Goal: Feedback & Contribution: Contribute content

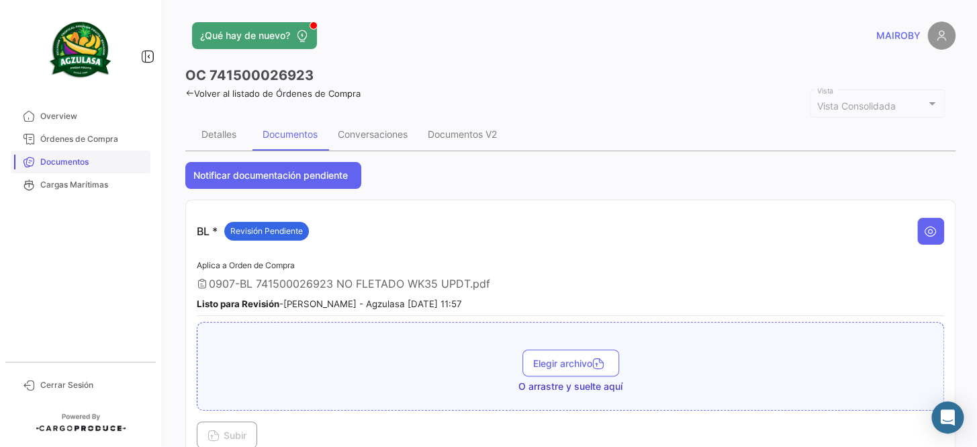
scroll to position [793, 0]
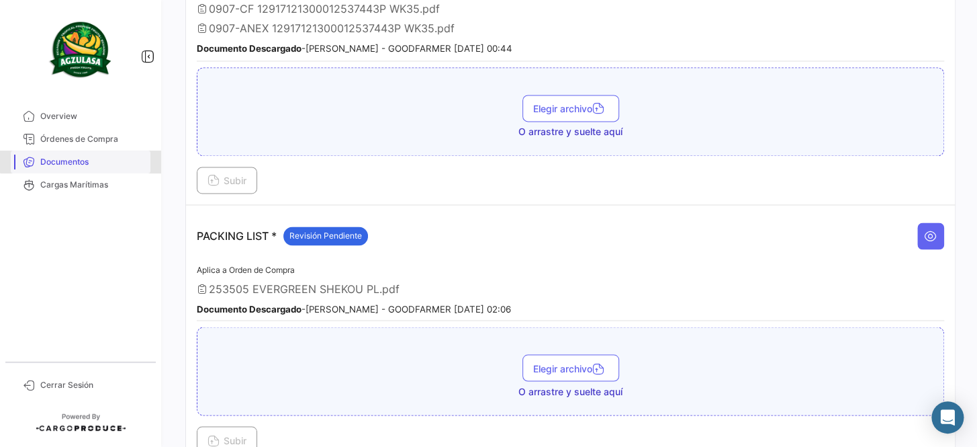
click at [89, 153] on link "Documentos" at bounding box center [81, 161] width 140 height 23
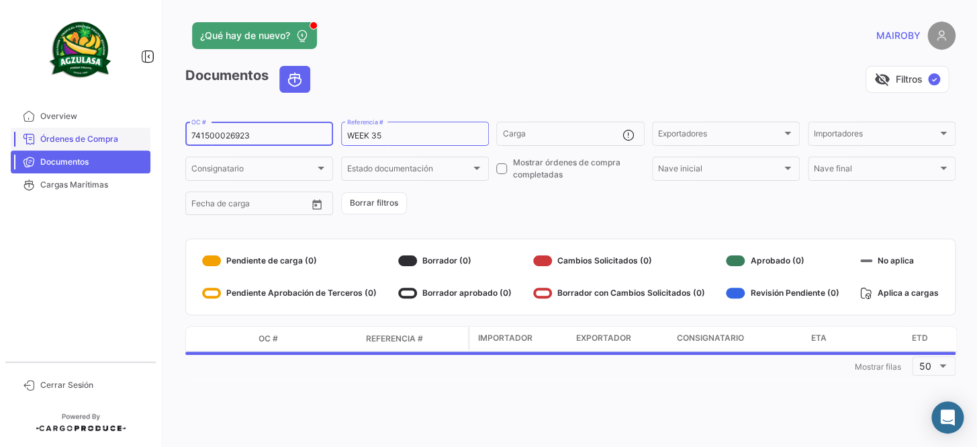
drag, startPoint x: 185, startPoint y: 138, endPoint x: 136, endPoint y: 138, distance: 49.0
click at [136, 138] on mat-sidenav-container "Overview Órdenes de Compra Documentos Cargas Marítimas Cerrar Sesión ¿Qué hay d…" at bounding box center [488, 223] width 977 height 447
paste input "25883769"
type input "258837693"
click at [378, 133] on input "WEEK 35" at bounding box center [415, 135] width 136 height 9
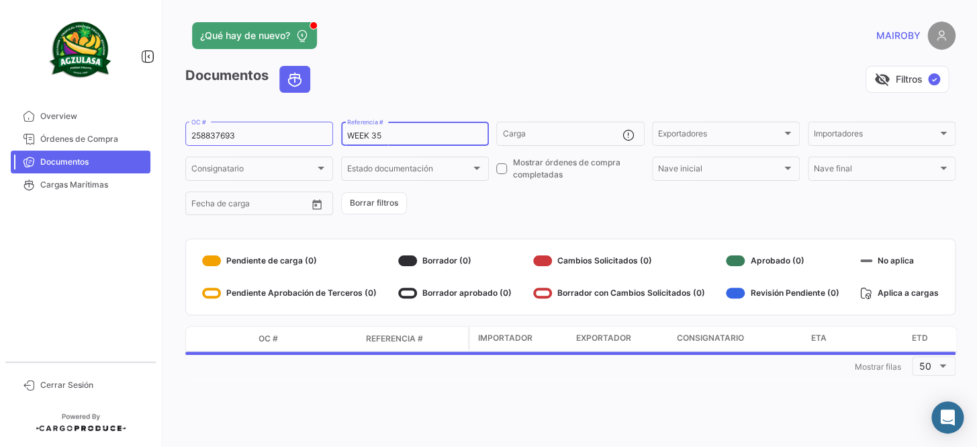
drag, startPoint x: 390, startPoint y: 133, endPoint x: 377, endPoint y: 137, distance: 14.0
click at [377, 137] on input "WEEK 35" at bounding box center [415, 135] width 136 height 9
type input "WEEK 36"
click at [511, 209] on form "258837693 OC # WEEK 36 Referencia # Carga Exportadores Exportadores Importadore…" at bounding box center [570, 168] width 771 height 97
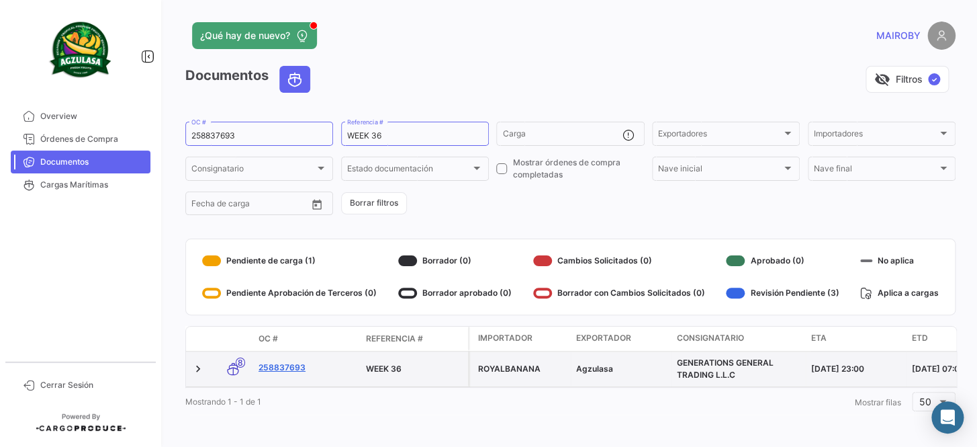
click at [288, 365] on link "258837693" at bounding box center [307, 367] width 97 height 12
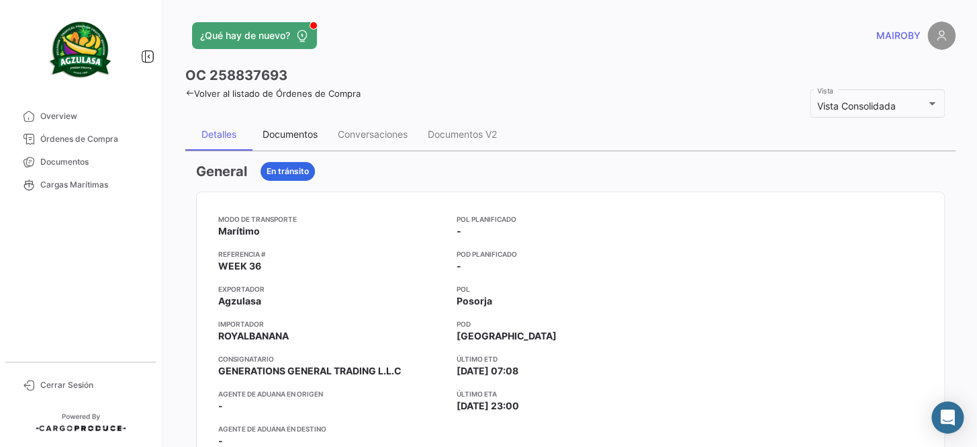
click at [294, 138] on div "Documentos" at bounding box center [290, 133] width 55 height 11
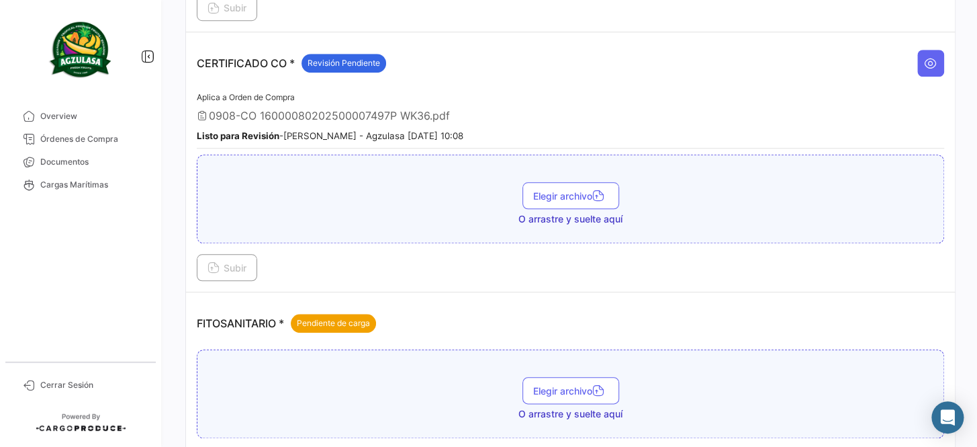
scroll to position [488, 0]
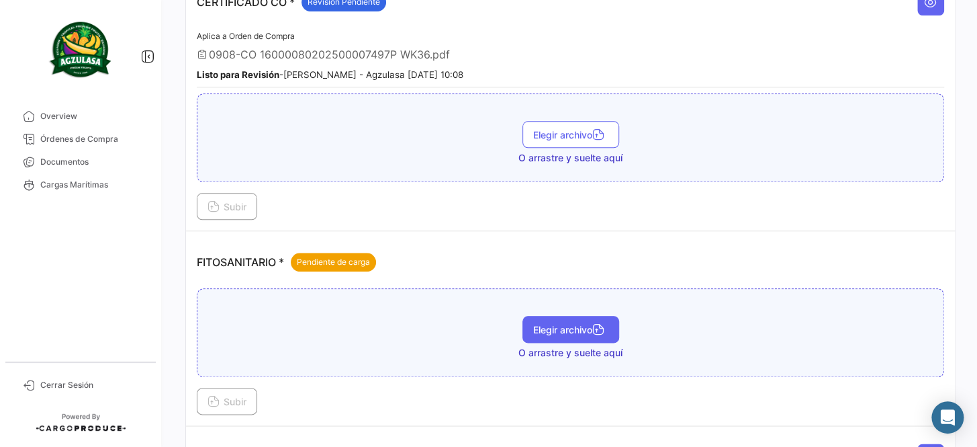
click at [552, 327] on span "Elegir archivo" at bounding box center [570, 329] width 75 height 11
click at [586, 324] on span "Elegir archivo" at bounding box center [570, 329] width 75 height 11
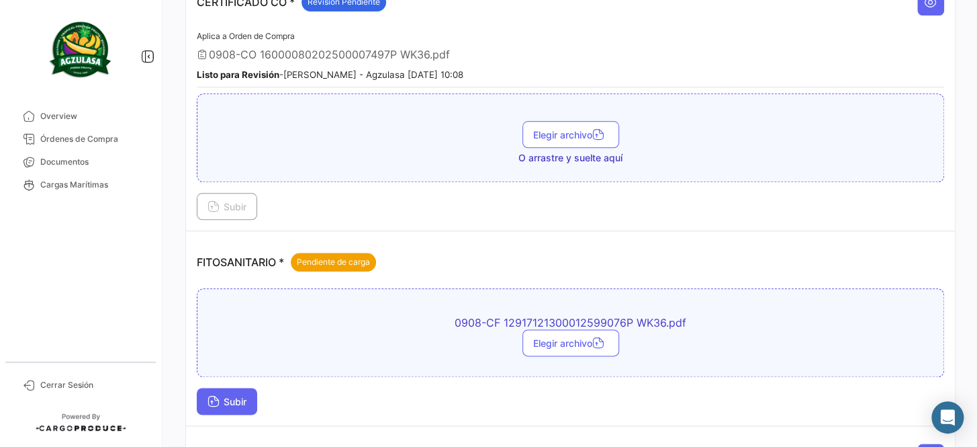
click at [224, 402] on button "Subir" at bounding box center [227, 401] width 60 height 27
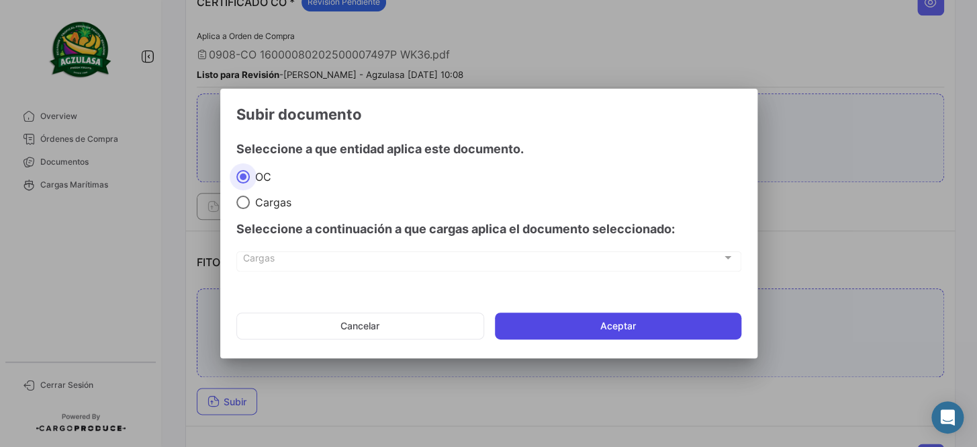
click at [550, 329] on button "Aceptar" at bounding box center [618, 325] width 247 height 27
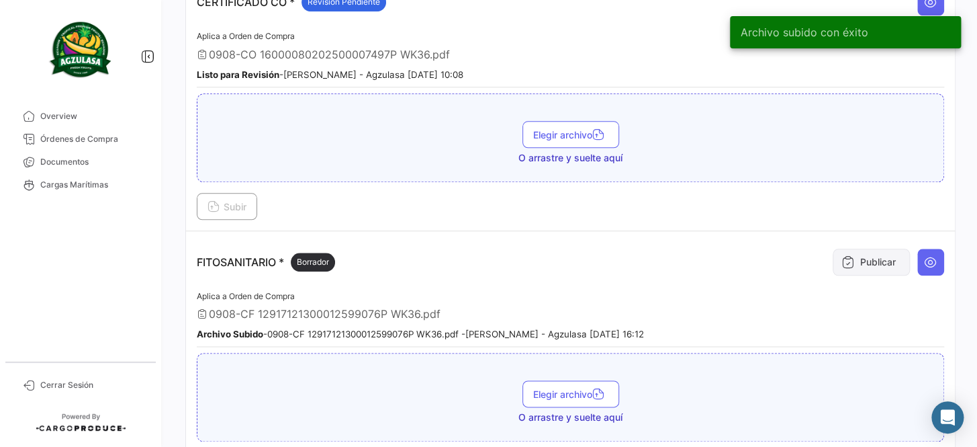
click at [846, 255] on icon at bounding box center [848, 261] width 13 height 13
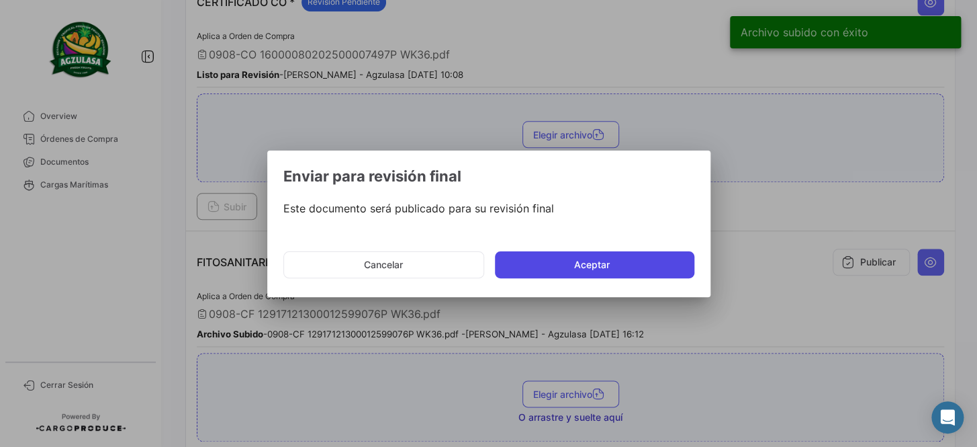
click at [541, 263] on button "Aceptar" at bounding box center [595, 264] width 200 height 27
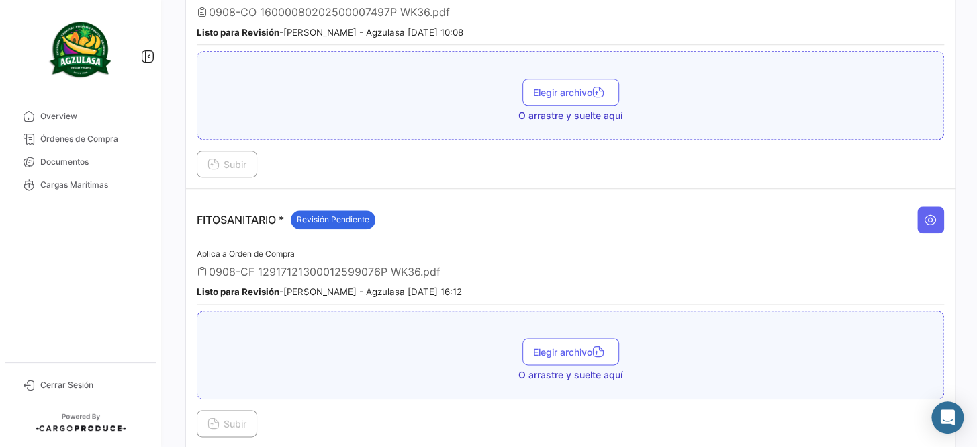
scroll to position [611, 0]
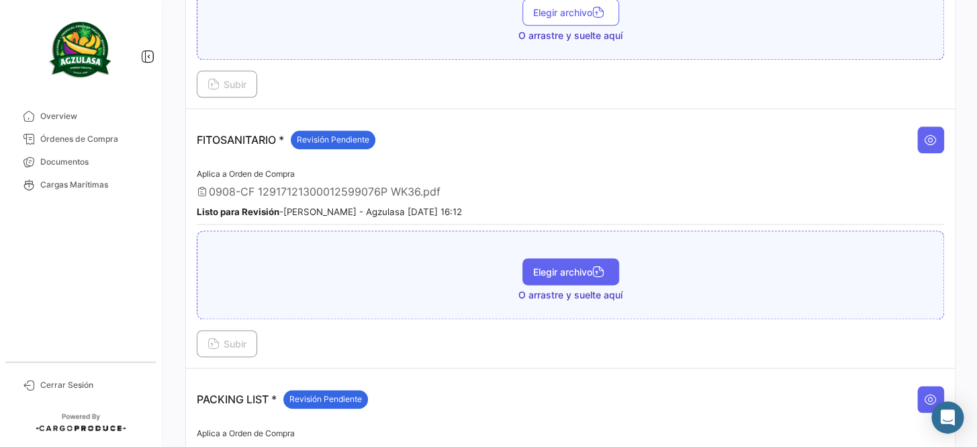
click at [538, 267] on span "Elegir archivo" at bounding box center [570, 271] width 75 height 11
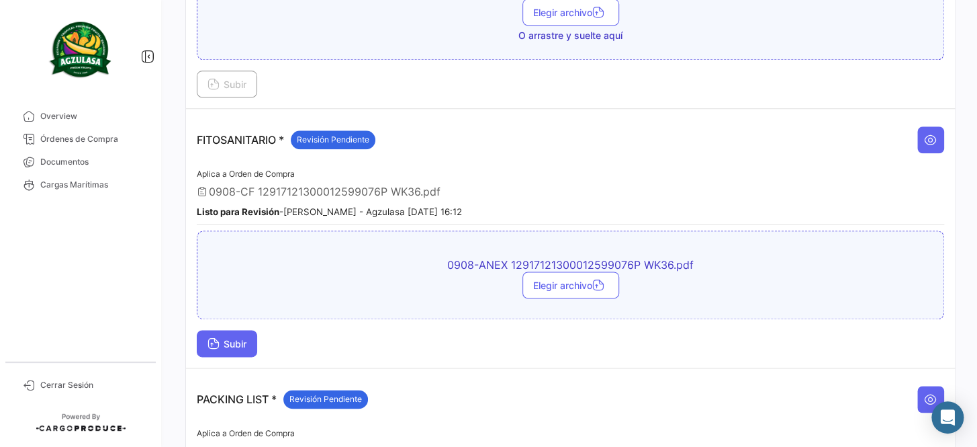
click at [230, 341] on span "Subir" at bounding box center [227, 343] width 39 height 11
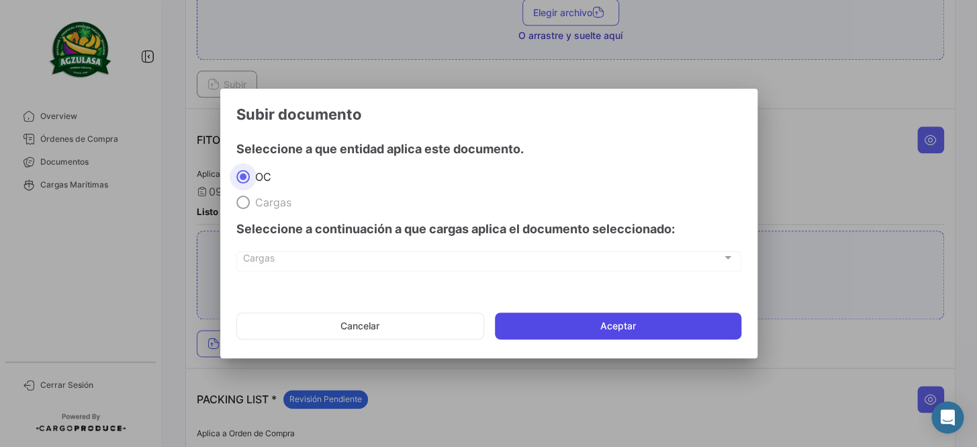
click at [609, 317] on button "Aceptar" at bounding box center [618, 325] width 247 height 27
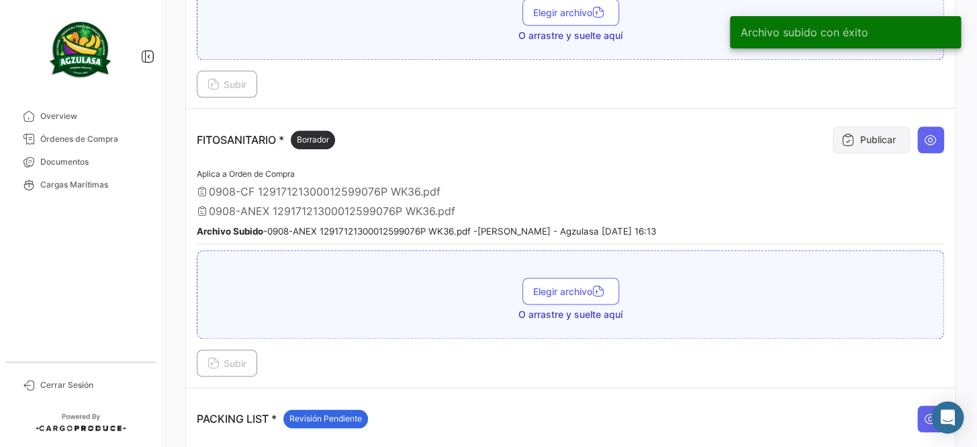
click at [860, 134] on button "Publicar" at bounding box center [871, 139] width 77 height 27
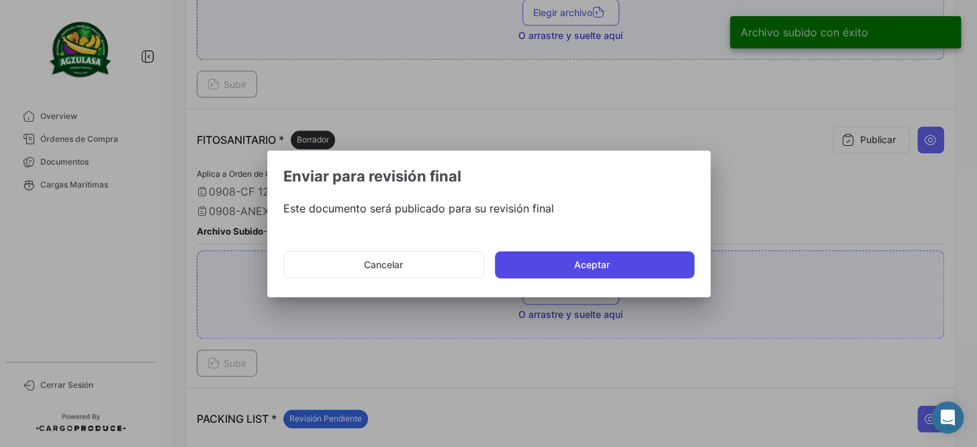
click at [603, 269] on button "Aceptar" at bounding box center [595, 264] width 200 height 27
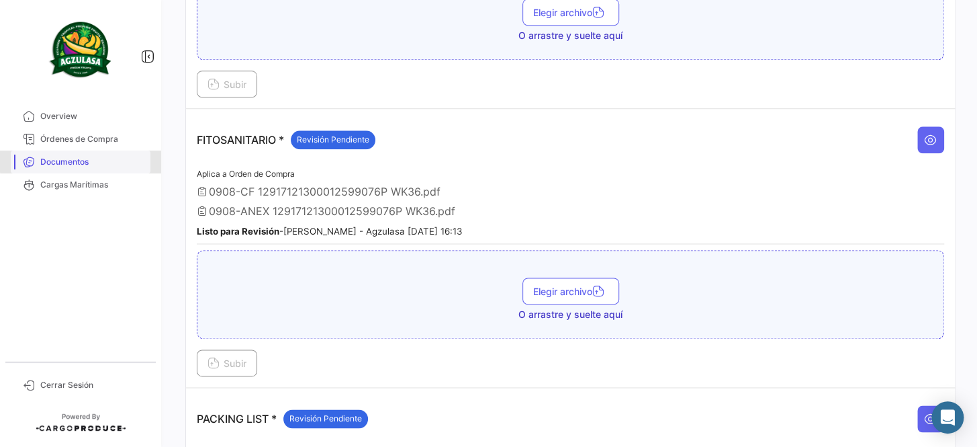
click at [84, 161] on span "Documentos" at bounding box center [92, 162] width 105 height 12
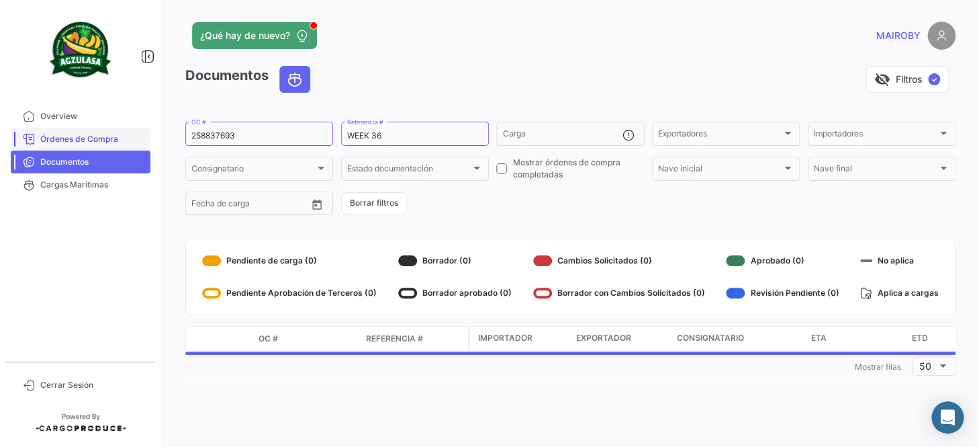
drag, startPoint x: 277, startPoint y: 130, endPoint x: 136, endPoint y: 136, distance: 141.2
click at [136, 136] on mat-sidenav-container "Overview Órdenes de Compra Documentos Cargas Marítimas Cerrar Sesión ¿Qué hay d…" at bounding box center [488, 223] width 977 height 447
drag, startPoint x: 245, startPoint y: 136, endPoint x: 157, endPoint y: 138, distance: 88.7
click at [157, 138] on mat-sidenav-container "Overview Órdenes de Compra Documentos Cargas Marítimas Cerrar Sesión ¿Qué hay d…" at bounding box center [488, 223] width 977 height 447
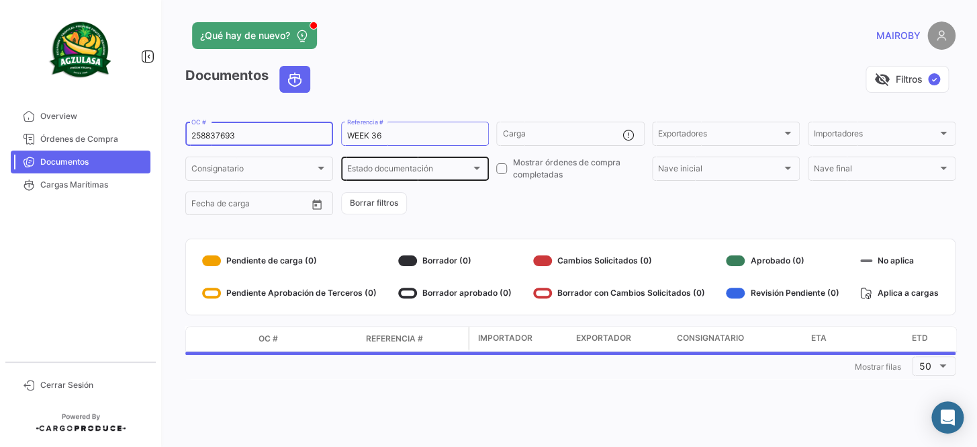
paste input "UNIECGYE25350080"
type input "UNIECGYE25350080"
click at [500, 200] on form "UNIECGYE25350080 OC # WEEK 36 Referencia # Carga Exportadores Exportadores Impo…" at bounding box center [570, 168] width 771 height 97
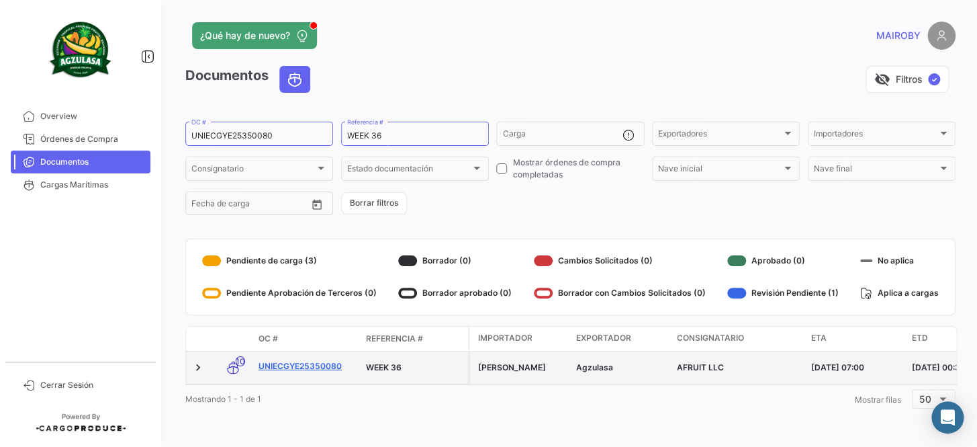
click at [326, 369] on link "UNIECGYE25350080" at bounding box center [307, 366] width 97 height 12
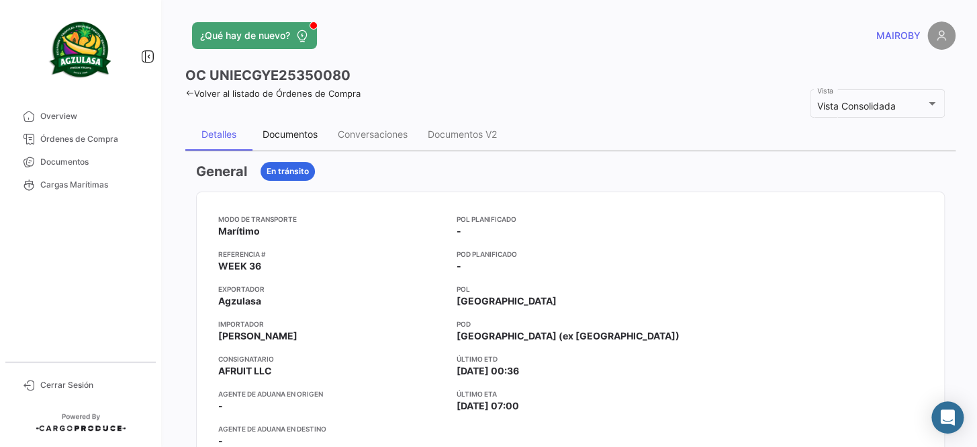
click at [298, 129] on div "Documentos" at bounding box center [290, 133] width 55 height 11
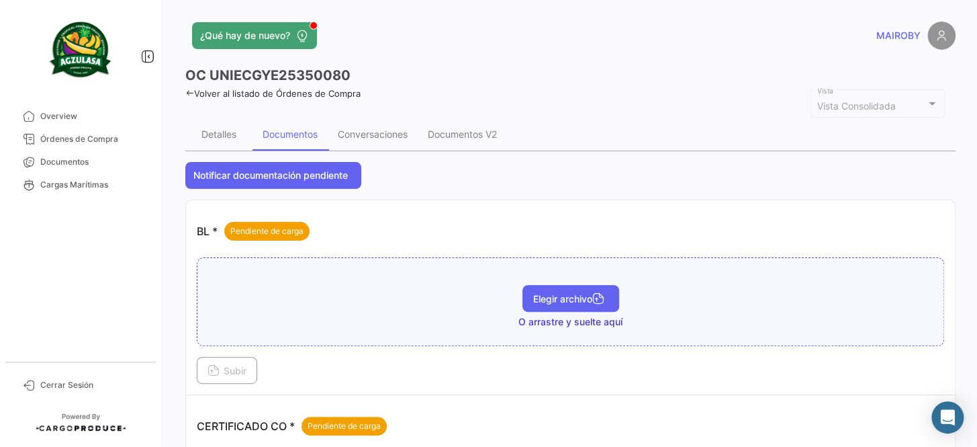
click at [583, 310] on button "Elegir archivo" at bounding box center [571, 298] width 97 height 27
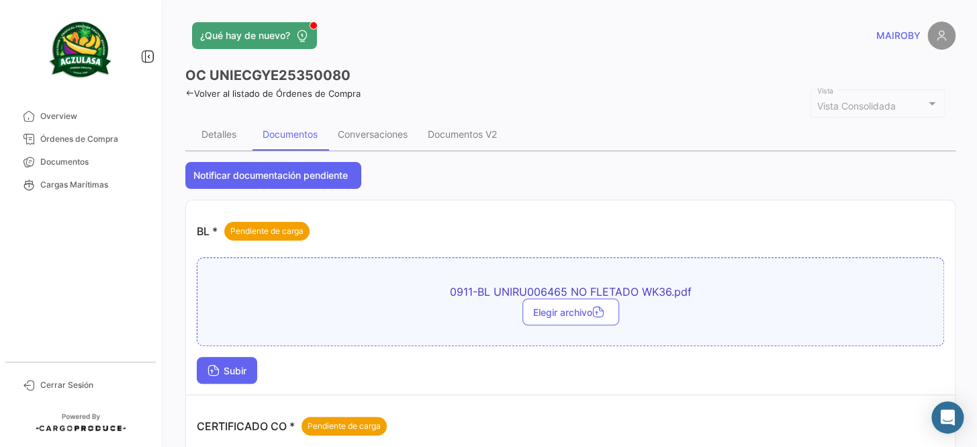
click at [222, 372] on span "Subir" at bounding box center [227, 370] width 39 height 11
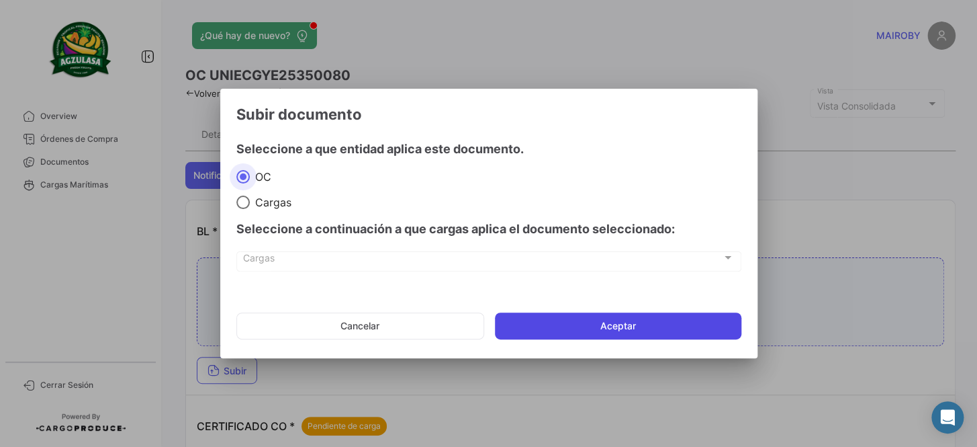
click at [559, 327] on button "Aceptar" at bounding box center [618, 325] width 247 height 27
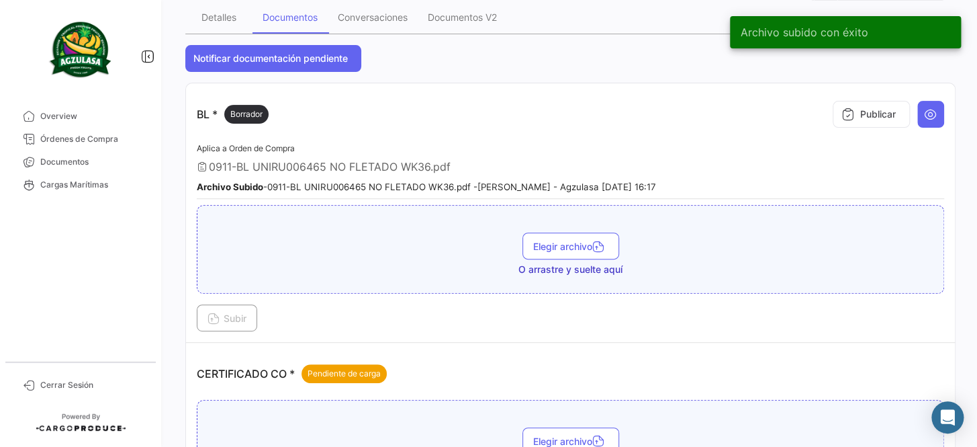
scroll to position [122, 0]
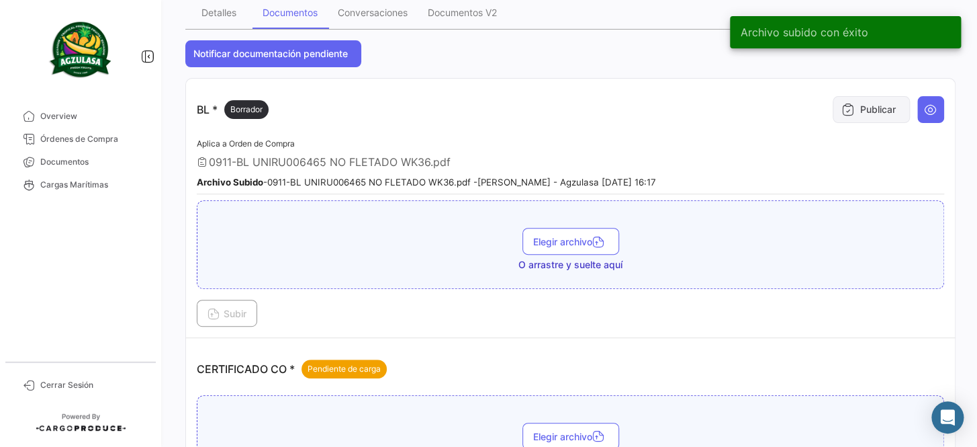
click at [872, 111] on button "Publicar" at bounding box center [871, 109] width 77 height 27
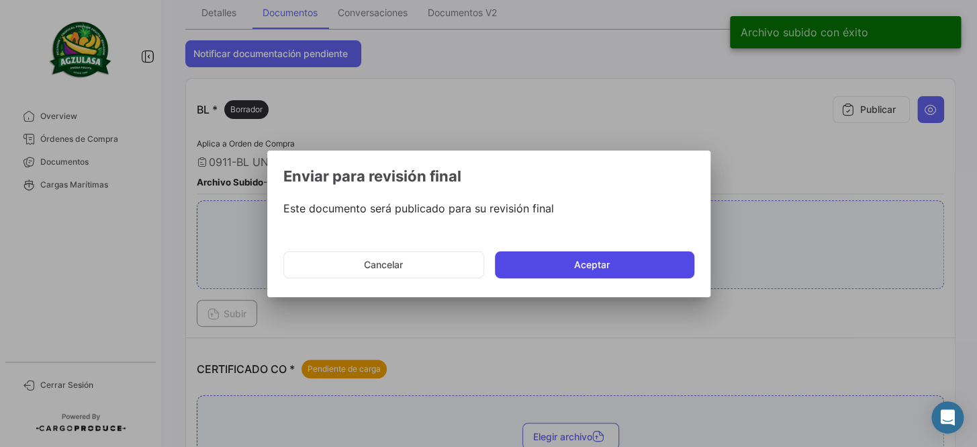
click at [570, 257] on button "Aceptar" at bounding box center [595, 264] width 200 height 27
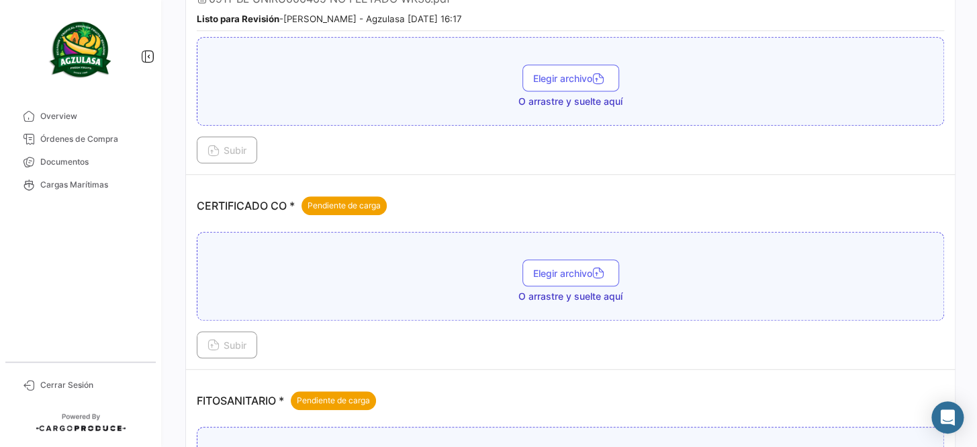
scroll to position [305, 0]
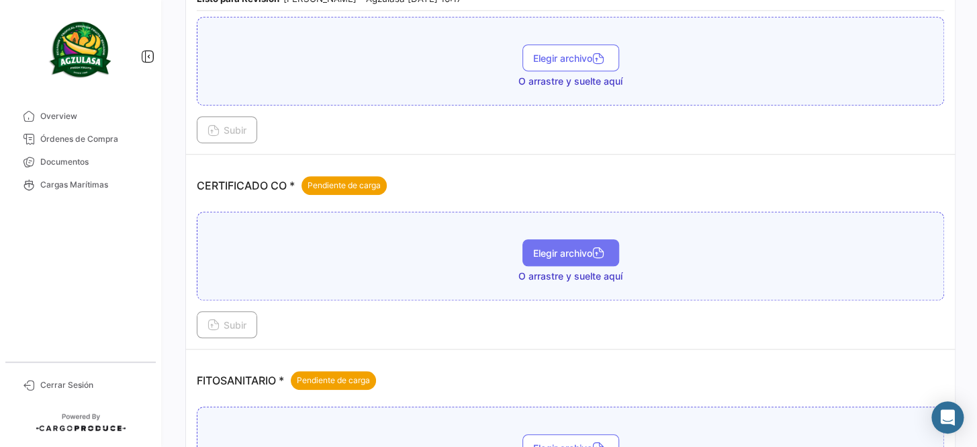
click at [576, 252] on span "Elegir archivo" at bounding box center [570, 252] width 75 height 11
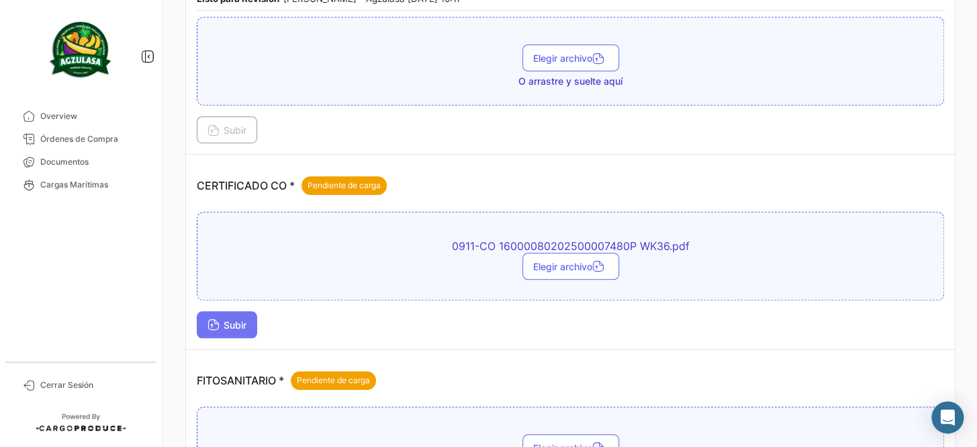
click at [221, 327] on button "Subir" at bounding box center [227, 324] width 60 height 27
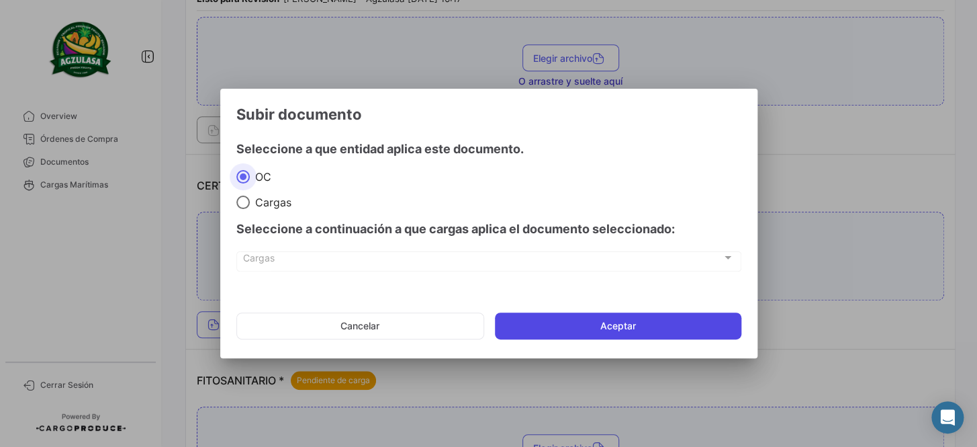
click at [588, 318] on button "Aceptar" at bounding box center [618, 325] width 247 height 27
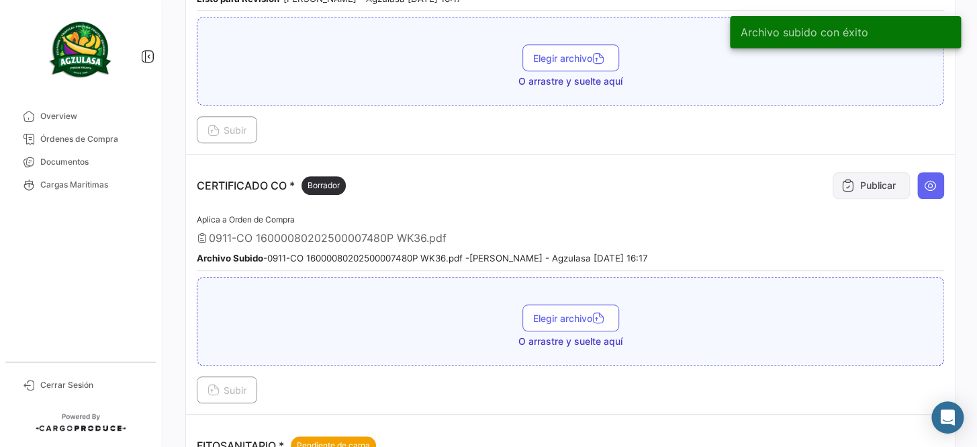
click at [863, 182] on button "Publicar" at bounding box center [871, 185] width 77 height 27
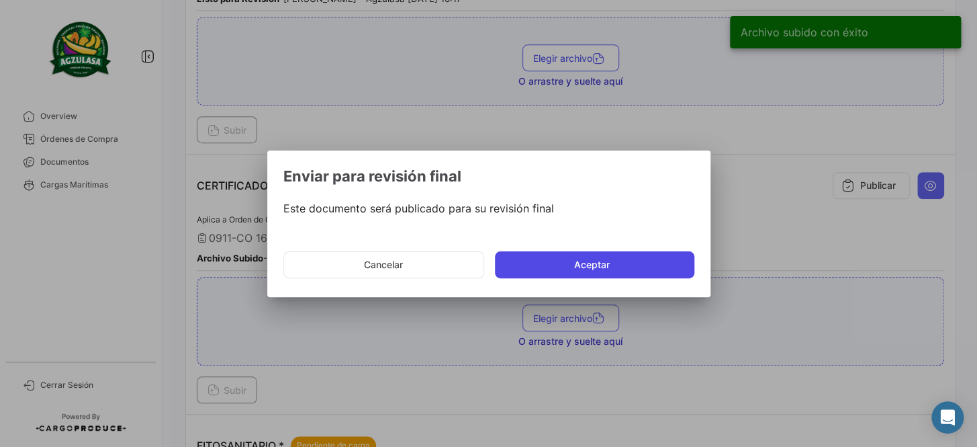
click at [606, 256] on button "Aceptar" at bounding box center [595, 264] width 200 height 27
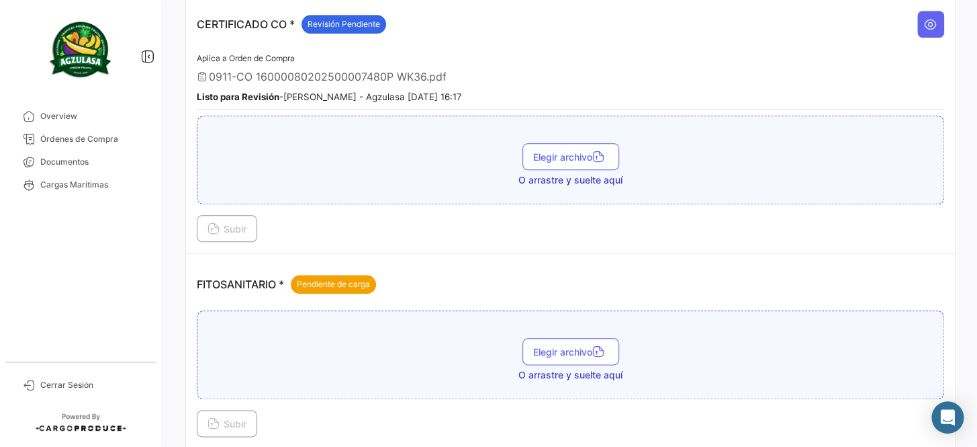
scroll to position [488, 0]
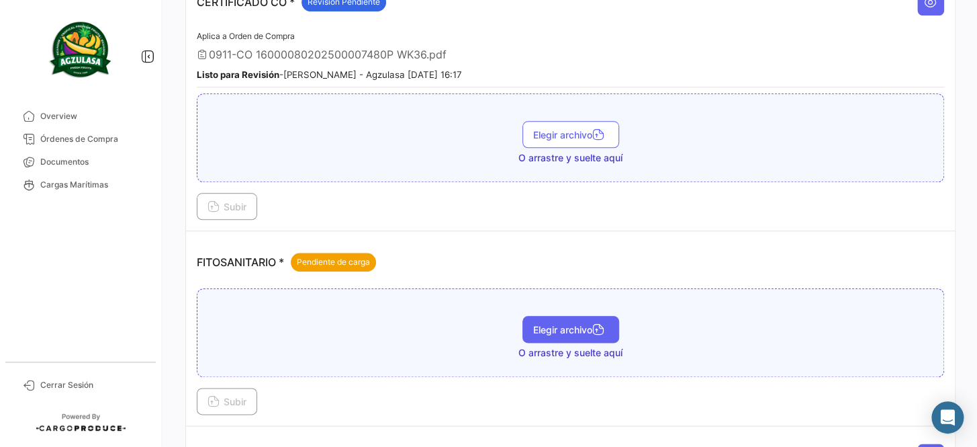
click at [574, 316] on button "Elegir archivo" at bounding box center [571, 329] width 97 height 27
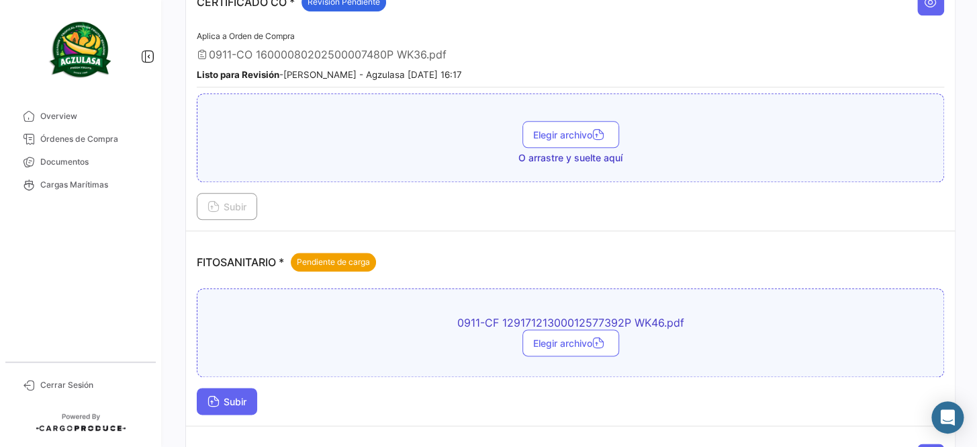
click at [224, 396] on span "Subir" at bounding box center [227, 401] width 39 height 11
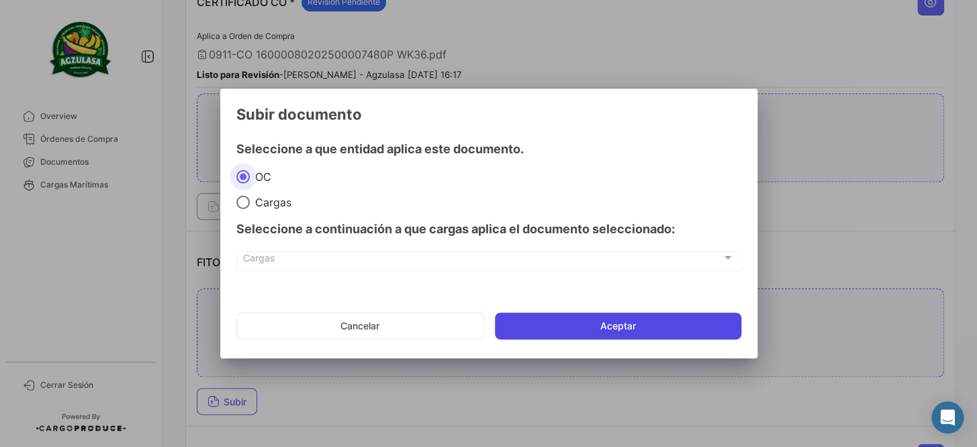
click at [561, 329] on button "Aceptar" at bounding box center [618, 325] width 247 height 27
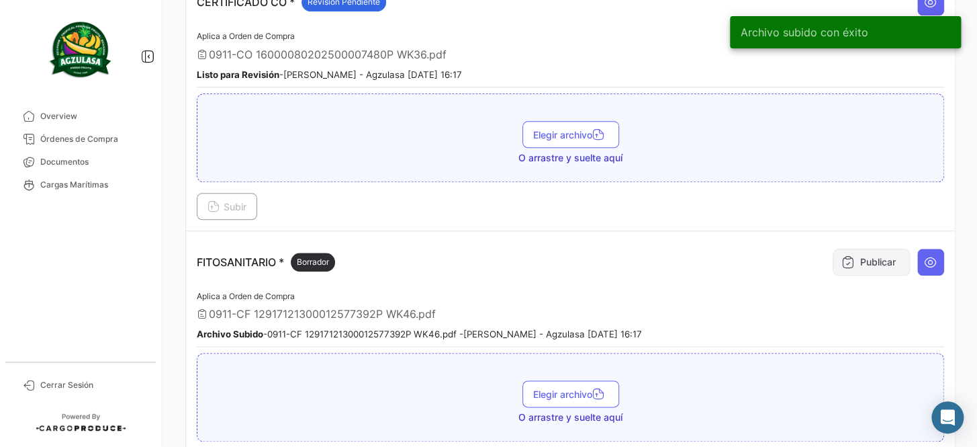
click at [848, 254] on button "Publicar" at bounding box center [871, 262] width 77 height 27
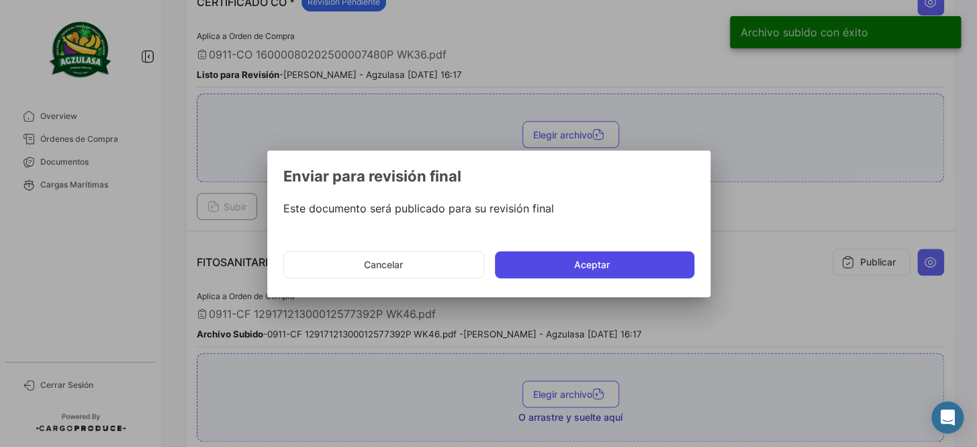
click at [574, 253] on button "Aceptar" at bounding box center [595, 264] width 200 height 27
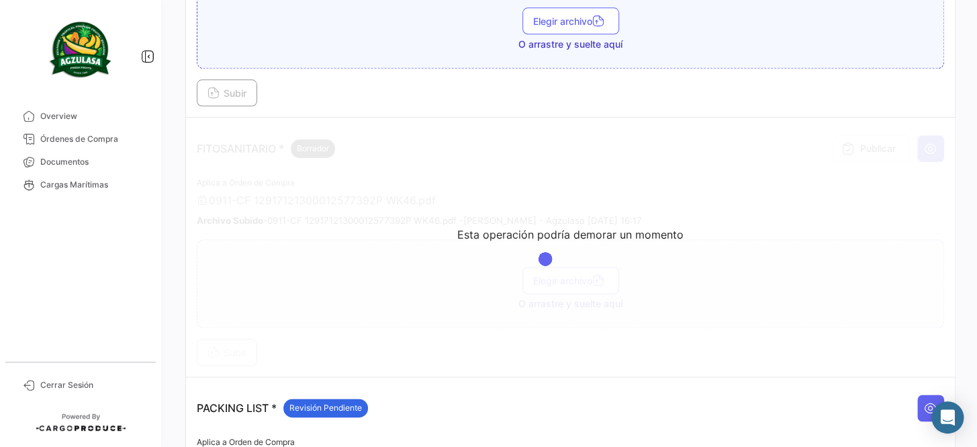
scroll to position [611, 0]
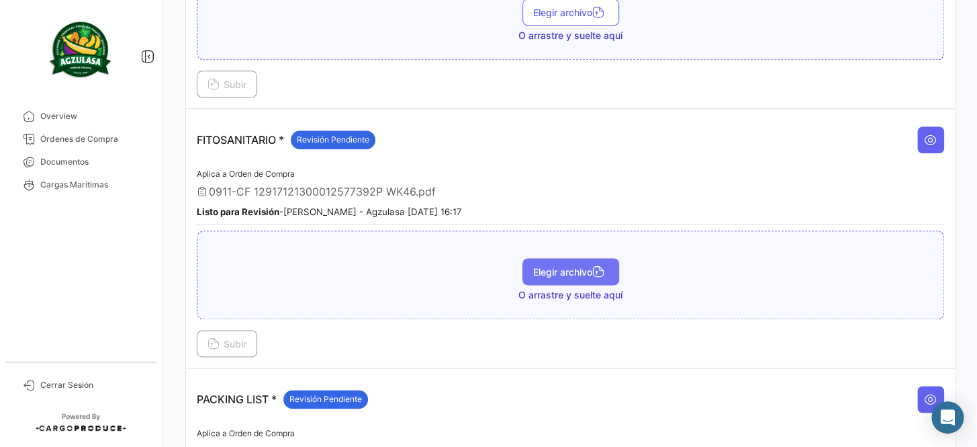
click at [556, 266] on span "Elegir archivo" at bounding box center [570, 271] width 75 height 11
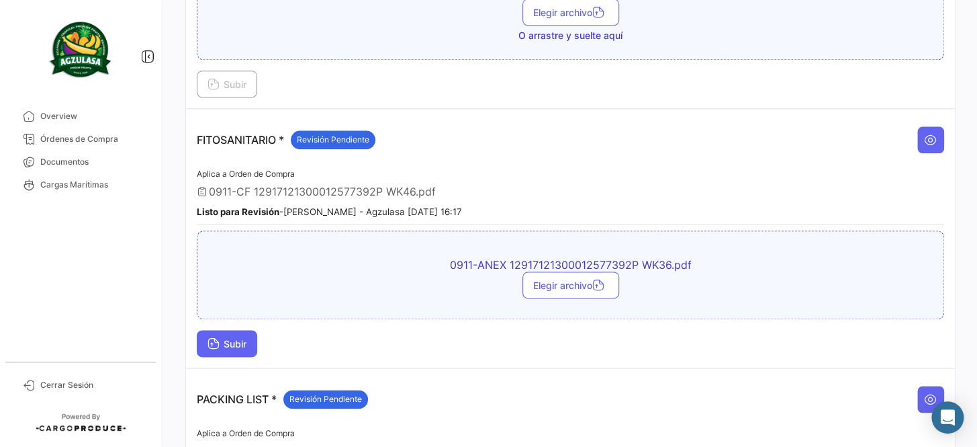
click at [222, 345] on button "Subir" at bounding box center [227, 343] width 60 height 27
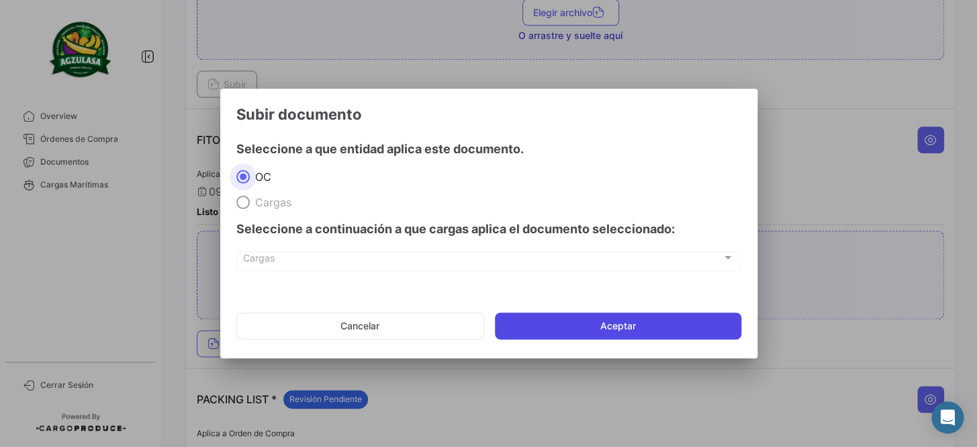
click at [578, 314] on button "Aceptar" at bounding box center [618, 325] width 247 height 27
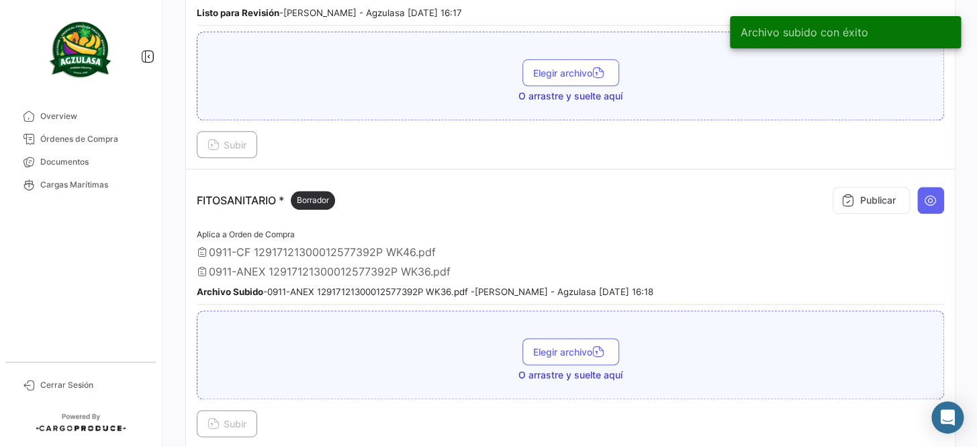
scroll to position [550, 0]
click at [863, 193] on button "Publicar" at bounding box center [871, 200] width 77 height 27
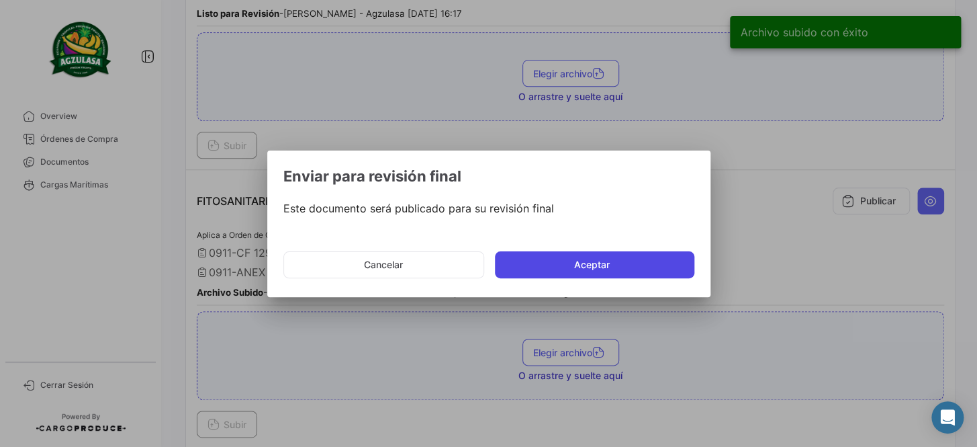
click at [606, 270] on button "Aceptar" at bounding box center [595, 264] width 200 height 27
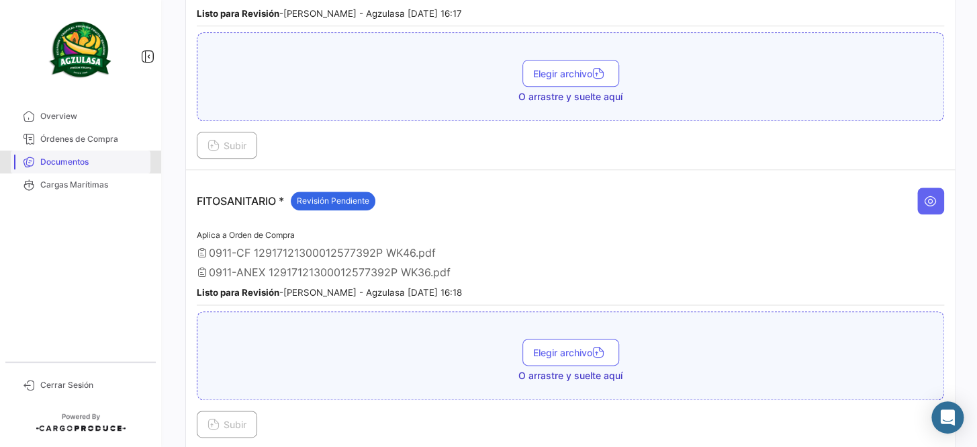
click at [110, 156] on span "Documentos" at bounding box center [92, 162] width 105 height 12
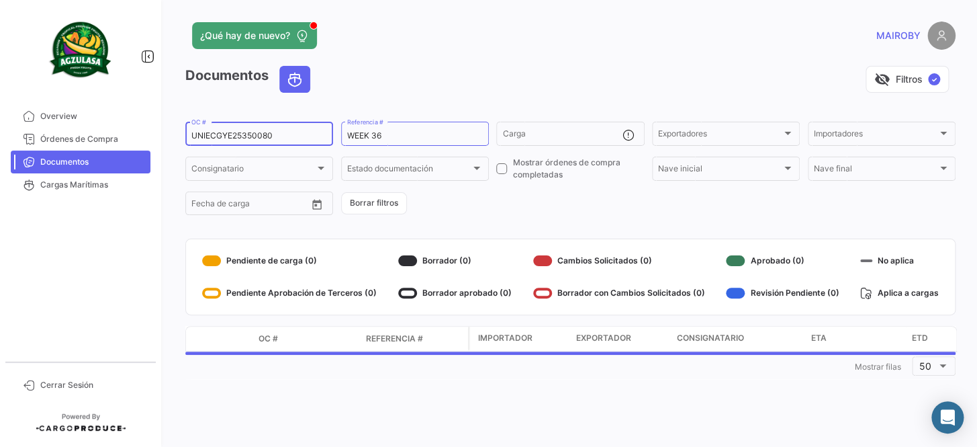
drag, startPoint x: 296, startPoint y: 128, endPoint x: 185, endPoint y: 134, distance: 111.0
click at [185, 134] on div "UNIECGYE25350080 OC #" at bounding box center [259, 133] width 148 height 26
drag, startPoint x: 296, startPoint y: 134, endPoint x: 136, endPoint y: 140, distance: 160.7
click at [136, 140] on mat-sidenav-container "Overview Órdenes de Compra Documentos Cargas Marítimas Cerrar Sesión ¿Qué hay d…" at bounding box center [488, 223] width 977 height 447
paste input "60046"
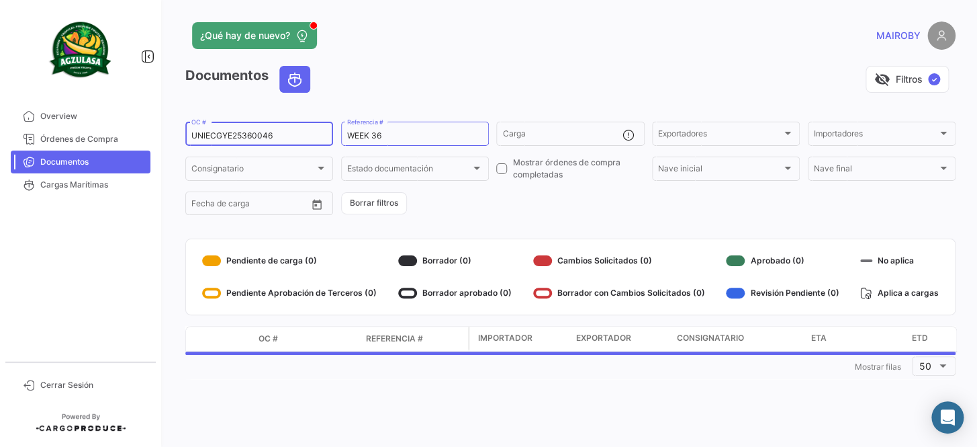
type input "UNIECGYE25360046"
click at [515, 206] on form "UNIECGYE25360046 OC # WEEK 36 Referencia # Carga Exportadores Exportadores Impo…" at bounding box center [570, 168] width 771 height 97
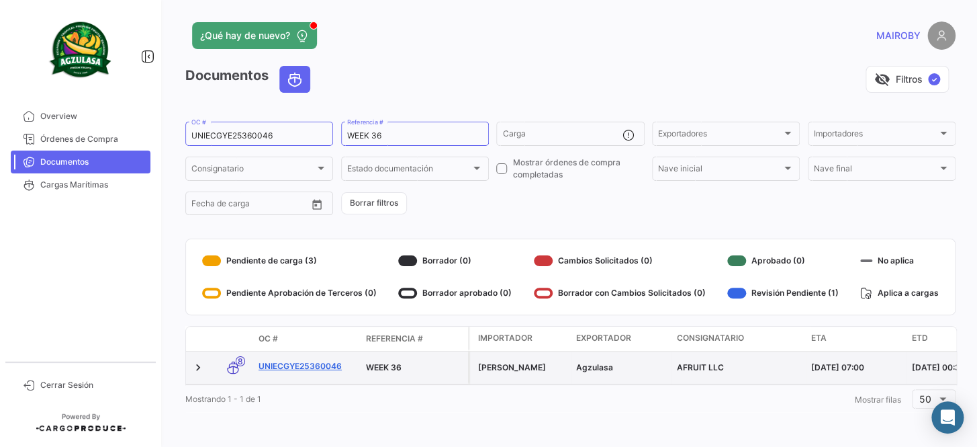
click at [297, 367] on link "UNIECGYE25360046" at bounding box center [307, 366] width 97 height 12
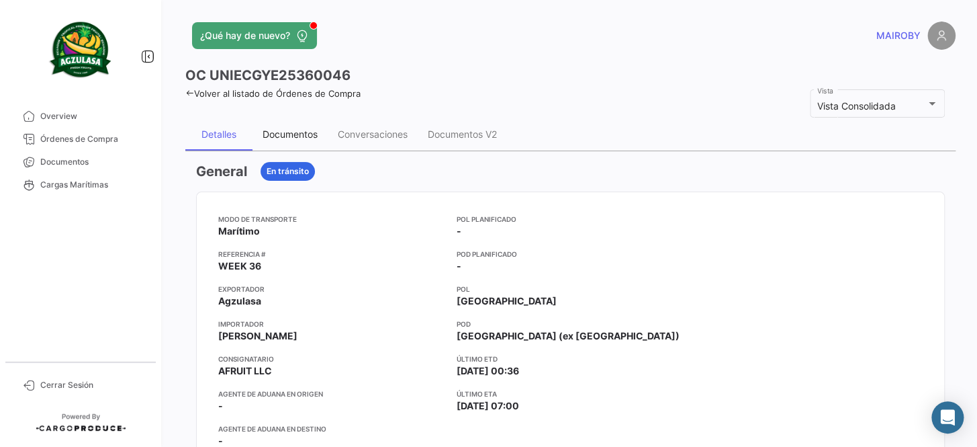
click at [306, 138] on div "Documentos" at bounding box center [290, 133] width 55 height 11
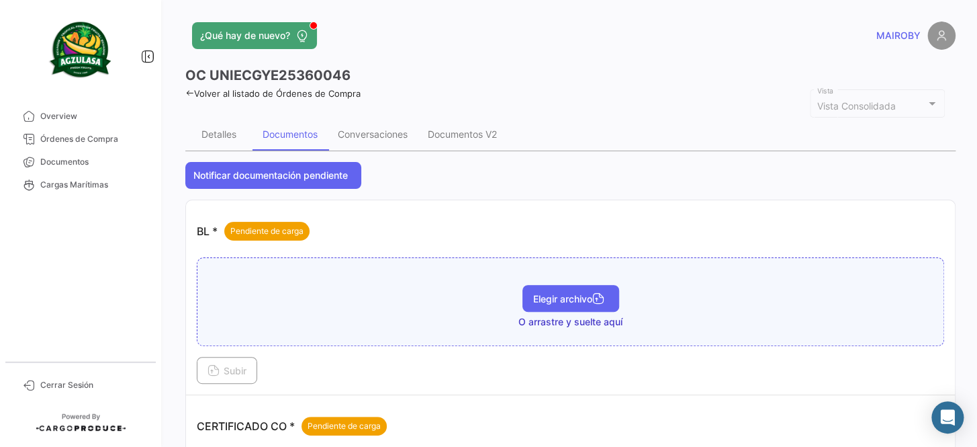
click at [559, 301] on span "Elegir archivo" at bounding box center [570, 298] width 75 height 11
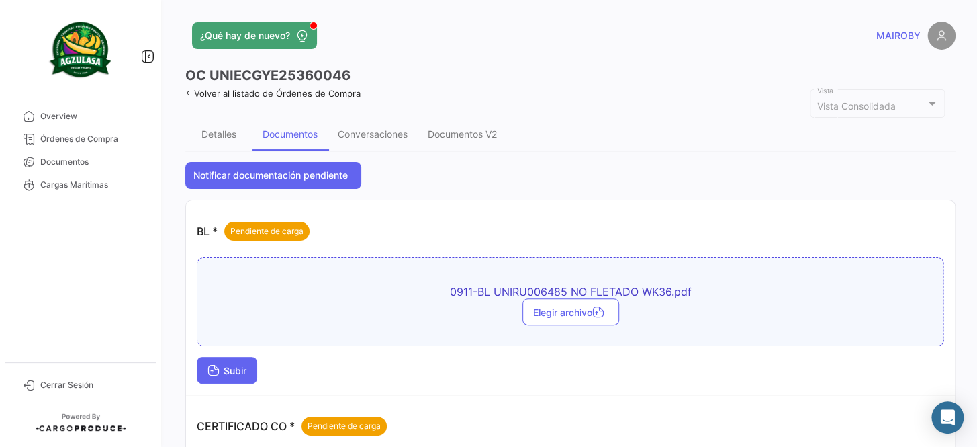
click at [221, 369] on span "Subir" at bounding box center [227, 370] width 39 height 11
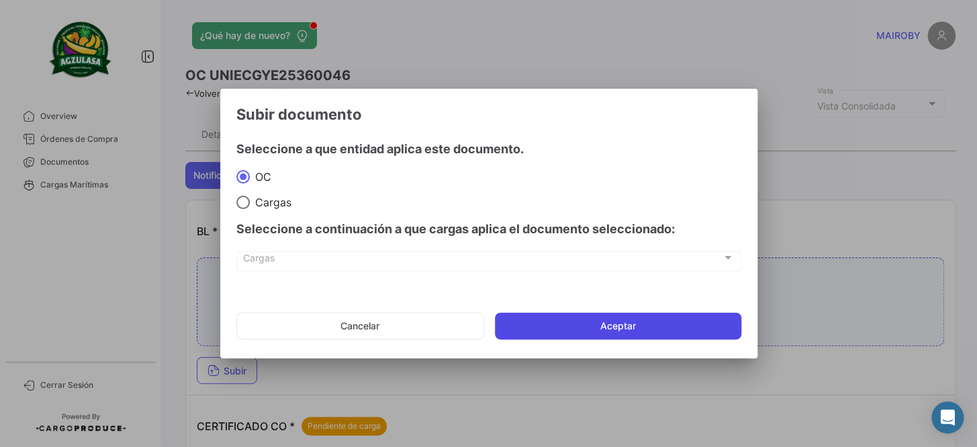
click at [555, 328] on button "Aceptar" at bounding box center [618, 325] width 247 height 27
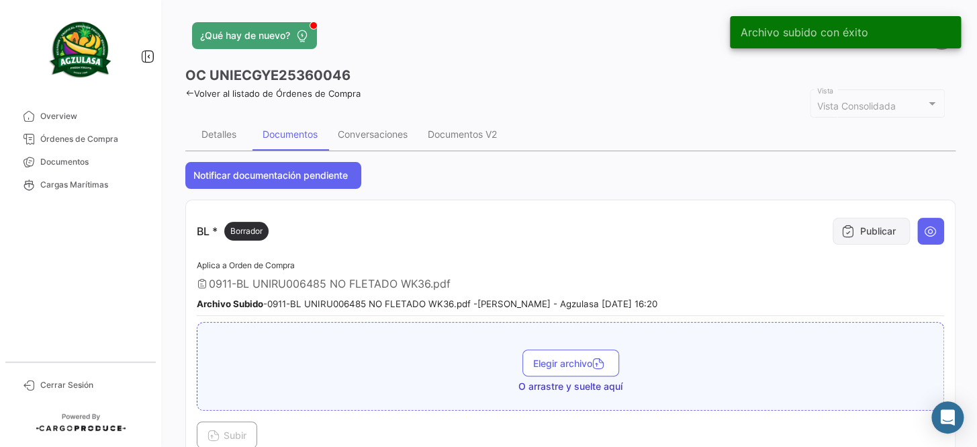
click at [842, 230] on icon at bounding box center [848, 230] width 13 height 13
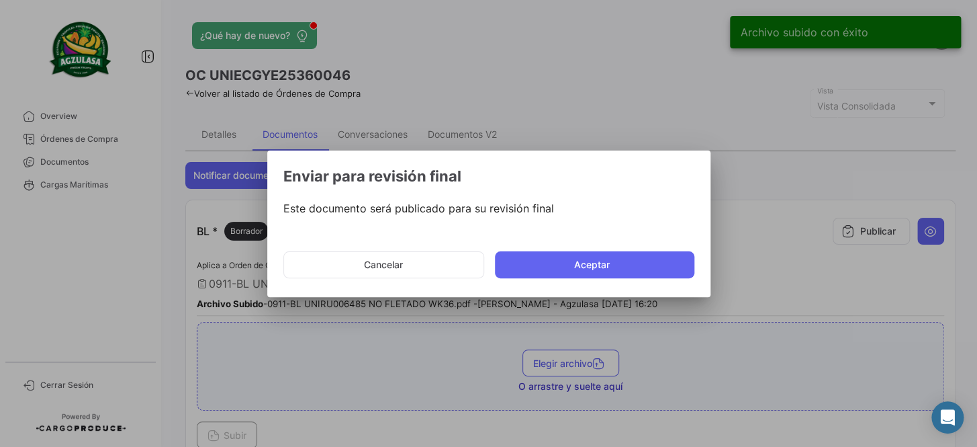
click at [587, 277] on mat-dialog-actions "Cancelar Aceptar" at bounding box center [489, 265] width 411 height 46
click at [587, 270] on button "Aceptar" at bounding box center [595, 264] width 200 height 27
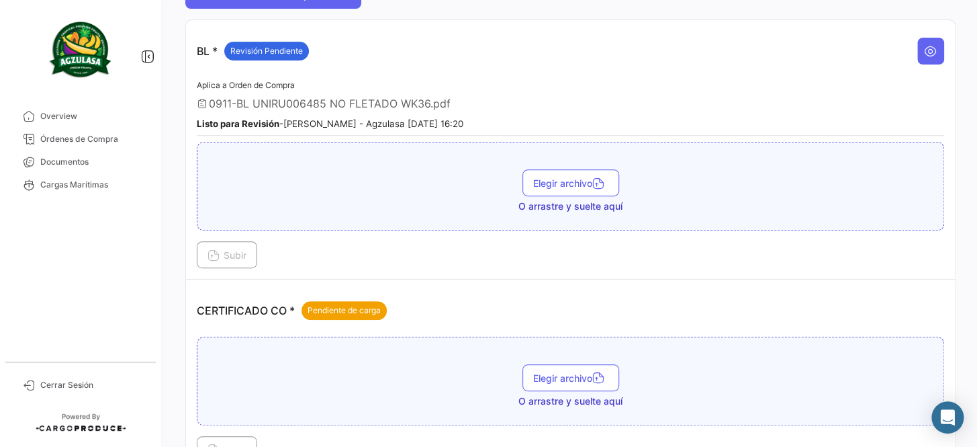
scroll to position [244, 0]
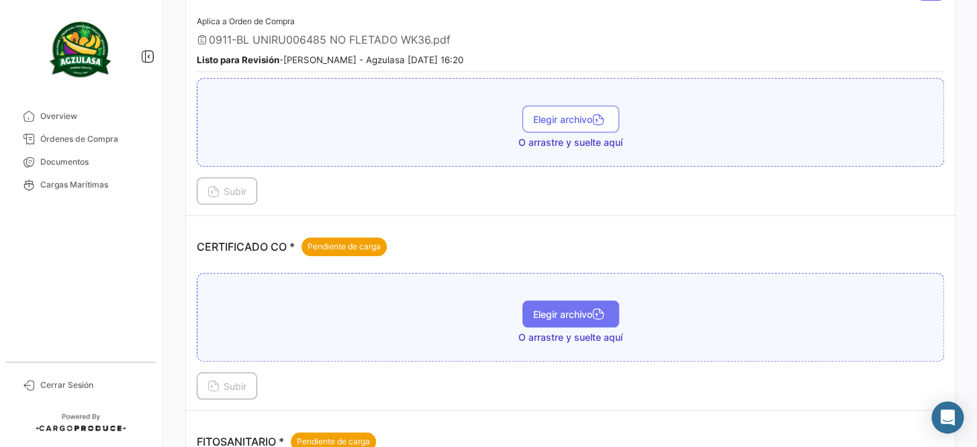
click at [576, 308] on span "Elegir archivo" at bounding box center [570, 313] width 75 height 11
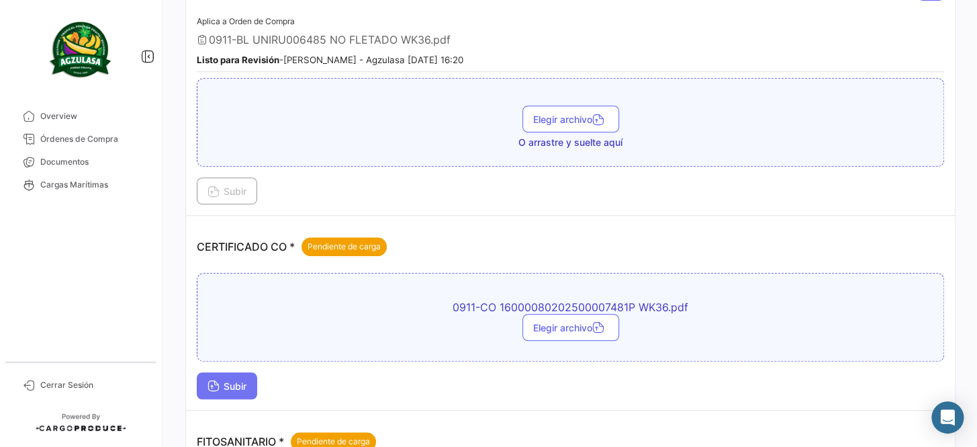
click at [226, 392] on button "Subir" at bounding box center [227, 385] width 60 height 27
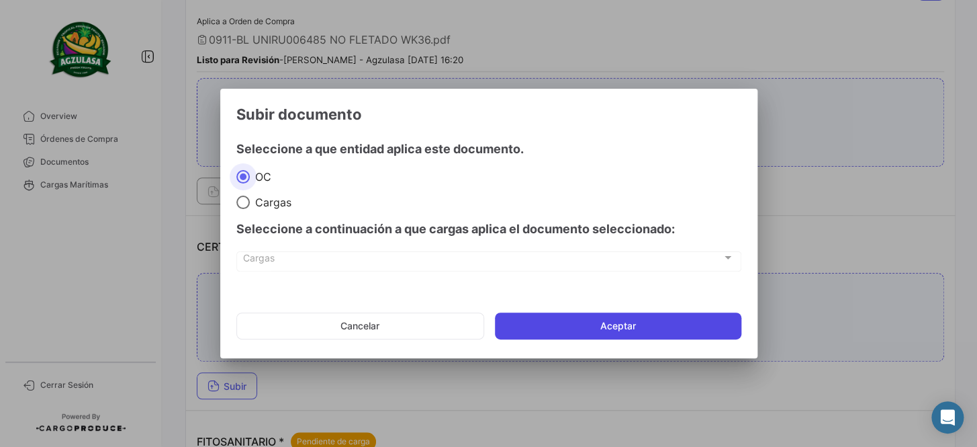
click at [580, 314] on button "Aceptar" at bounding box center [618, 325] width 247 height 27
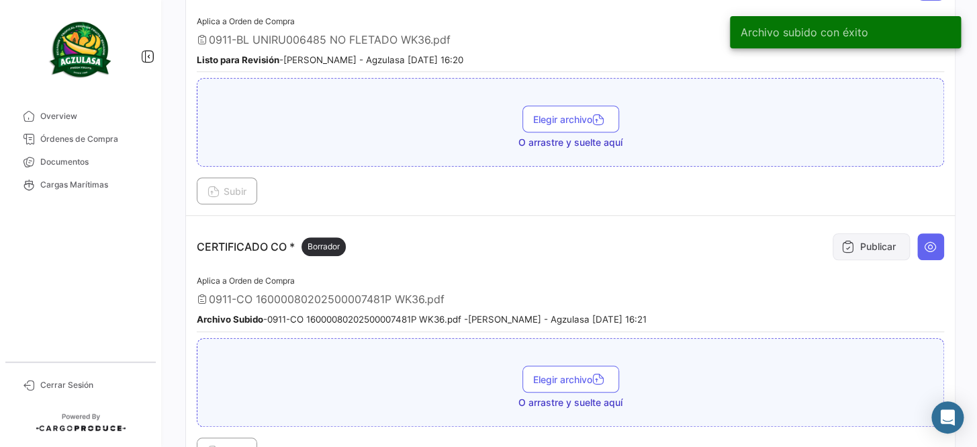
click at [843, 242] on icon at bounding box center [848, 246] width 13 height 13
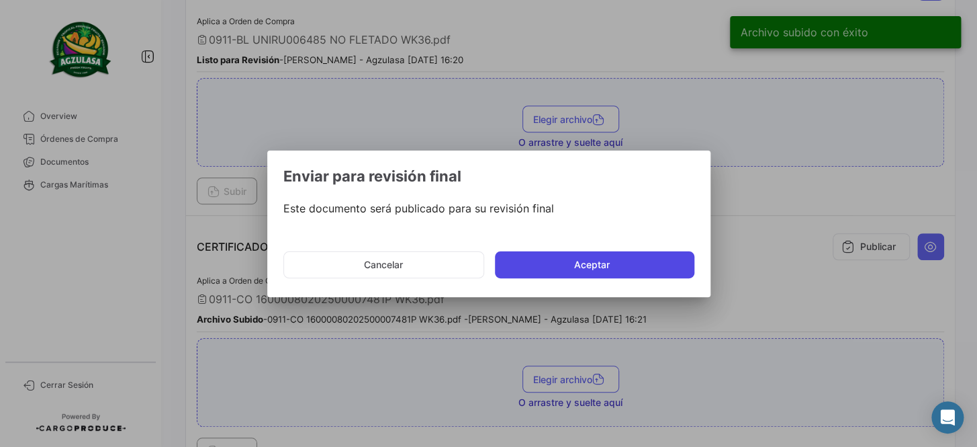
click at [604, 275] on button "Aceptar" at bounding box center [595, 264] width 200 height 27
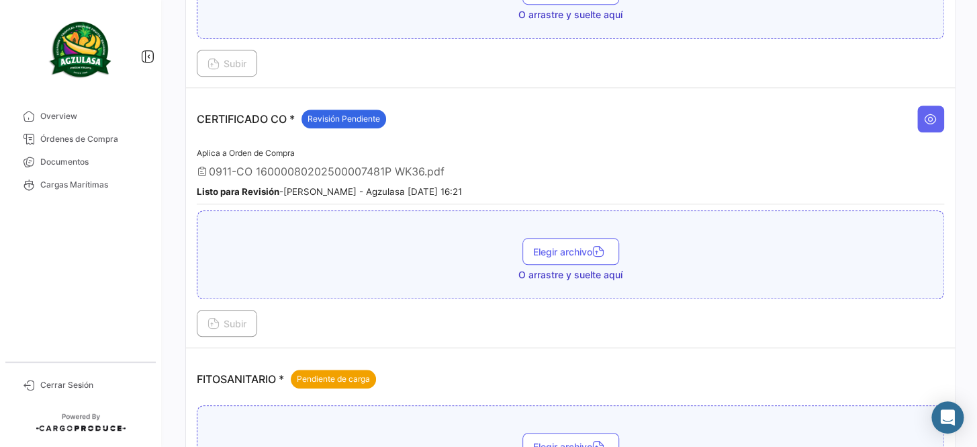
scroll to position [427, 0]
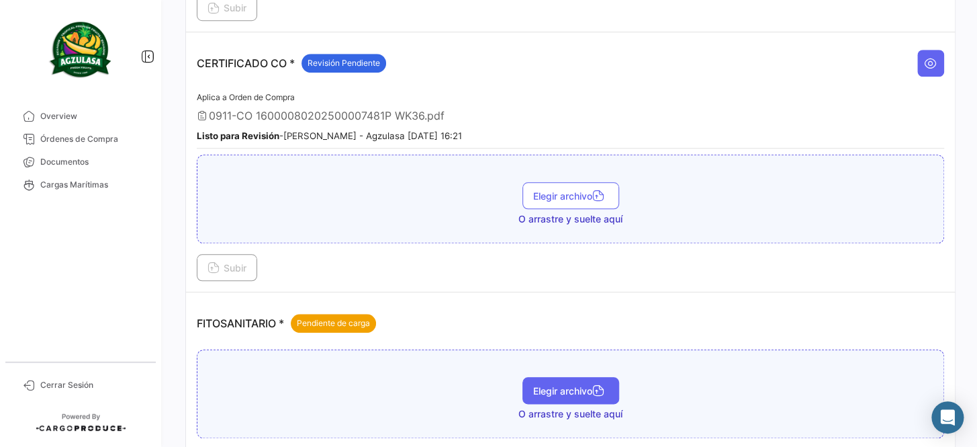
click at [567, 377] on button "Elegir archivo" at bounding box center [571, 390] width 97 height 27
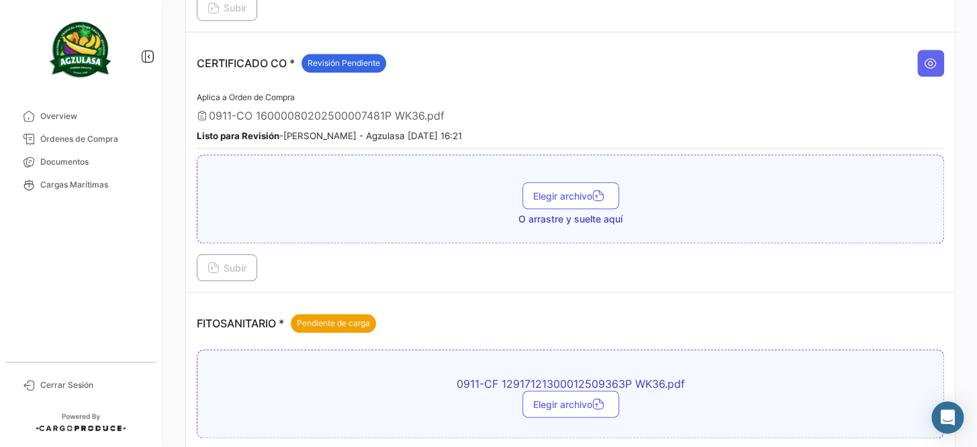
scroll to position [550, 0]
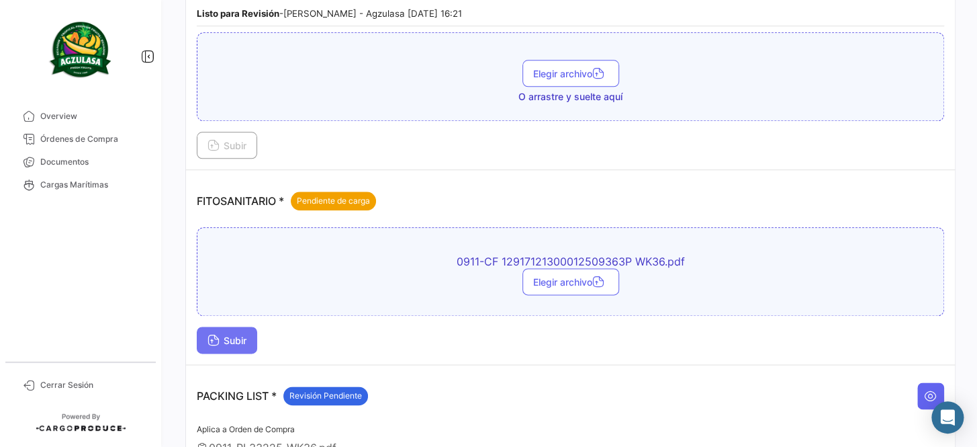
click at [246, 329] on button "Subir" at bounding box center [227, 339] width 60 height 27
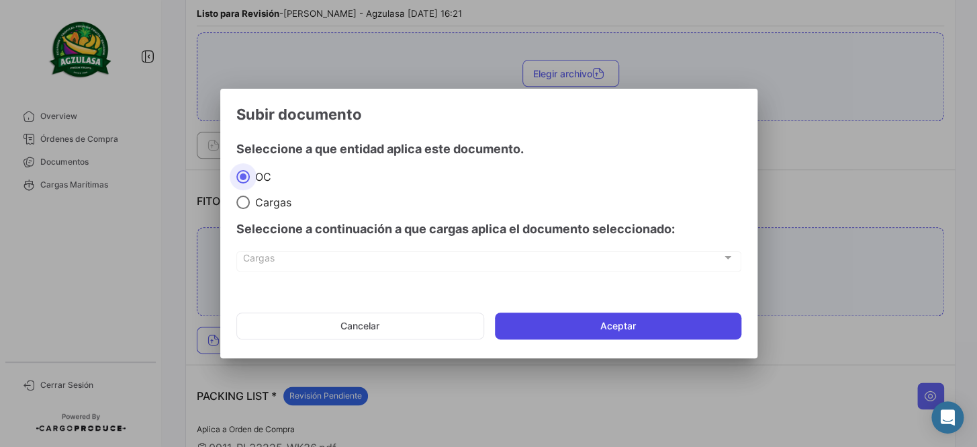
click at [596, 322] on button "Aceptar" at bounding box center [618, 325] width 247 height 27
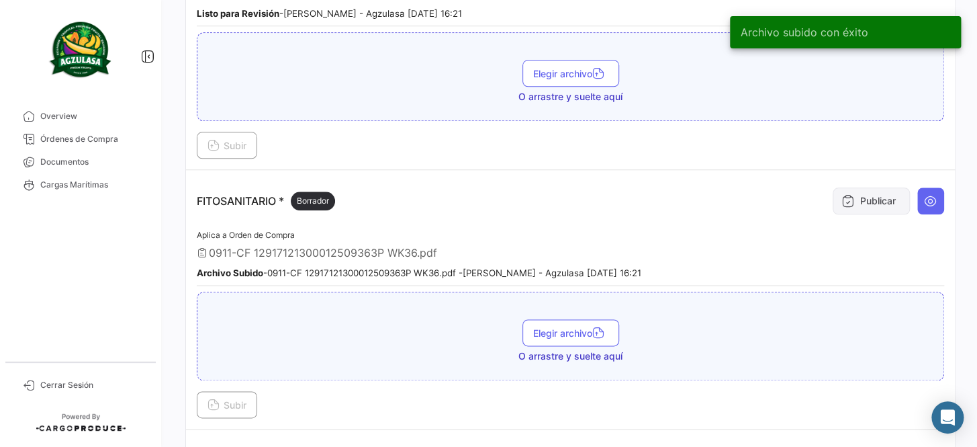
click at [867, 202] on button "Publicar" at bounding box center [871, 200] width 77 height 27
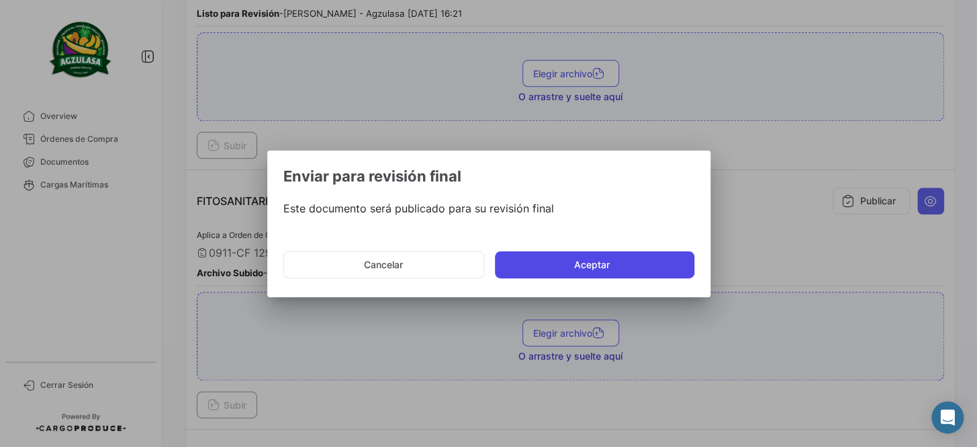
click at [657, 262] on button "Aceptar" at bounding box center [595, 264] width 200 height 27
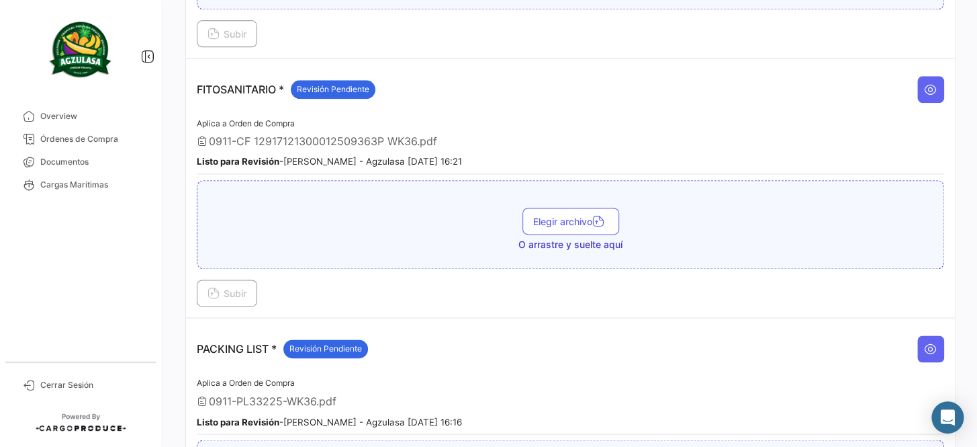
scroll to position [672, 0]
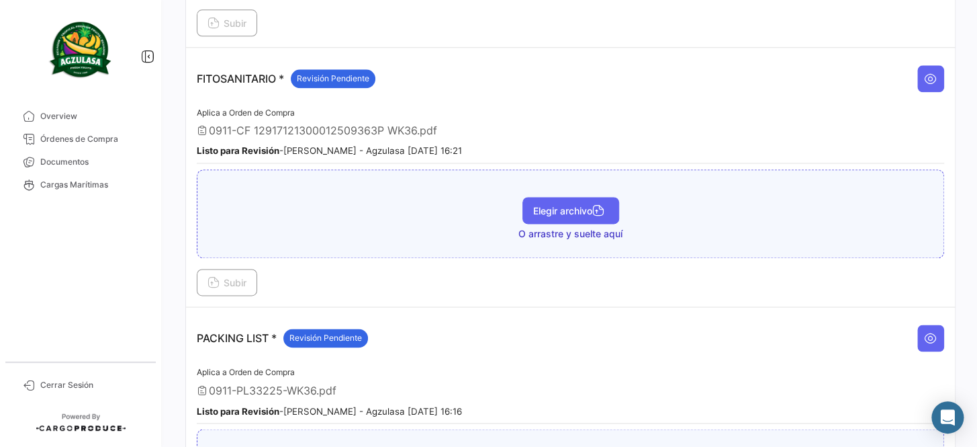
click at [591, 210] on button "Elegir archivo" at bounding box center [571, 210] width 97 height 27
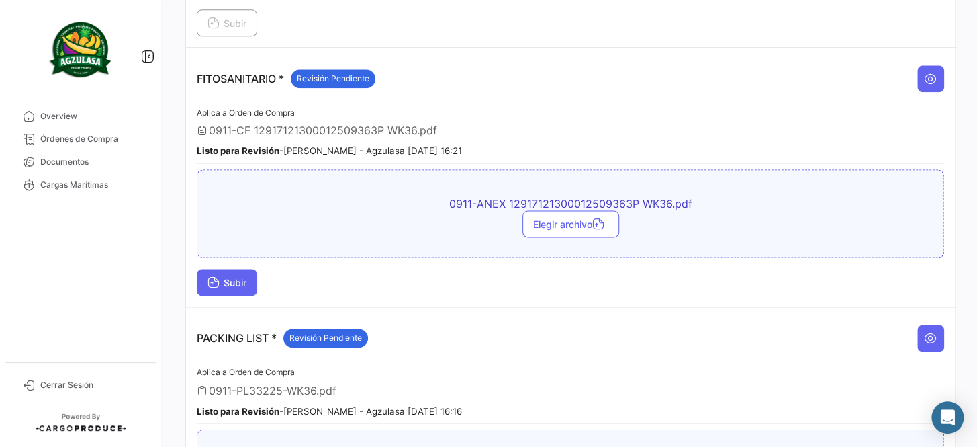
click at [245, 278] on span "Subir" at bounding box center [227, 282] width 39 height 11
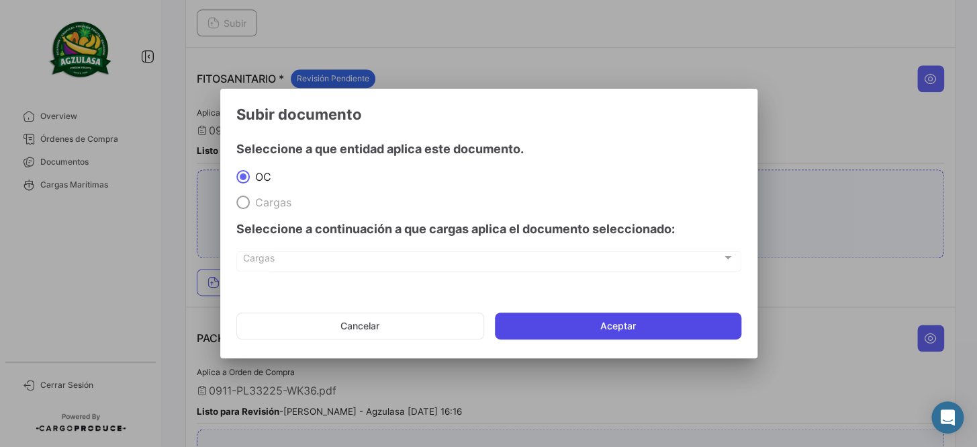
click at [627, 316] on button "Aceptar" at bounding box center [618, 325] width 247 height 27
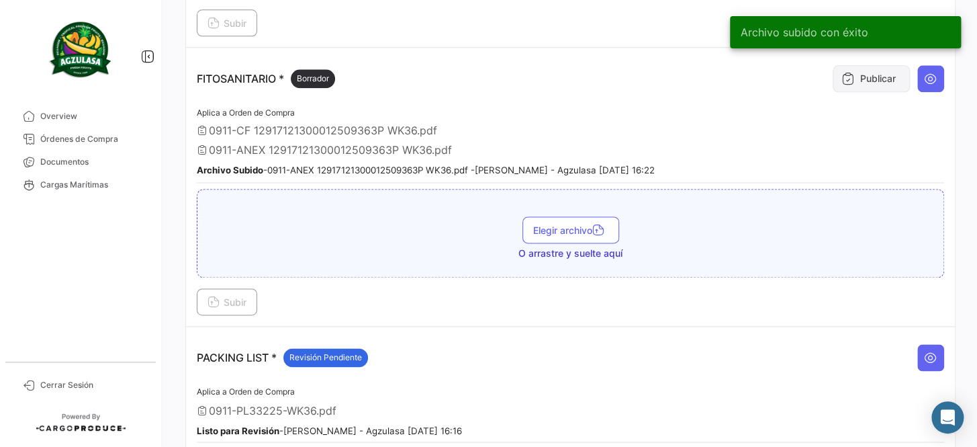
click at [861, 77] on button "Publicar" at bounding box center [871, 78] width 77 height 27
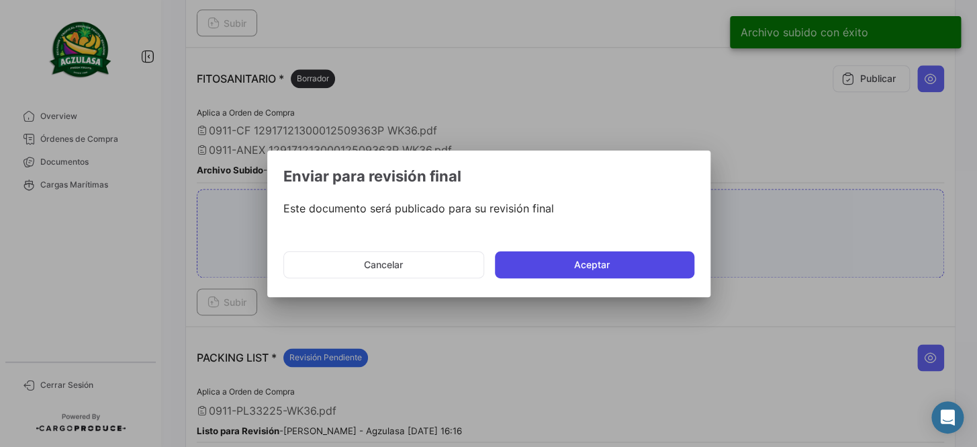
click at [577, 255] on button "Aceptar" at bounding box center [595, 264] width 200 height 27
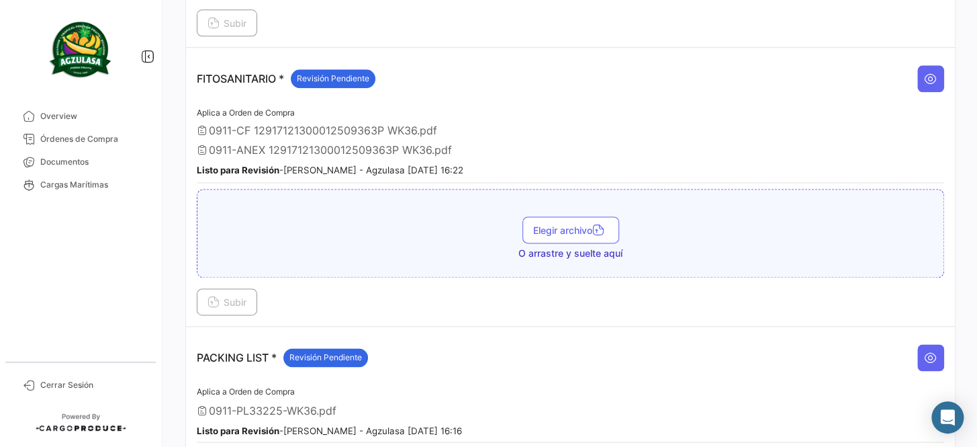
scroll to position [877, 0]
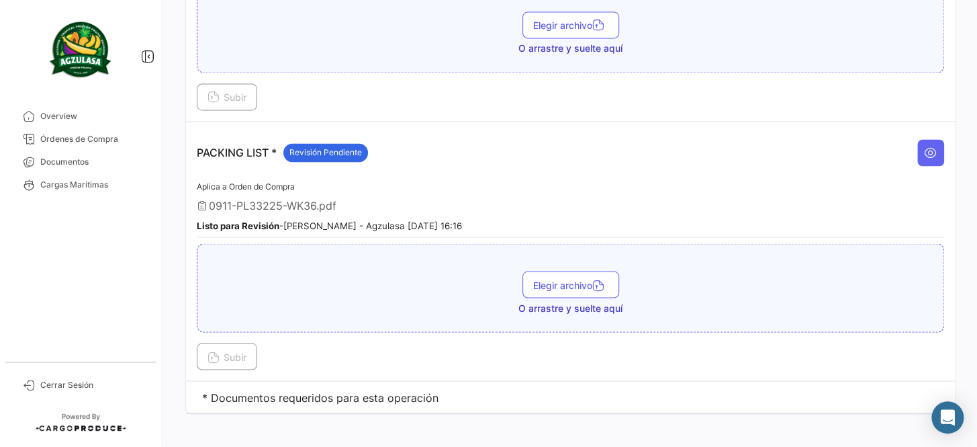
drag, startPoint x: 99, startPoint y: 162, endPoint x: 183, endPoint y: 148, distance: 84.5
click at [99, 161] on span "Documentos" at bounding box center [92, 162] width 105 height 12
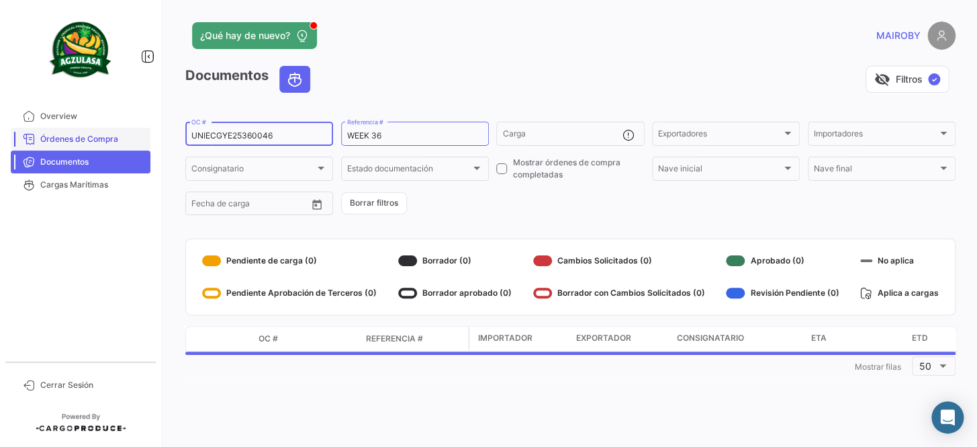
drag, startPoint x: 262, startPoint y: 136, endPoint x: 141, endPoint y: 136, distance: 120.9
click at [141, 136] on mat-sidenav-container "Overview Órdenes de Compra Documentos Cargas Marítimas Cerrar Sesión ¿Qué hay d…" at bounding box center [488, 223] width 977 height 447
paste input "258892769"
type input "258892769"
click at [529, 206] on form "258892769 OC # WEEK 36 Referencia # Carga Exportadores Exportadores Importadore…" at bounding box center [570, 168] width 771 height 97
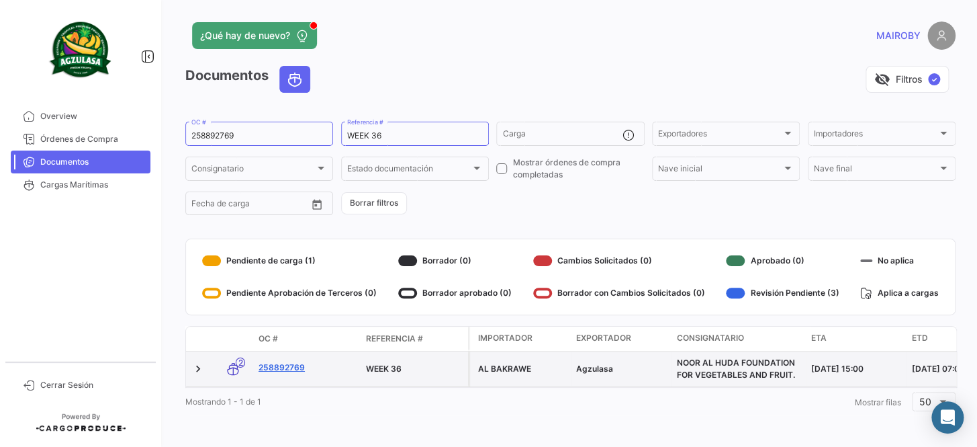
click at [271, 364] on link "258892769" at bounding box center [307, 367] width 97 height 12
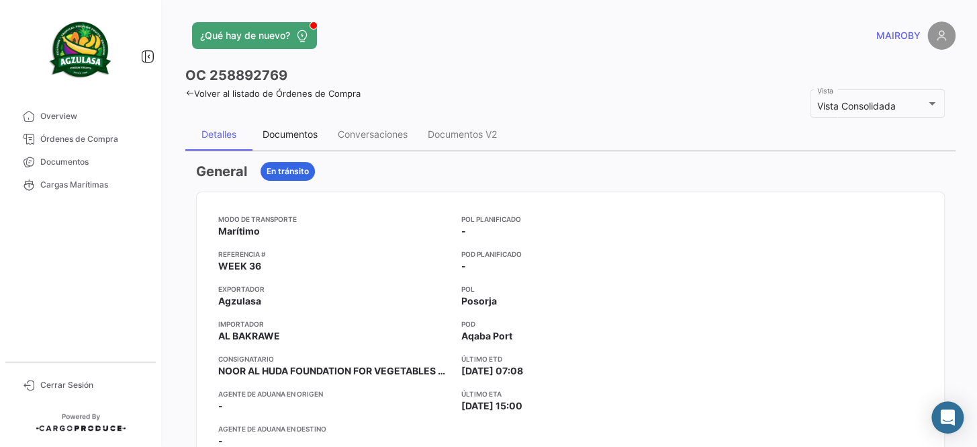
click at [311, 134] on div "Documentos" at bounding box center [290, 133] width 55 height 11
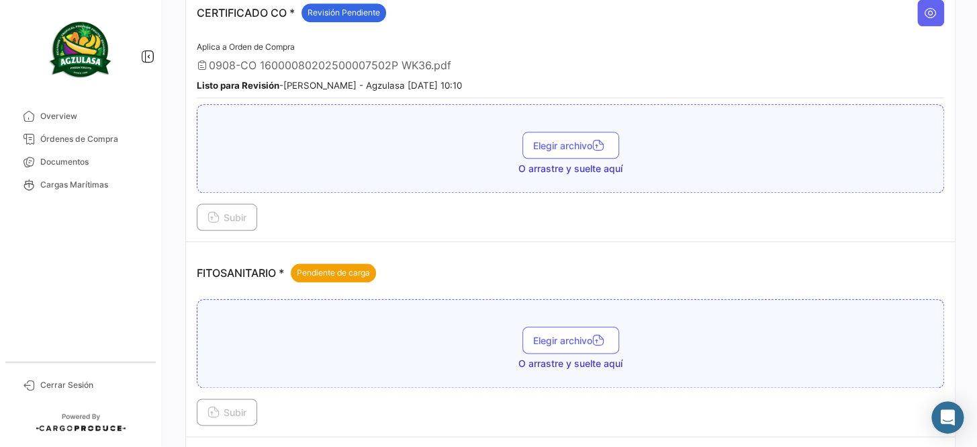
scroll to position [488, 0]
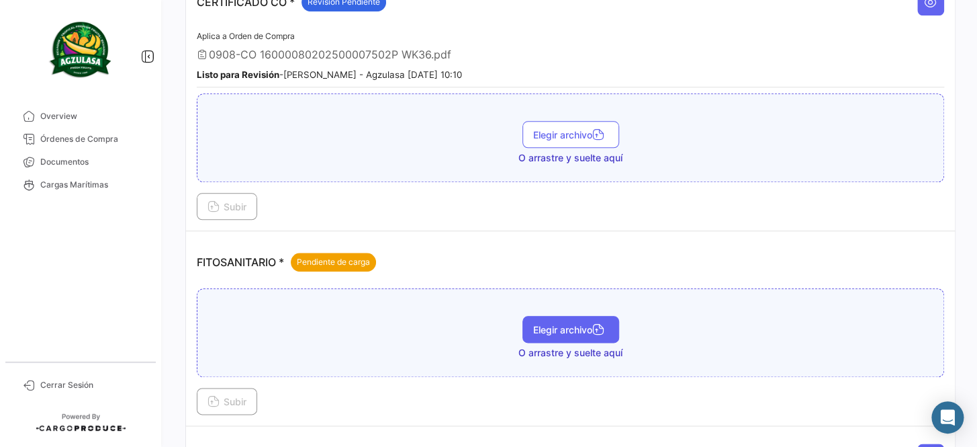
click at [576, 331] on button "Elegir archivo" at bounding box center [571, 329] width 97 height 27
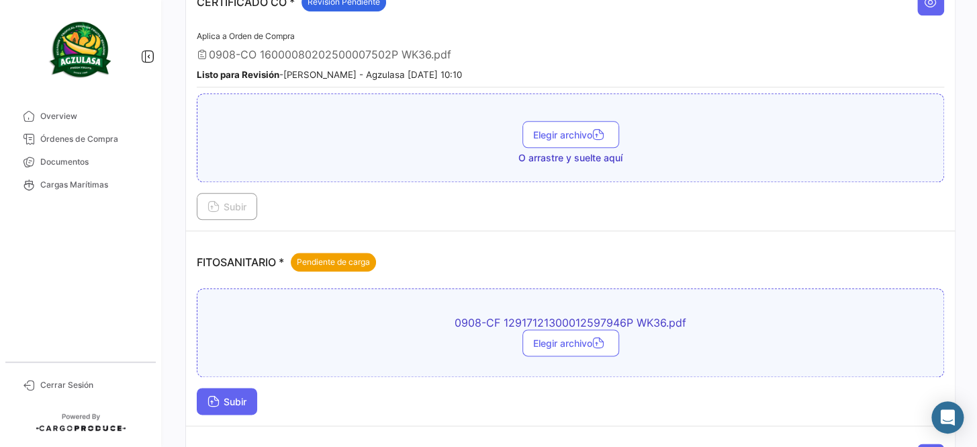
click at [214, 396] on icon at bounding box center [214, 402] width 12 height 12
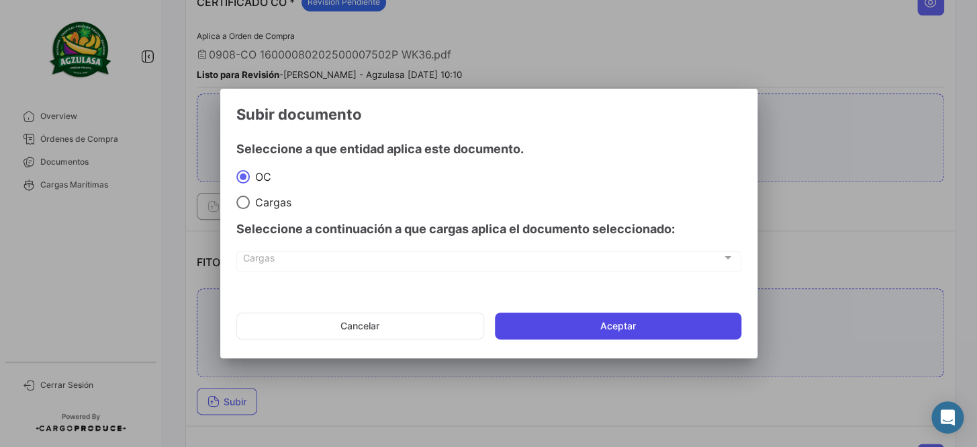
click at [608, 320] on button "Aceptar" at bounding box center [618, 325] width 247 height 27
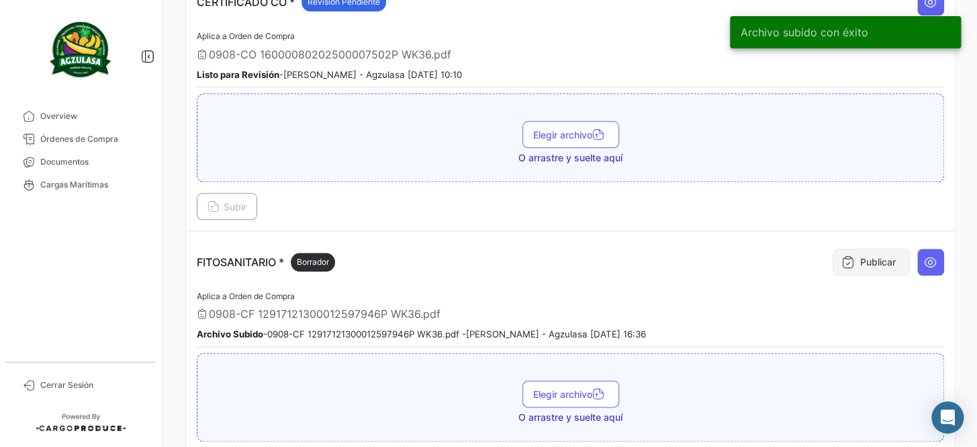
click at [851, 249] on button "Publicar" at bounding box center [871, 262] width 77 height 27
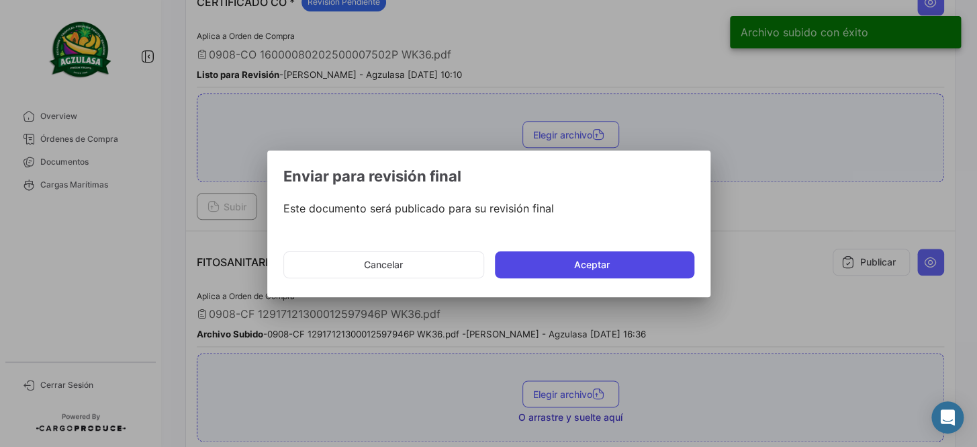
click at [567, 265] on button "Aceptar" at bounding box center [595, 264] width 200 height 27
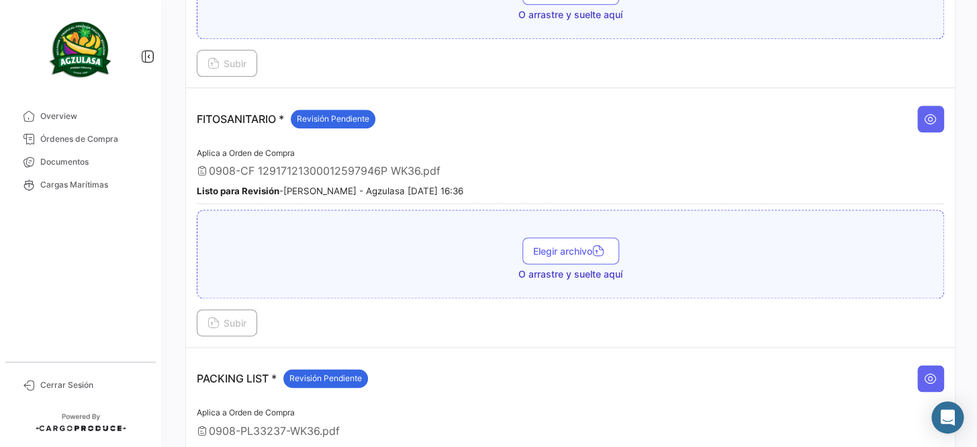
scroll to position [672, 0]
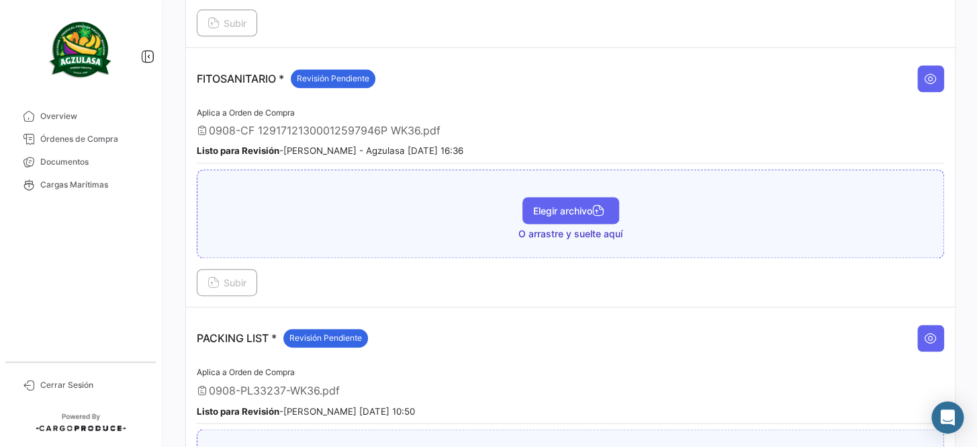
click at [537, 206] on span "Elegir archivo" at bounding box center [570, 210] width 75 height 11
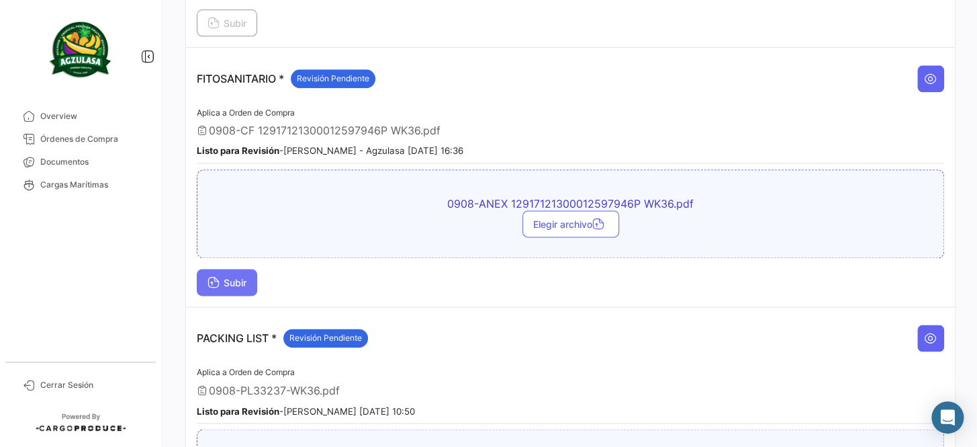
click at [228, 277] on span "Subir" at bounding box center [227, 282] width 39 height 11
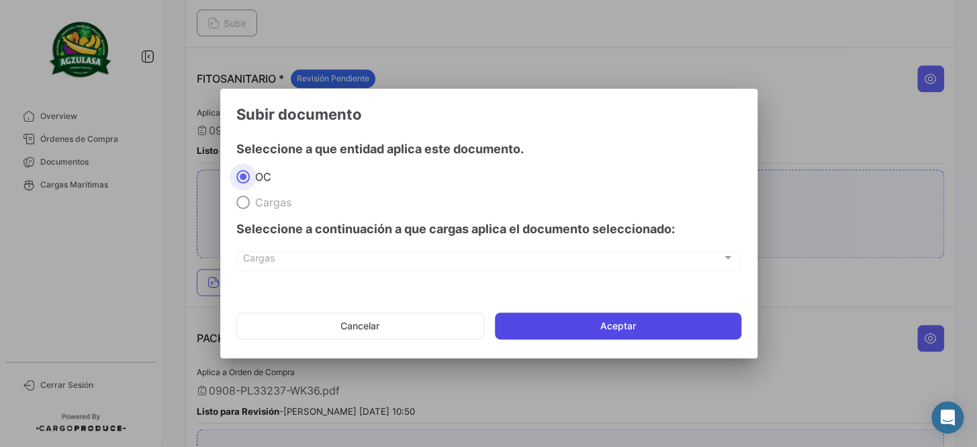
click at [615, 314] on button "Aceptar" at bounding box center [618, 325] width 247 height 27
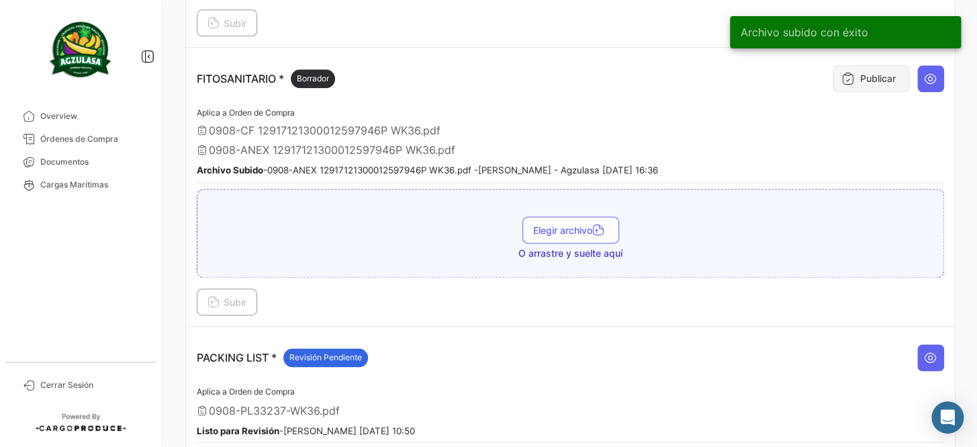
click at [848, 74] on button "Publicar" at bounding box center [871, 78] width 77 height 27
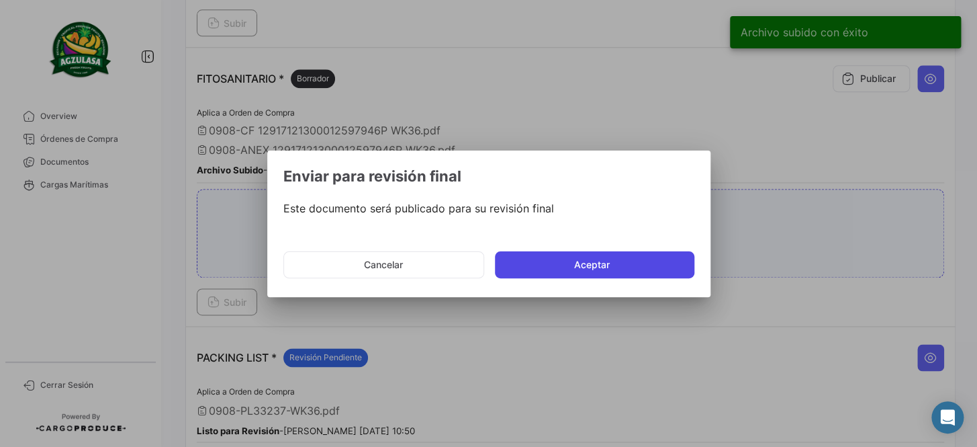
click at [593, 267] on button "Aceptar" at bounding box center [595, 264] width 200 height 27
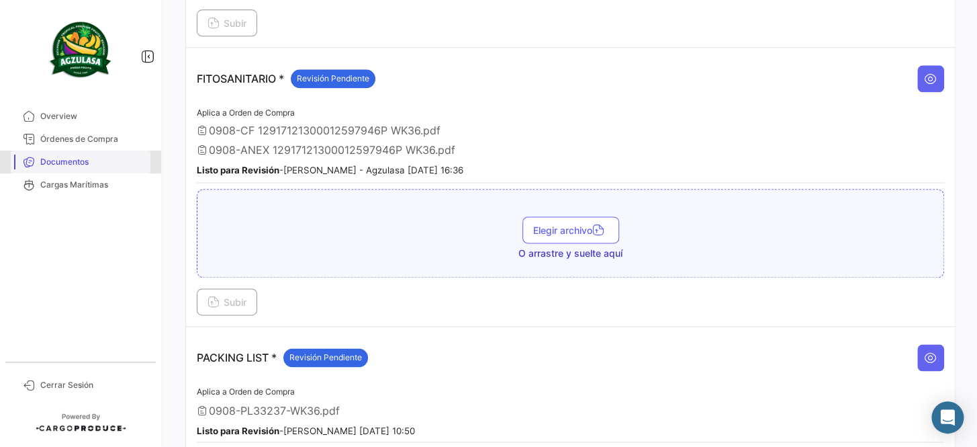
click at [66, 160] on span "Documentos" at bounding box center [92, 162] width 105 height 12
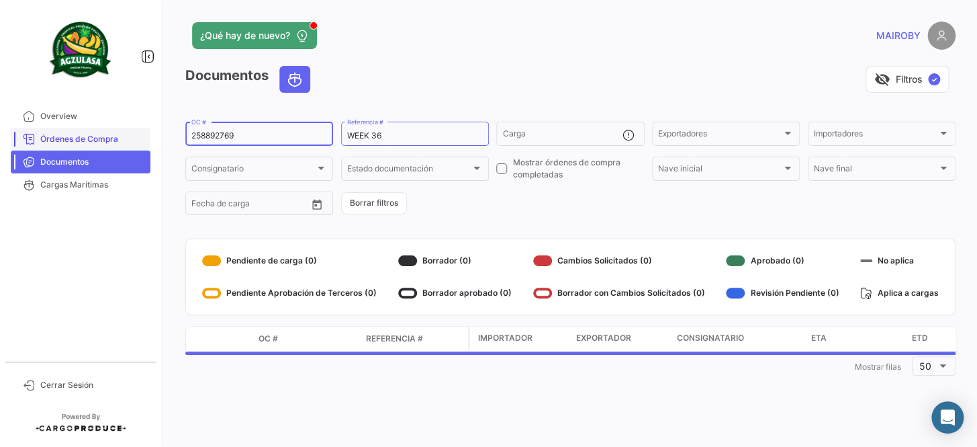
drag, startPoint x: 269, startPoint y: 132, endPoint x: 113, endPoint y: 135, distance: 155.9
click at [107, 134] on mat-sidenav-container "Overview Órdenes de Compra Documentos Cargas Marítimas Cerrar Sesión ¿Qué hay d…" at bounding box center [488, 223] width 977 height 447
paste input "GQL0412922"
type input "GQL0412922"
click at [522, 204] on form "GQL0412922 OC # WEEK 36 Referencia # Carga Exportadores Exportadores Importador…" at bounding box center [570, 168] width 771 height 97
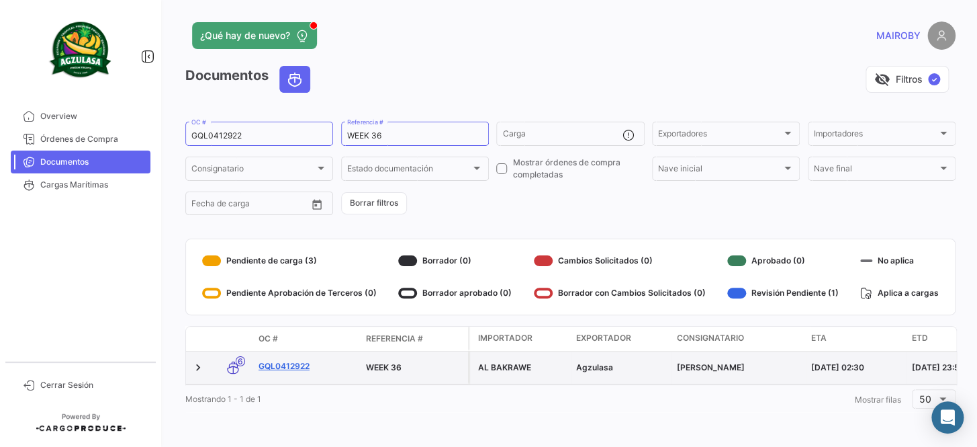
click at [279, 362] on link "GQL0412922" at bounding box center [307, 366] width 97 height 12
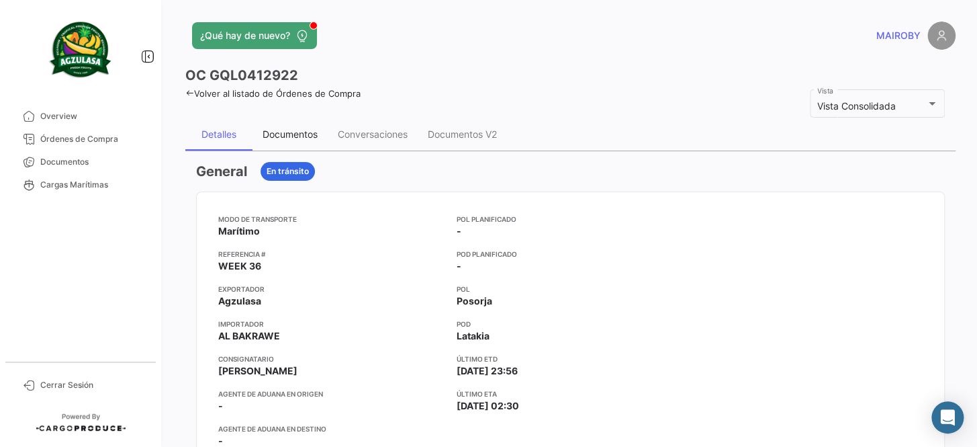
click at [300, 138] on div "Documentos" at bounding box center [290, 133] width 55 height 11
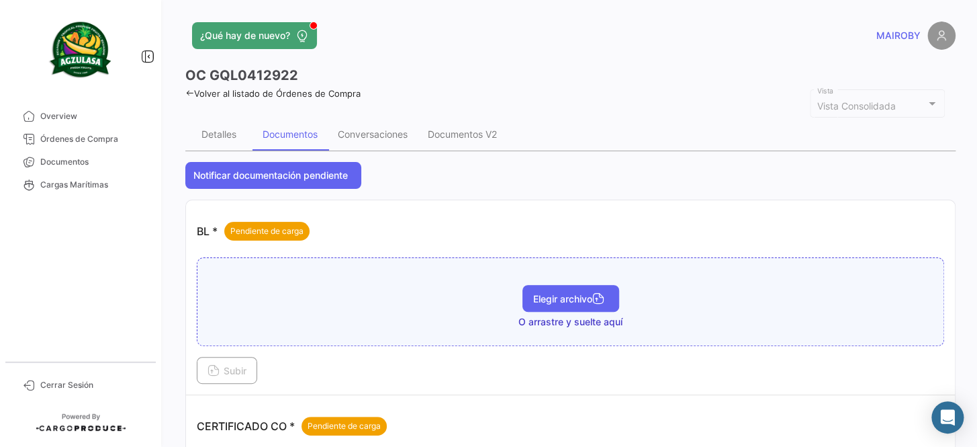
click at [541, 295] on span "Elegir archivo" at bounding box center [570, 298] width 75 height 11
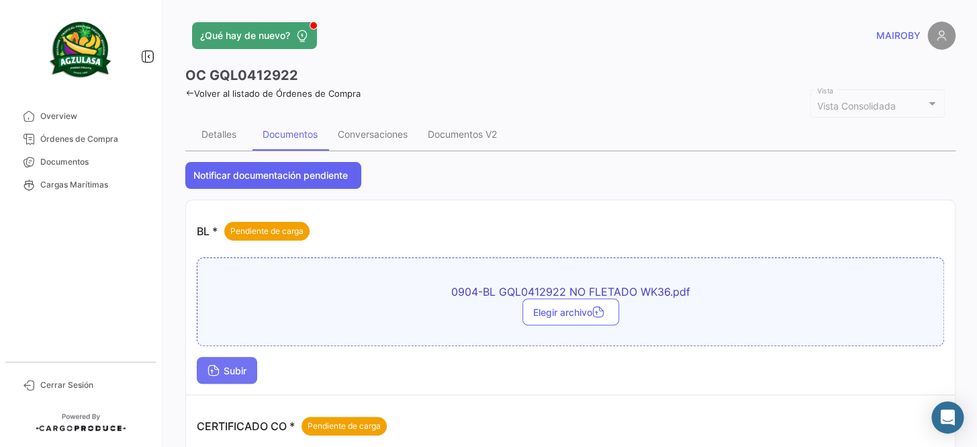
click at [231, 372] on span "Subir" at bounding box center [227, 370] width 39 height 11
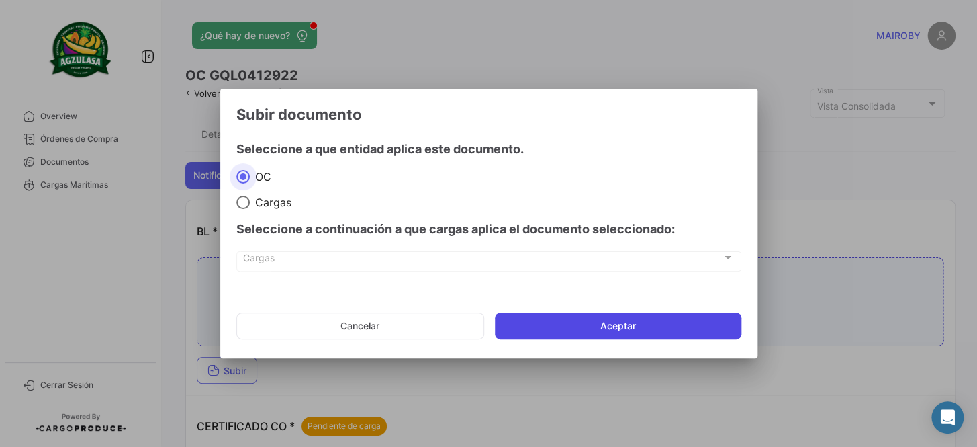
click at [588, 326] on button "Aceptar" at bounding box center [618, 325] width 247 height 27
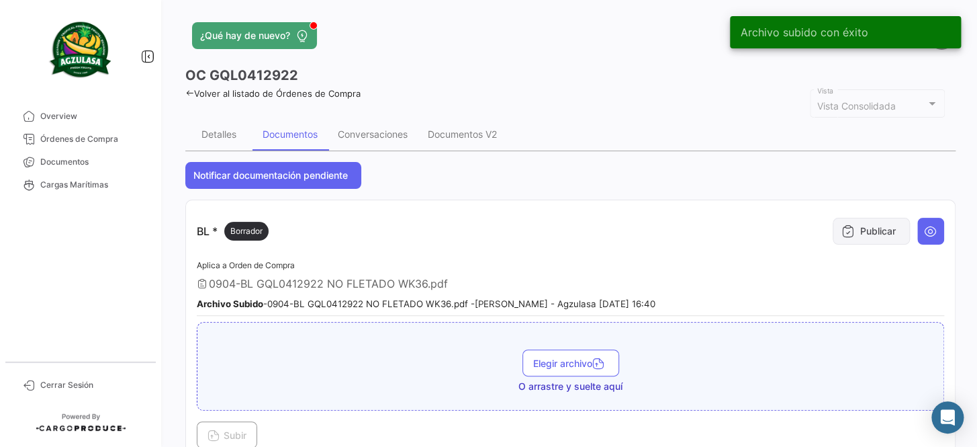
click at [868, 237] on button "Publicar" at bounding box center [871, 231] width 77 height 27
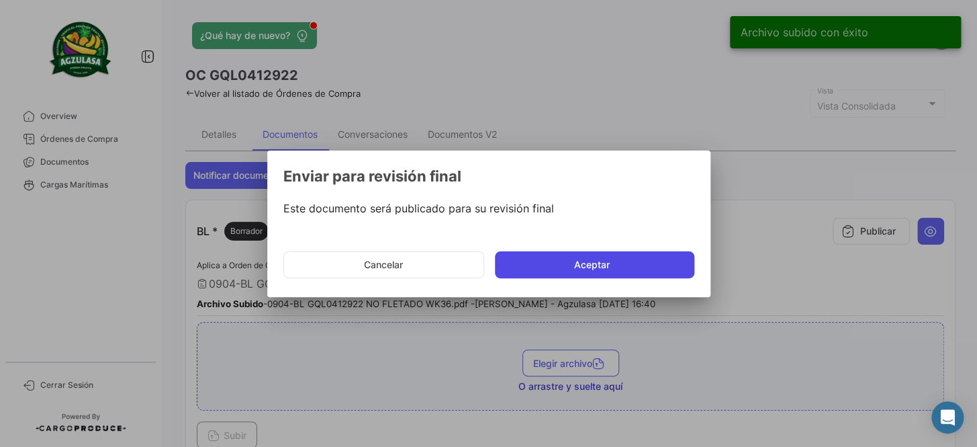
click at [635, 261] on button "Aceptar" at bounding box center [595, 264] width 200 height 27
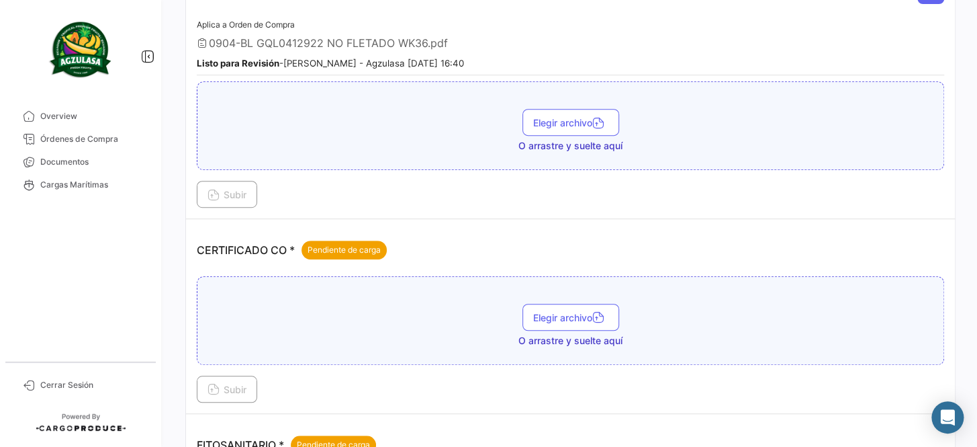
scroll to position [244, 0]
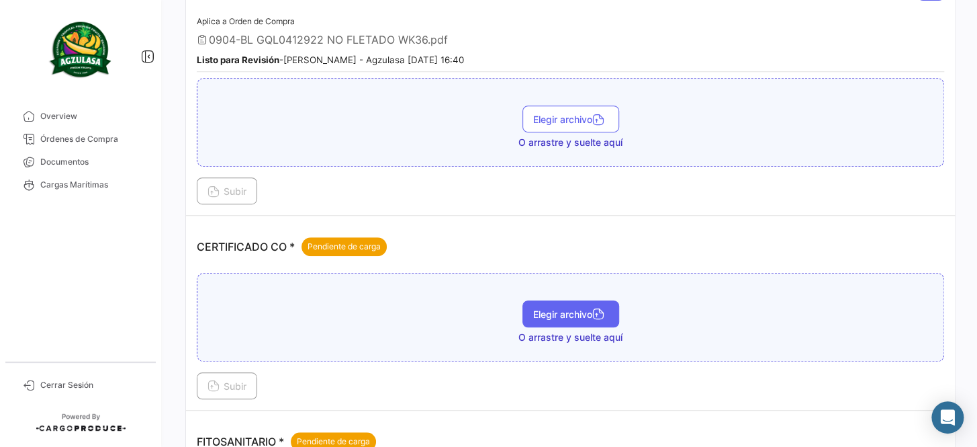
click at [543, 300] on button "Elegir archivo" at bounding box center [571, 313] width 97 height 27
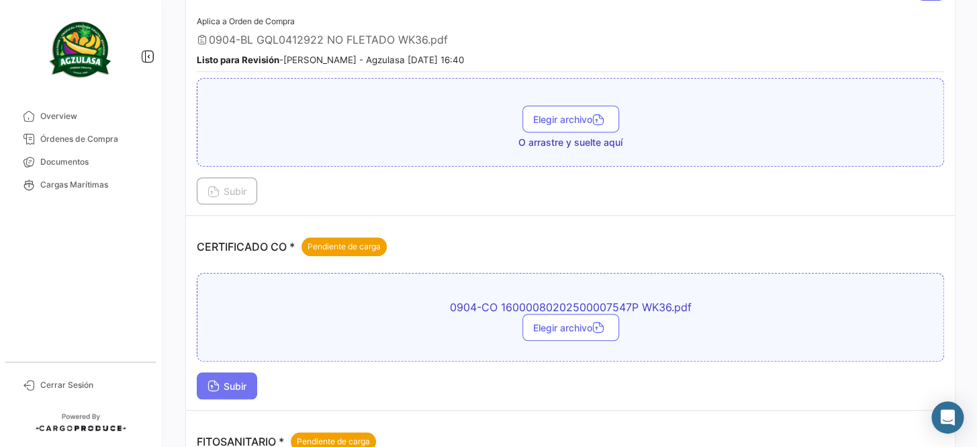
click at [239, 392] on button "Subir" at bounding box center [227, 385] width 60 height 27
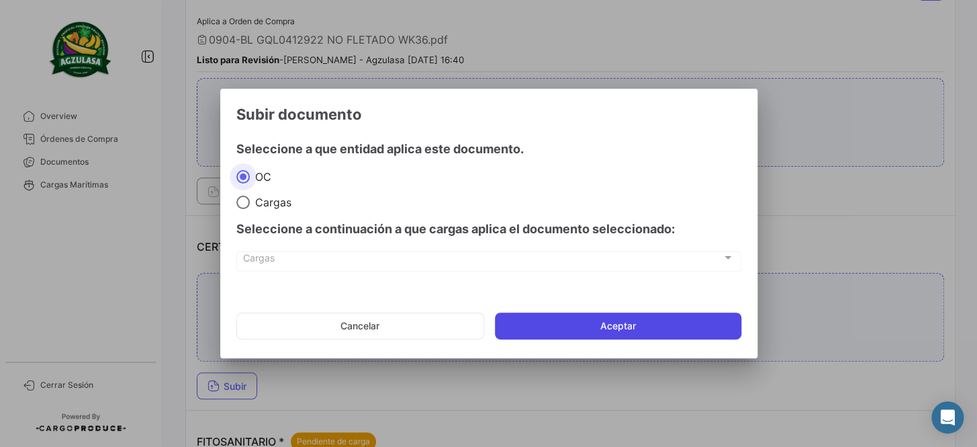
click at [568, 328] on button "Aceptar" at bounding box center [618, 325] width 247 height 27
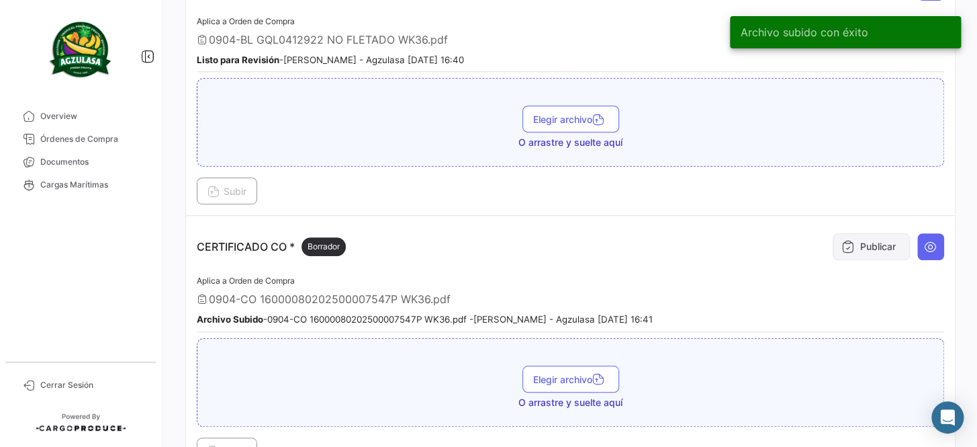
click at [842, 246] on icon at bounding box center [848, 246] width 13 height 13
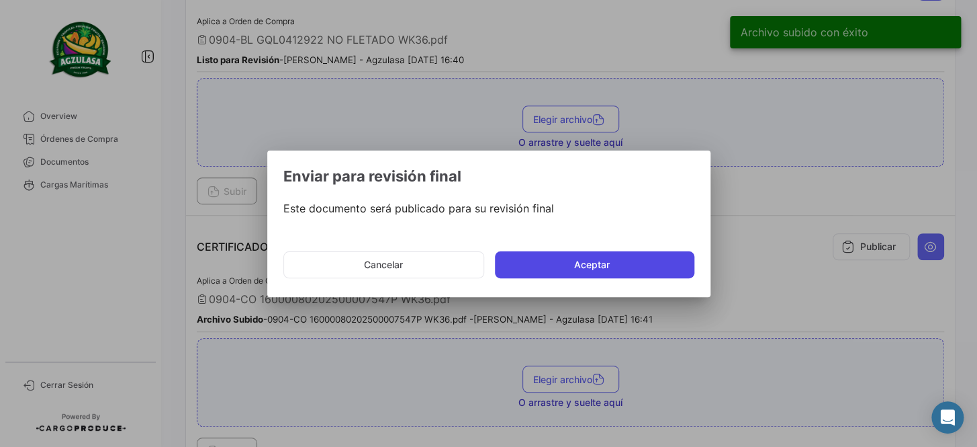
click at [635, 264] on button "Aceptar" at bounding box center [595, 264] width 200 height 27
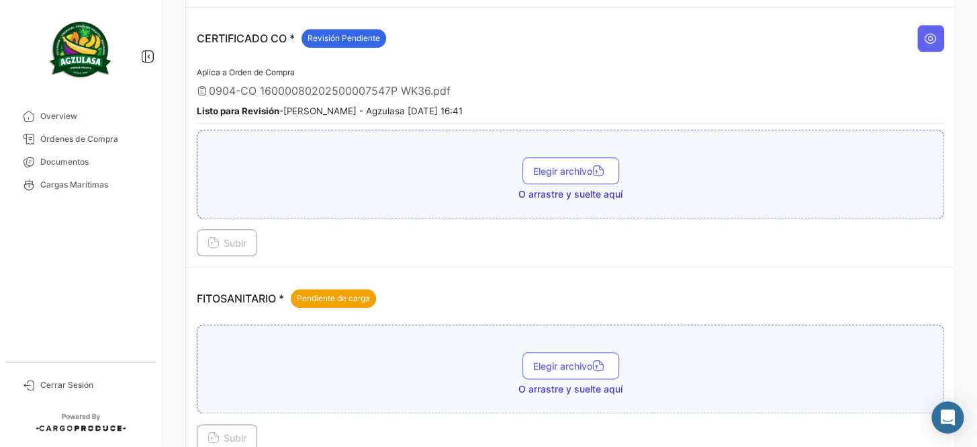
scroll to position [488, 0]
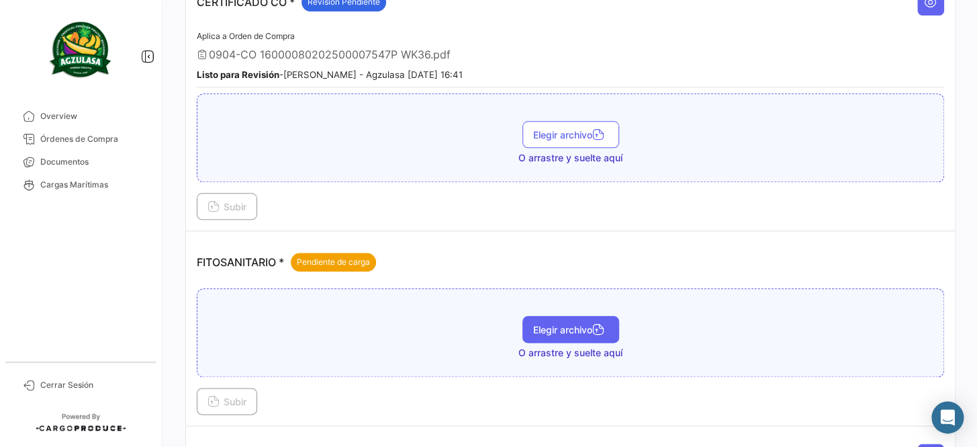
click at [560, 326] on span "Elegir archivo" at bounding box center [570, 329] width 75 height 11
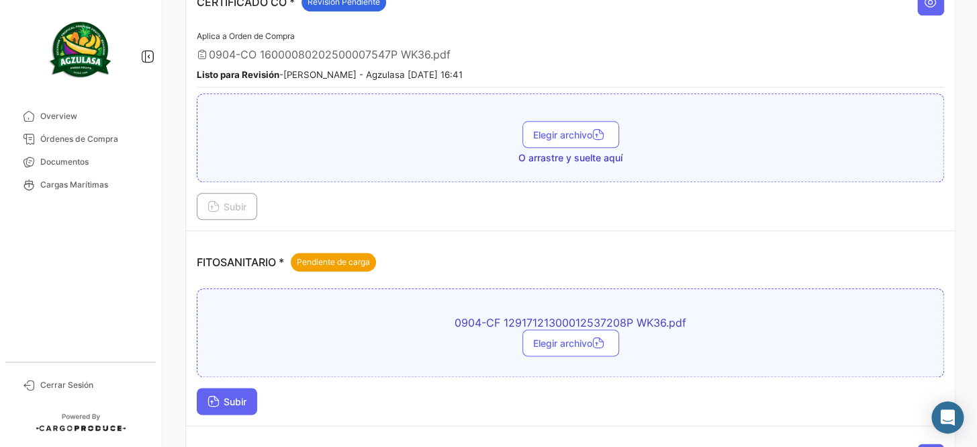
click at [242, 396] on span "Subir" at bounding box center [227, 401] width 39 height 11
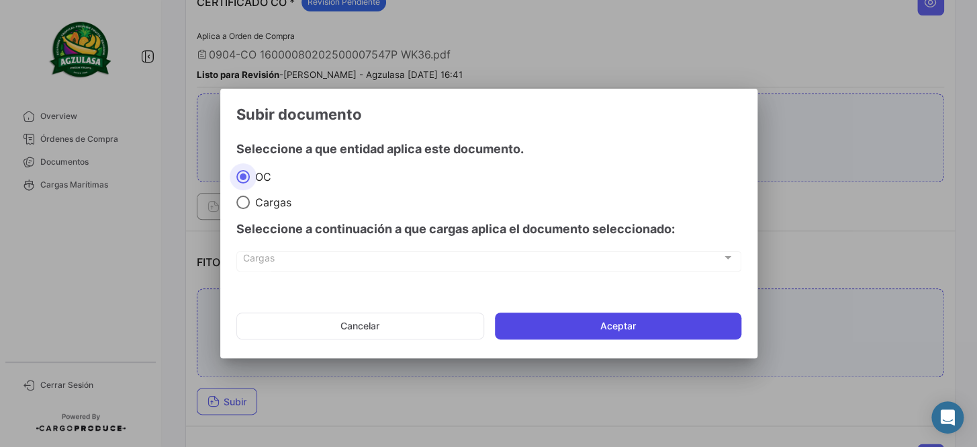
click at [562, 327] on button "Aceptar" at bounding box center [618, 325] width 247 height 27
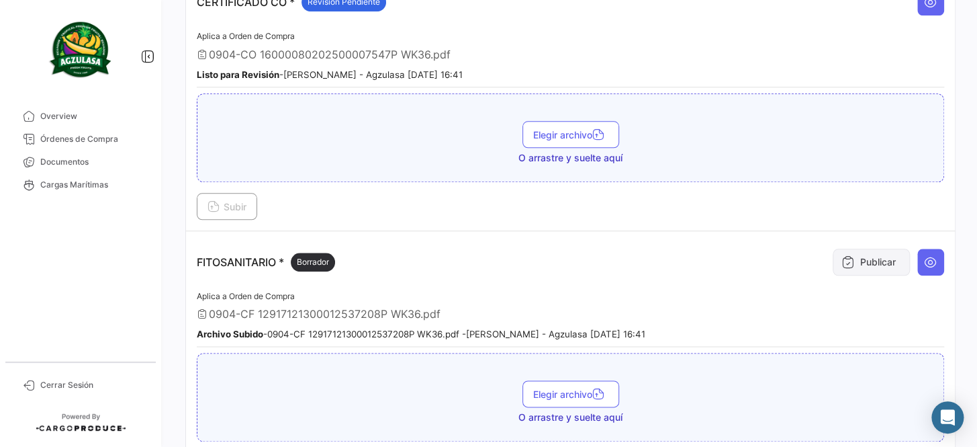
click at [850, 252] on button "Publicar" at bounding box center [871, 262] width 77 height 27
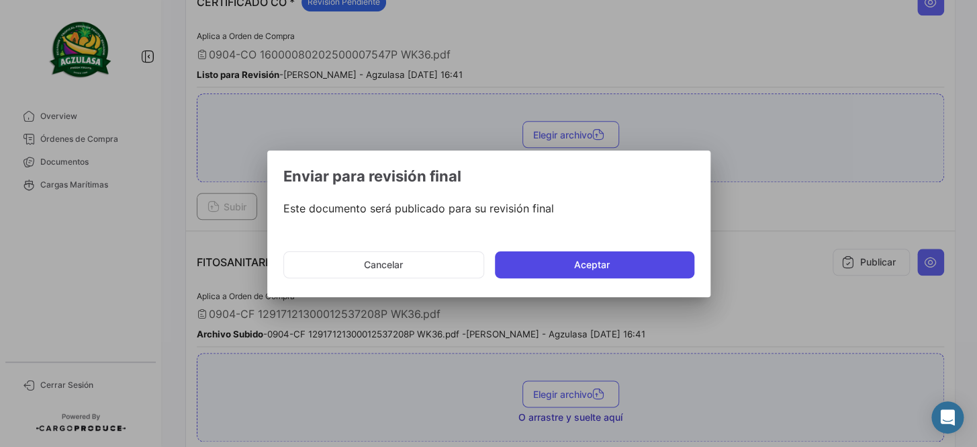
click at [537, 255] on button "Aceptar" at bounding box center [595, 264] width 200 height 27
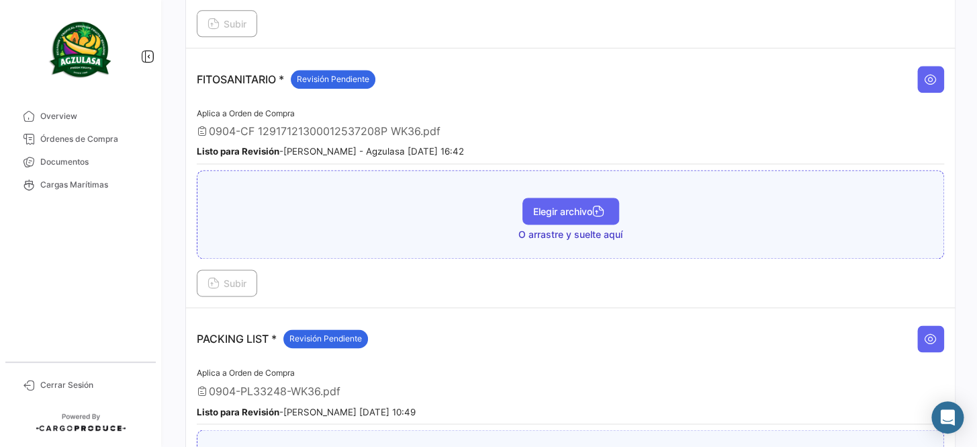
scroll to position [672, 0]
click at [564, 214] on button "Elegir archivo" at bounding box center [571, 210] width 97 height 27
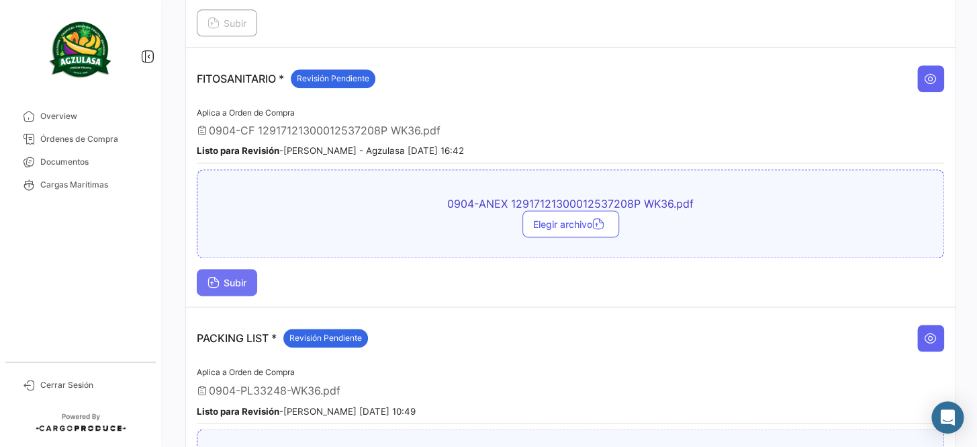
click at [231, 277] on span "Subir" at bounding box center [227, 282] width 39 height 11
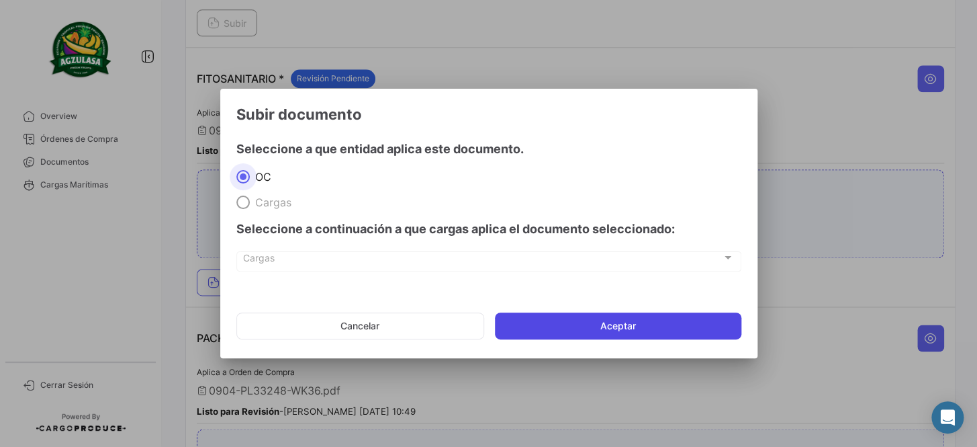
click at [600, 316] on button "Aceptar" at bounding box center [618, 325] width 247 height 27
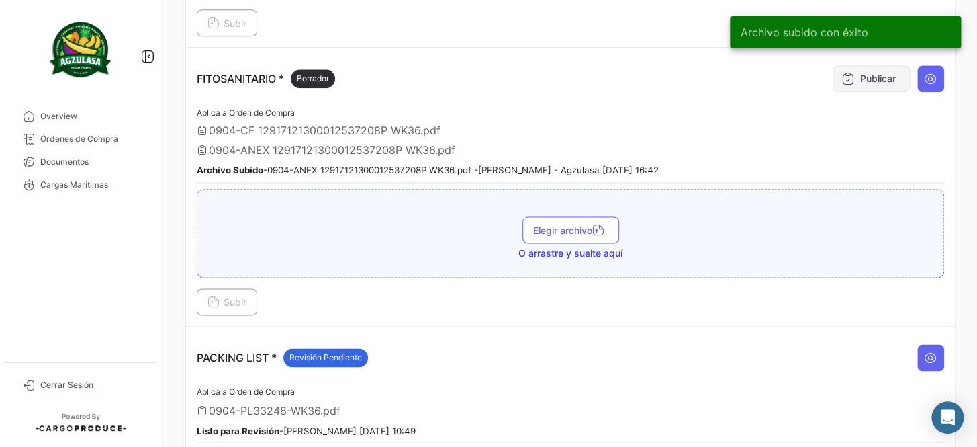
click at [864, 65] on button "Publicar" at bounding box center [871, 78] width 77 height 27
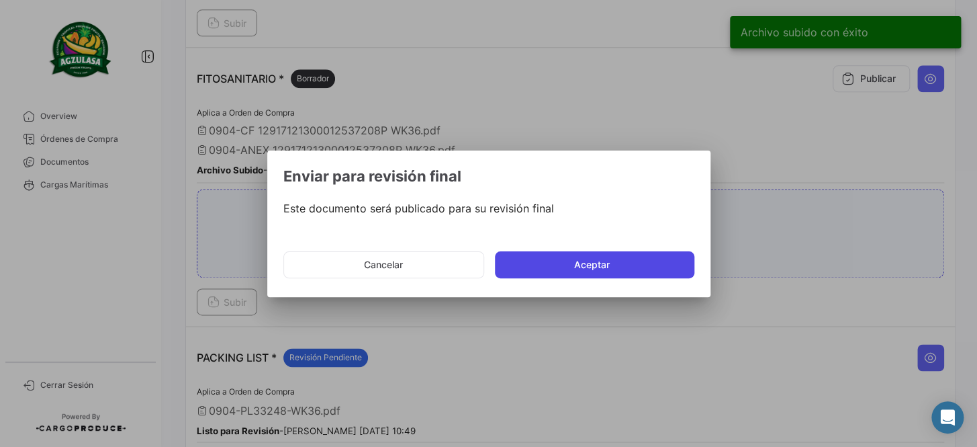
click at [562, 263] on button "Aceptar" at bounding box center [595, 264] width 200 height 27
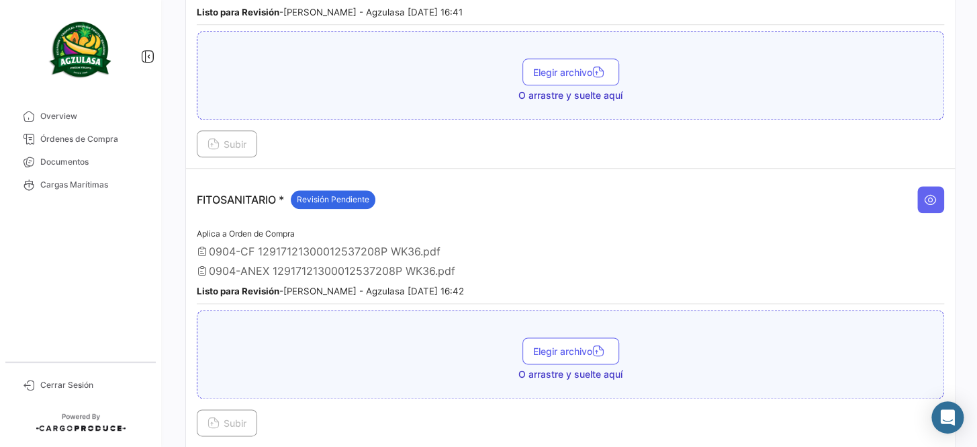
scroll to position [550, 0]
click at [110, 167] on span "Documentos" at bounding box center [92, 162] width 105 height 12
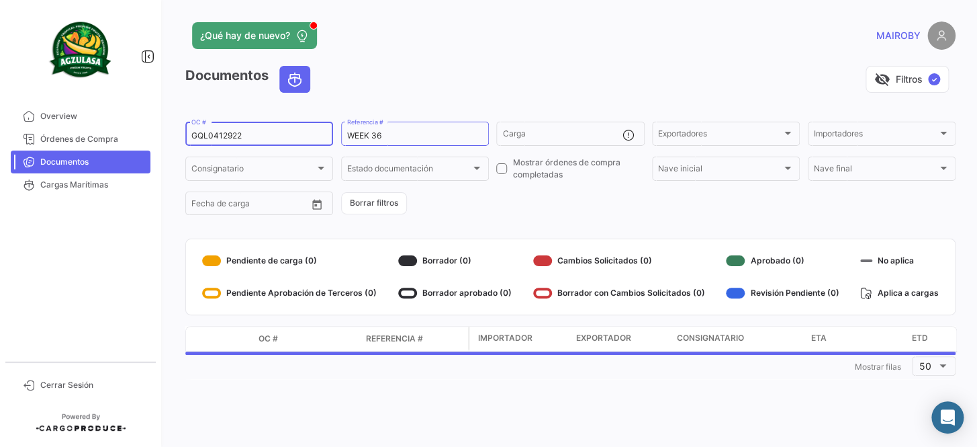
drag, startPoint x: 167, startPoint y: 138, endPoint x: 150, endPoint y: 138, distance: 16.8
click at [150, 138] on mat-sidenav-container "Overview Órdenes de Compra Documentos Cargas Marítimas Cerrar Sesión ¿Qué hay d…" at bounding box center [488, 223] width 977 height 447
paste input "EBKG14115425"
click at [445, 191] on form "EBKG14115425 OC # WEEK 36 Referencia # Carga Exportadores Exportadores Importad…" at bounding box center [570, 168] width 771 height 97
drag, startPoint x: 254, startPoint y: 134, endPoint x: 130, endPoint y: 142, distance: 124.5
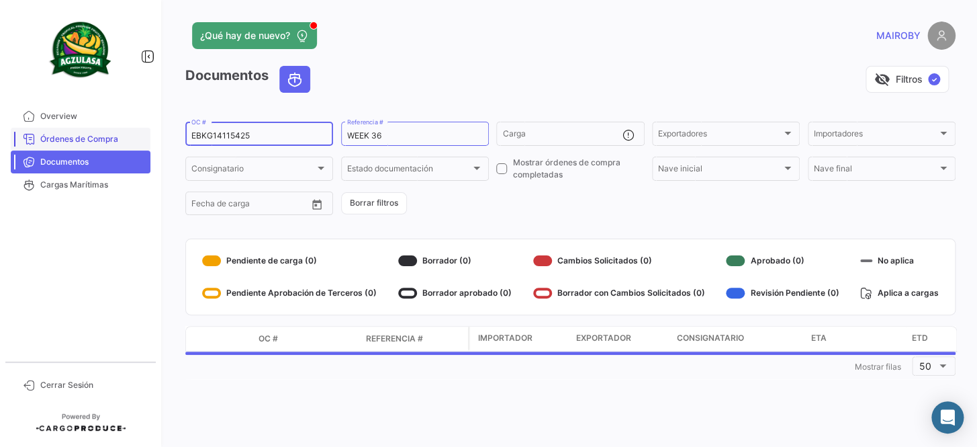
click at [130, 142] on mat-sidenav-container "Overview Órdenes de Compra Documentos Cargas Marítimas Cerrar Sesión ¿Qué hay d…" at bounding box center [488, 223] width 977 height 447
paste input "GQL0412767"
type input "GQL0412767"
click at [505, 216] on form "GQL0412767 OC # WEEK 36 Referencia # Carga Exportadores Exportadores Importador…" at bounding box center [570, 168] width 771 height 97
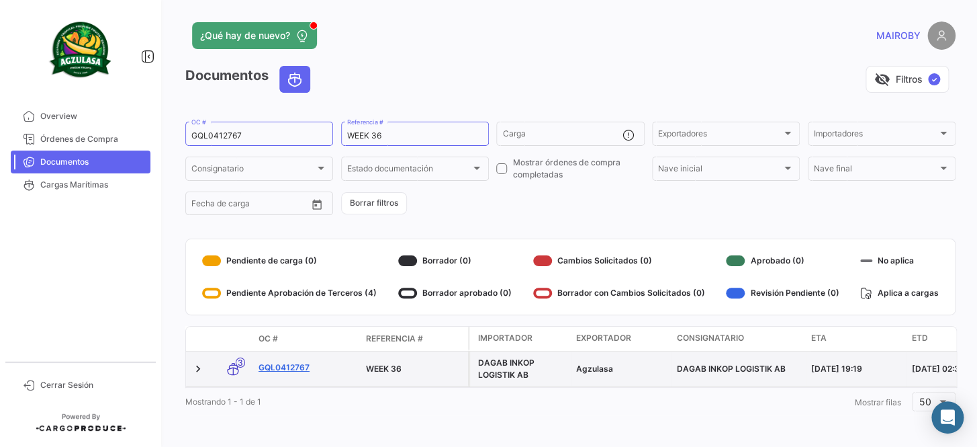
click at [292, 363] on link "GQL0412767" at bounding box center [307, 367] width 97 height 12
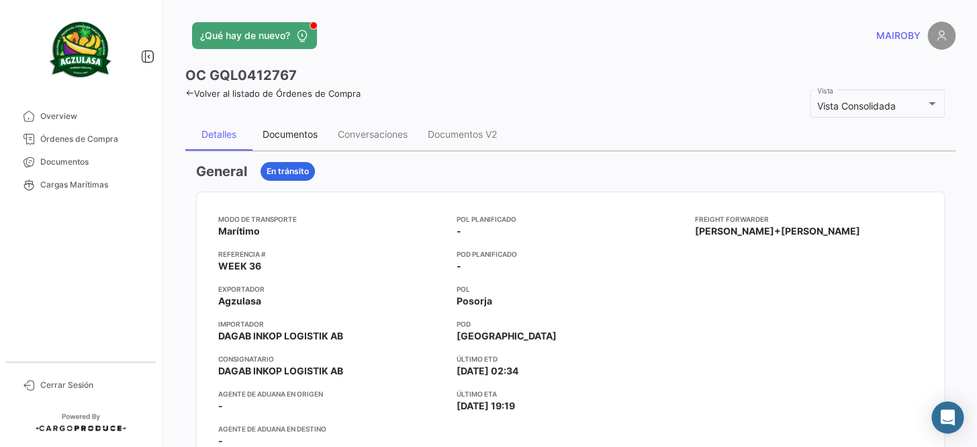
click at [303, 141] on div "Documentos" at bounding box center [290, 134] width 75 height 32
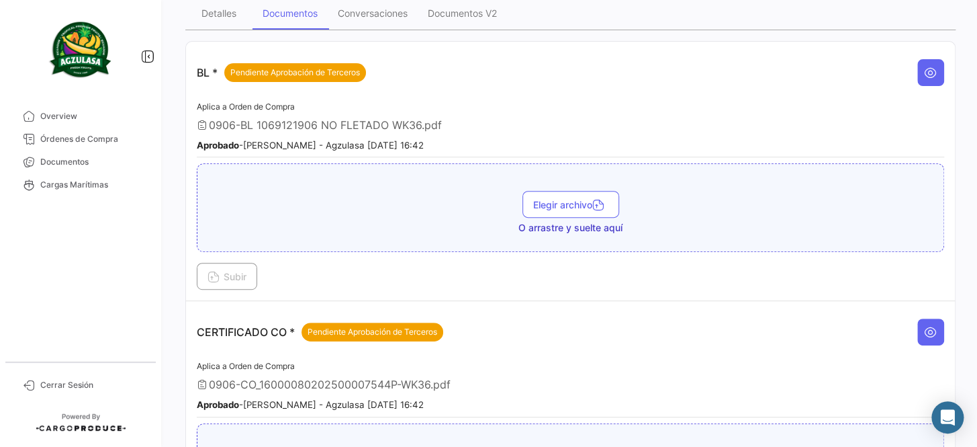
scroll to position [122, 0]
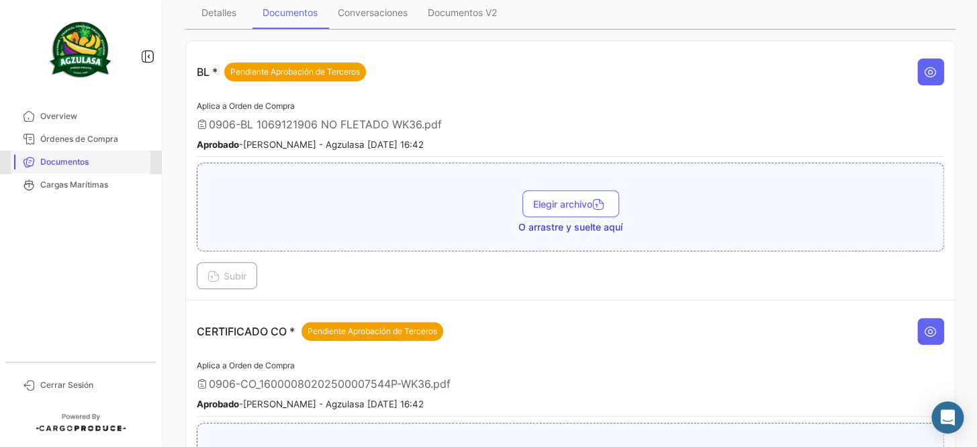
click at [92, 165] on span "Documentos" at bounding box center [92, 162] width 105 height 12
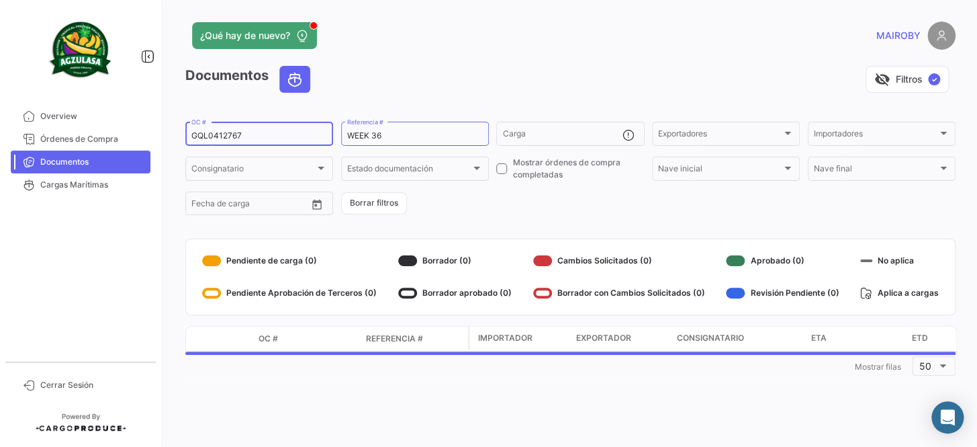
drag, startPoint x: 275, startPoint y: 140, endPoint x: 152, endPoint y: 140, distance: 123.6
click at [148, 139] on mat-sidenav-container "Overview Órdenes de Compra Documentos Cargas Marítimas Cerrar Sesión ¿Qué hay d…" at bounding box center [488, 223] width 977 height 447
paste input "4"
type input "GQL0412747"
click at [535, 227] on div "Documentos visibility_off Filtros ✓ GQL0412747 OC # WEEK 36 Referencia # Carga …" at bounding box center [570, 222] width 771 height 313
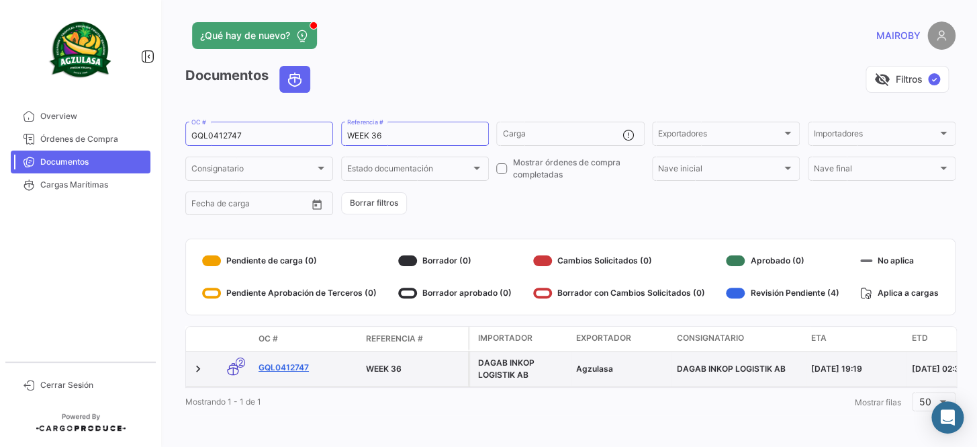
click at [291, 366] on link "GQL0412747" at bounding box center [307, 367] width 97 height 12
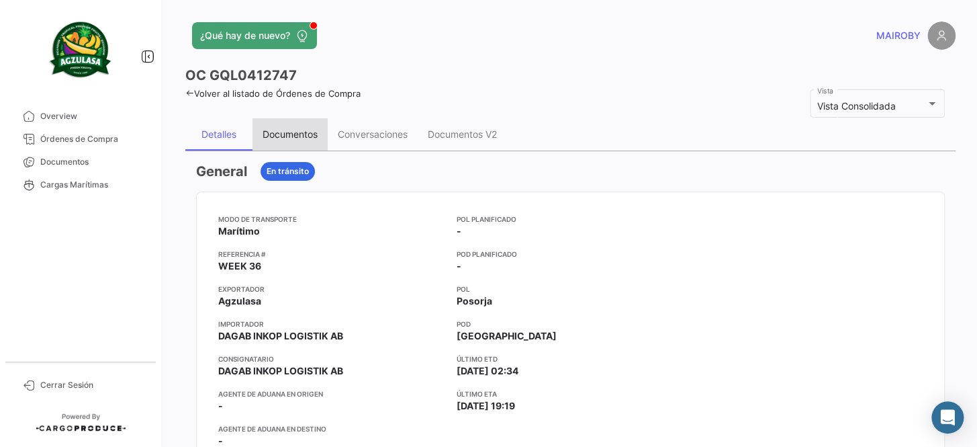
click at [280, 134] on div "Documentos" at bounding box center [290, 133] width 55 height 11
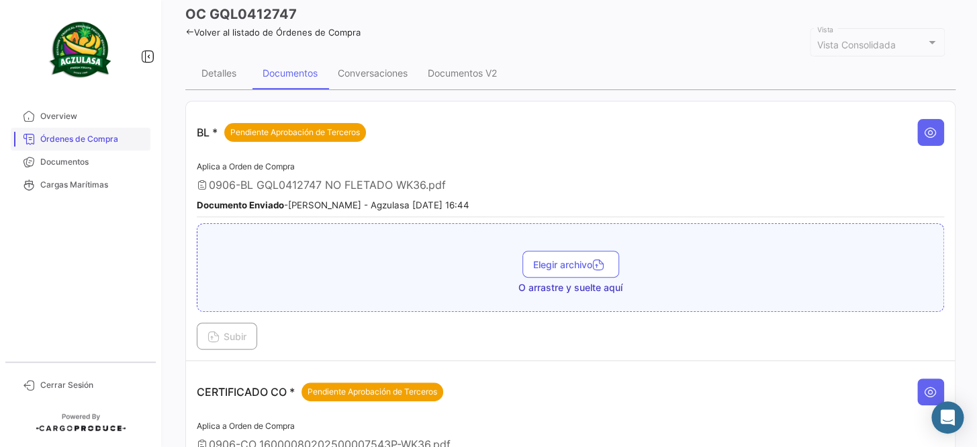
scroll to position [60, 0]
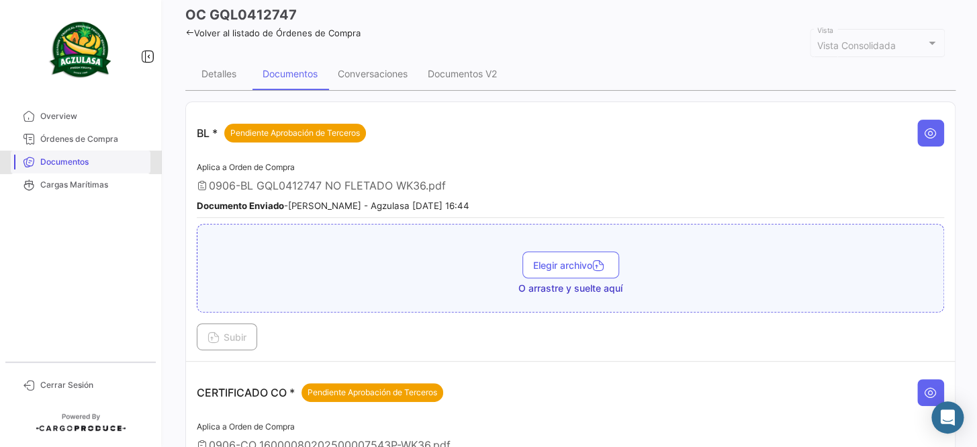
click at [105, 157] on span "Documentos" at bounding box center [92, 162] width 105 height 12
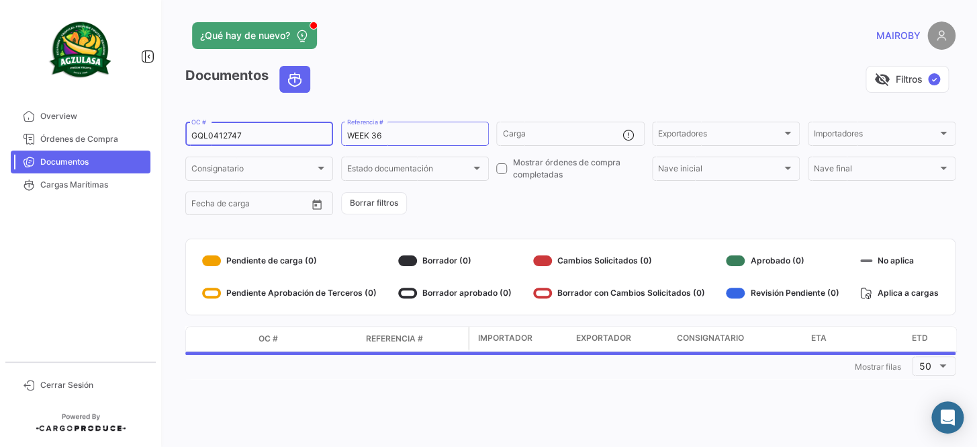
drag, startPoint x: 251, startPoint y: 138, endPoint x: 157, endPoint y: 129, distance: 93.9
click at [157, 129] on mat-sidenav-container "Overview Órdenes de Compra Documentos Cargas Marítimas Cerrar Sesión ¿Qué hay d…" at bounding box center [488, 223] width 977 height 447
paste input "EBKG14173552"
click at [476, 198] on form "EBKG14173552 OC # WEEK 36 Referencia # Carga Exportadores Exportadores Importad…" at bounding box center [570, 168] width 771 height 97
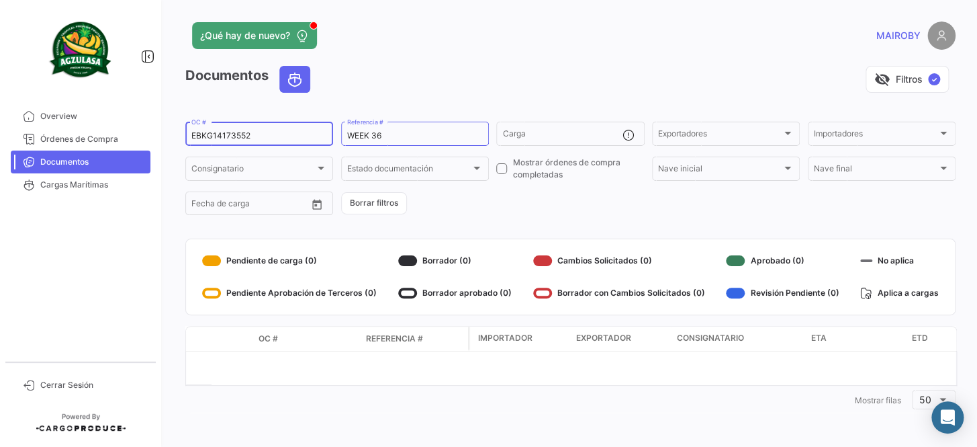
click at [277, 129] on div "EBKG14173552 OC #" at bounding box center [259, 133] width 136 height 26
drag, startPoint x: 263, startPoint y: 128, endPoint x: 169, endPoint y: 136, distance: 95.0
click at [169, 136] on div "¿Qué hay de nuevo? [PERSON_NAME] Documentos visibility_off Filtros ✓ EBKG141735…" at bounding box center [571, 223] width 814 height 447
drag, startPoint x: 249, startPoint y: 134, endPoint x: 193, endPoint y: 142, distance: 56.2
click at [193, 142] on div "EBKG14173552 OC #" at bounding box center [259, 133] width 136 height 26
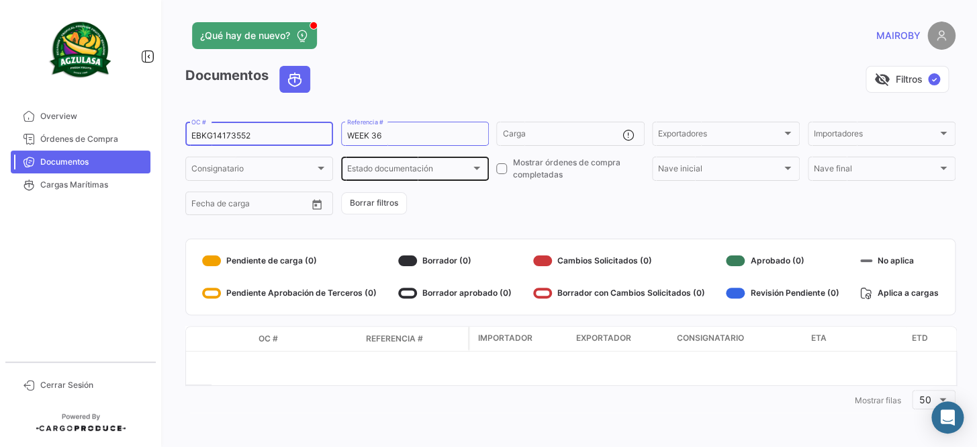
paste input "02887"
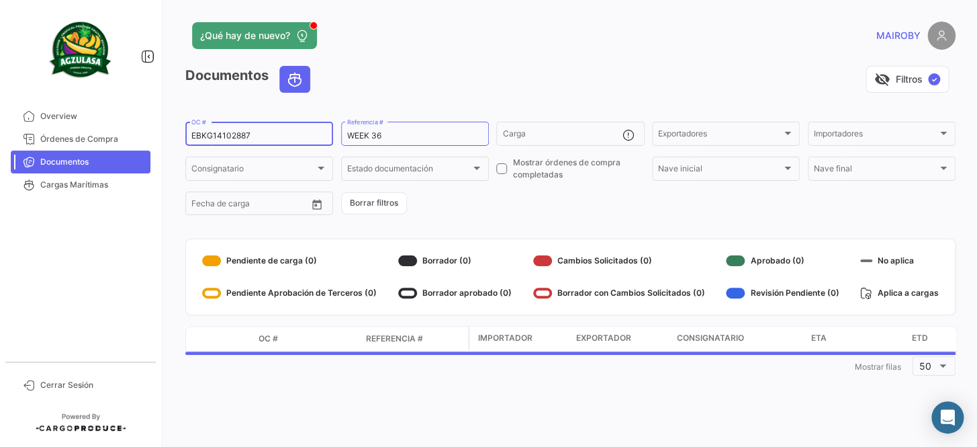
type input "EBKG14102887"
click at [461, 206] on form "EBKG14102887 OC # WEEK 36 Referencia # Carga Exportadores Exportadores Importad…" at bounding box center [570, 168] width 771 height 97
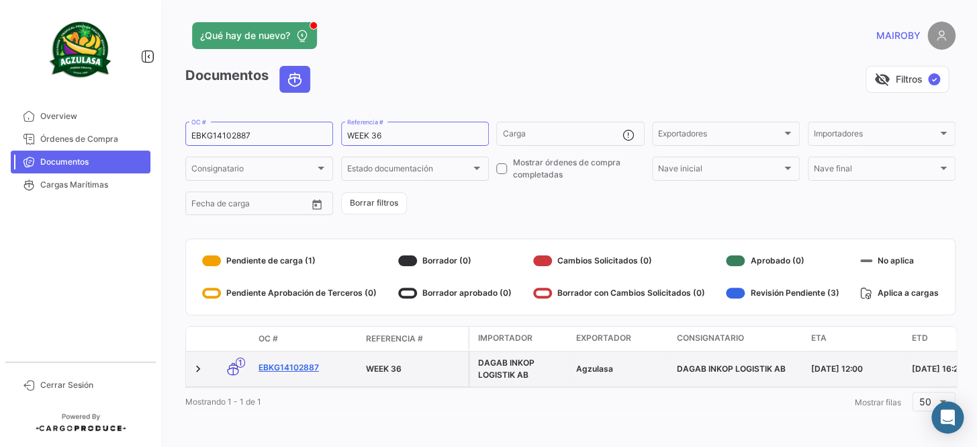
click at [301, 366] on link "EBKG14102887" at bounding box center [307, 367] width 97 height 12
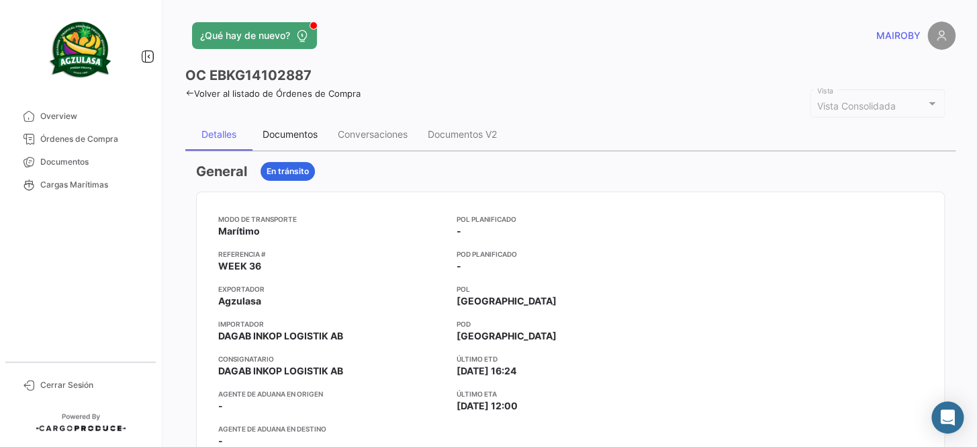
click at [304, 144] on div "Documentos" at bounding box center [290, 134] width 75 height 32
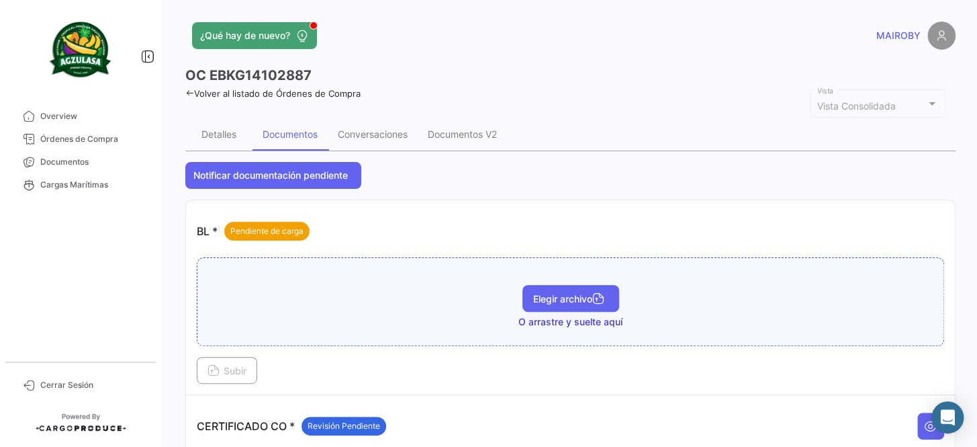
click at [568, 297] on span "Elegir archivo" at bounding box center [570, 298] width 75 height 11
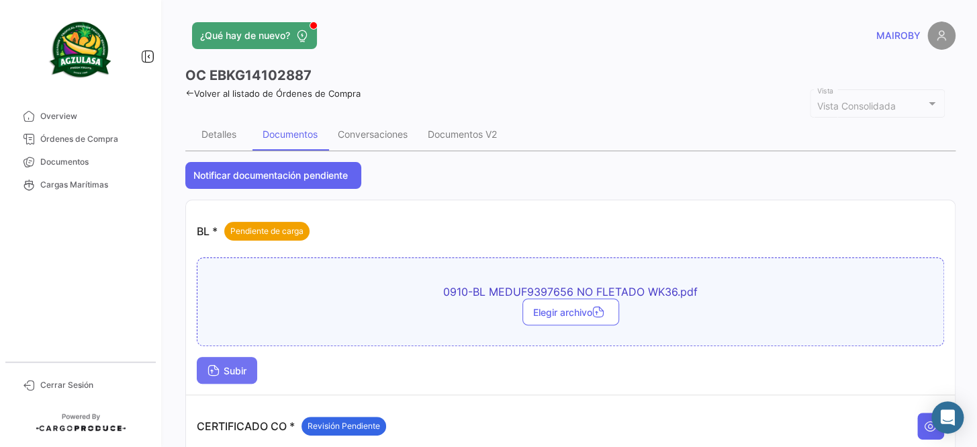
click at [224, 369] on span "Subir" at bounding box center [227, 370] width 39 height 11
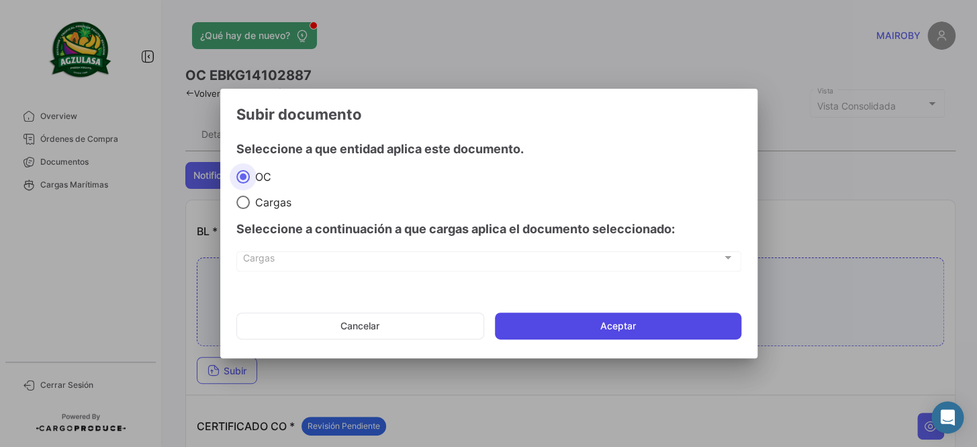
click at [600, 329] on button "Aceptar" at bounding box center [618, 325] width 247 height 27
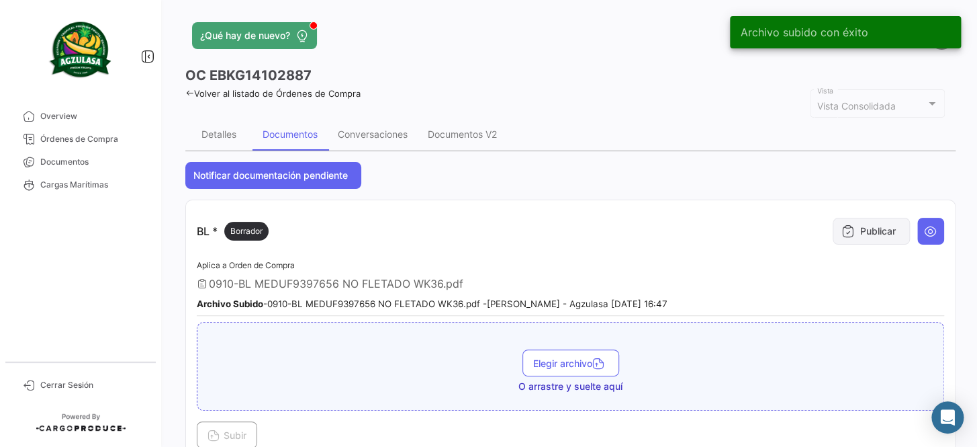
click at [857, 233] on button "Publicar" at bounding box center [871, 231] width 77 height 27
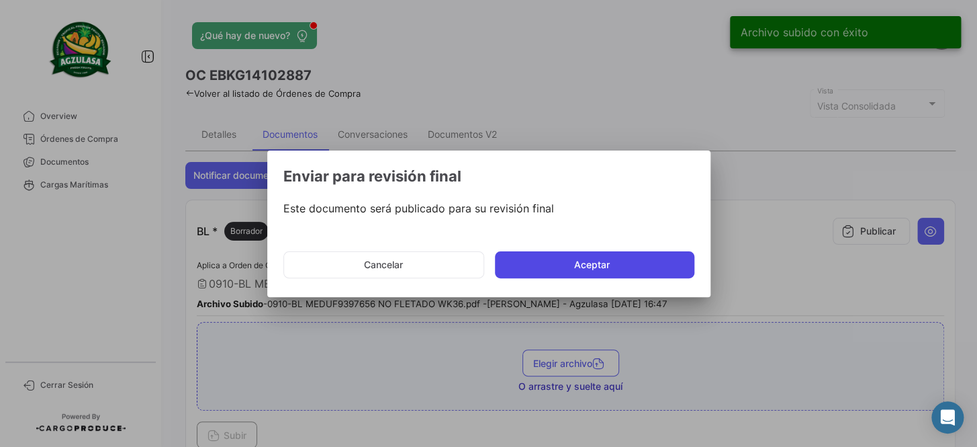
click at [663, 262] on button "Aceptar" at bounding box center [595, 264] width 200 height 27
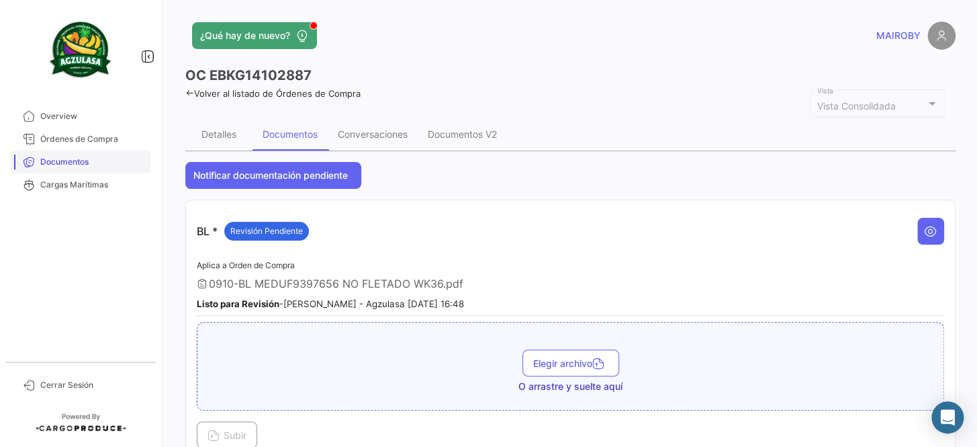
click at [111, 171] on link "Documentos" at bounding box center [81, 161] width 140 height 23
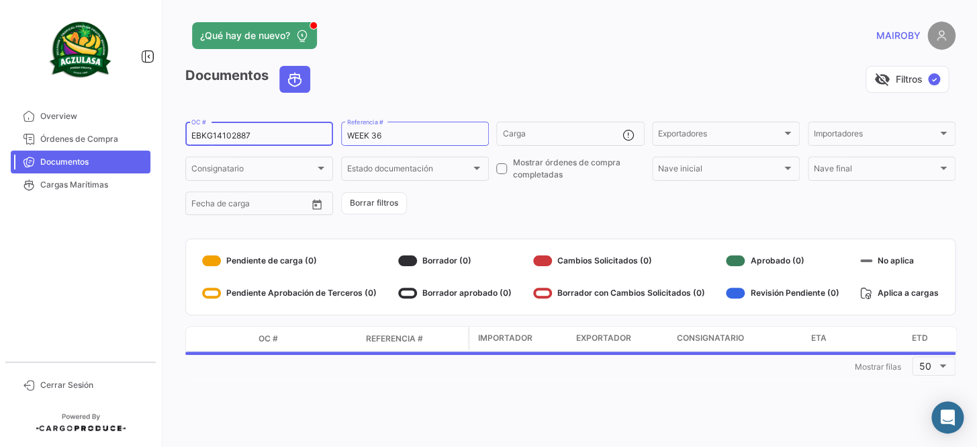
drag, startPoint x: 265, startPoint y: 128, endPoint x: 214, endPoint y: 131, distance: 51.1
click at [161, 132] on mat-sidenav-container "Overview Órdenes de Compra Documentos Cargas Marítimas Cerrar Sesión ¿Qué hay d…" at bounding box center [488, 223] width 977 height 447
drag, startPoint x: 276, startPoint y: 135, endPoint x: 144, endPoint y: 138, distance: 131.7
click at [144, 138] on mat-sidenav-container "Overview Órdenes de Compra Documentos Cargas Marítimas Cerrar Sesión ¿Qué hay d…" at bounding box center [488, 223] width 977 height 447
paste input "15425"
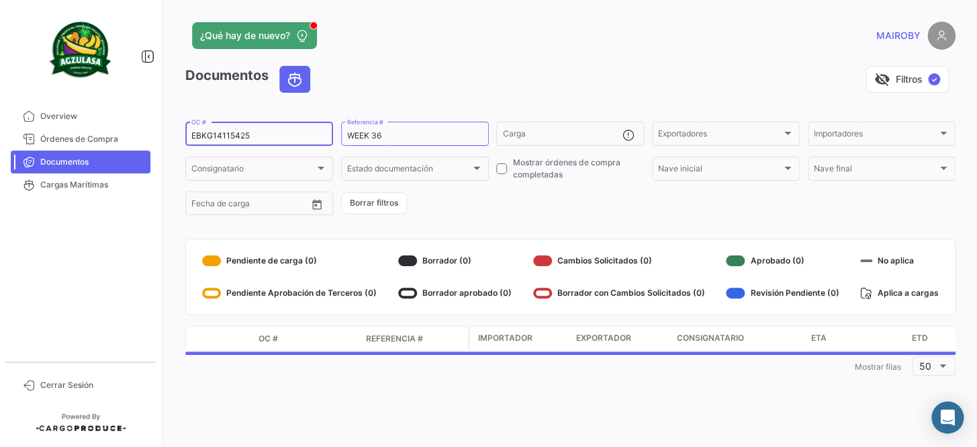
type input "EBKG14115425"
click at [469, 189] on form "EBKG14115425 OC # WEEK 36 Referencia # Carga Exportadores Exportadores Importad…" at bounding box center [570, 168] width 771 height 97
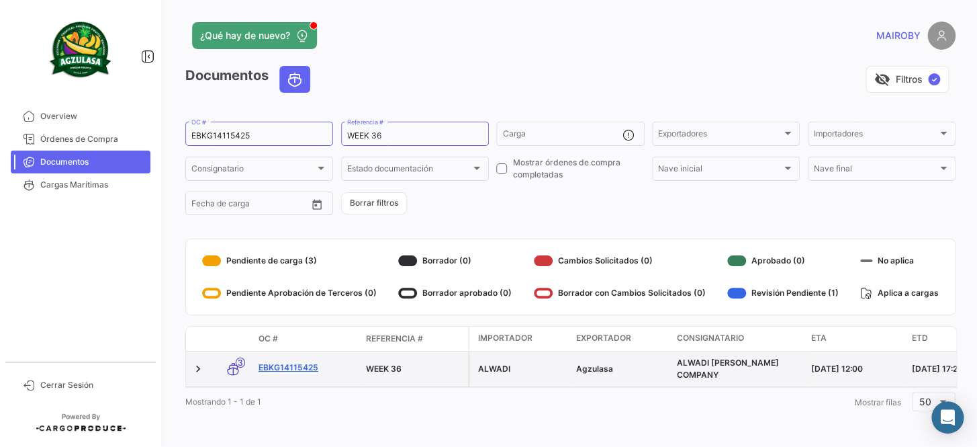
click at [301, 361] on link "EBKG14115425" at bounding box center [307, 367] width 97 height 12
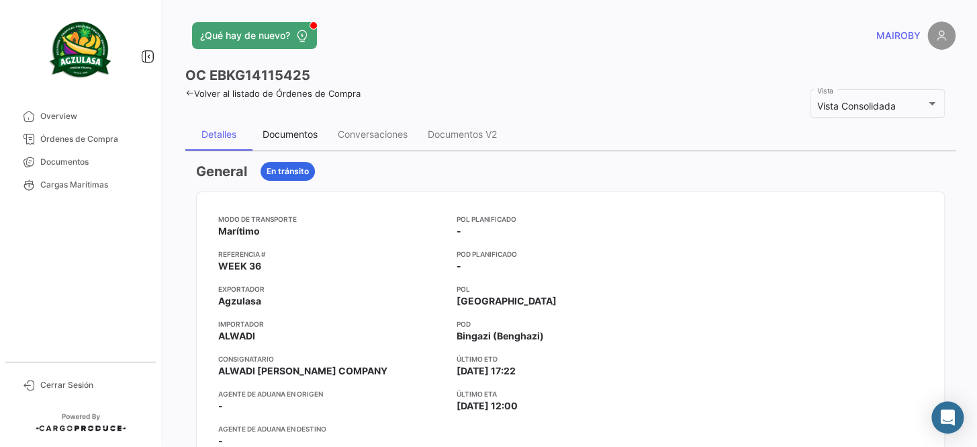
click at [318, 134] on div "Documentos" at bounding box center [290, 133] width 55 height 11
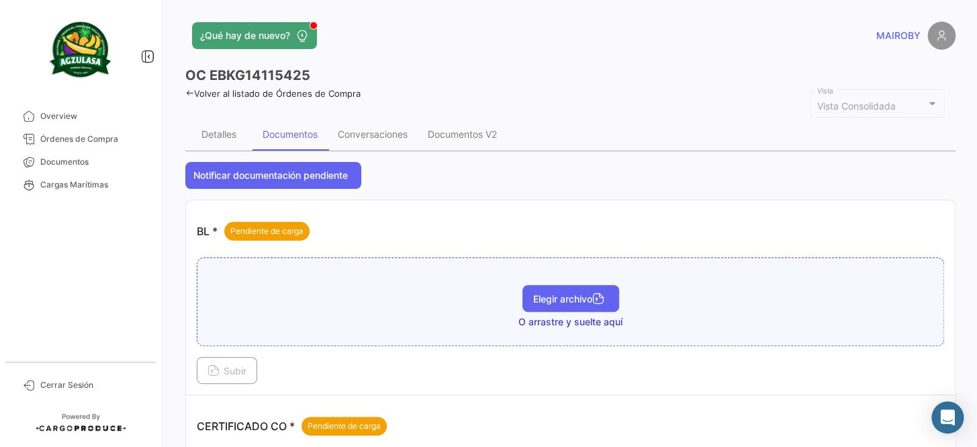
click at [558, 296] on span "Elegir archivo" at bounding box center [570, 298] width 75 height 11
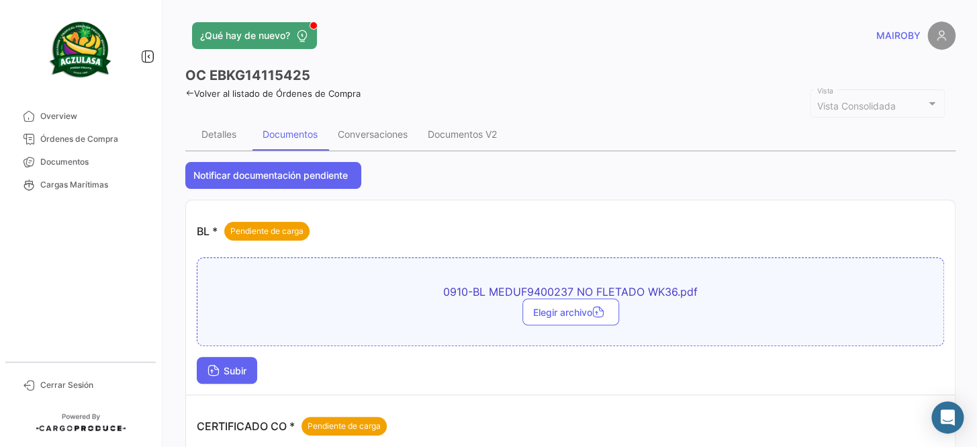
click at [247, 369] on span "Subir" at bounding box center [227, 370] width 39 height 11
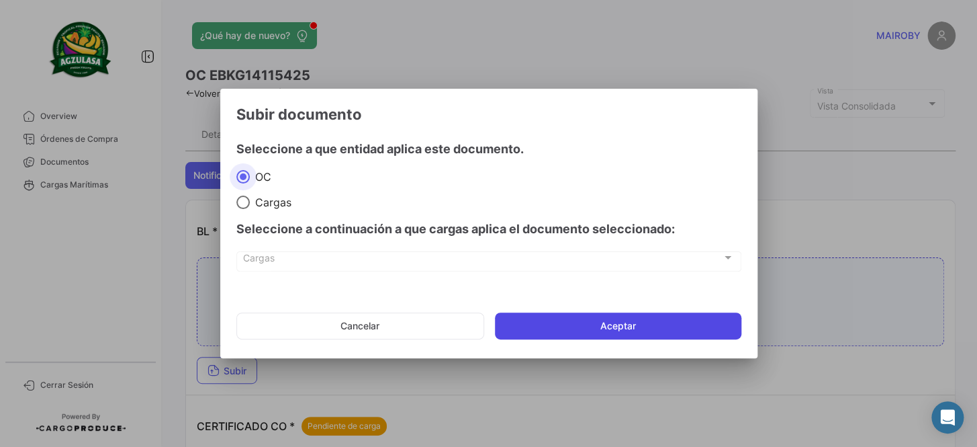
click at [578, 316] on button "Aceptar" at bounding box center [618, 325] width 247 height 27
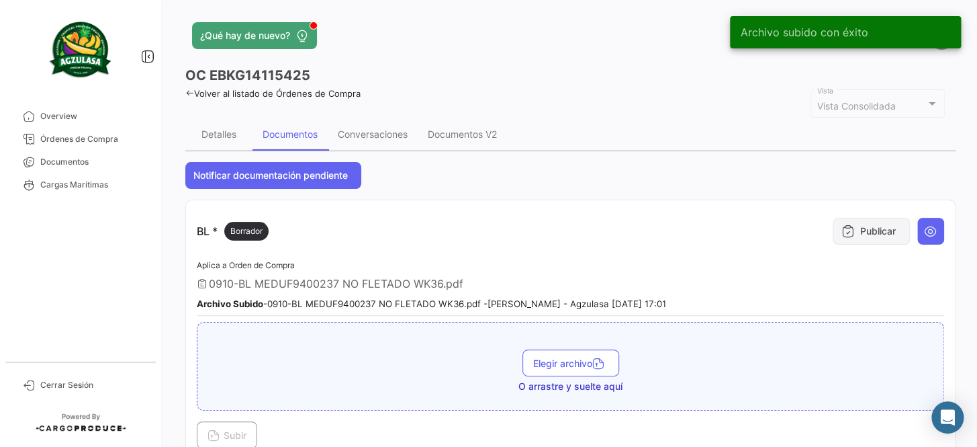
click at [877, 228] on button "Publicar" at bounding box center [871, 231] width 77 height 27
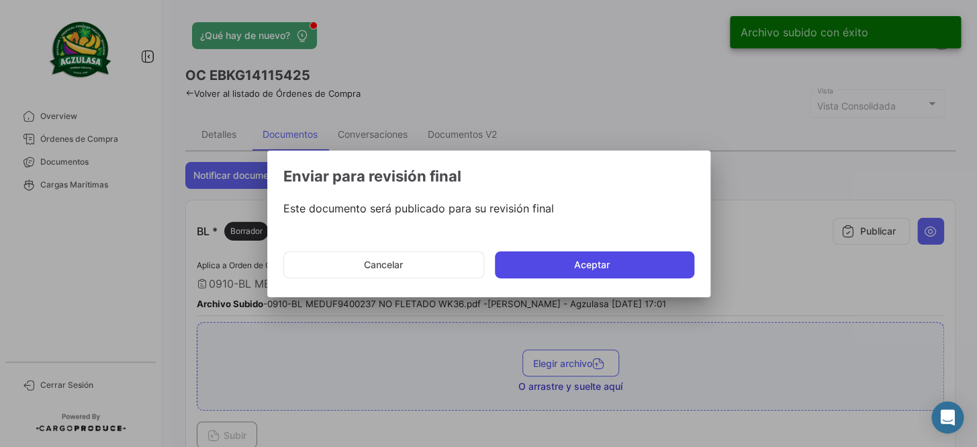
click at [637, 255] on button "Aceptar" at bounding box center [595, 264] width 200 height 27
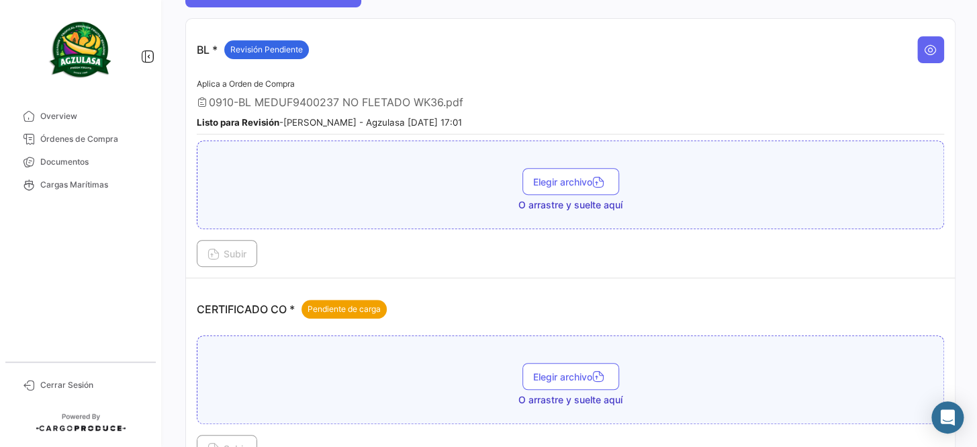
scroll to position [183, 0]
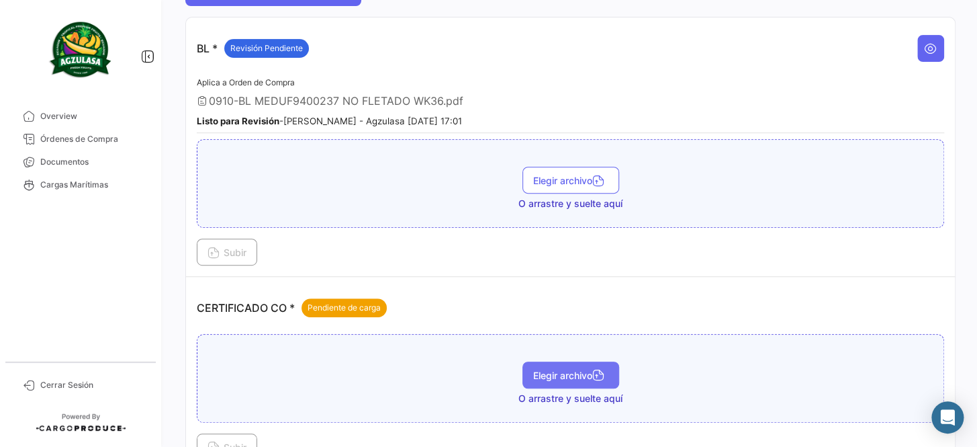
click at [572, 372] on span "Elegir archivo" at bounding box center [570, 374] width 75 height 11
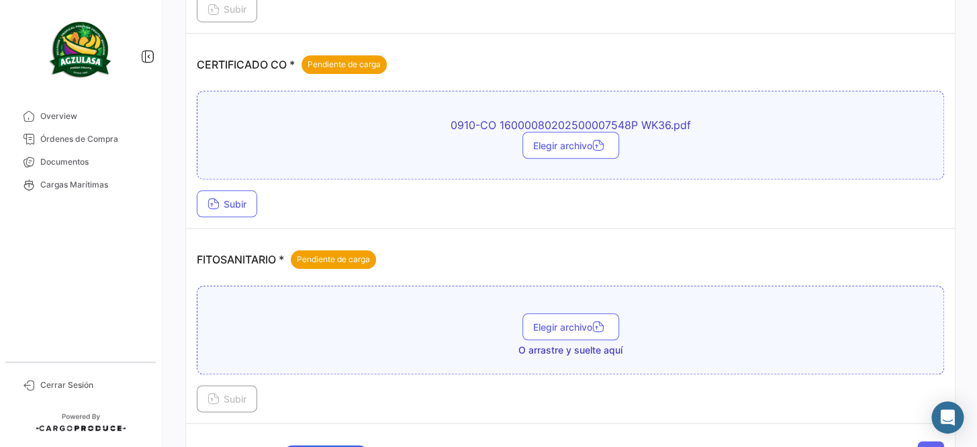
scroll to position [427, 0]
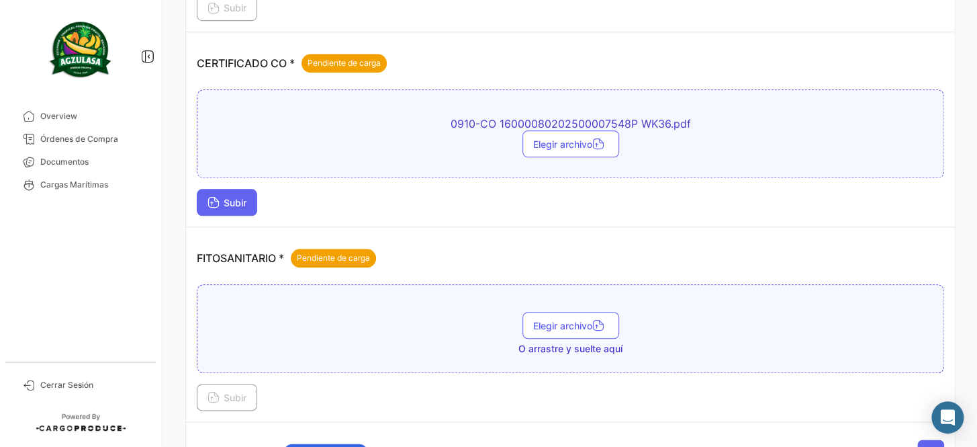
click at [230, 198] on span "Subir" at bounding box center [227, 202] width 39 height 11
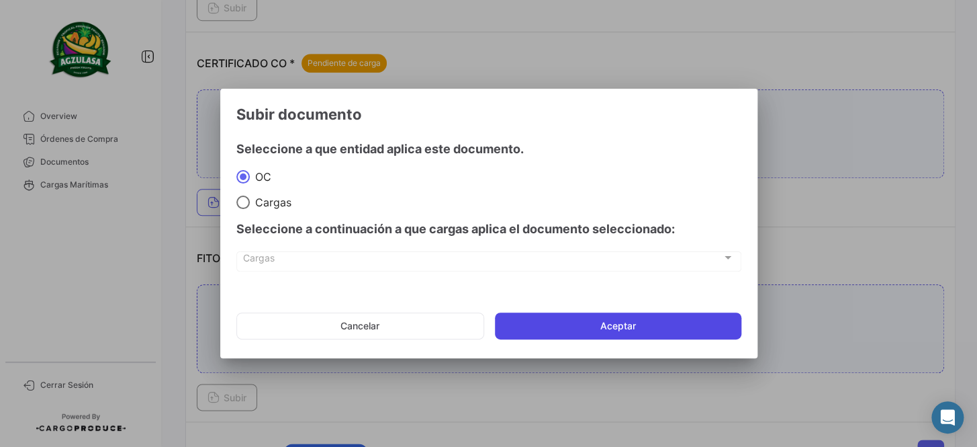
click at [650, 326] on button "Aceptar" at bounding box center [618, 325] width 247 height 27
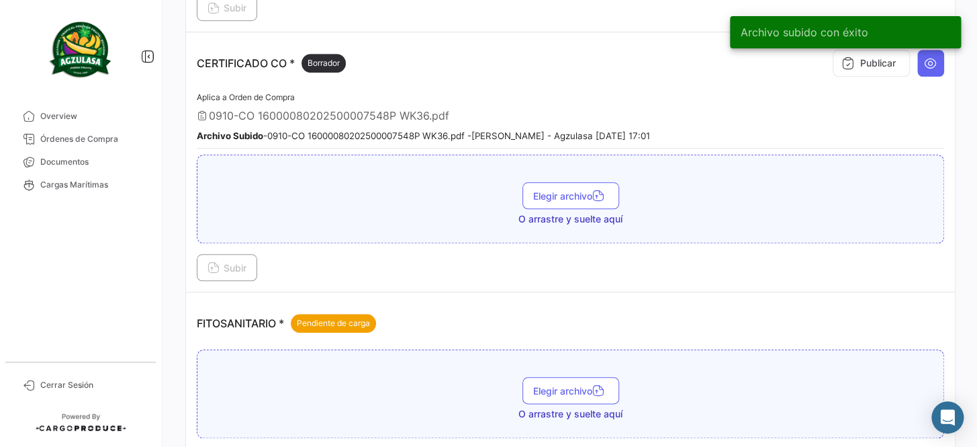
click at [857, 54] on div "Archivo subido con éxito" at bounding box center [845, 32] width 263 height 64
click at [846, 67] on button "Publicar" at bounding box center [871, 63] width 77 height 27
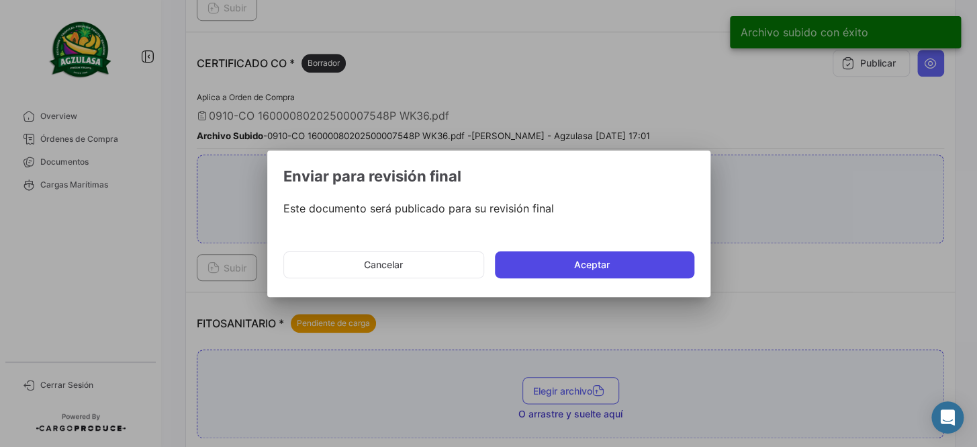
click at [568, 269] on button "Aceptar" at bounding box center [595, 264] width 200 height 27
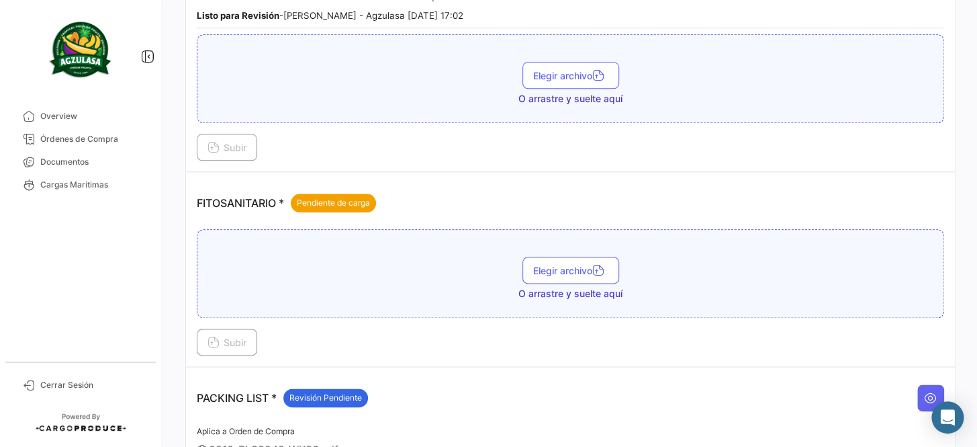
scroll to position [611, 0]
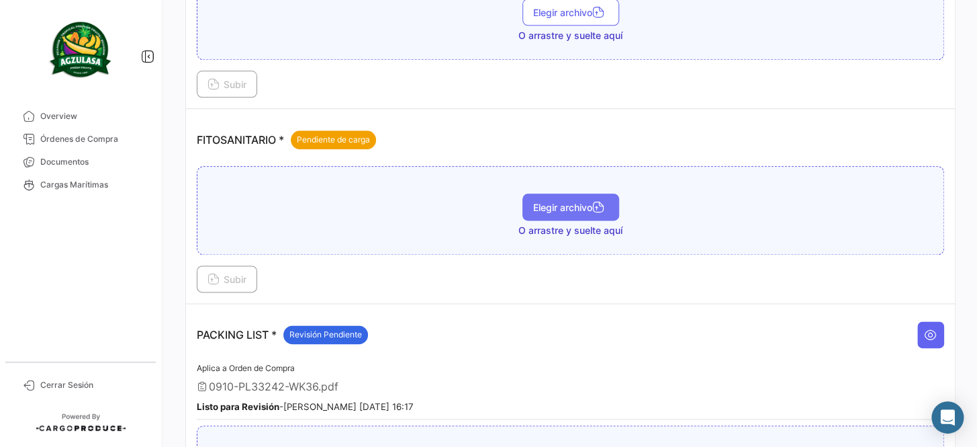
click at [571, 210] on button "Elegir archivo" at bounding box center [571, 206] width 97 height 27
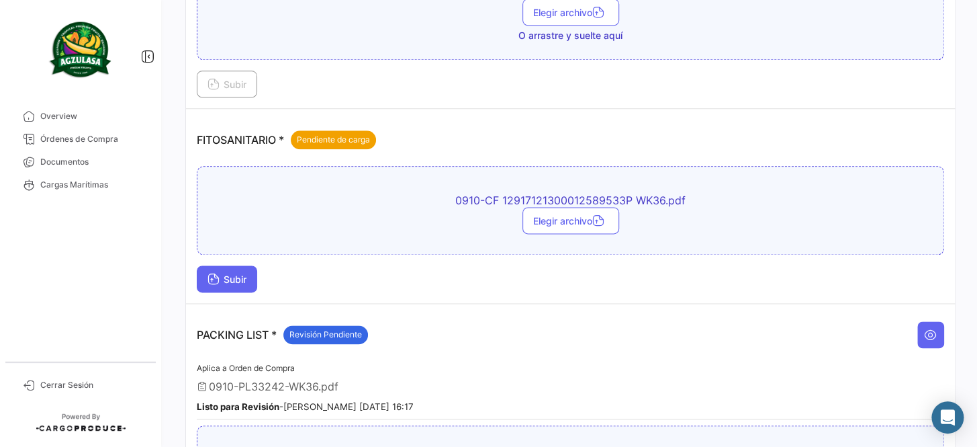
click at [230, 273] on span "Subir" at bounding box center [227, 278] width 39 height 11
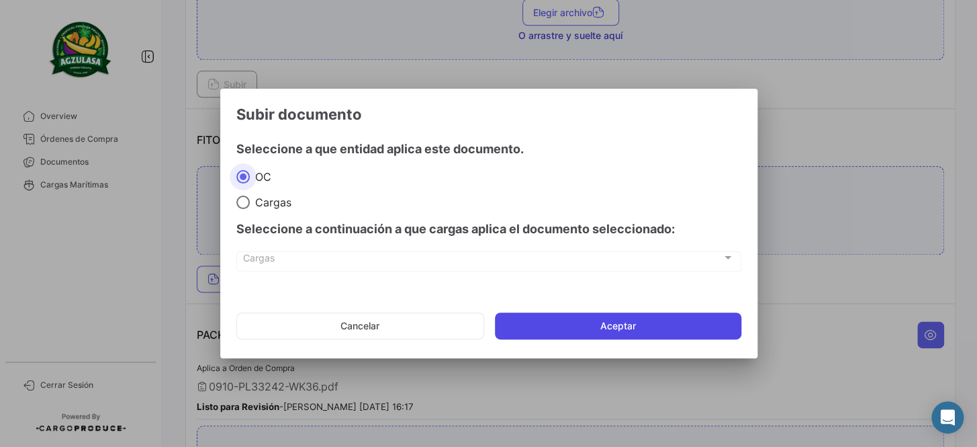
click at [591, 322] on button "Aceptar" at bounding box center [618, 325] width 247 height 27
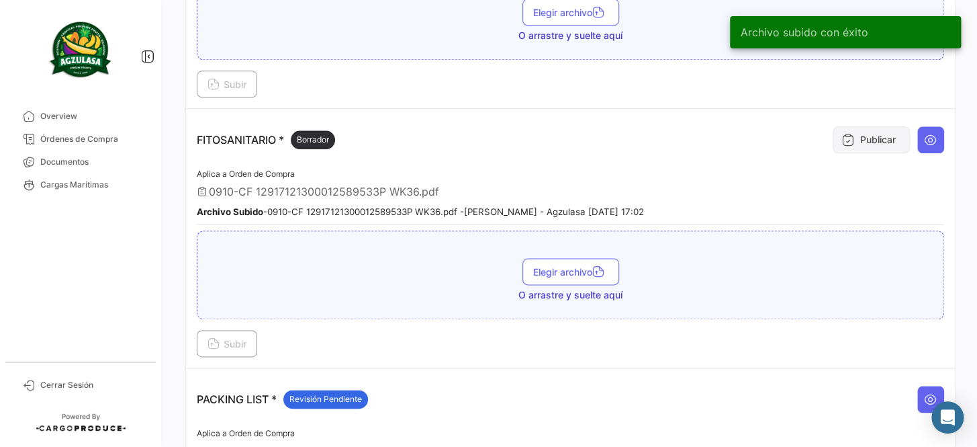
click at [853, 129] on button "Publicar" at bounding box center [871, 139] width 77 height 27
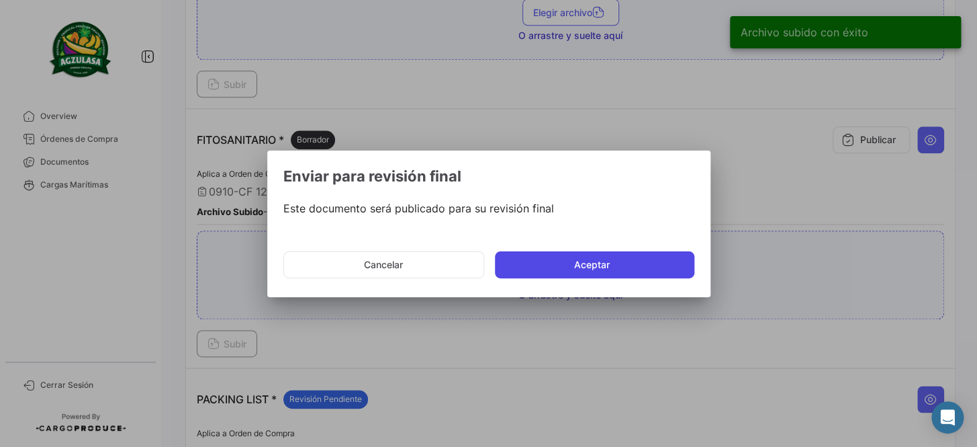
click at [591, 255] on button "Aceptar" at bounding box center [595, 264] width 200 height 27
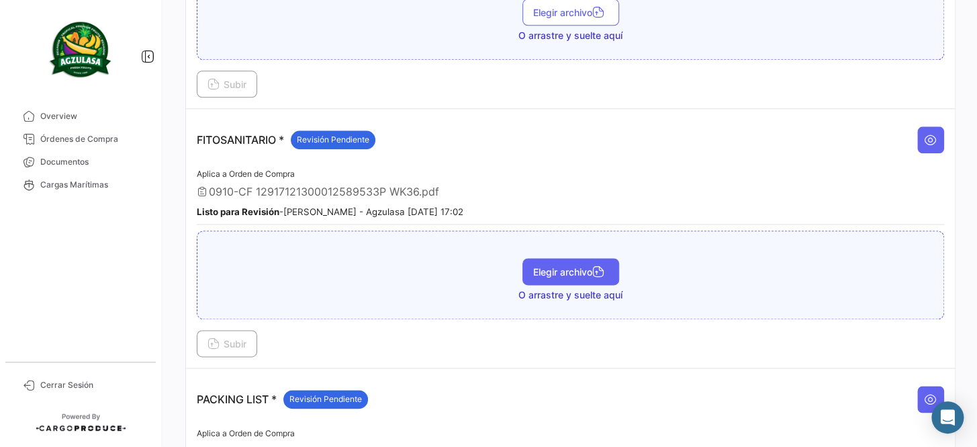
click at [576, 258] on button "Elegir archivo" at bounding box center [571, 271] width 97 height 27
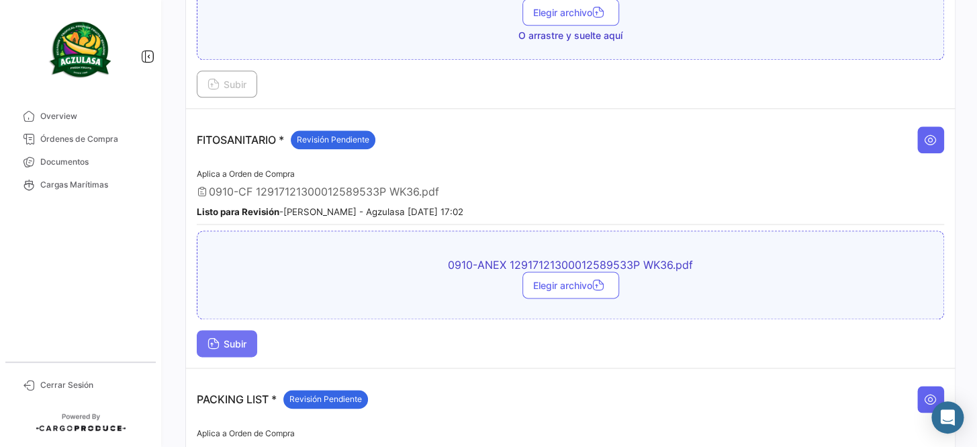
click at [242, 330] on button "Subir" at bounding box center [227, 343] width 60 height 27
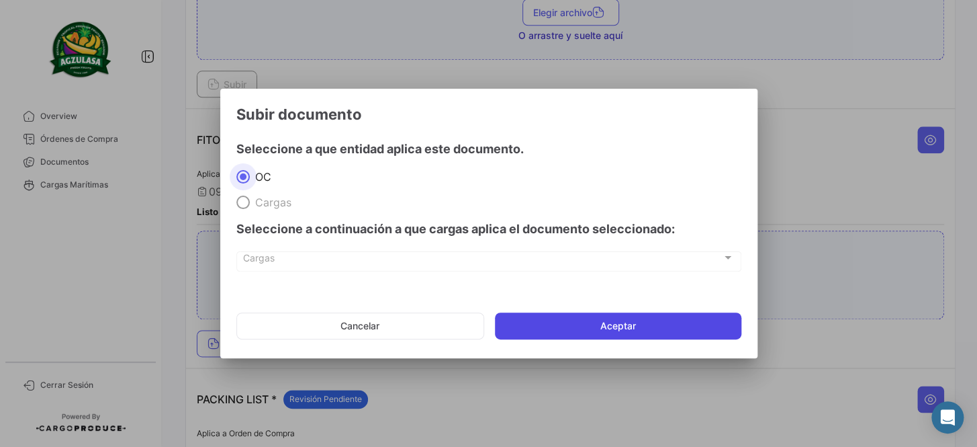
click at [592, 318] on button "Aceptar" at bounding box center [618, 325] width 247 height 27
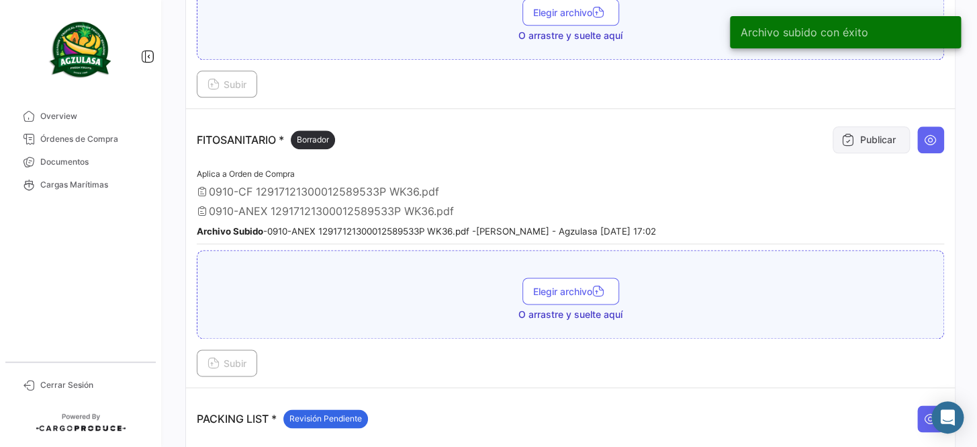
click at [855, 128] on button "Publicar" at bounding box center [871, 139] width 77 height 27
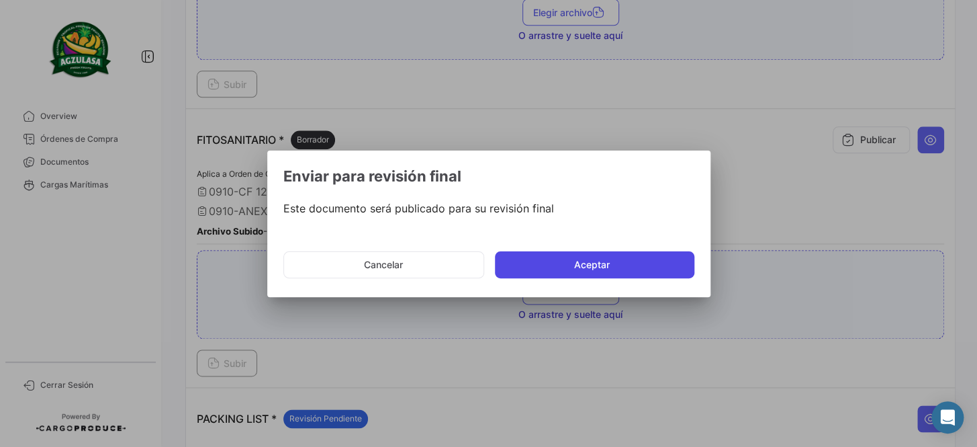
click at [544, 258] on button "Aceptar" at bounding box center [595, 264] width 200 height 27
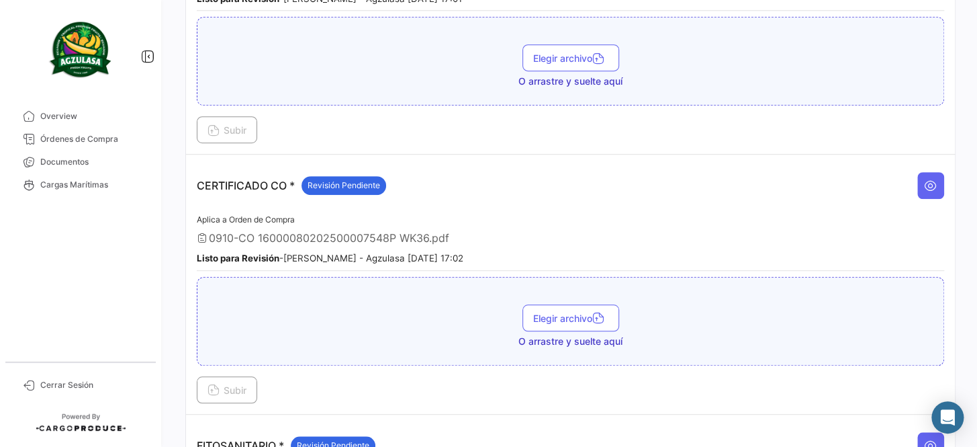
scroll to position [0, 0]
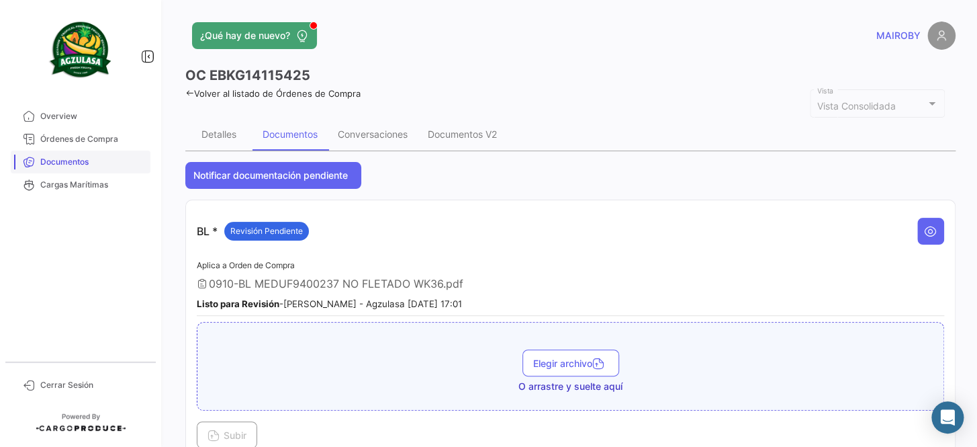
click at [93, 161] on span "Documentos" at bounding box center [92, 162] width 105 height 12
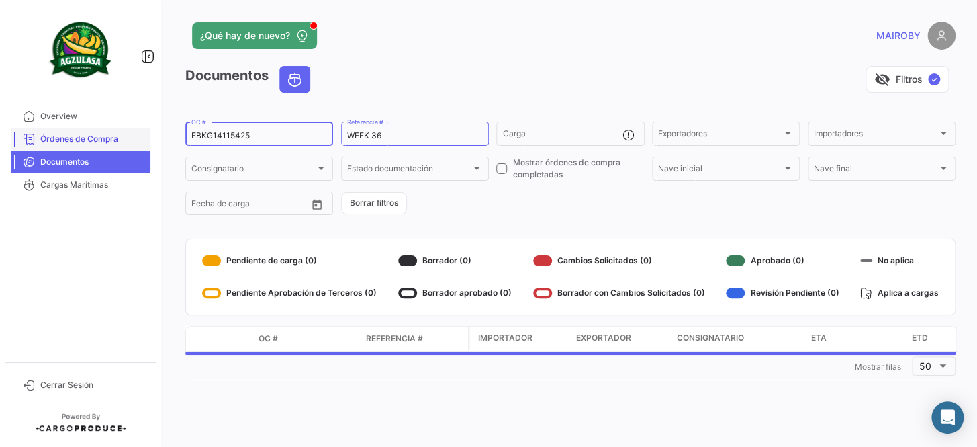
drag, startPoint x: 259, startPoint y: 136, endPoint x: 147, endPoint y: 136, distance: 112.2
click at [147, 136] on mat-sidenav-container "Overview Órdenes de Compra Documentos Cargas Marítimas Cerrar Sesión ¿Qué hay d…" at bounding box center [488, 223] width 977 height 447
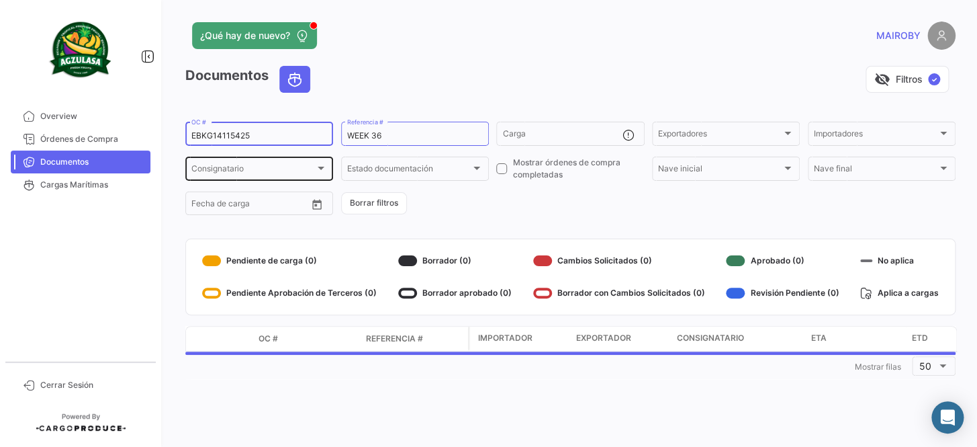
paste input "741500027849"
type input "741500027849"
click at [501, 214] on form "741500027849 OC # WEEK 36 Referencia # Carga Exportadores Exportadores Importad…" at bounding box center [570, 168] width 771 height 97
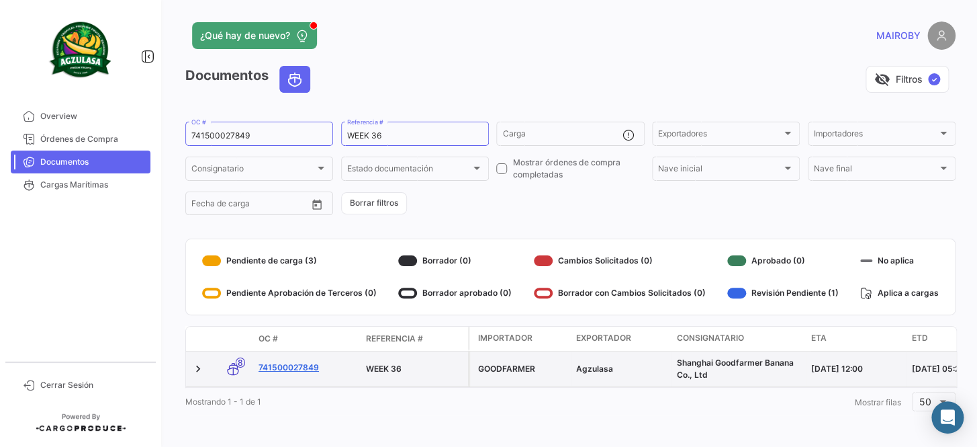
click at [302, 361] on link "741500027849" at bounding box center [307, 367] width 97 height 12
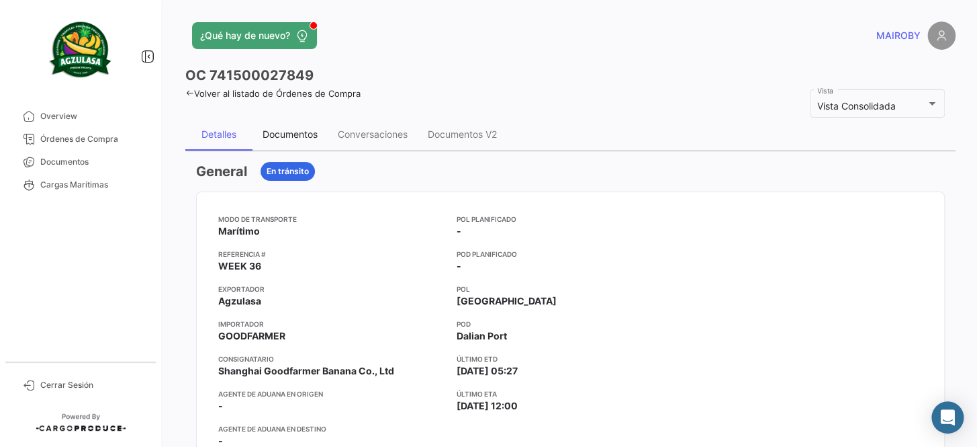
click at [315, 133] on div "Documentos" at bounding box center [290, 133] width 55 height 11
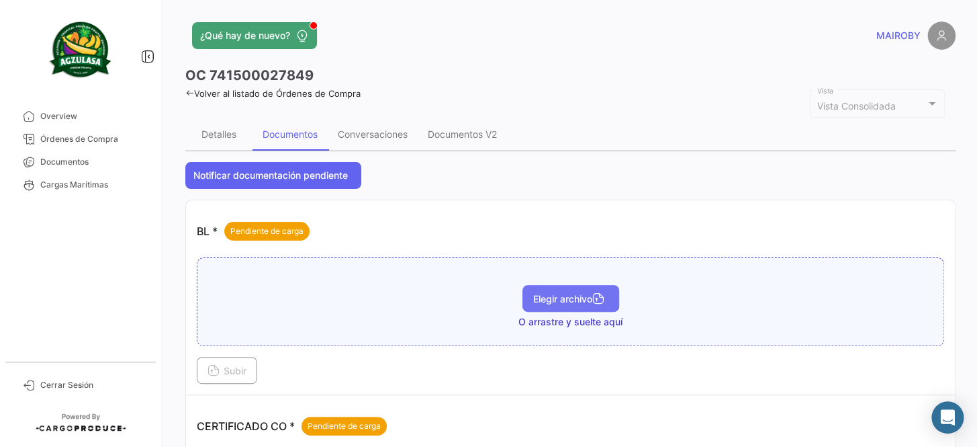
click at [582, 295] on span "Elegir archivo" at bounding box center [570, 298] width 75 height 11
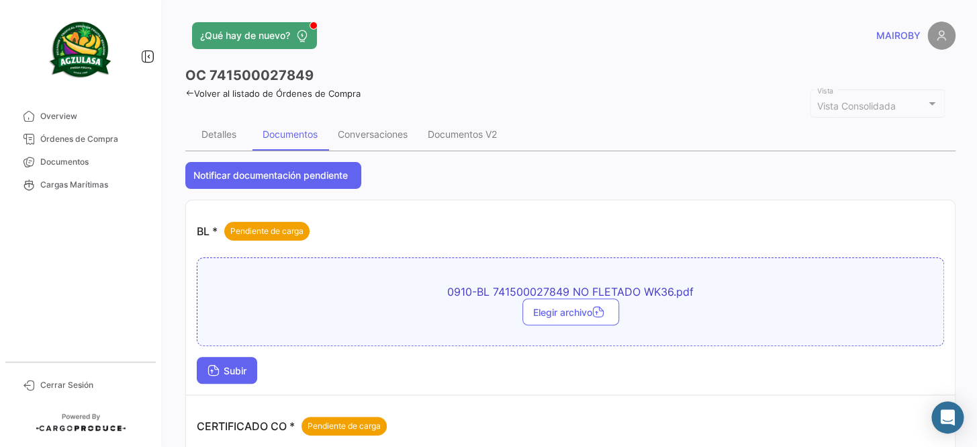
click at [224, 366] on span "Subir" at bounding box center [227, 370] width 39 height 11
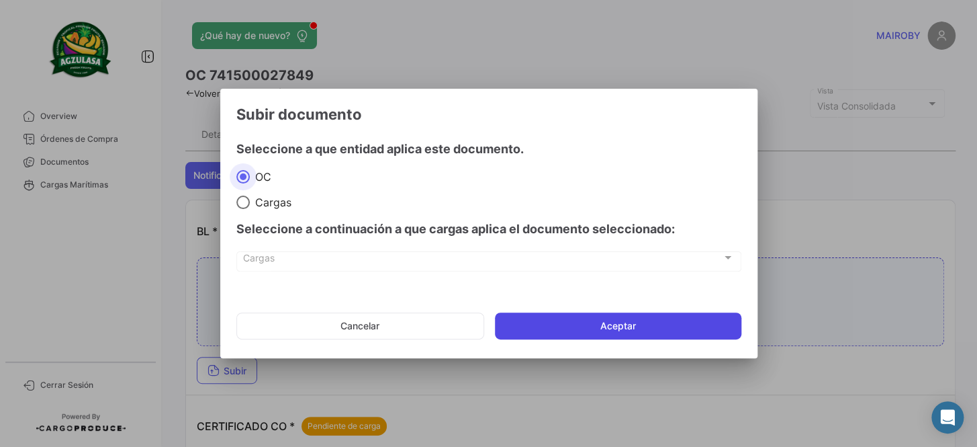
click at [593, 331] on button "Aceptar" at bounding box center [618, 325] width 247 height 27
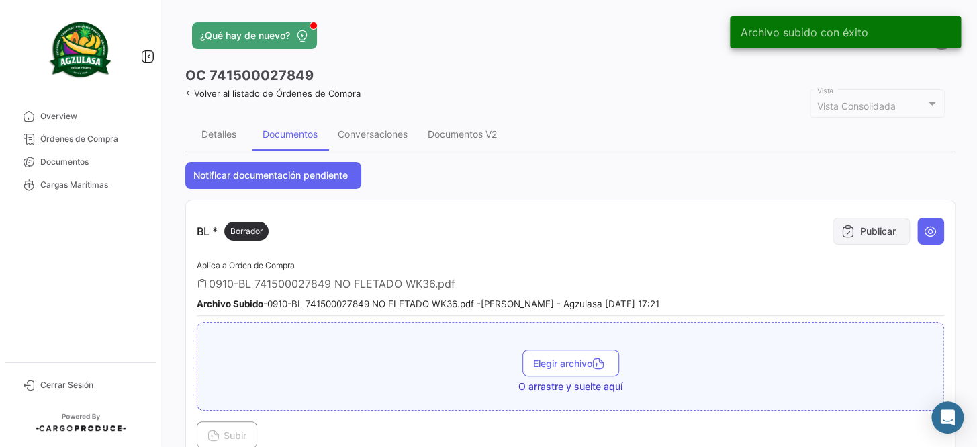
click at [833, 240] on button "Publicar" at bounding box center [871, 231] width 77 height 27
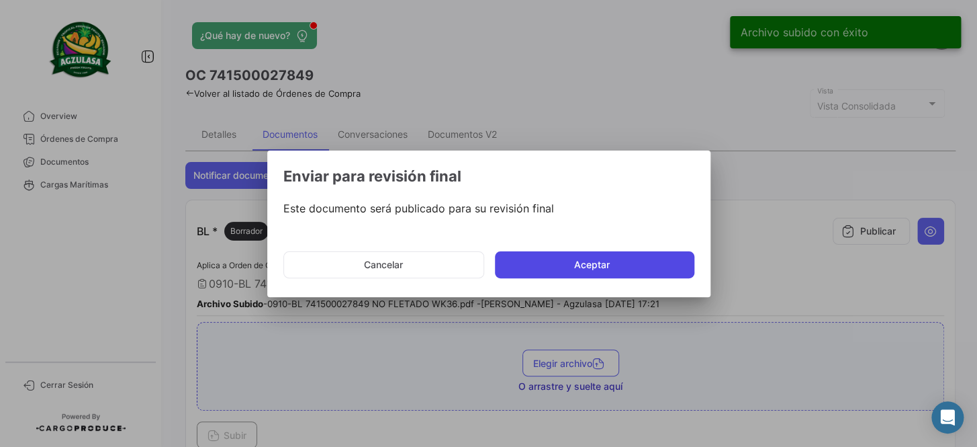
click at [657, 266] on button "Aceptar" at bounding box center [595, 264] width 200 height 27
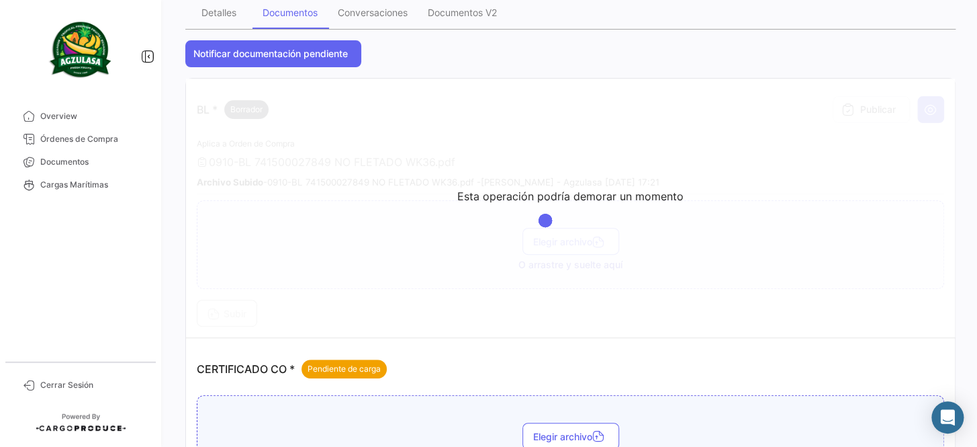
scroll to position [183, 0]
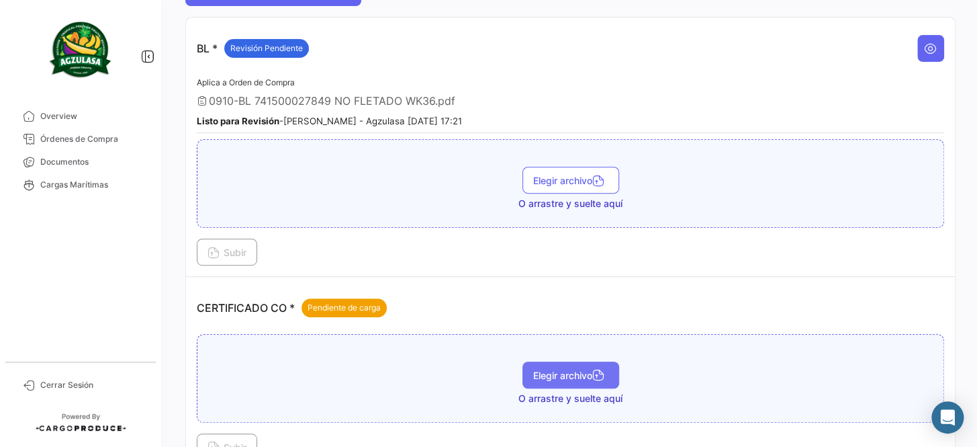
click at [581, 379] on button "Elegir archivo" at bounding box center [571, 374] width 97 height 27
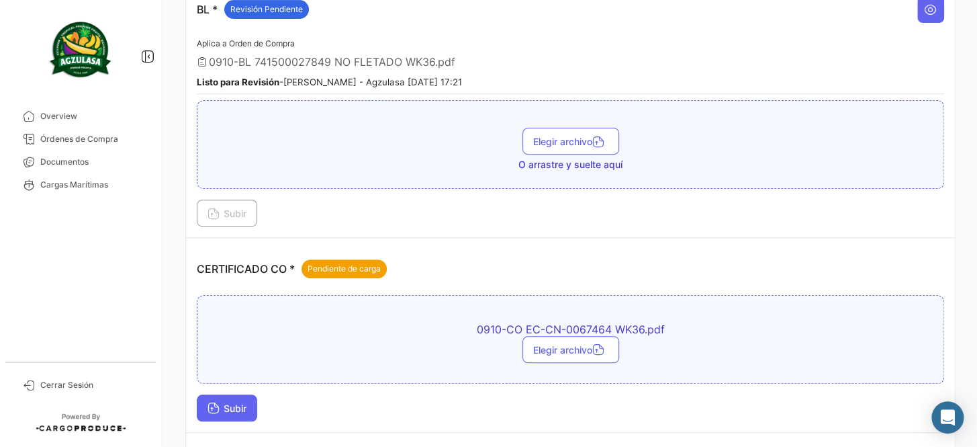
scroll to position [244, 0]
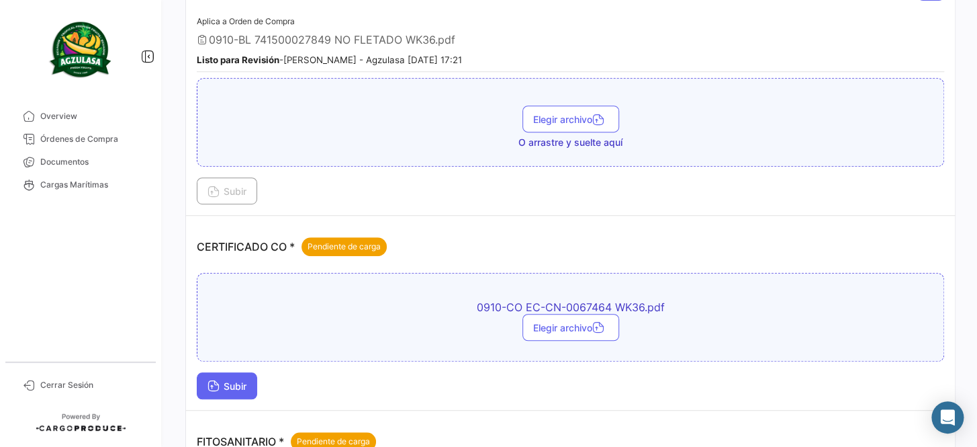
click at [226, 380] on span "Subir" at bounding box center [227, 385] width 39 height 11
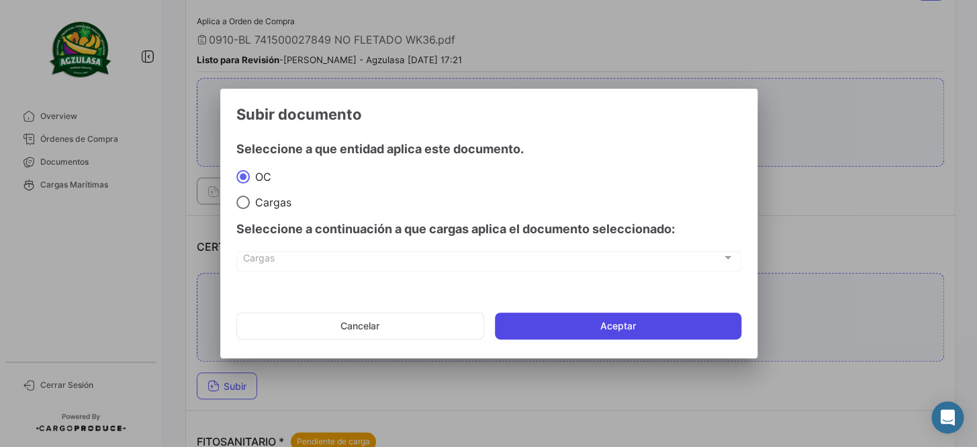
click at [583, 335] on button "Aceptar" at bounding box center [618, 325] width 247 height 27
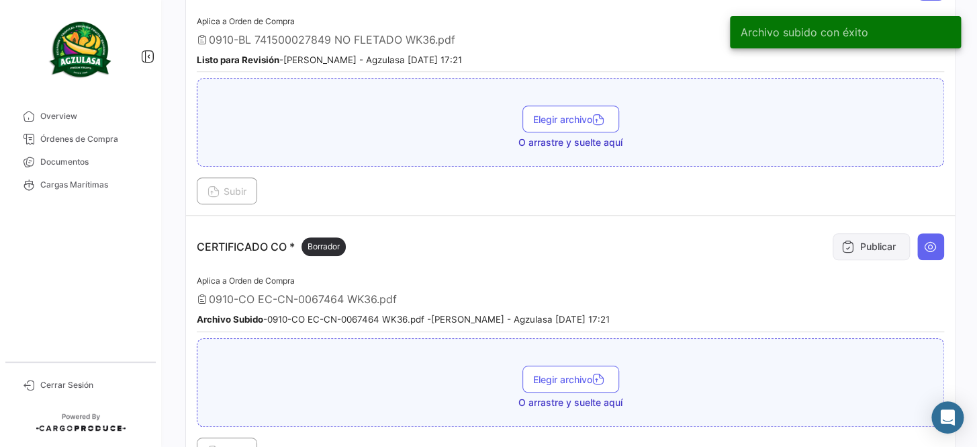
click at [863, 251] on button "Publicar" at bounding box center [871, 246] width 77 height 27
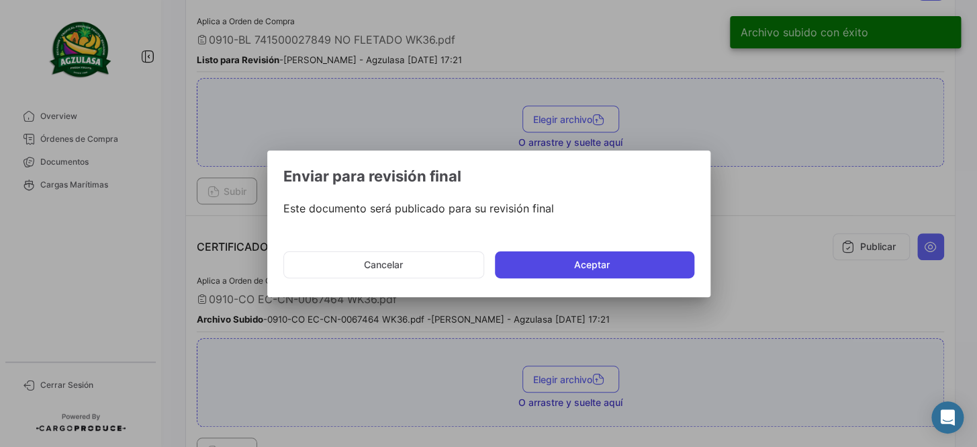
click at [613, 269] on button "Aceptar" at bounding box center [595, 264] width 200 height 27
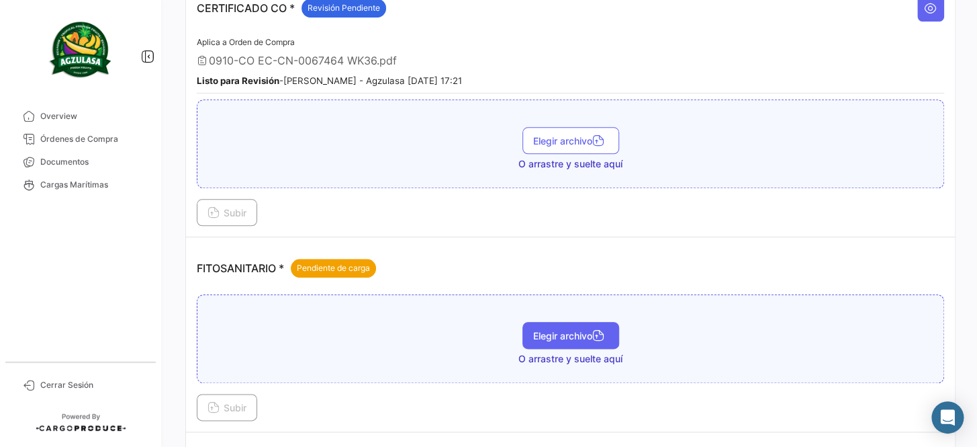
scroll to position [488, 0]
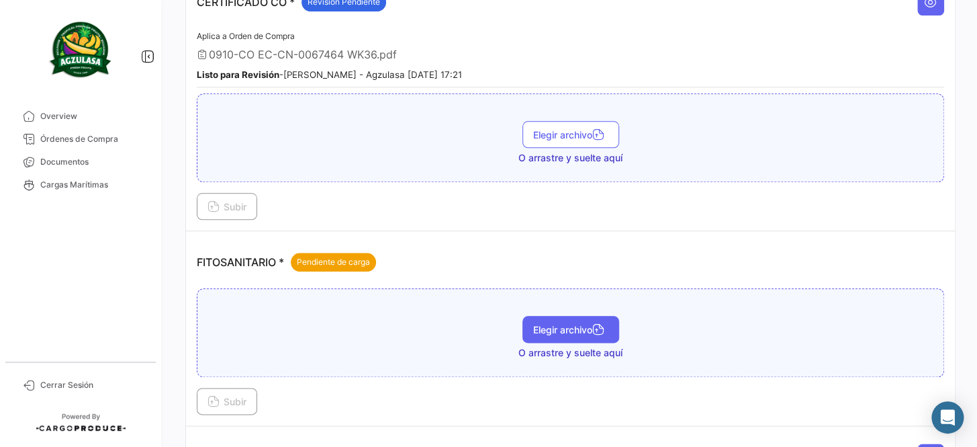
click at [572, 324] on span "Elegir archivo" at bounding box center [570, 329] width 75 height 11
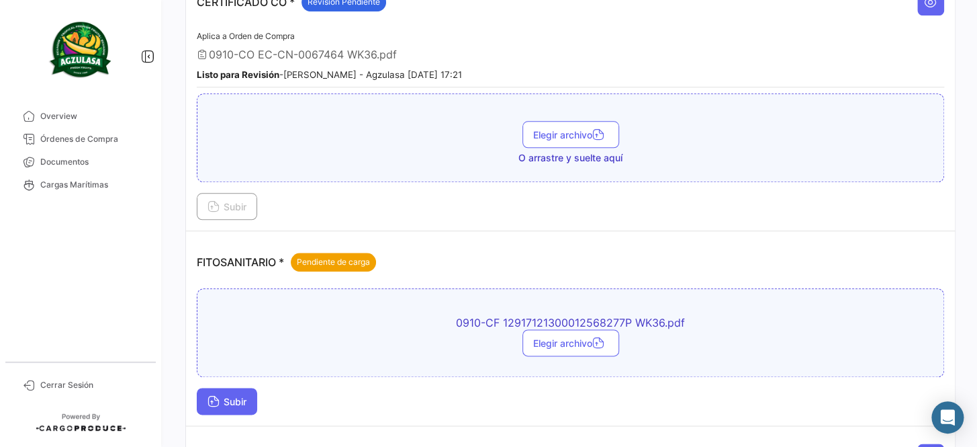
click at [244, 396] on span "Subir" at bounding box center [227, 401] width 39 height 11
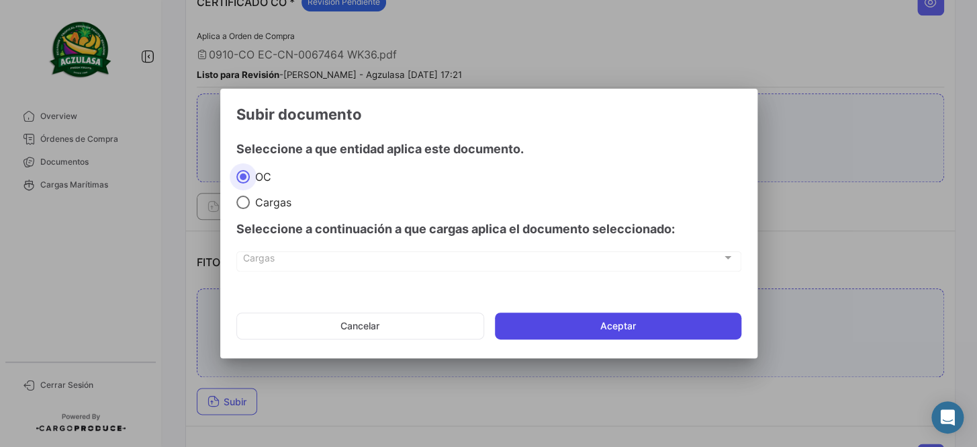
click at [576, 329] on button "Aceptar" at bounding box center [618, 325] width 247 height 27
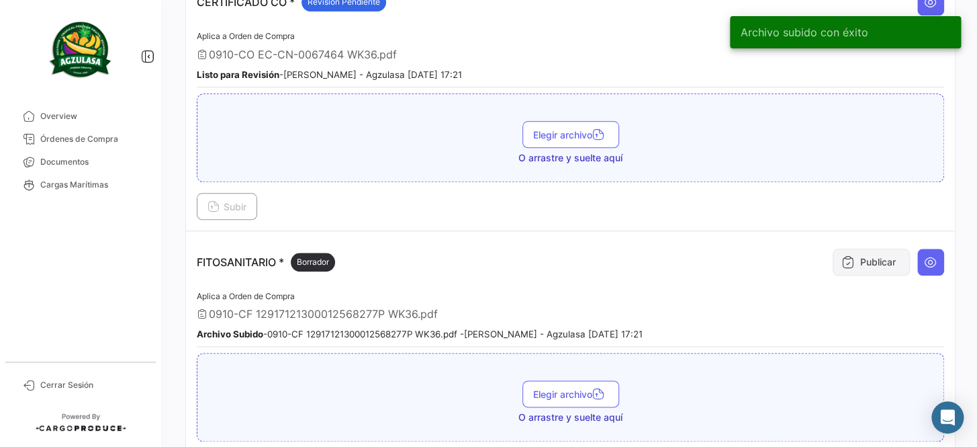
click at [842, 255] on icon at bounding box center [848, 261] width 13 height 13
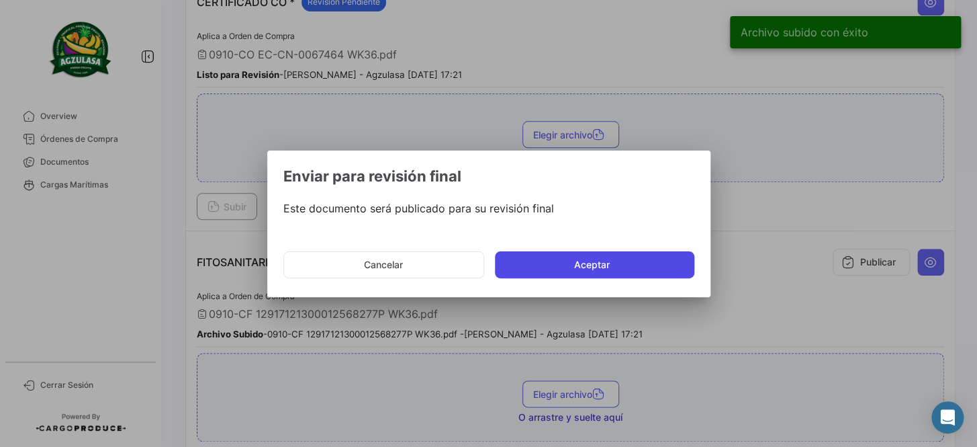
click at [639, 255] on button "Aceptar" at bounding box center [595, 264] width 200 height 27
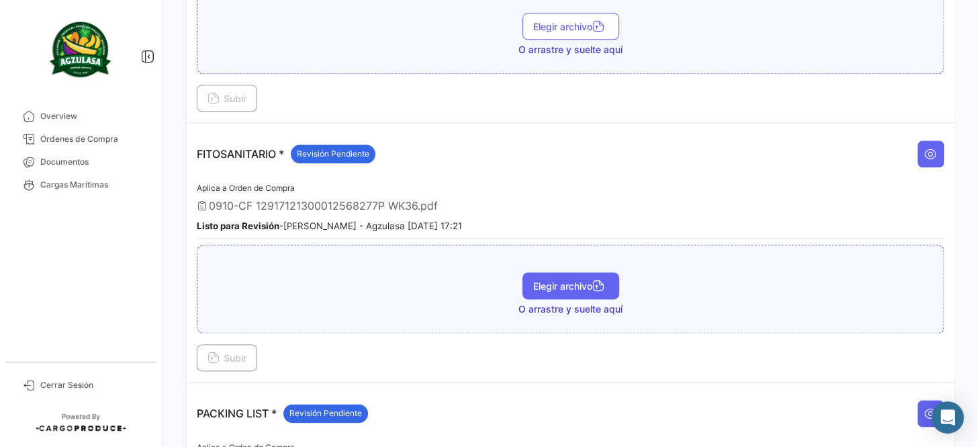
scroll to position [611, 0]
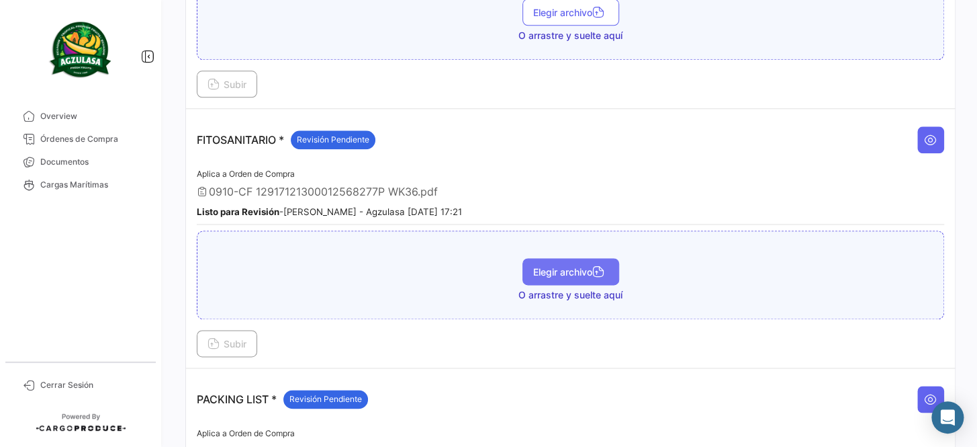
click at [570, 269] on span "Elegir archivo" at bounding box center [570, 271] width 75 height 11
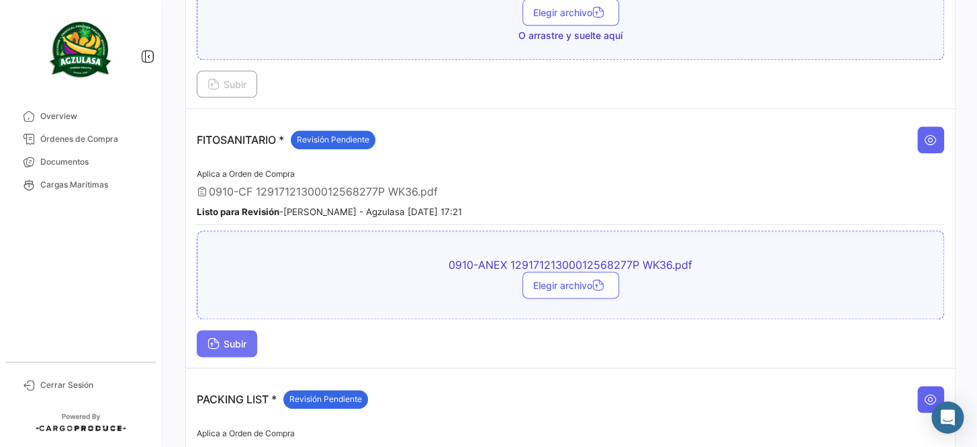
click at [229, 330] on button "Subir" at bounding box center [227, 343] width 60 height 27
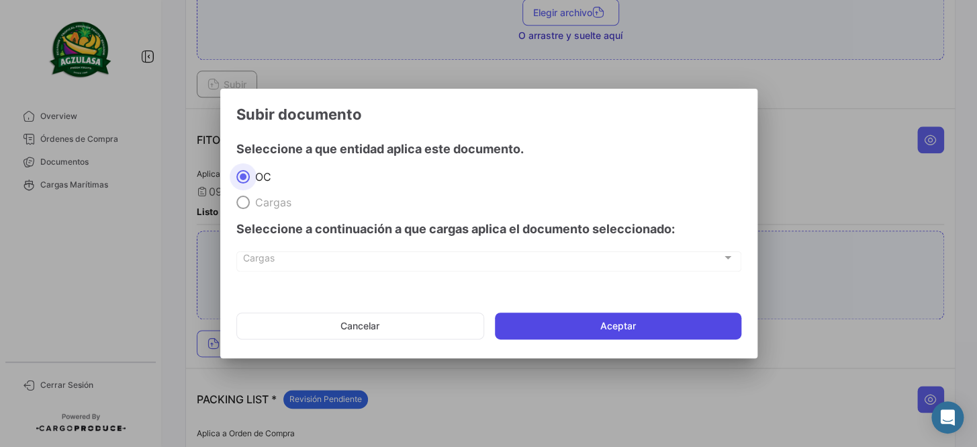
click at [612, 318] on button "Aceptar" at bounding box center [618, 325] width 247 height 27
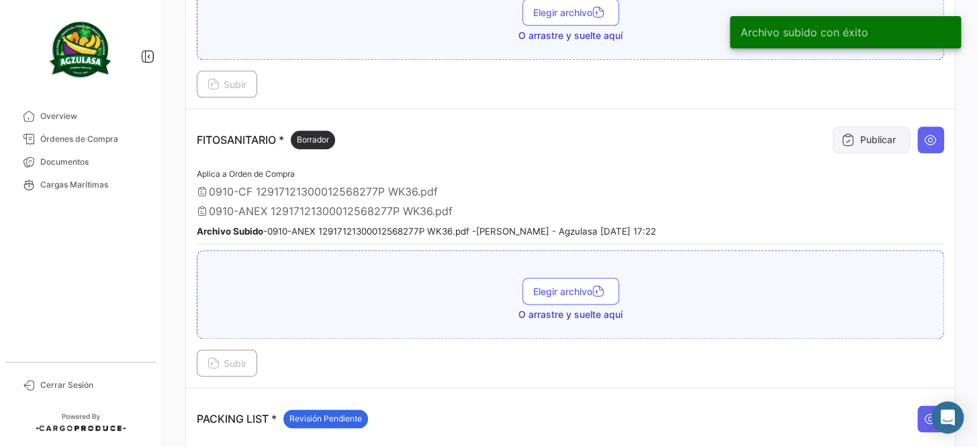
click at [859, 128] on button "Publicar" at bounding box center [871, 139] width 77 height 27
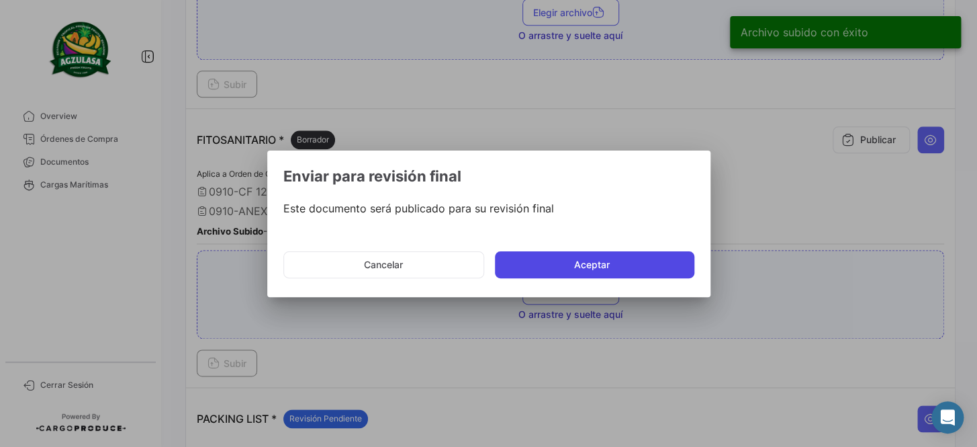
click at [597, 265] on button "Aceptar" at bounding box center [595, 264] width 200 height 27
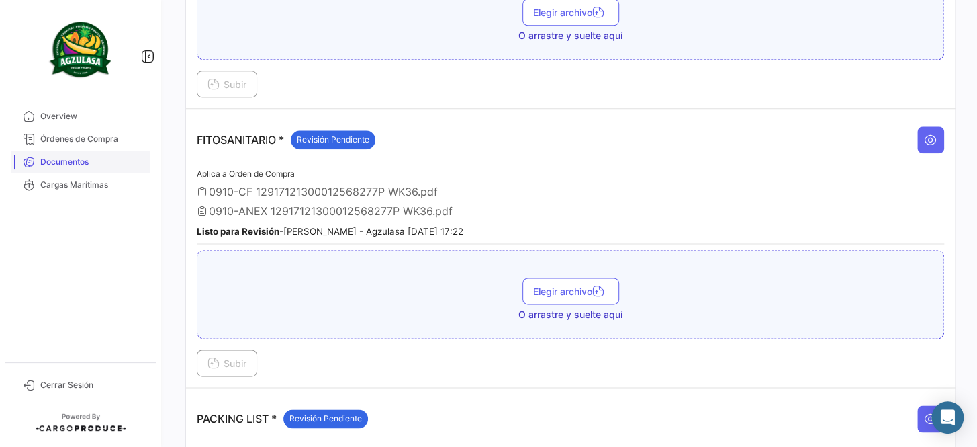
click at [105, 169] on link "Documentos" at bounding box center [81, 161] width 140 height 23
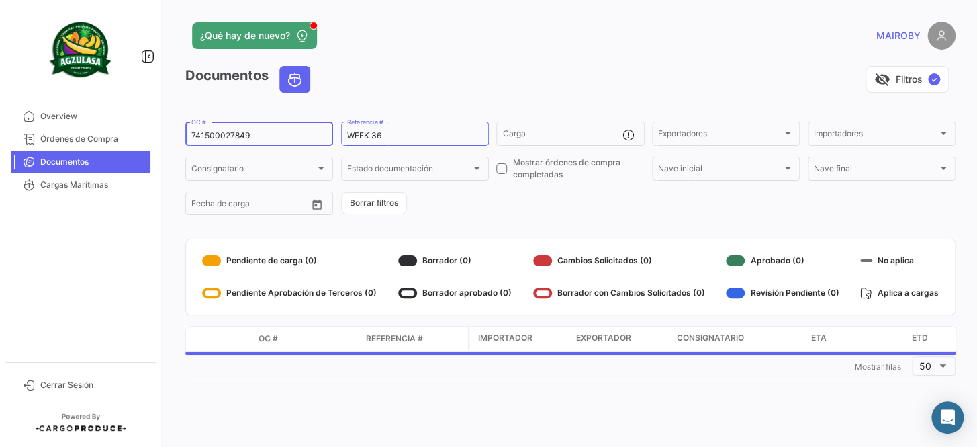
drag, startPoint x: 253, startPoint y: 134, endPoint x: 155, endPoint y: 135, distance: 98.1
click at [155, 135] on mat-sidenav-container "Overview Órdenes de Compra Documentos Cargas Marítimas Cerrar Sesión ¿Qué hay d…" at bounding box center [488, 223] width 977 height 447
paste input "14"
type input "741500027814"
click at [531, 218] on div "Documentos visibility_off Filtros ✓ 741500027814 OC # WEEK 36 Referencia # Carg…" at bounding box center [570, 222] width 771 height 313
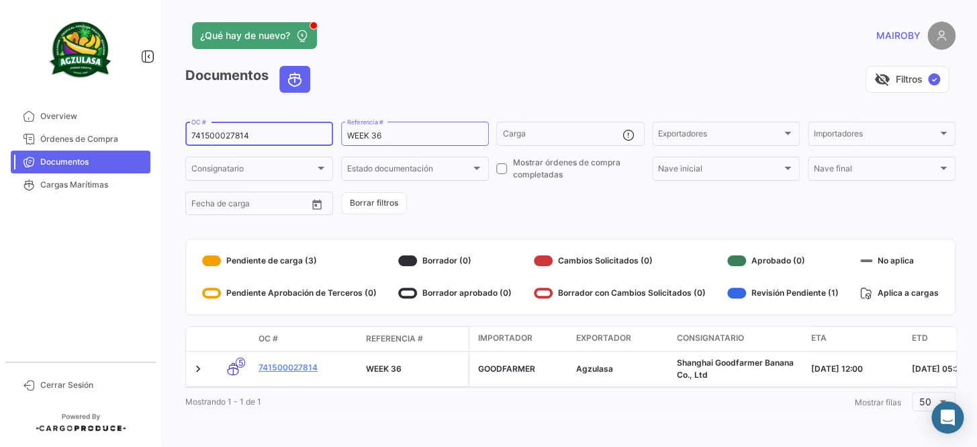
drag, startPoint x: 283, startPoint y: 132, endPoint x: 243, endPoint y: 135, distance: 40.4
click at [243, 135] on input "741500027814" at bounding box center [259, 135] width 136 height 9
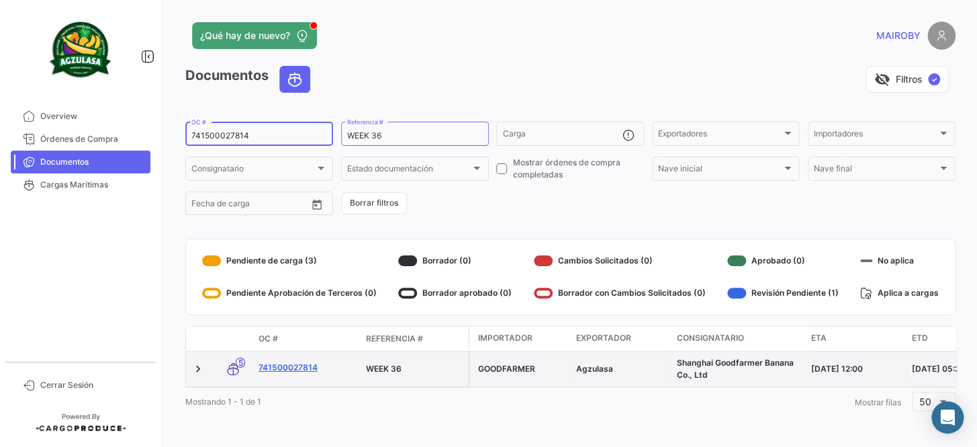
click at [306, 363] on link "741500027814" at bounding box center [307, 367] width 97 height 12
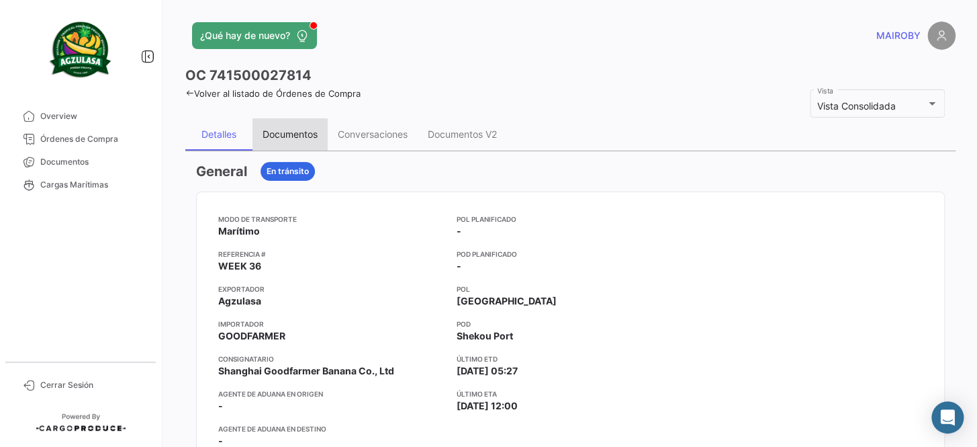
click at [300, 136] on div "Documentos" at bounding box center [290, 133] width 55 height 11
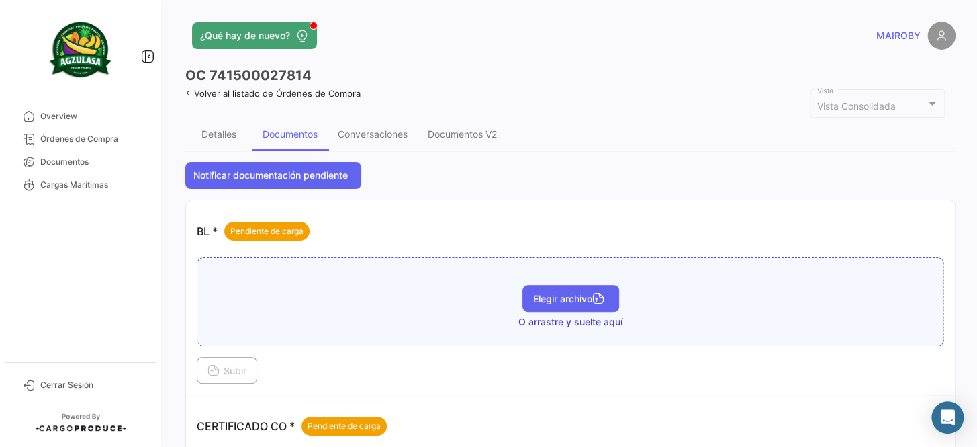
click at [566, 295] on span "Elegir archivo" at bounding box center [570, 298] width 75 height 11
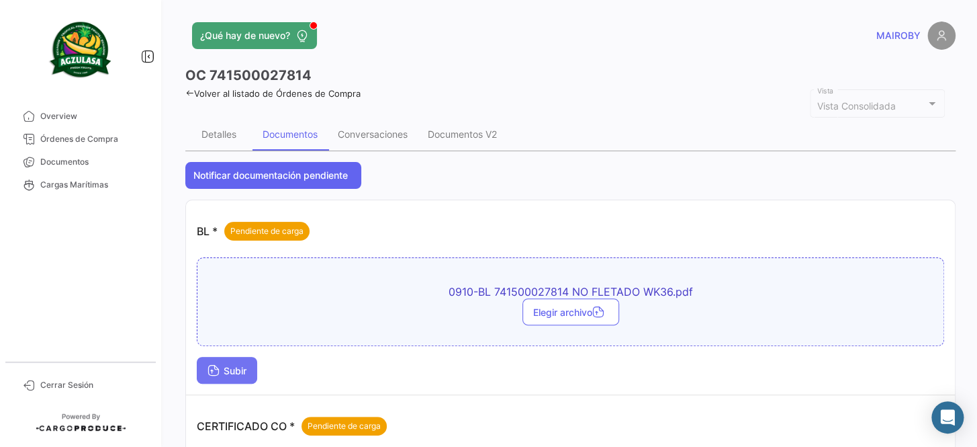
click at [232, 361] on button "Subir" at bounding box center [227, 370] width 60 height 27
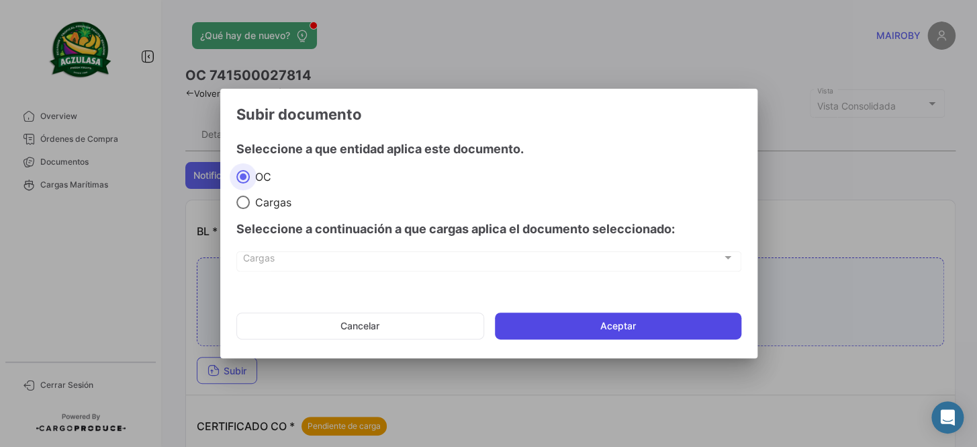
click at [551, 323] on button "Aceptar" at bounding box center [618, 325] width 247 height 27
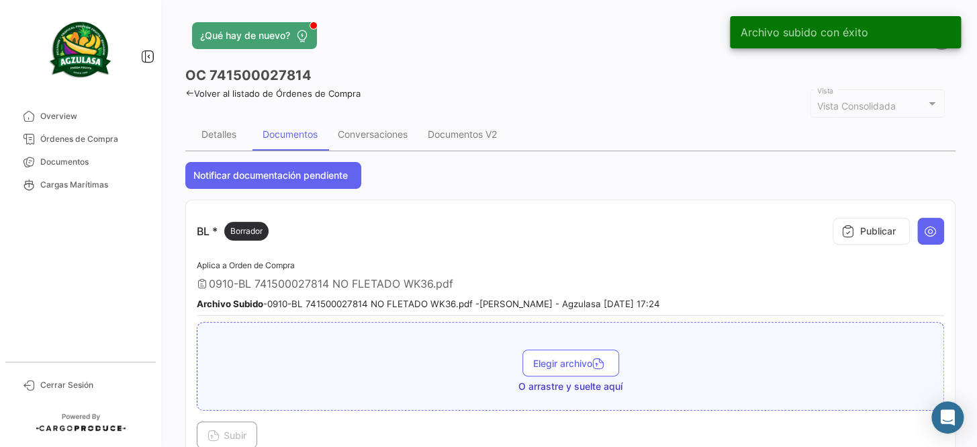
scroll to position [60, 0]
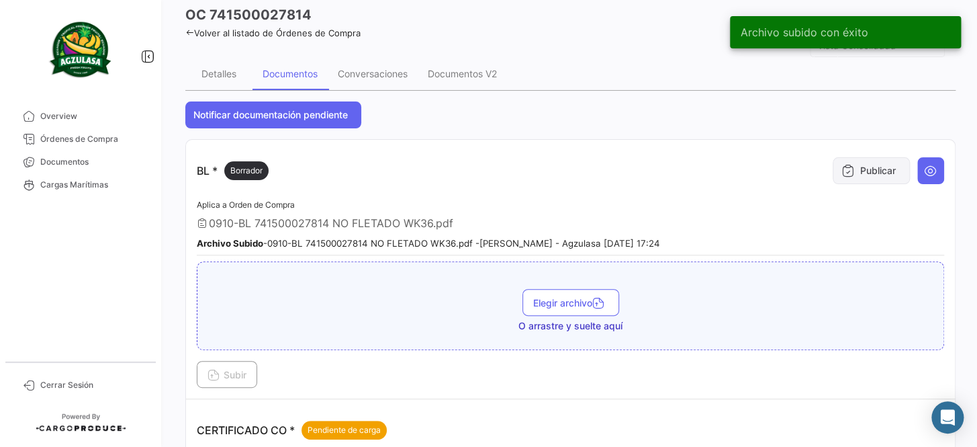
click at [851, 172] on button "Publicar" at bounding box center [871, 170] width 77 height 27
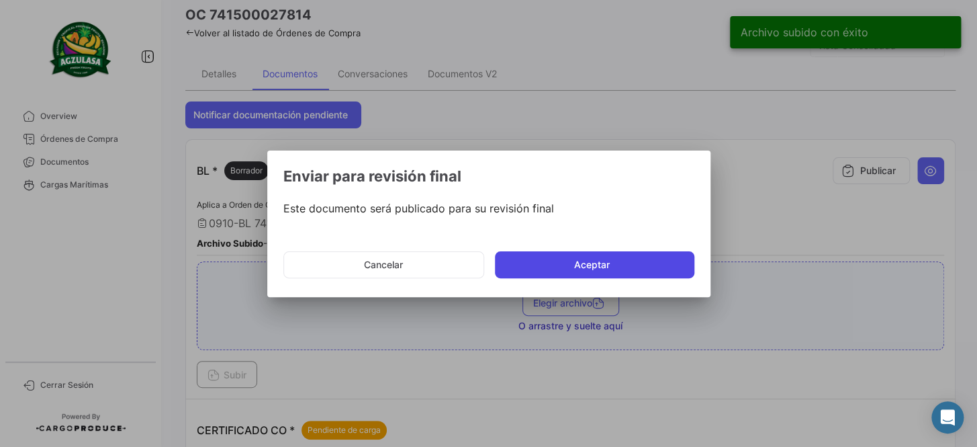
click at [589, 268] on button "Aceptar" at bounding box center [595, 264] width 200 height 27
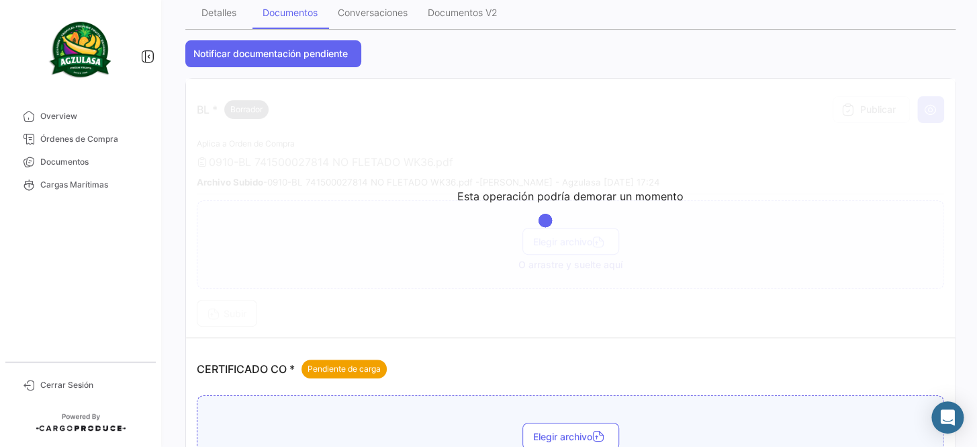
scroll to position [183, 0]
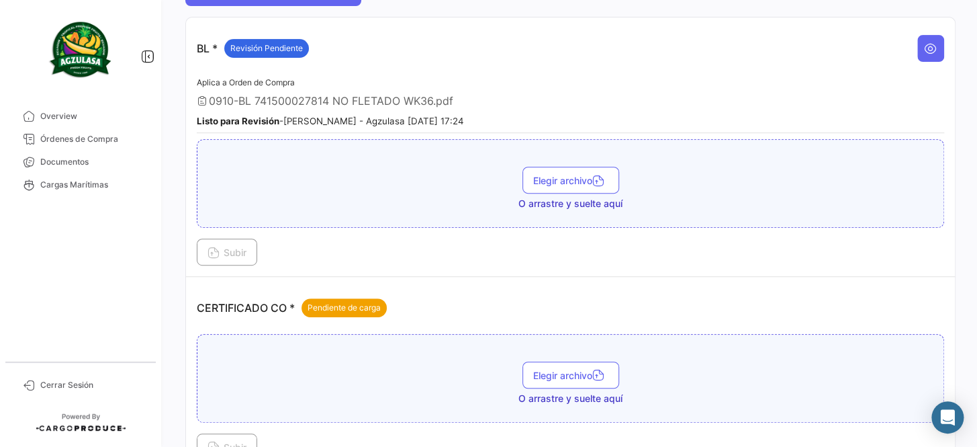
click at [574, 386] on div "Elegir archivo O arrastre y suelte aquí" at bounding box center [570, 383] width 733 height 44
click at [571, 376] on span "Elegir archivo" at bounding box center [570, 374] width 75 height 11
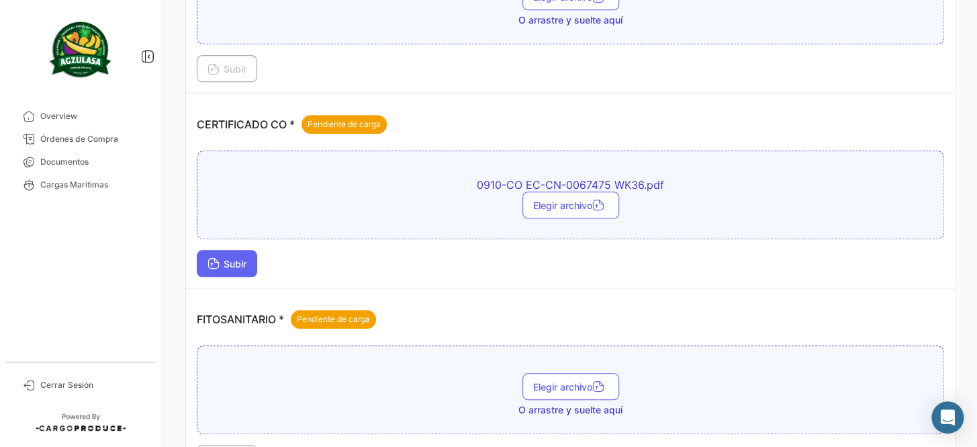
click at [236, 263] on span "Subir" at bounding box center [227, 263] width 39 height 11
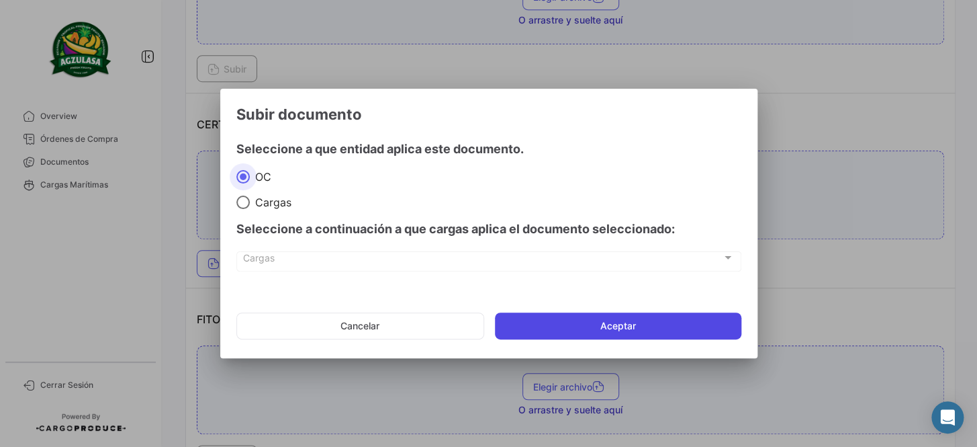
click at [617, 327] on button "Aceptar" at bounding box center [618, 325] width 247 height 27
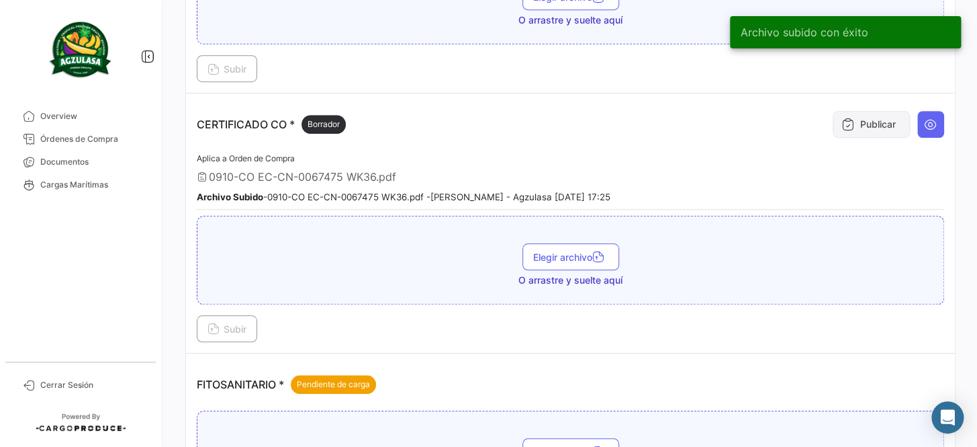
click at [864, 118] on button "Publicar" at bounding box center [871, 124] width 77 height 27
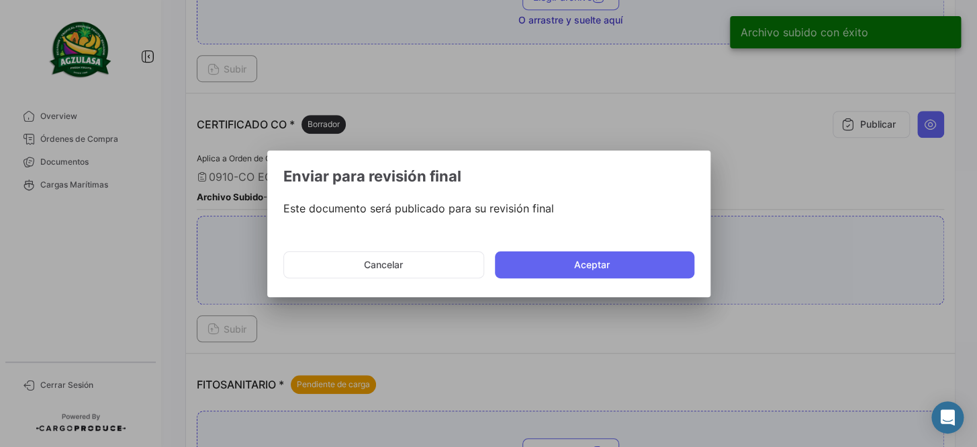
drag, startPoint x: 589, startPoint y: 257, endPoint x: 597, endPoint y: 248, distance: 11.9
click at [590, 257] on button "Aceptar" at bounding box center [595, 264] width 200 height 27
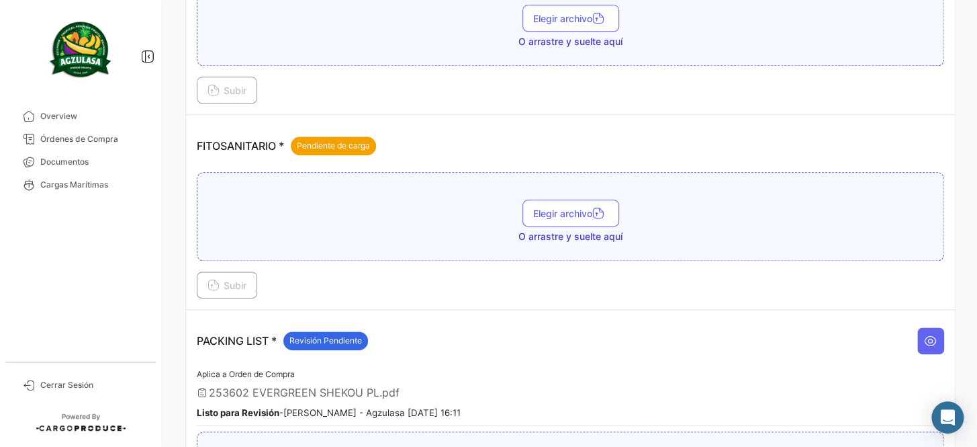
scroll to position [611, 0]
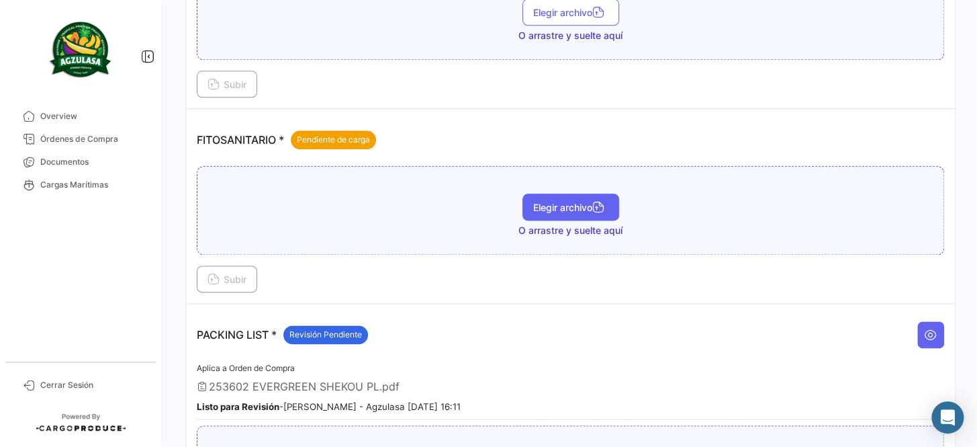
click at [598, 202] on icon "button" at bounding box center [599, 208] width 12 height 12
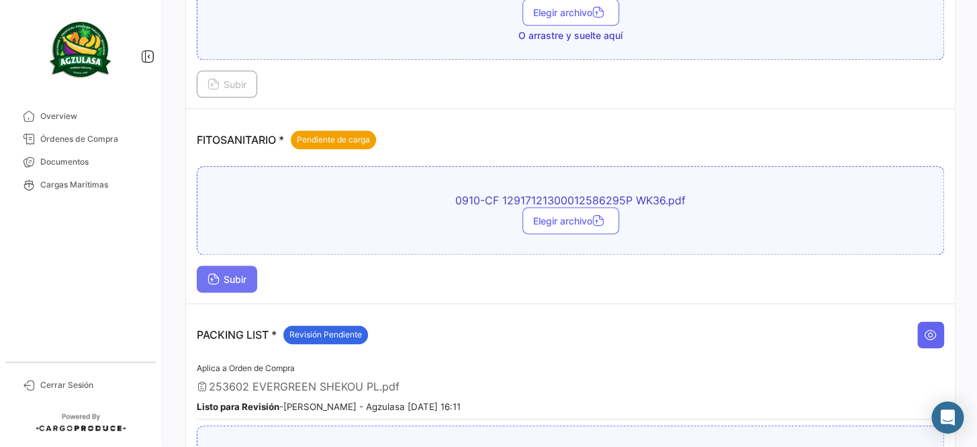
click at [234, 280] on button "Subir" at bounding box center [227, 278] width 60 height 27
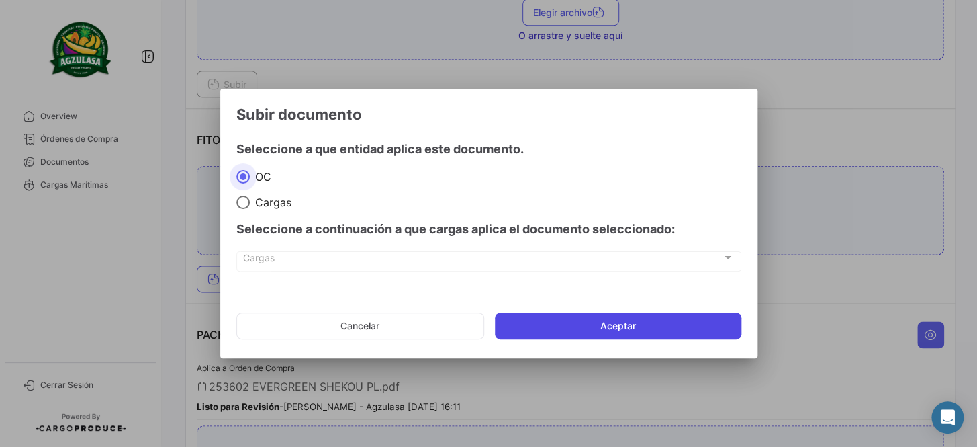
click at [578, 323] on button "Aceptar" at bounding box center [618, 325] width 247 height 27
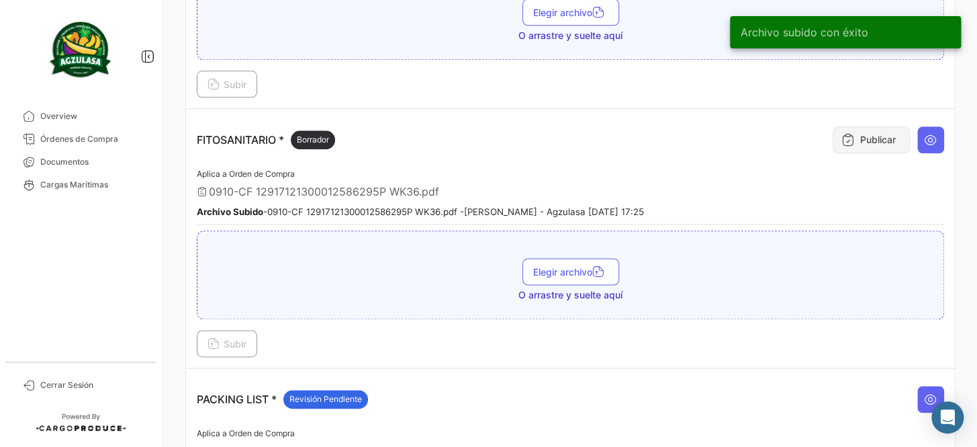
click at [842, 138] on icon at bounding box center [848, 139] width 13 height 13
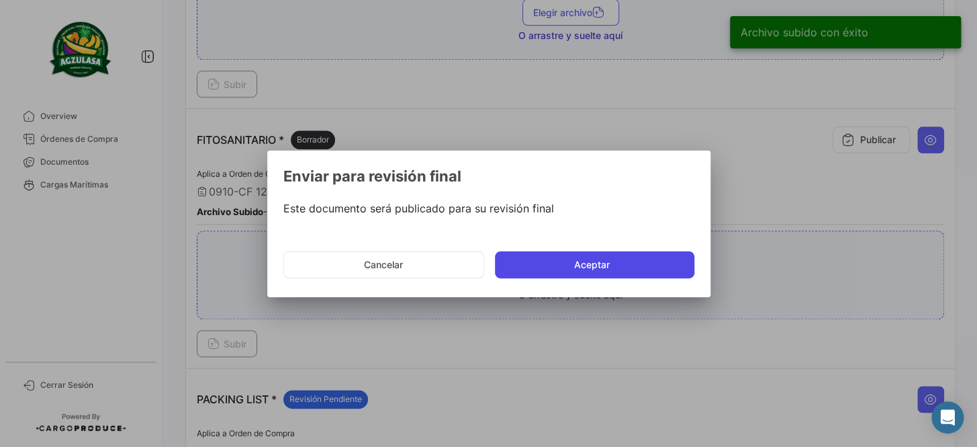
click at [528, 257] on button "Aceptar" at bounding box center [595, 264] width 200 height 27
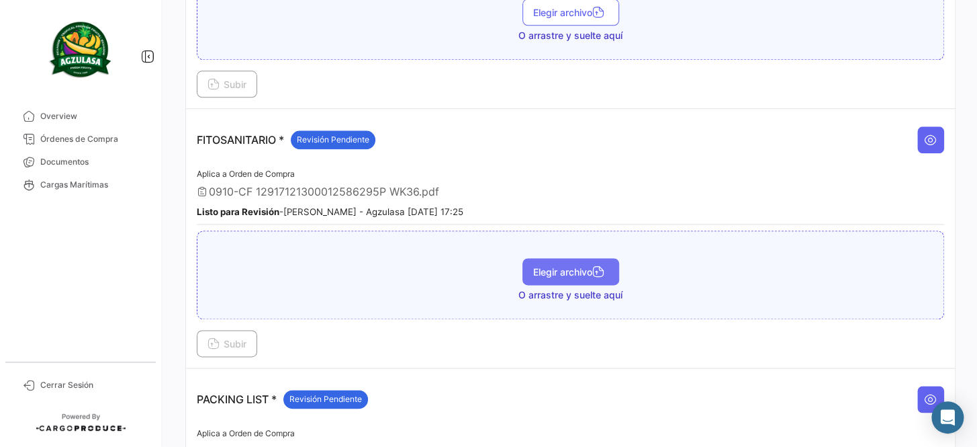
click at [546, 270] on button "Elegir archivo" at bounding box center [571, 271] width 97 height 27
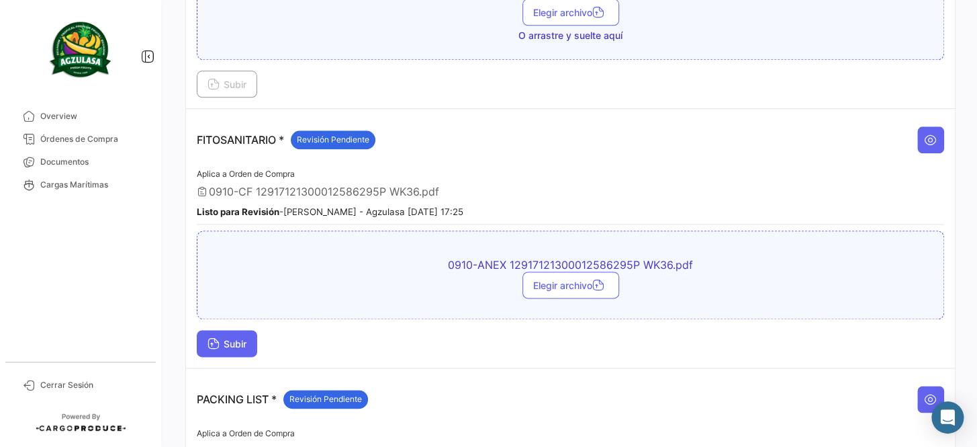
click at [232, 338] on span "Subir" at bounding box center [227, 343] width 39 height 11
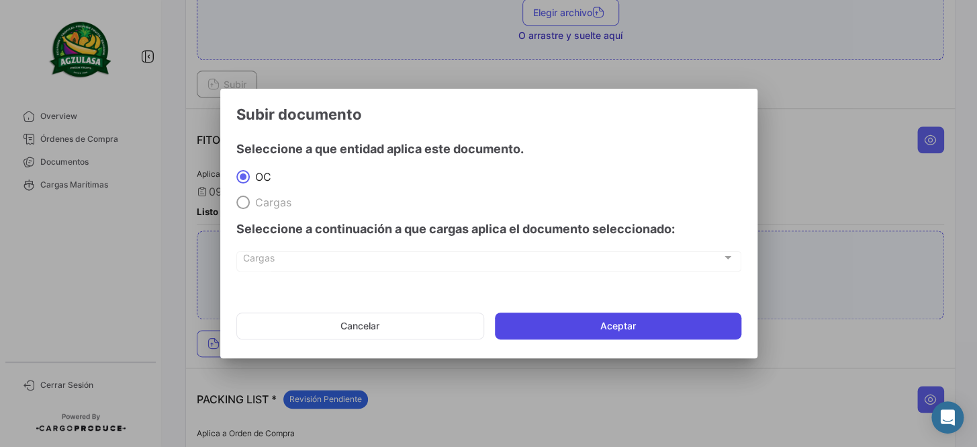
click at [644, 320] on button "Aceptar" at bounding box center [618, 325] width 247 height 27
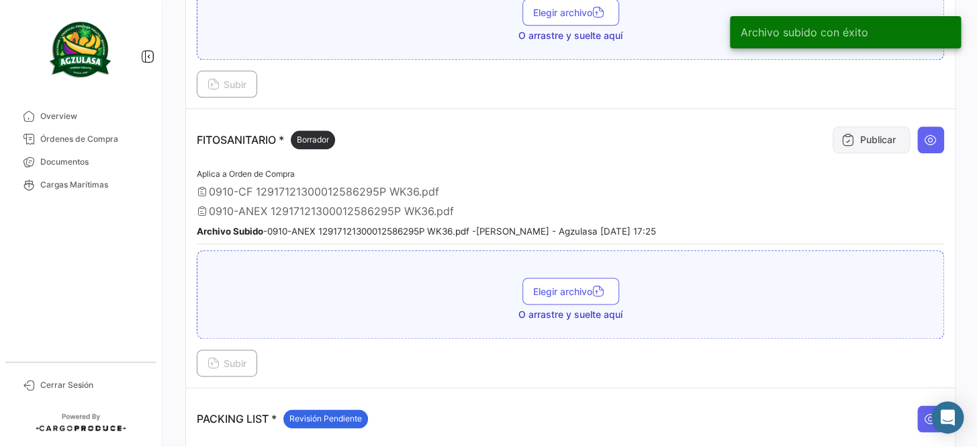
click at [842, 133] on icon at bounding box center [848, 139] width 13 height 13
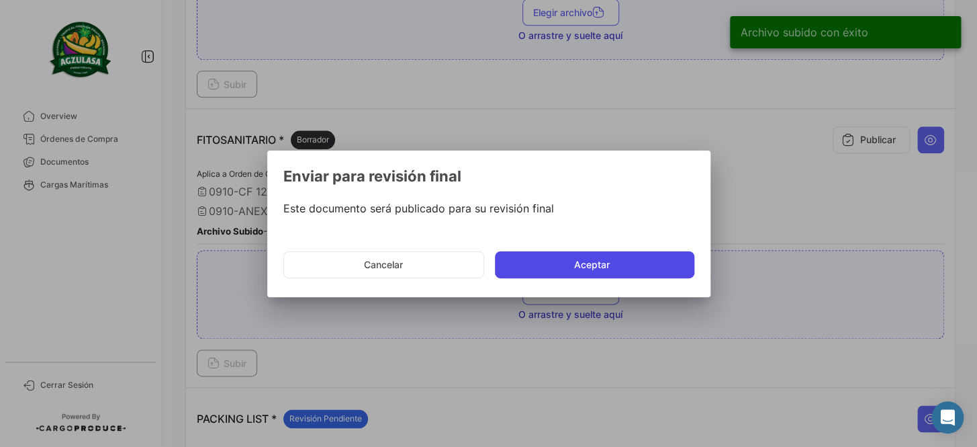
click at [552, 263] on button "Aceptar" at bounding box center [595, 264] width 200 height 27
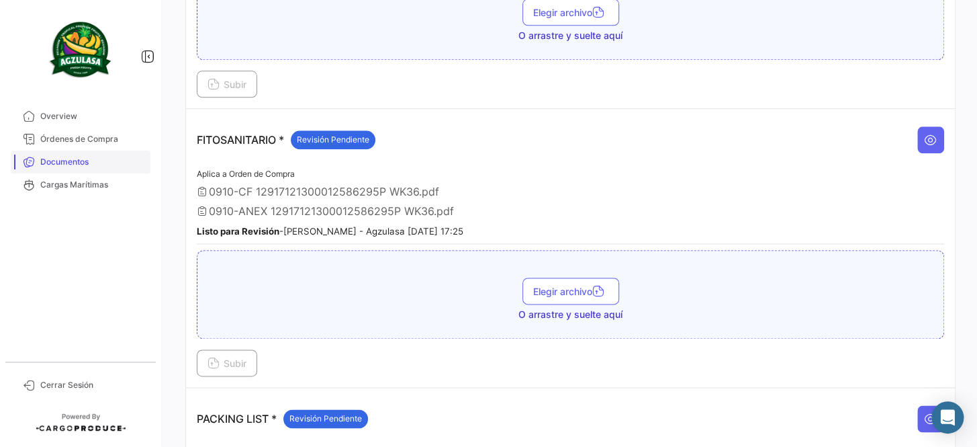
click at [89, 168] on link "Documentos" at bounding box center [81, 161] width 140 height 23
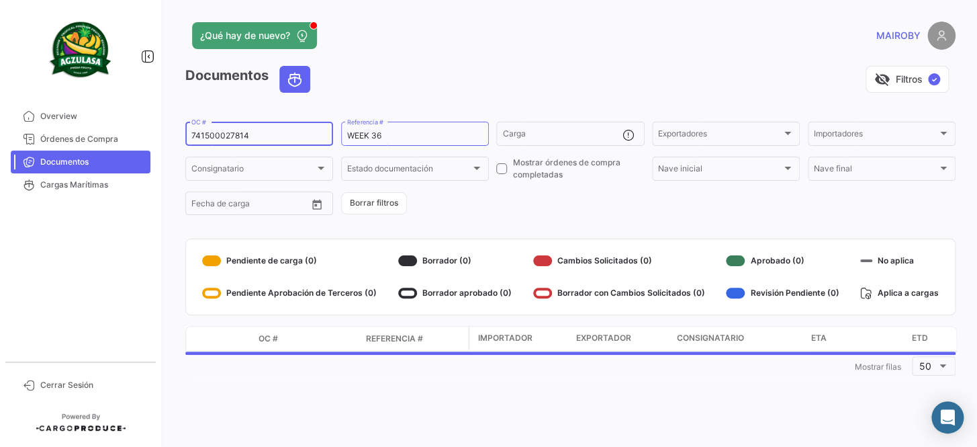
drag, startPoint x: 259, startPoint y: 136, endPoint x: 158, endPoint y: 138, distance: 100.8
click at [158, 138] on mat-sidenav-container "Overview Órdenes de Compra Documentos Cargas Marítimas Cerrar Sesión ¿Qué hay d…" at bounding box center [488, 223] width 977 height 447
paste input "258783907"
type input "258783907"
click at [497, 218] on div "Documentos visibility_off Filtros ✓ 258783907 OC # WEEK 36 Referencia # Carga E…" at bounding box center [570, 222] width 771 height 313
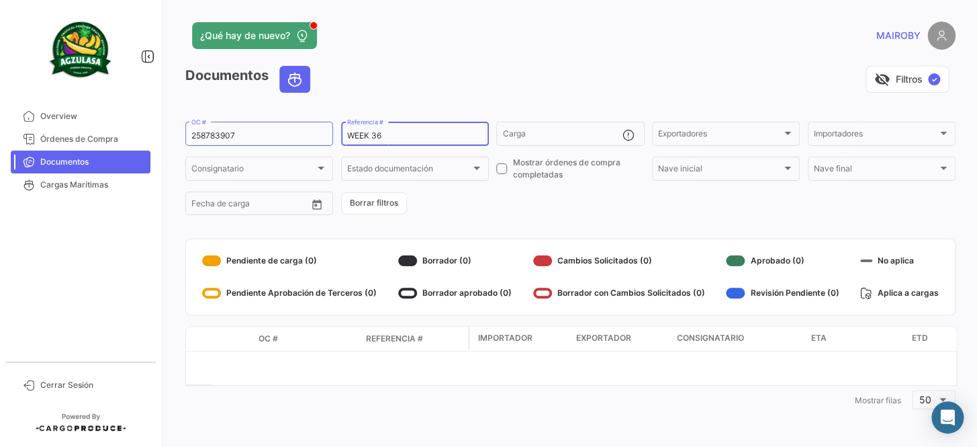
drag, startPoint x: 384, startPoint y: 135, endPoint x: 376, endPoint y: 138, distance: 8.1
click at [376, 138] on input "WEEK 36" at bounding box center [415, 135] width 136 height 9
click at [486, 204] on form "258783907 OC # WEEK 34 Referencia # Carga Exportadores Exportadores Importadore…" at bounding box center [570, 168] width 771 height 97
drag, startPoint x: 388, startPoint y: 134, endPoint x: 378, endPoint y: 138, distance: 11.3
click at [378, 138] on input "WEEK 34" at bounding box center [415, 135] width 136 height 9
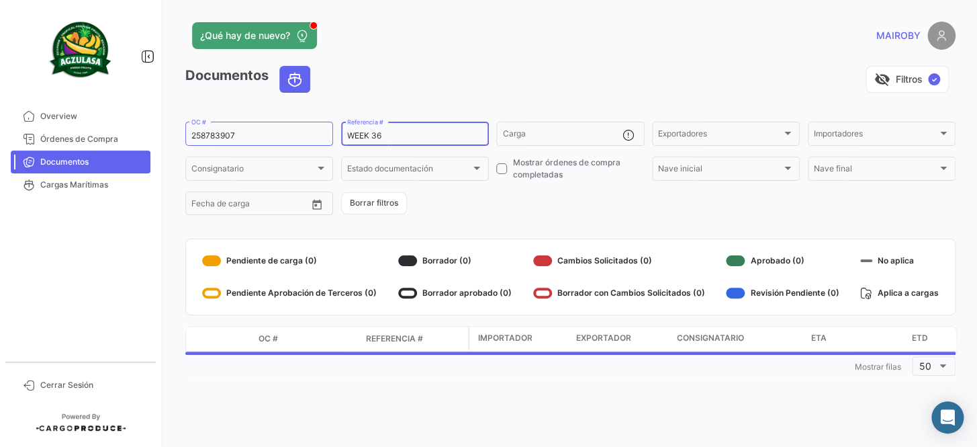
click at [376, 138] on input "WEEK 36" at bounding box center [415, 135] width 136 height 9
type input "WEEK 35"
click at [466, 210] on form "258783907 OC # WEEK 35 Referencia # Carga Exportadores Exportadores Importadore…" at bounding box center [570, 168] width 771 height 97
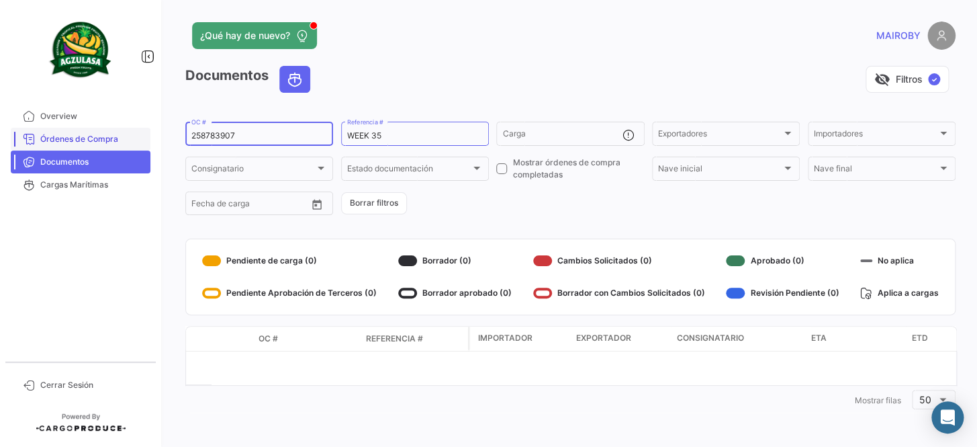
drag, startPoint x: 245, startPoint y: 129, endPoint x: 87, endPoint y: 131, distance: 157.9
click at [87, 131] on mat-sidenav-container "Overview Órdenes de Compra Documentos Cargas Marítimas Cerrar Sesión ¿Qué hay d…" at bounding box center [488, 223] width 977 height 447
paste input "GQL041276"
type input "GQL0412767"
click at [528, 229] on div "Documentos visibility_off Filtros ✓ GQL0412767 OC # WEEK 35 Referencia # Carga …" at bounding box center [570, 239] width 771 height 347
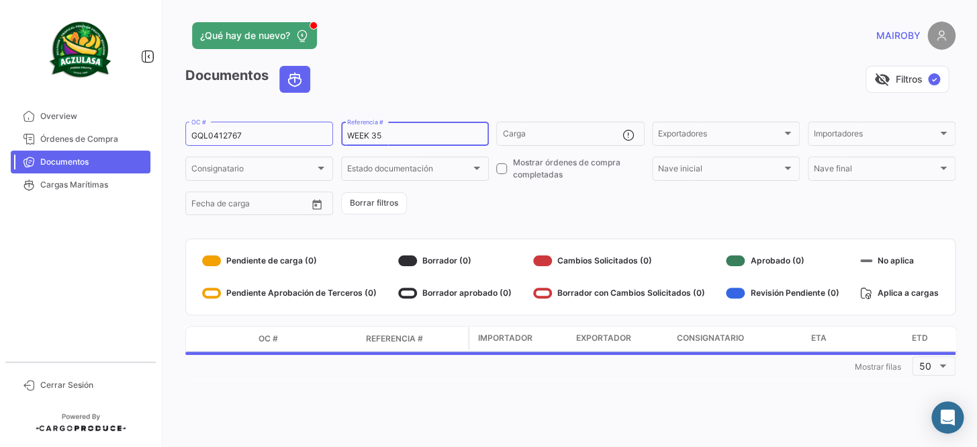
drag, startPoint x: 396, startPoint y: 142, endPoint x: 384, endPoint y: 138, distance: 13.4
click at [382, 141] on div "WEEK 35 Referencia #" at bounding box center [415, 133] width 136 height 26
drag, startPoint x: 386, startPoint y: 137, endPoint x: 376, endPoint y: 138, distance: 10.8
click at [376, 138] on input "WEEK 35" at bounding box center [415, 135] width 136 height 9
type input "WEEK 36"
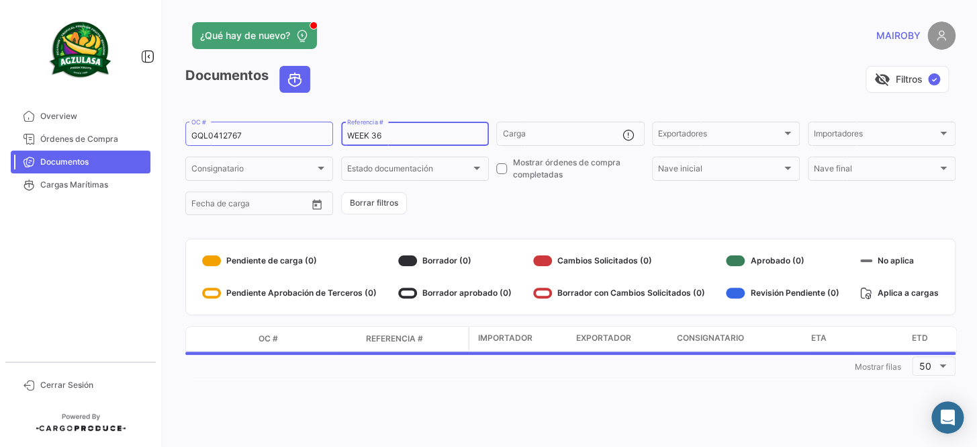
click at [517, 208] on form "GQL0412767 OC # WEEK 36 Referencia # Carga Exportadores Exportadores Importador…" at bounding box center [570, 168] width 771 height 97
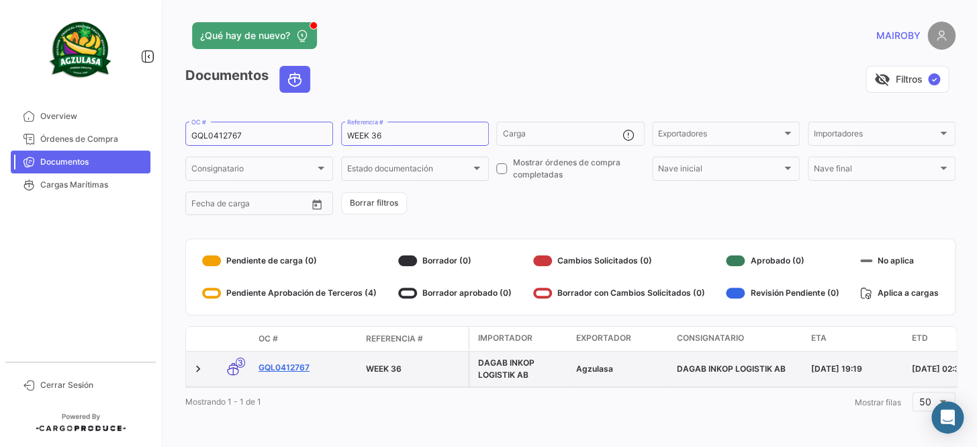
click at [291, 367] on link "GQL0412767" at bounding box center [307, 367] width 97 height 12
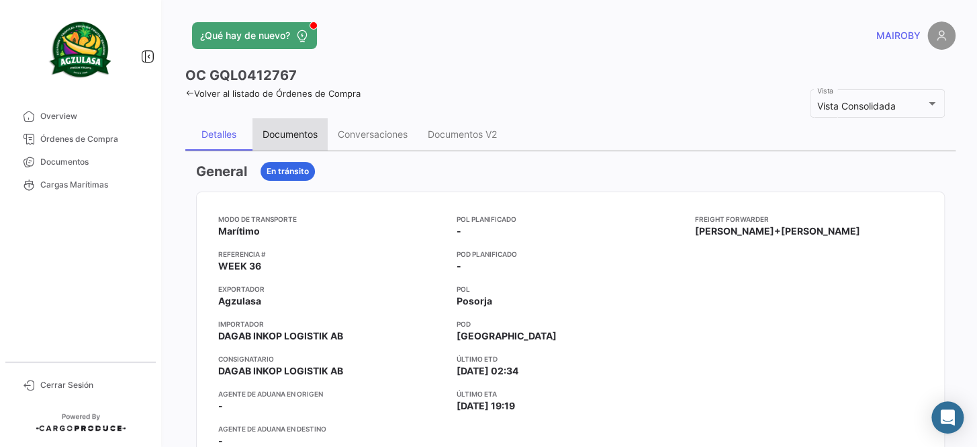
click at [295, 137] on div "Documentos" at bounding box center [290, 133] width 55 height 11
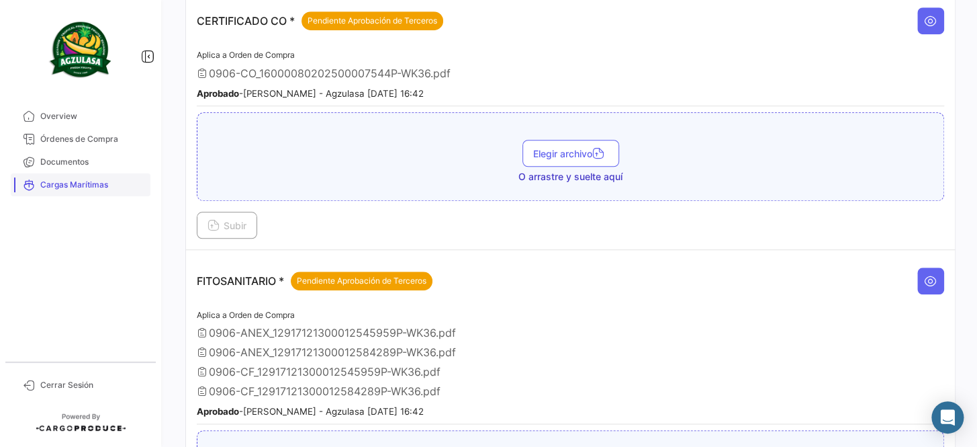
scroll to position [427, 0]
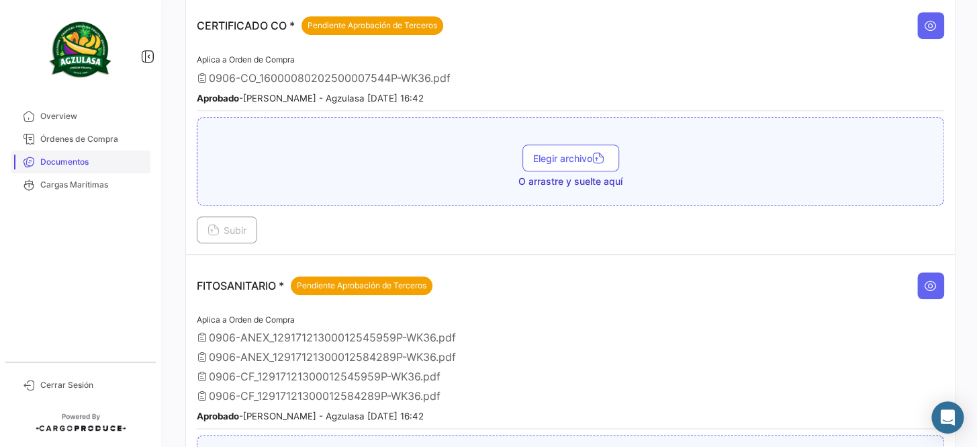
click at [86, 167] on link "Documentos" at bounding box center [81, 161] width 140 height 23
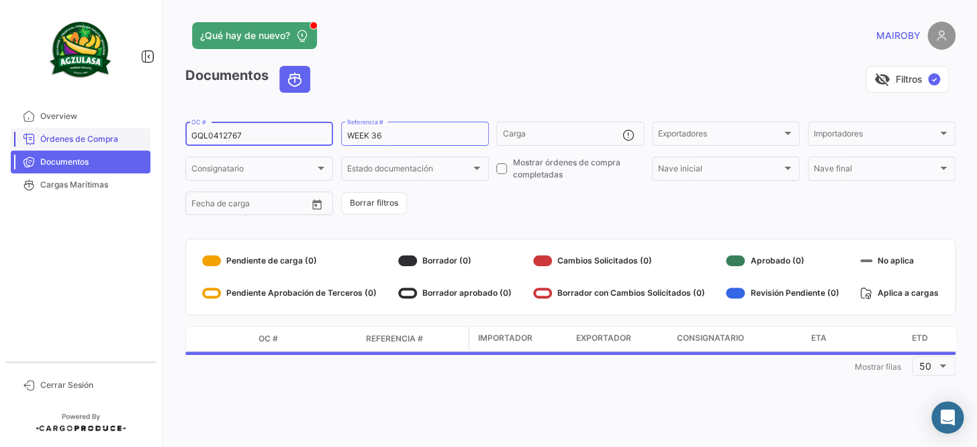
drag, startPoint x: 253, startPoint y: 140, endPoint x: 134, endPoint y: 141, distance: 118.9
click at [134, 141] on mat-sidenav-container "Overview Órdenes de Compra Documentos Cargas Marítimas Cerrar Sesión ¿Qué hay d…" at bounding box center [488, 223] width 977 height 447
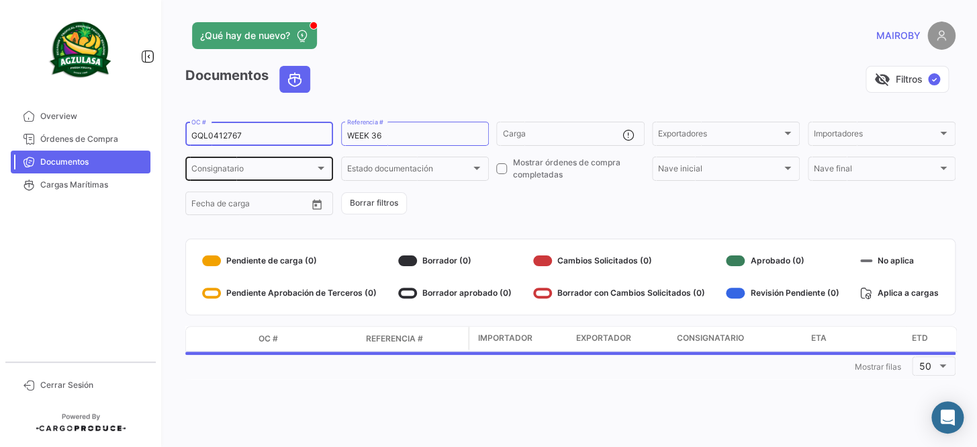
paste input "4"
type input "GQL0412747"
click at [482, 189] on form "GQL0412747 OC # WEEK 36 Referencia # Carga Exportadores Exportadores Importador…" at bounding box center [570, 168] width 771 height 97
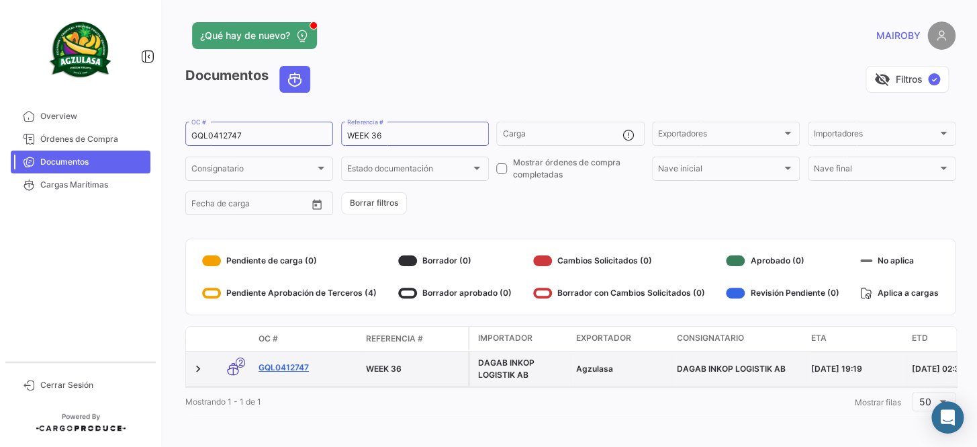
click at [300, 370] on link "GQL0412747" at bounding box center [307, 367] width 97 height 12
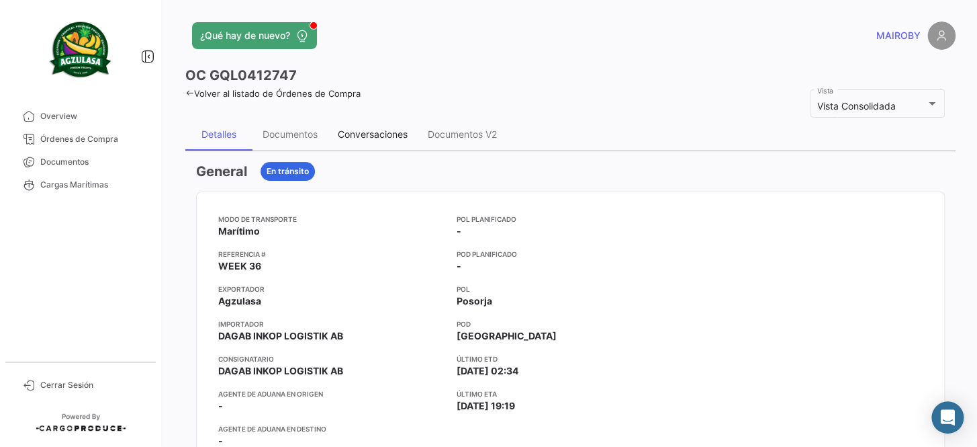
click at [376, 138] on div "Conversaciones" at bounding box center [373, 133] width 70 height 11
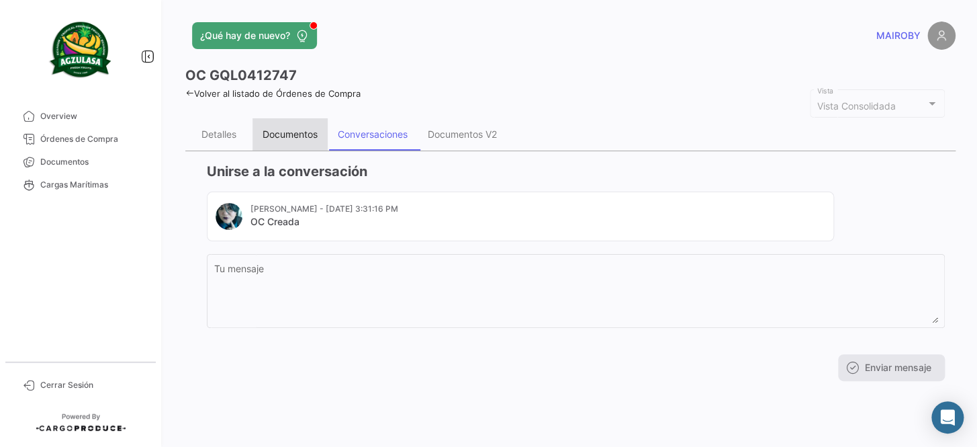
click at [305, 134] on div "Documentos" at bounding box center [290, 133] width 55 height 11
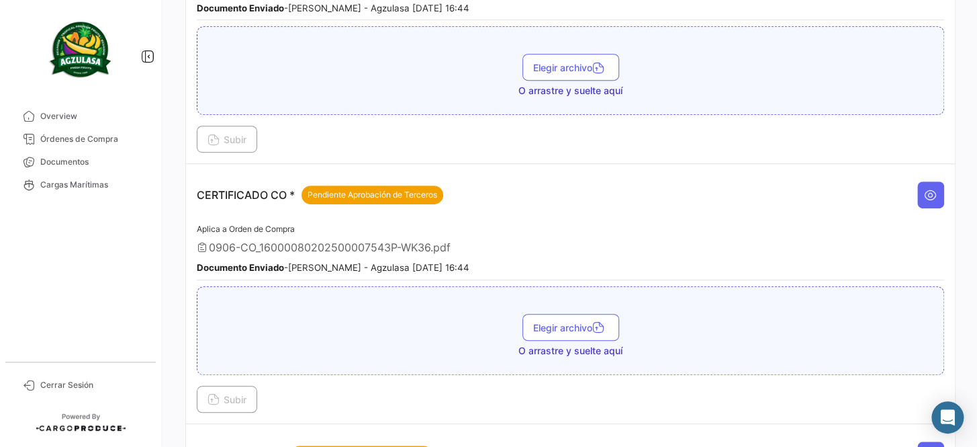
scroll to position [244, 0]
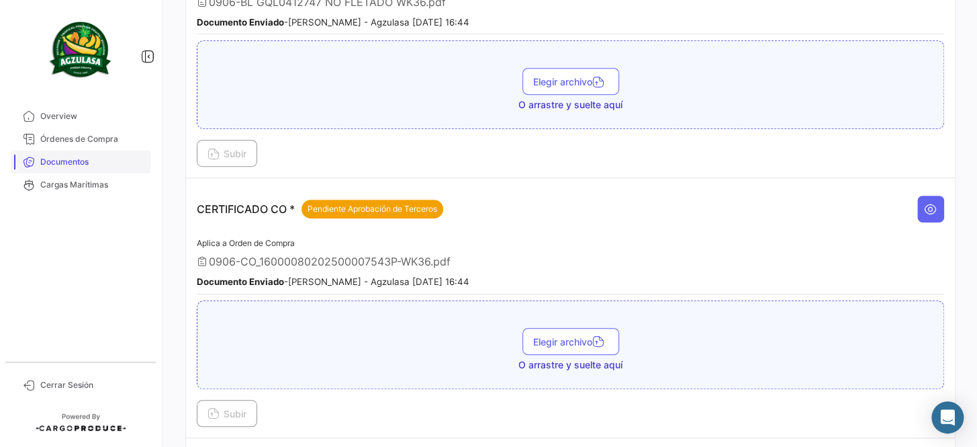
click at [80, 166] on span "Documentos" at bounding box center [92, 162] width 105 height 12
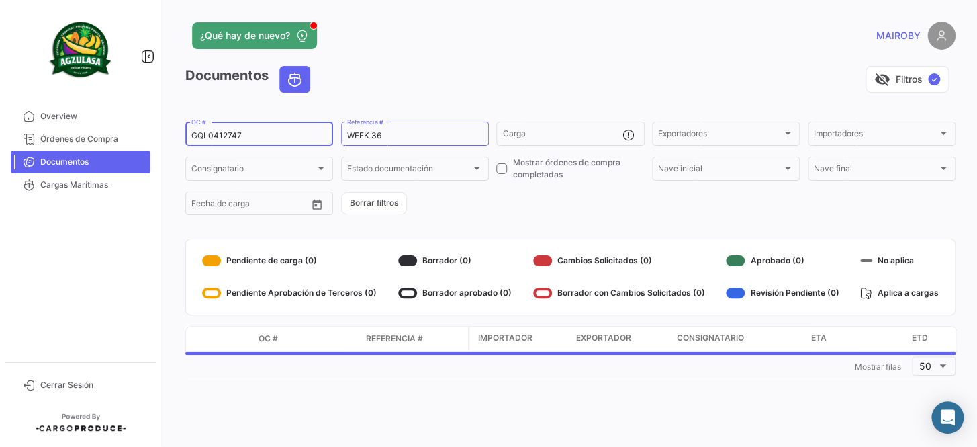
drag, startPoint x: 263, startPoint y: 130, endPoint x: 179, endPoint y: 135, distance: 84.8
click at [179, 135] on div "¿Qué hay de nuevo? [PERSON_NAME] Documentos visibility_off Filtros ✓ GQL0412747…" at bounding box center [571, 223] width 814 height 447
paste input "EBKG1410288"
type input "EBKG14102887"
click at [510, 200] on form "EBKG14102887 OC # WEEK 36 Referencia # Carga Exportadores Exportadores Importad…" at bounding box center [570, 168] width 771 height 97
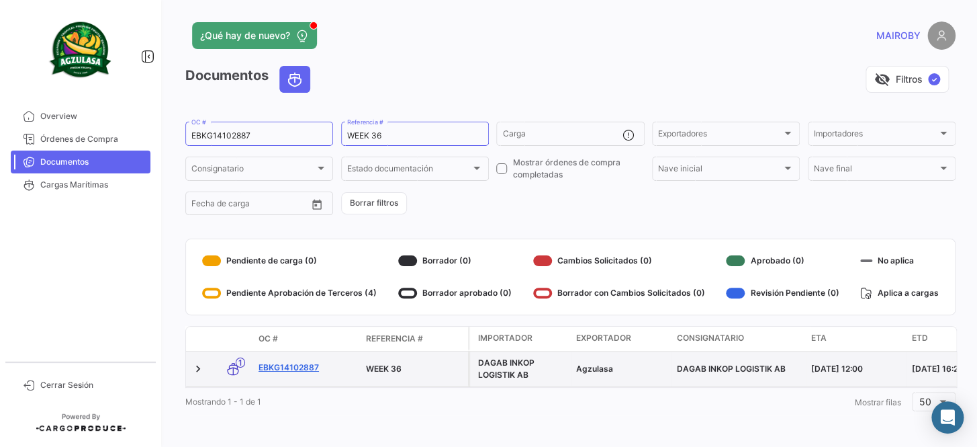
click at [292, 365] on link "EBKG14102887" at bounding box center [307, 367] width 97 height 12
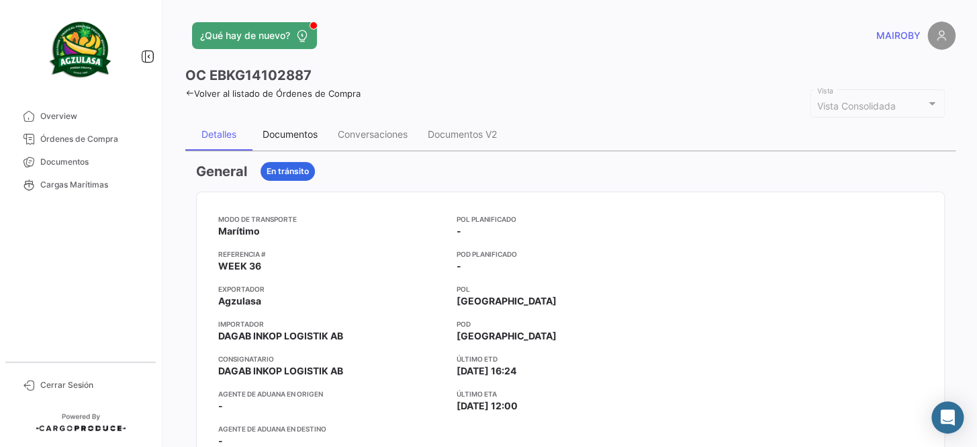
click at [303, 143] on div "Documentos" at bounding box center [290, 134] width 75 height 32
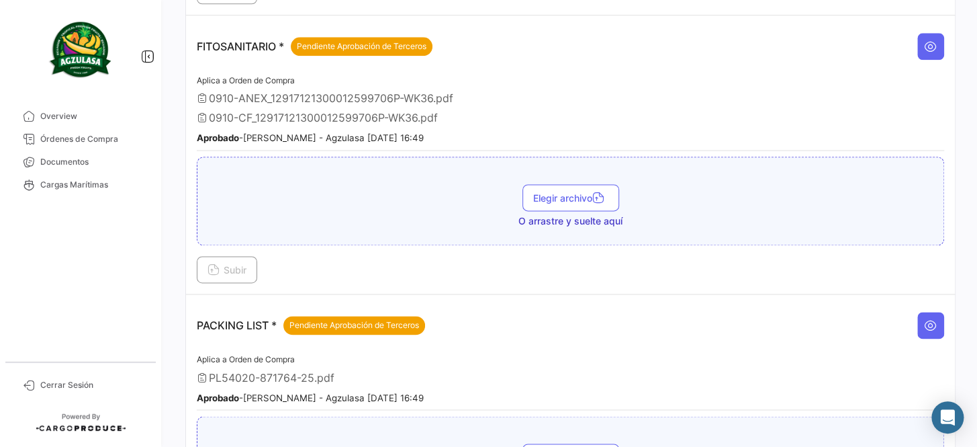
scroll to position [840, 0]
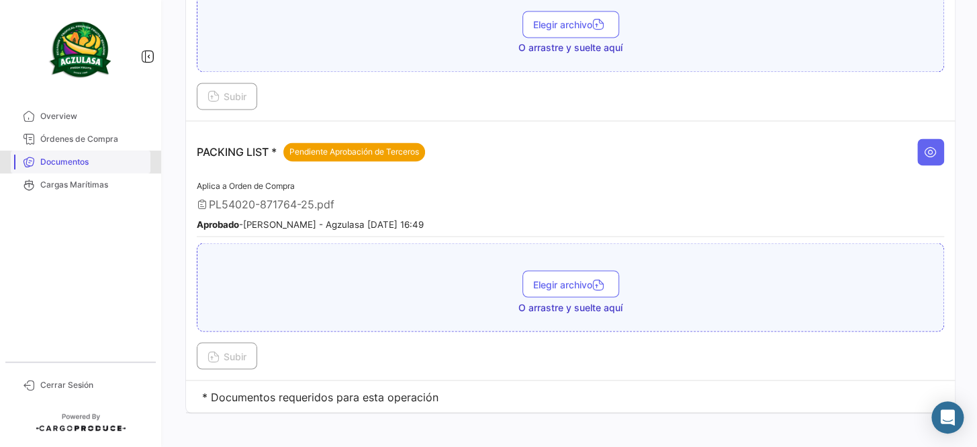
drag, startPoint x: 115, startPoint y: 161, endPoint x: 132, endPoint y: 157, distance: 17.9
click at [115, 161] on span "Documentos" at bounding box center [92, 162] width 105 height 12
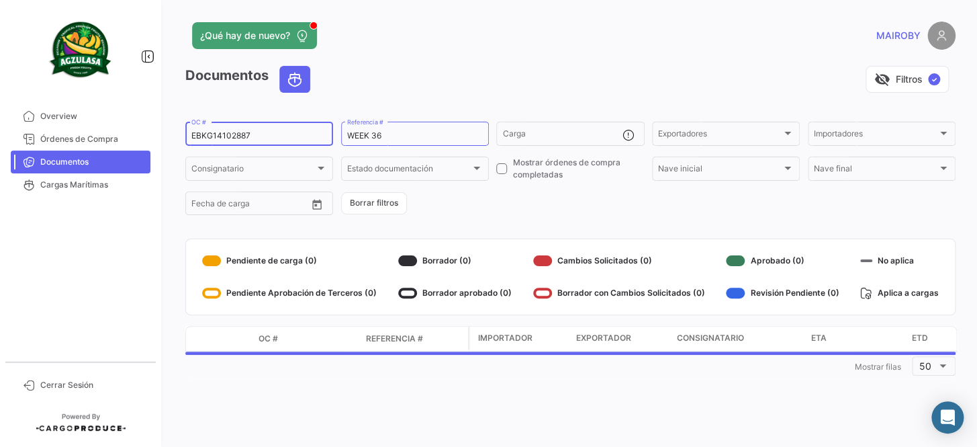
drag, startPoint x: 262, startPoint y: 136, endPoint x: 157, endPoint y: 139, distance: 104.9
click at [157, 139] on mat-sidenav-container "Overview Órdenes de Compra Documentos Cargas Marítimas Cerrar Sesión ¿Qué hay d…" at bounding box center [488, 223] width 977 height 447
paste input "741500027822"
type input "741500027822"
click at [468, 204] on form "741500027822 OC # WEEK 36 Referencia # Carga Exportadores Exportadores Importad…" at bounding box center [570, 168] width 771 height 97
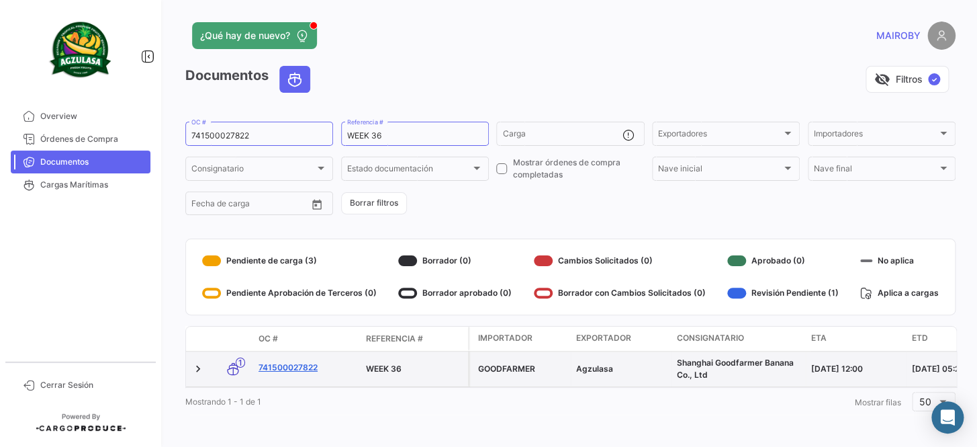
click at [296, 368] on link "741500027822" at bounding box center [307, 367] width 97 height 12
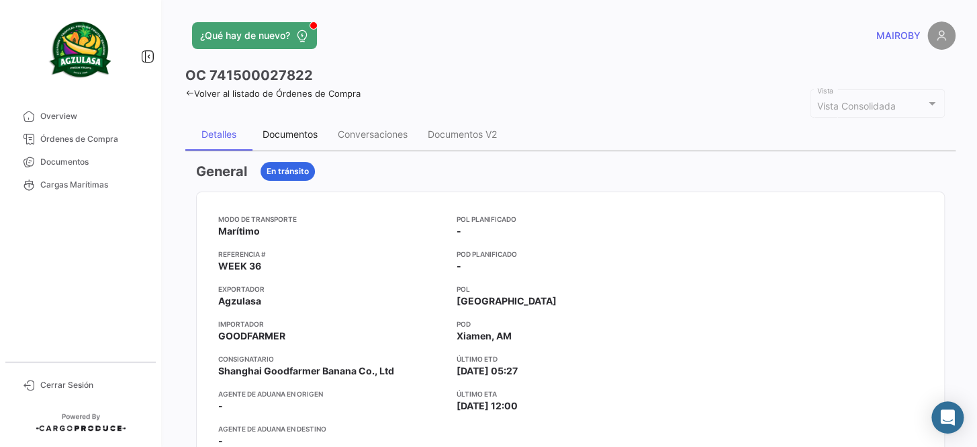
click at [295, 143] on div "Documentos" at bounding box center [290, 134] width 75 height 32
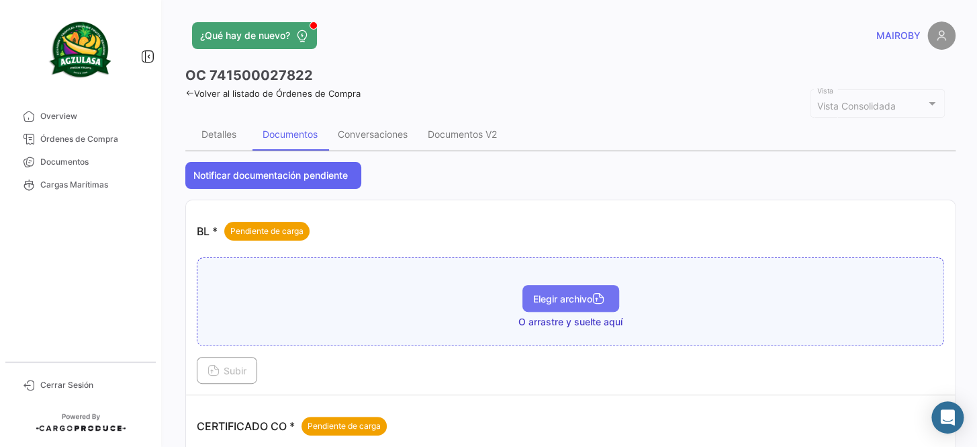
click at [545, 295] on span "Elegir archivo" at bounding box center [570, 298] width 75 height 11
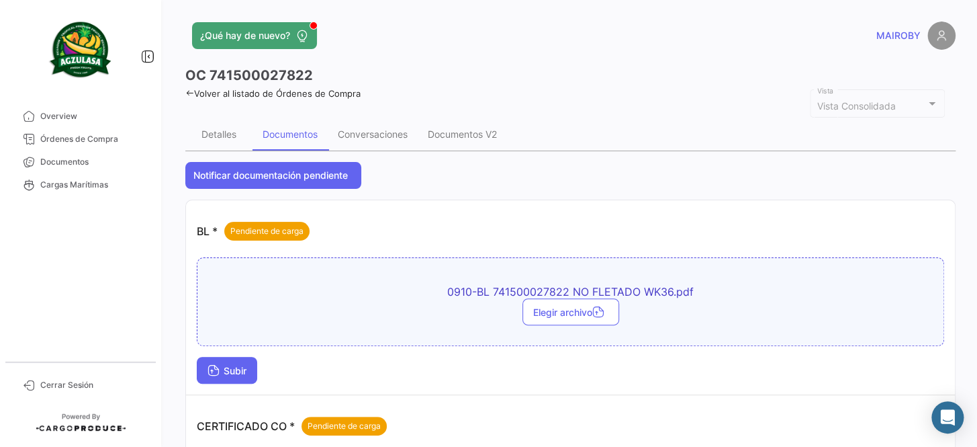
click at [212, 366] on icon at bounding box center [214, 371] width 12 height 12
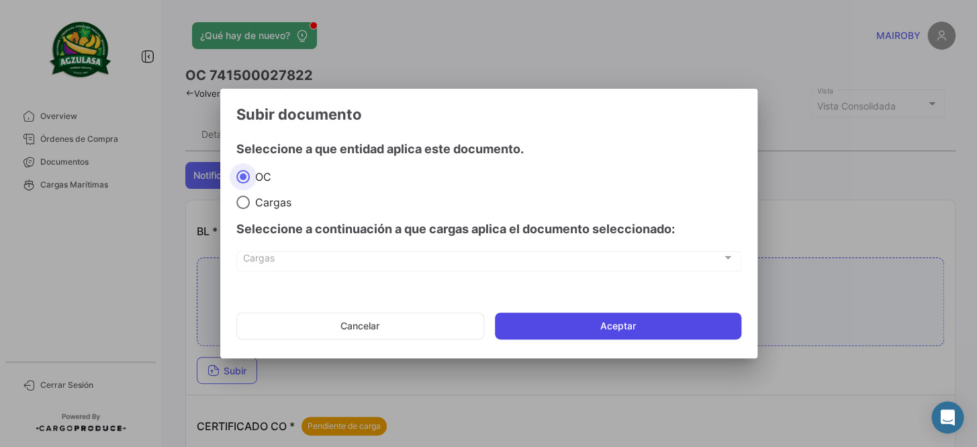
click at [558, 324] on button "Aceptar" at bounding box center [618, 325] width 247 height 27
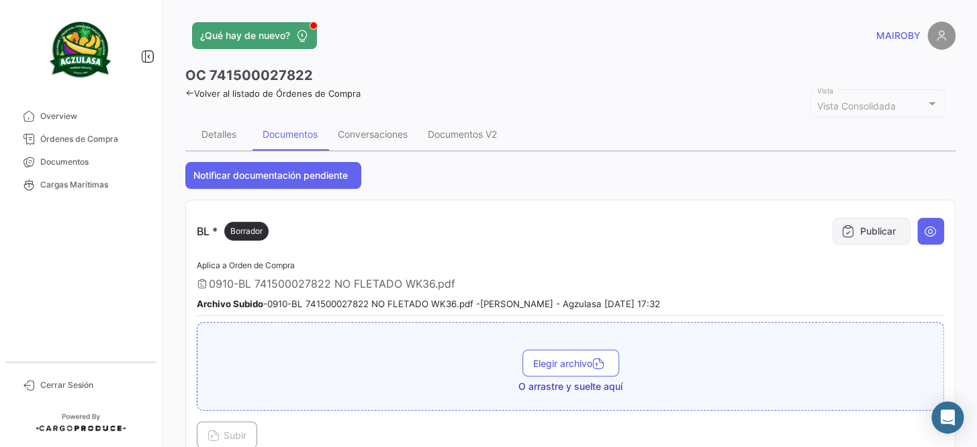
click at [881, 224] on button "Publicar" at bounding box center [871, 231] width 77 height 27
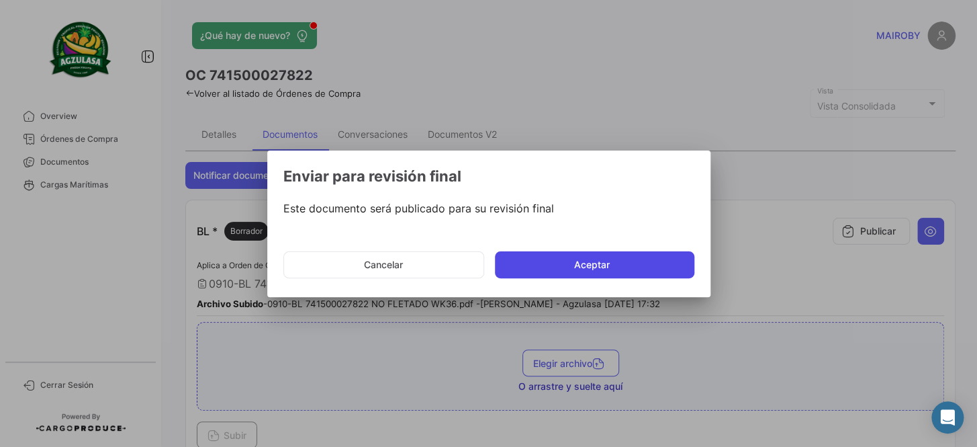
click at [554, 257] on button "Aceptar" at bounding box center [595, 264] width 200 height 27
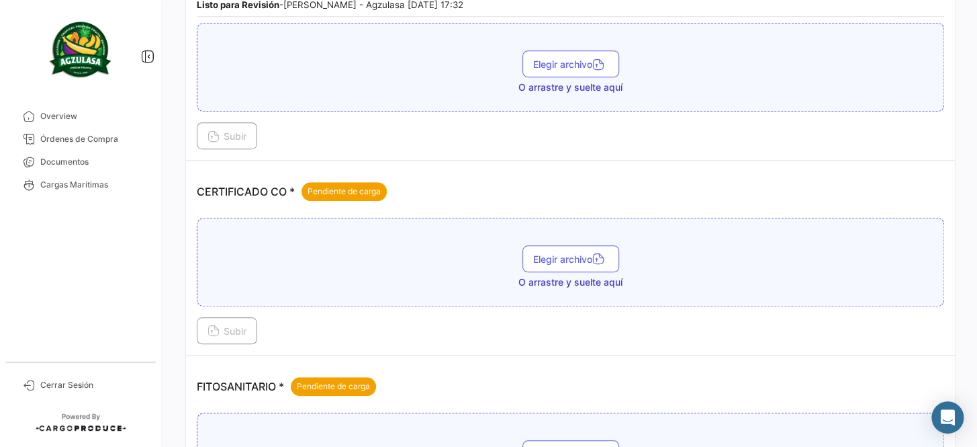
scroll to position [305, 0]
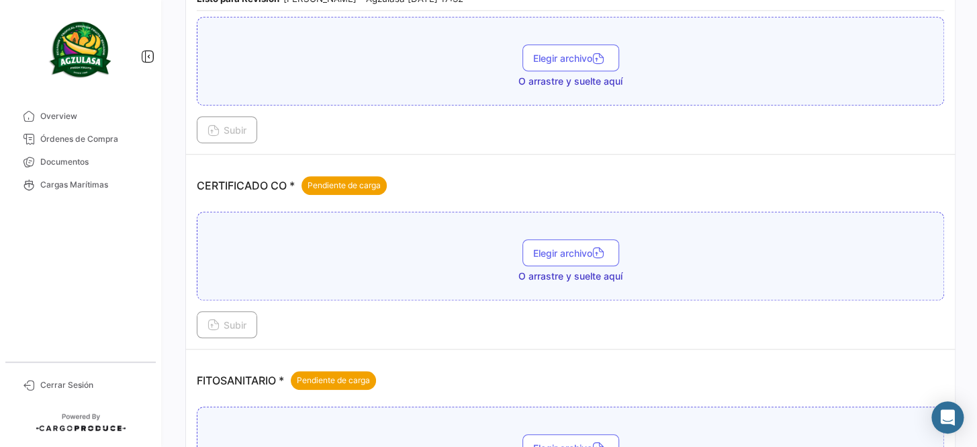
click at [554, 257] on button "Elegir archivo" at bounding box center [571, 252] width 97 height 27
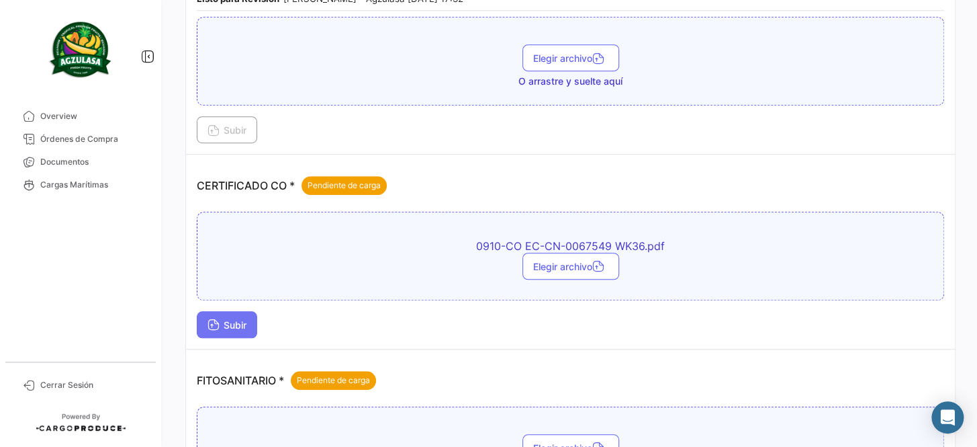
click at [245, 320] on span "Subir" at bounding box center [227, 324] width 39 height 11
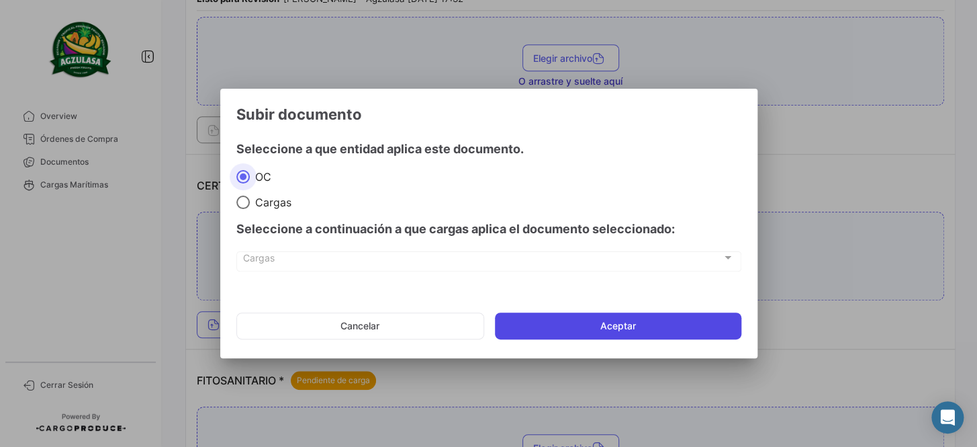
click at [531, 336] on button "Aceptar" at bounding box center [618, 325] width 247 height 27
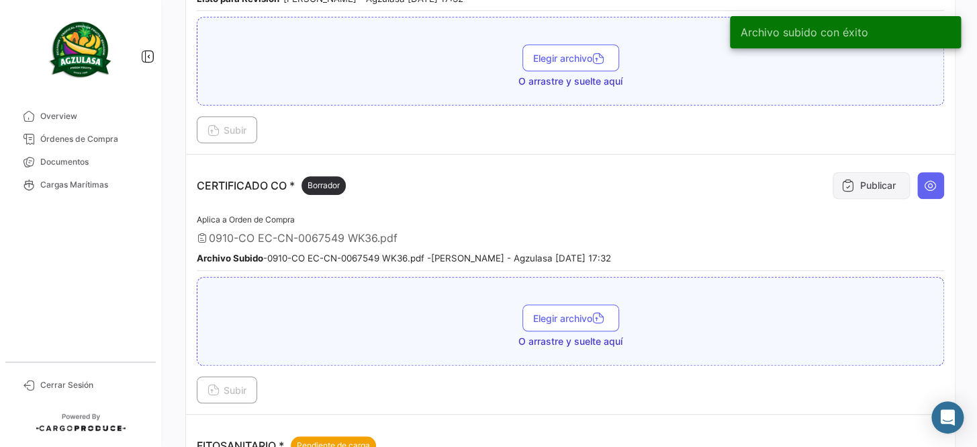
click at [842, 185] on icon at bounding box center [848, 185] width 13 height 13
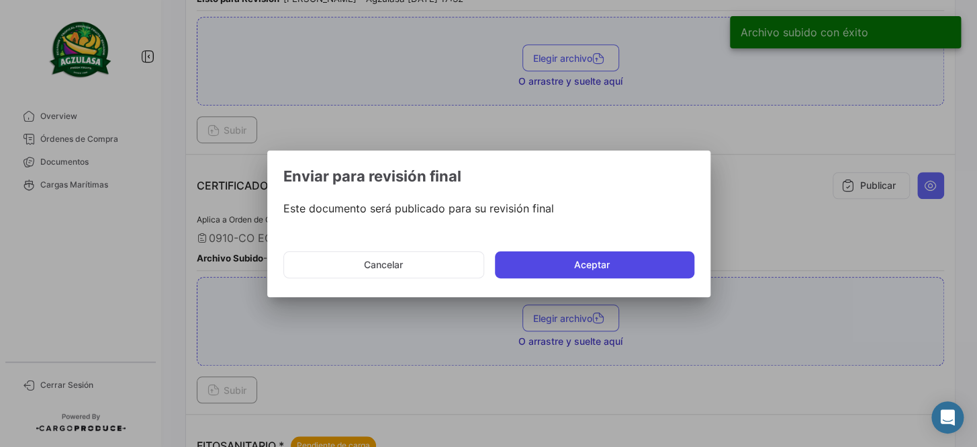
click at [572, 267] on button "Aceptar" at bounding box center [595, 264] width 200 height 27
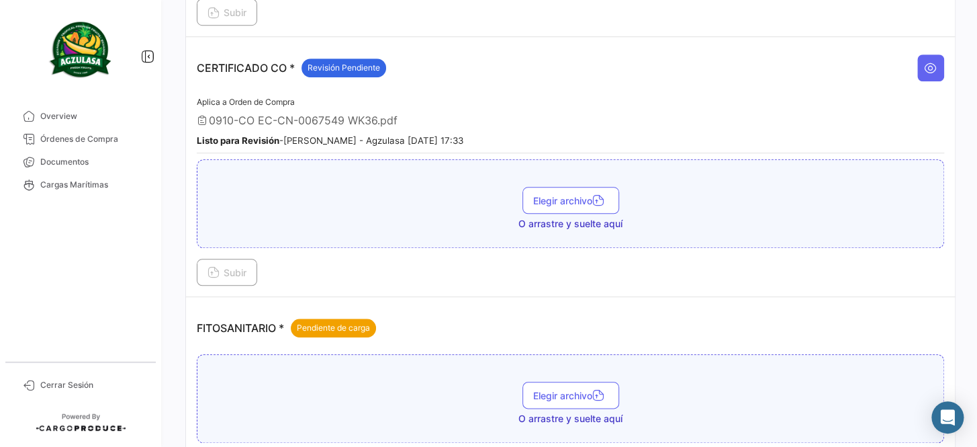
scroll to position [427, 0]
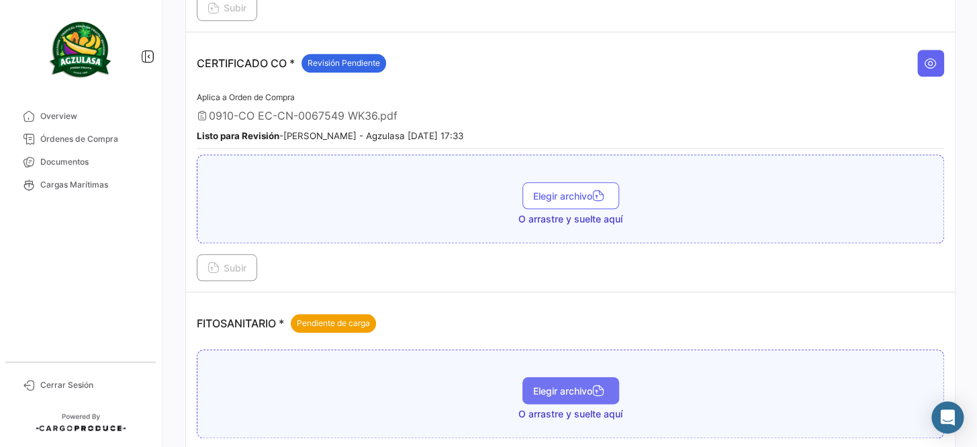
click at [566, 377] on button "Elegir archivo" at bounding box center [571, 390] width 97 height 27
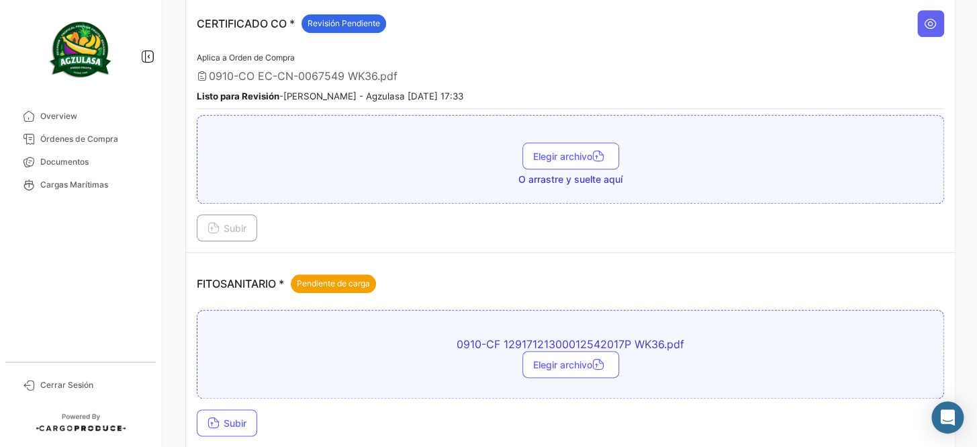
scroll to position [488, 0]
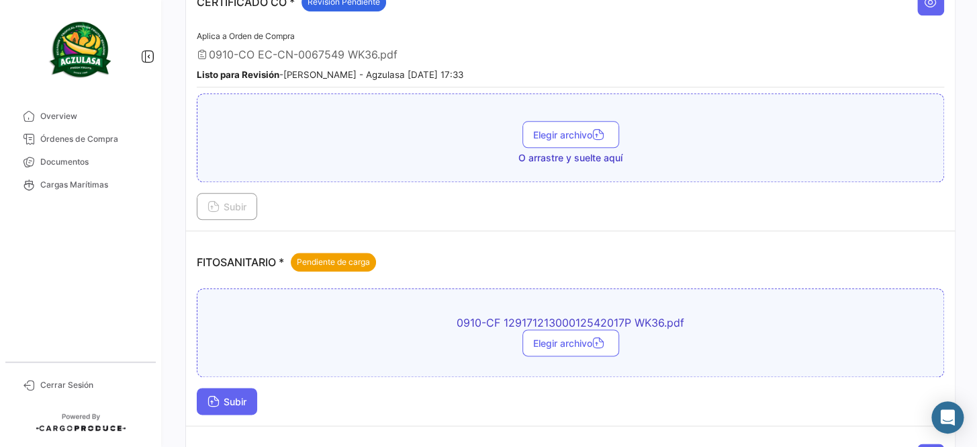
click at [222, 388] on button "Subir" at bounding box center [227, 401] width 60 height 27
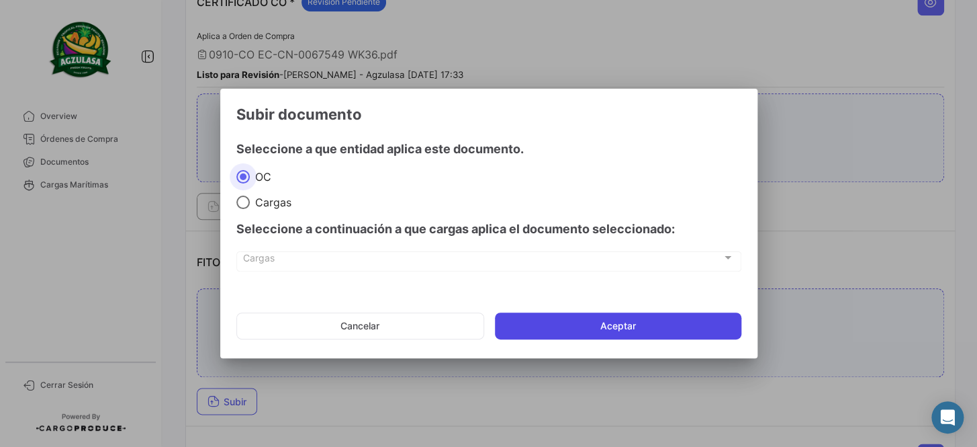
click at [591, 316] on button "Aceptar" at bounding box center [618, 325] width 247 height 27
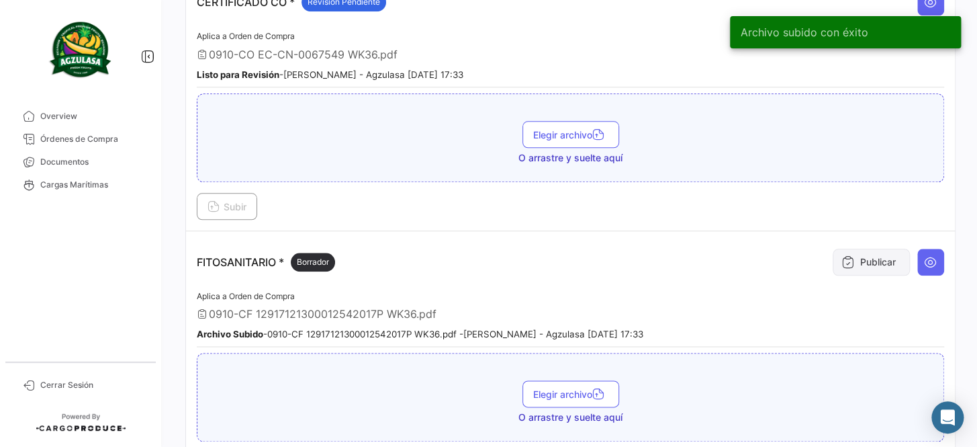
click at [865, 257] on button "Publicar" at bounding box center [871, 262] width 77 height 27
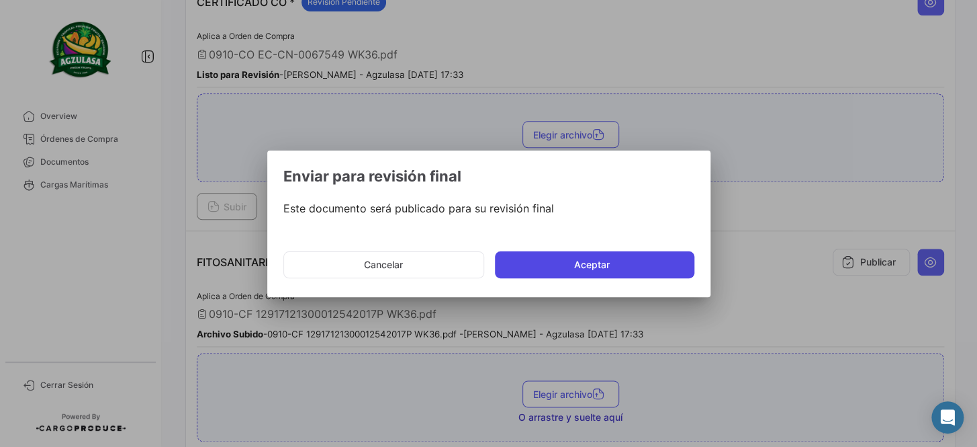
click at [653, 262] on button "Aceptar" at bounding box center [595, 264] width 200 height 27
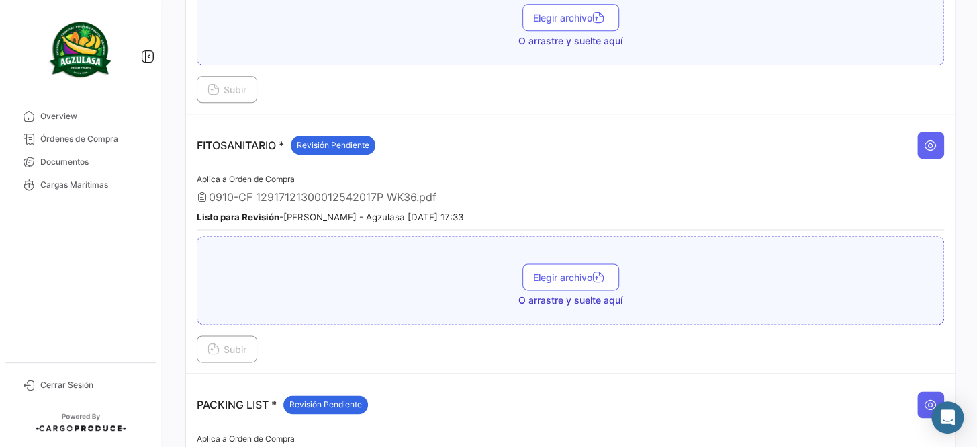
scroll to position [611, 0]
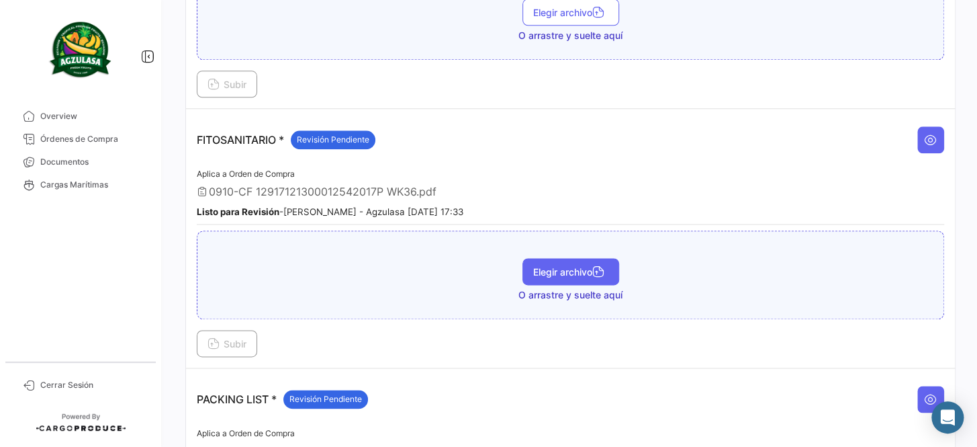
click at [580, 270] on button "Elegir archivo" at bounding box center [571, 271] width 97 height 27
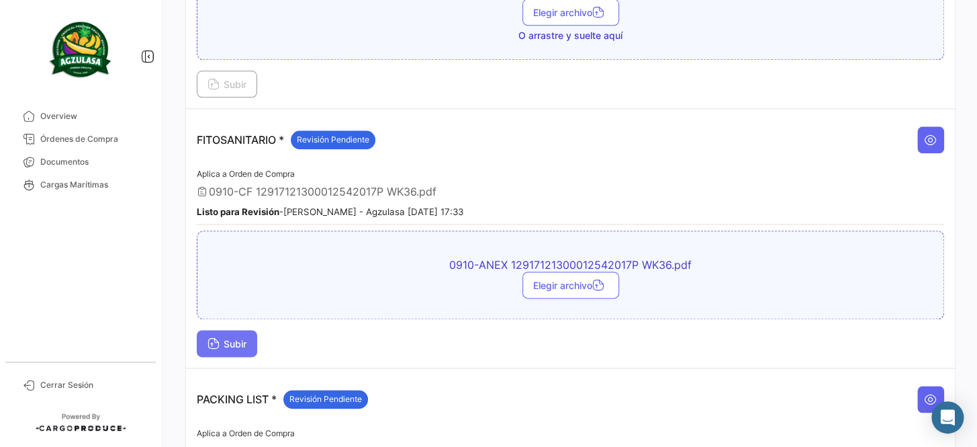
click at [247, 338] on span "Subir" at bounding box center [227, 343] width 39 height 11
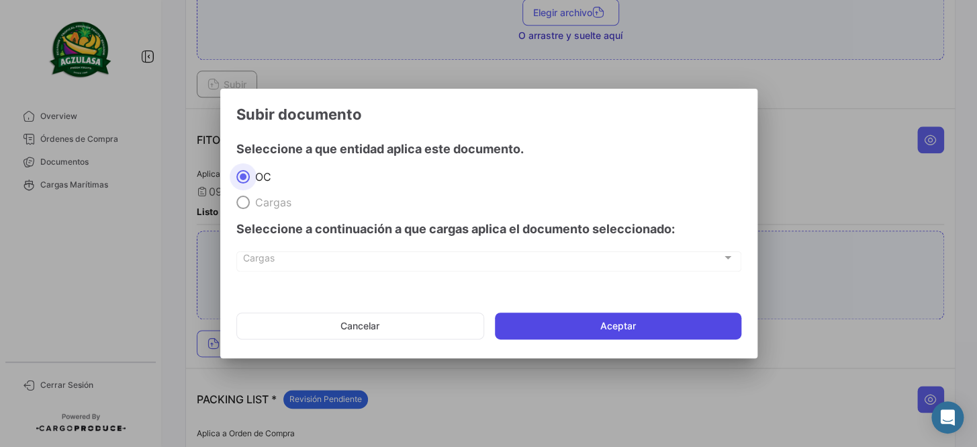
click at [615, 321] on button "Aceptar" at bounding box center [618, 325] width 247 height 27
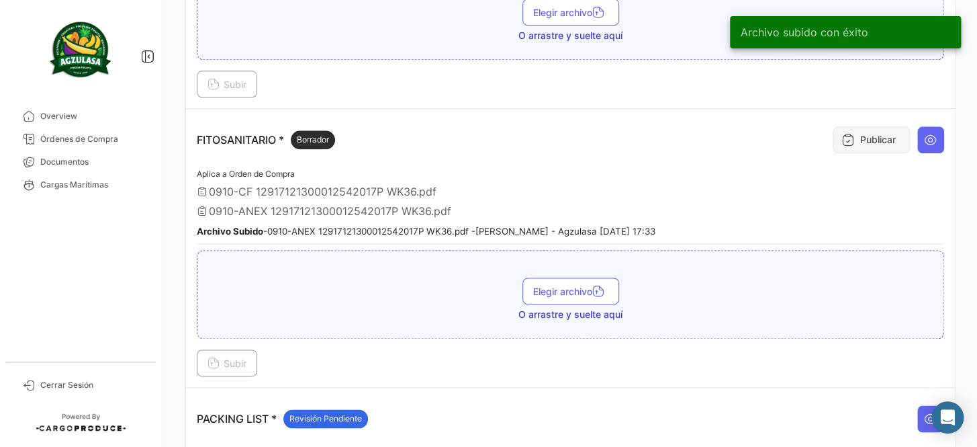
click at [855, 126] on button "Publicar" at bounding box center [871, 139] width 77 height 27
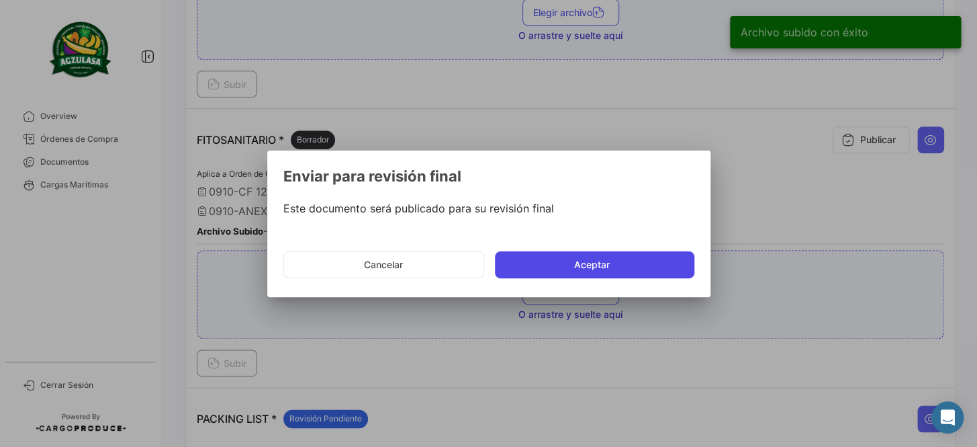
click at [588, 270] on button "Aceptar" at bounding box center [595, 264] width 200 height 27
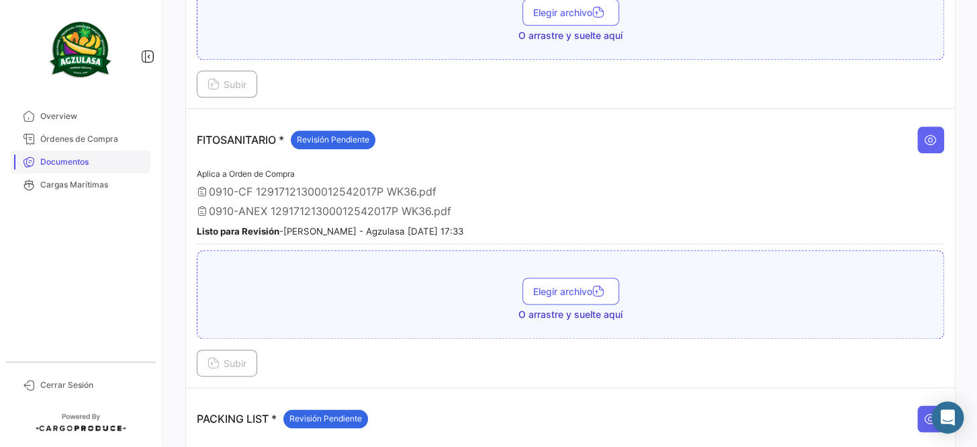
drag, startPoint x: 89, startPoint y: 160, endPoint x: 99, endPoint y: 166, distance: 11.8
click at [89, 160] on span "Documentos" at bounding box center [92, 162] width 105 height 12
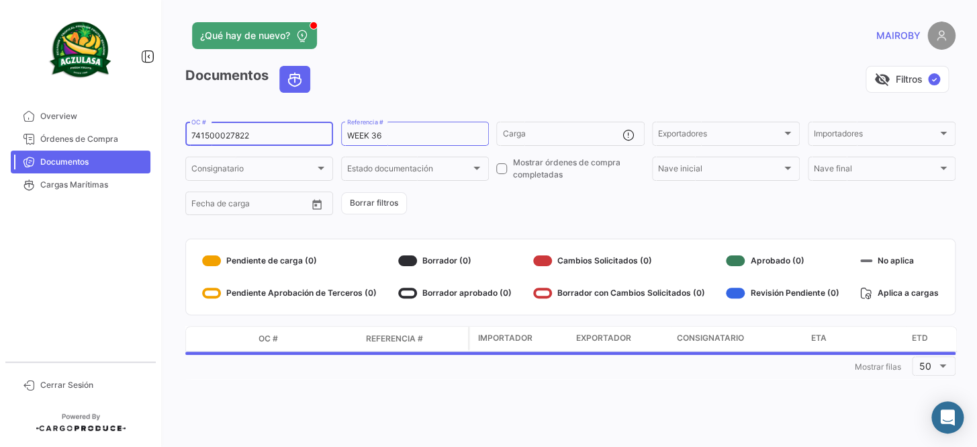
drag, startPoint x: 267, startPoint y: 136, endPoint x: 154, endPoint y: 131, distance: 113.6
click at [154, 131] on mat-sidenav-container "Overview Órdenes de Compra Documentos Cargas Marítimas Cerrar Sesión ¿Qué hay d…" at bounding box center [488, 223] width 977 height 447
paste input "EBKG14076430"
type input "EBKG14076430"
click at [456, 214] on form "EBKG14076430 OC # WEEK 36 Referencia # Carga Exportadores Exportadores Importad…" at bounding box center [570, 168] width 771 height 97
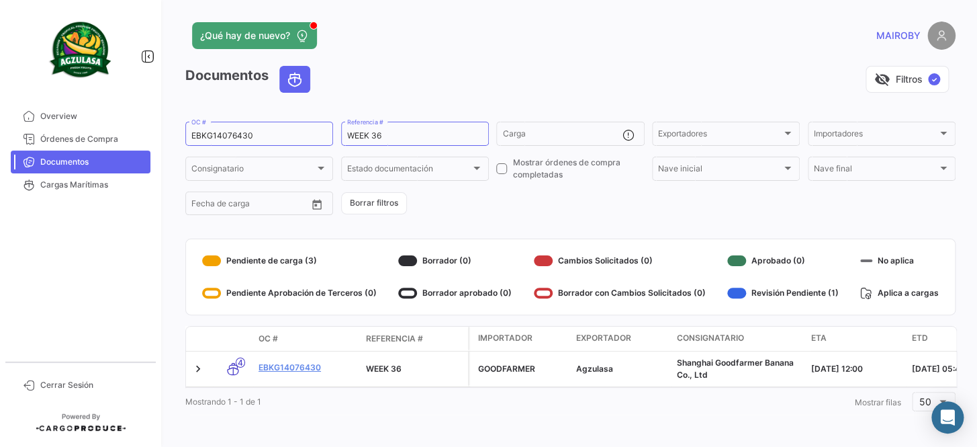
click at [430, 212] on form "EBKG14076430 OC # WEEK 36 Referencia # Carga Exportadores Exportadores Importad…" at bounding box center [570, 168] width 771 height 97
drag, startPoint x: 254, startPoint y: 138, endPoint x: 183, endPoint y: 138, distance: 71.2
click at [183, 138] on div "¿Qué hay de nuevo? [PERSON_NAME] Documentos visibility_off Filtros ✓ EBKG140764…" at bounding box center [571, 223] width 814 height 447
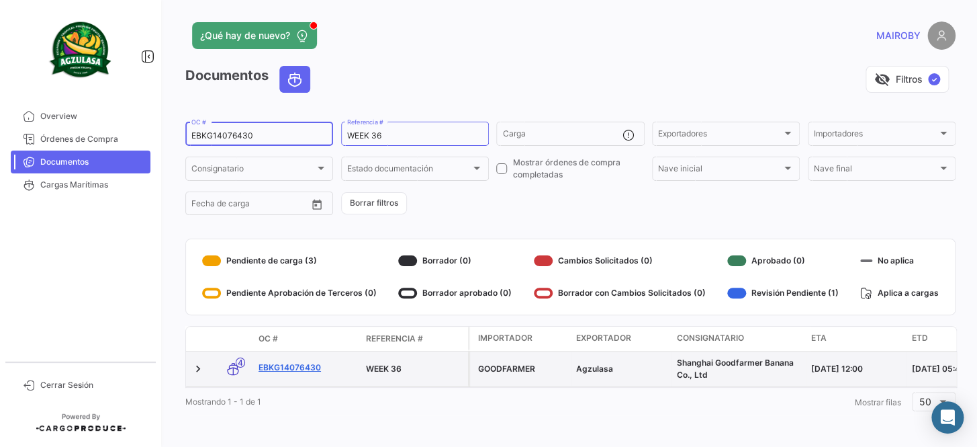
click at [292, 370] on link "EBKG14076430" at bounding box center [307, 367] width 97 height 12
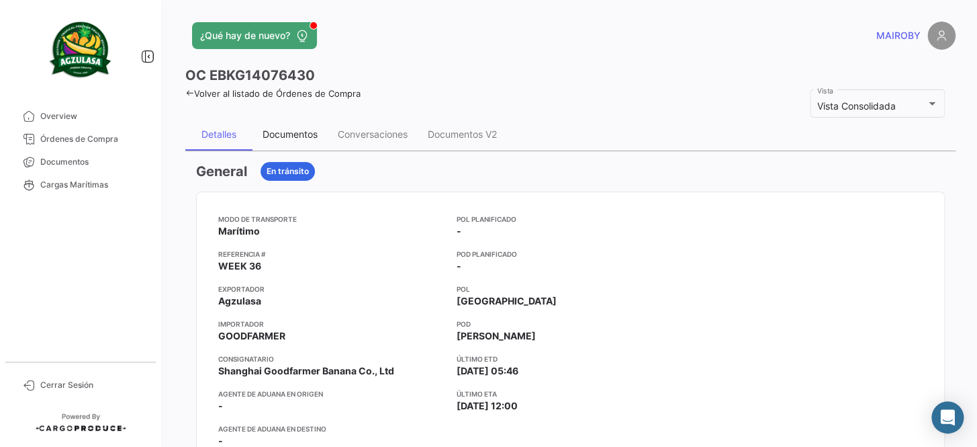
click at [277, 135] on div "Documentos" at bounding box center [290, 133] width 55 height 11
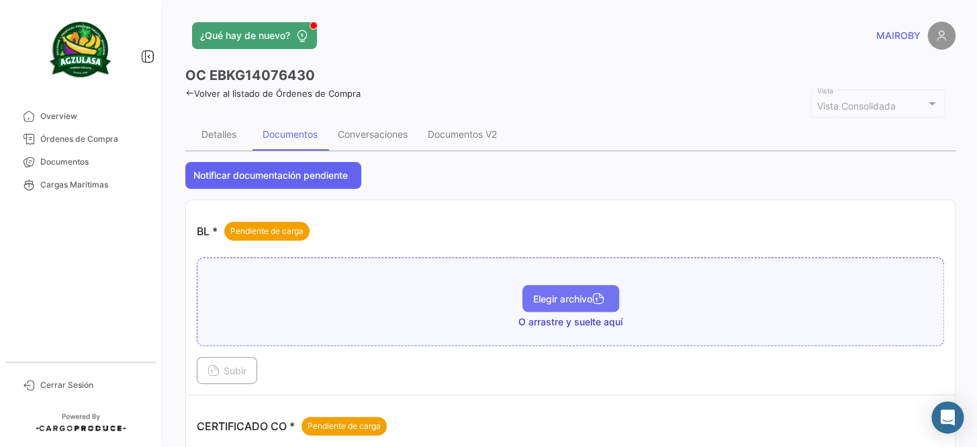
click at [562, 298] on span "Elegir archivo" at bounding box center [570, 298] width 75 height 11
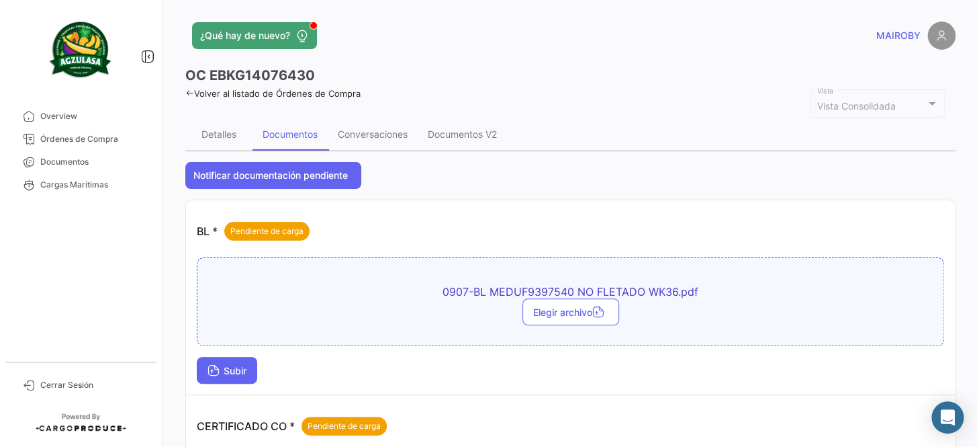
click at [240, 369] on span "Subir" at bounding box center [227, 370] width 39 height 11
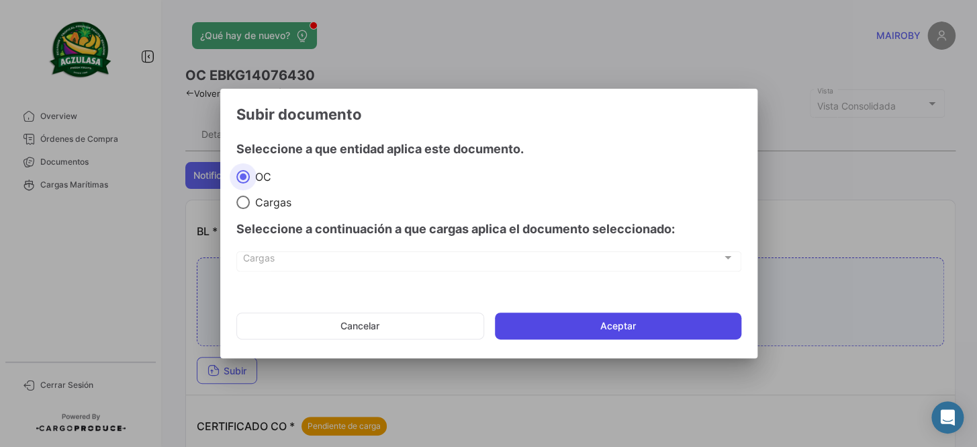
click at [588, 325] on button "Aceptar" at bounding box center [618, 325] width 247 height 27
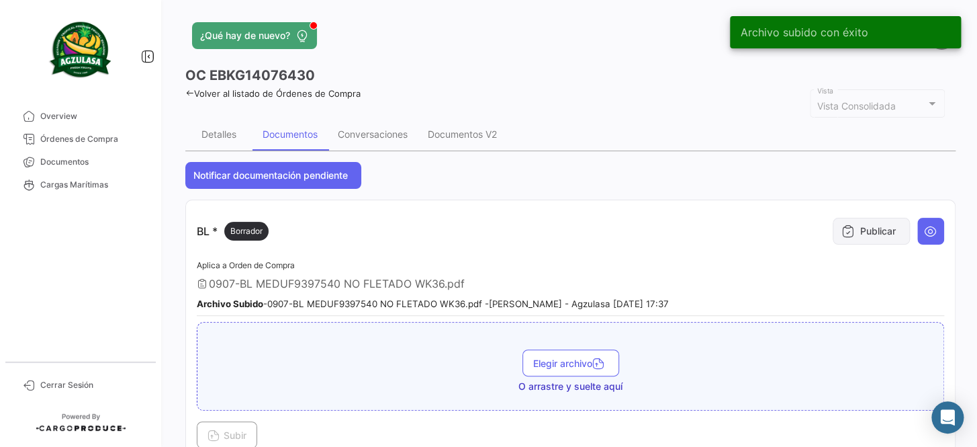
click at [843, 228] on icon at bounding box center [848, 230] width 13 height 13
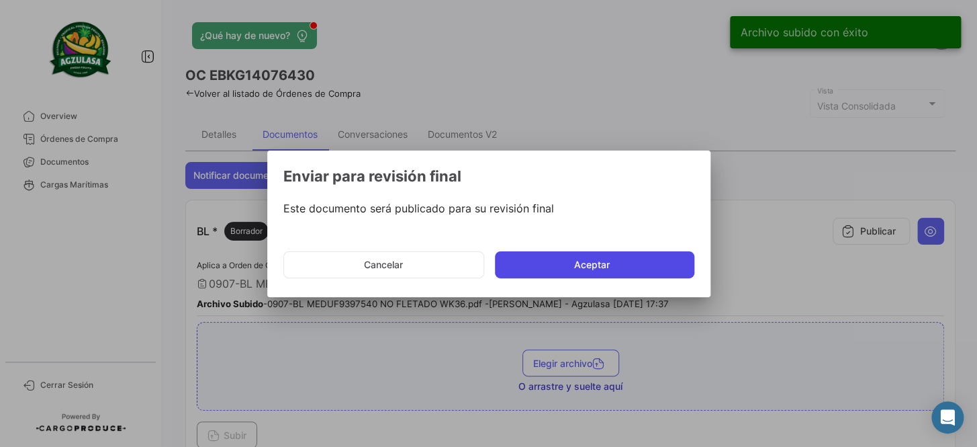
click at [591, 267] on button "Aceptar" at bounding box center [595, 264] width 200 height 27
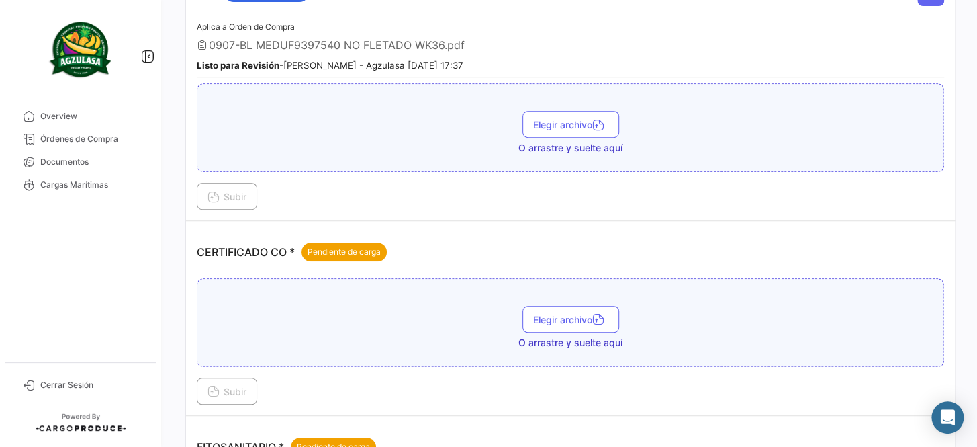
scroll to position [244, 0]
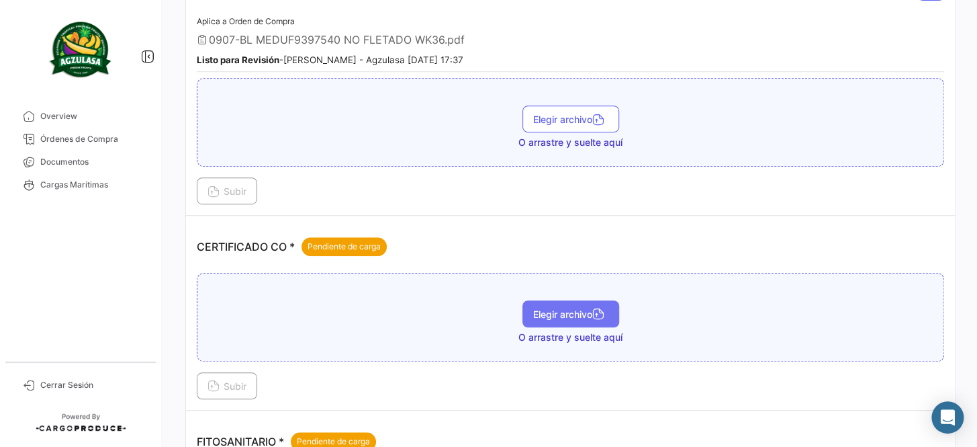
click at [548, 313] on span "Elegir archivo" at bounding box center [570, 313] width 75 height 11
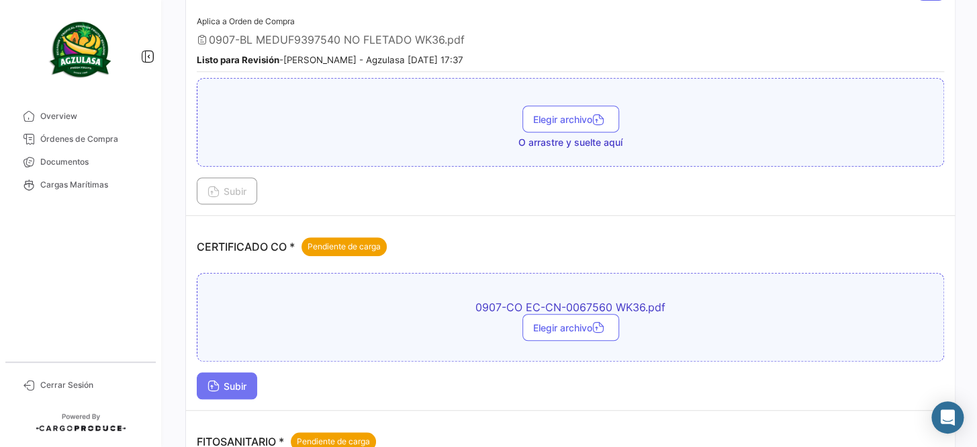
click at [251, 383] on button "Subir" at bounding box center [227, 385] width 60 height 27
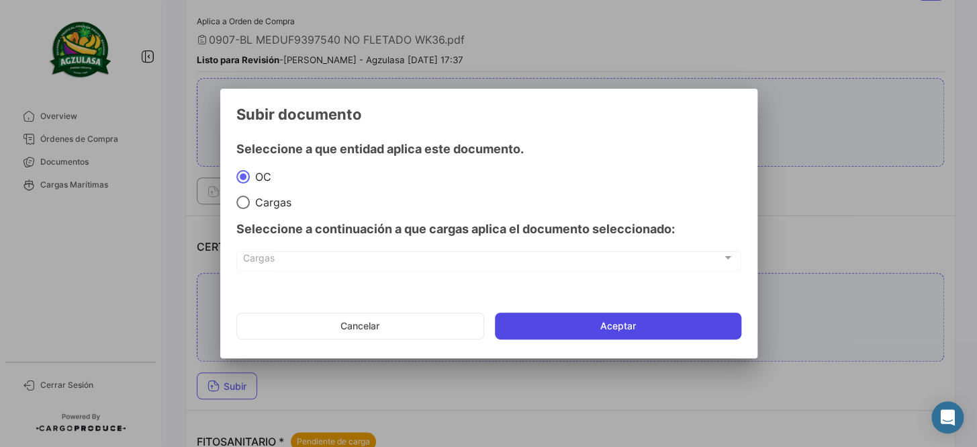
click at [533, 331] on button "Aceptar" at bounding box center [618, 325] width 247 height 27
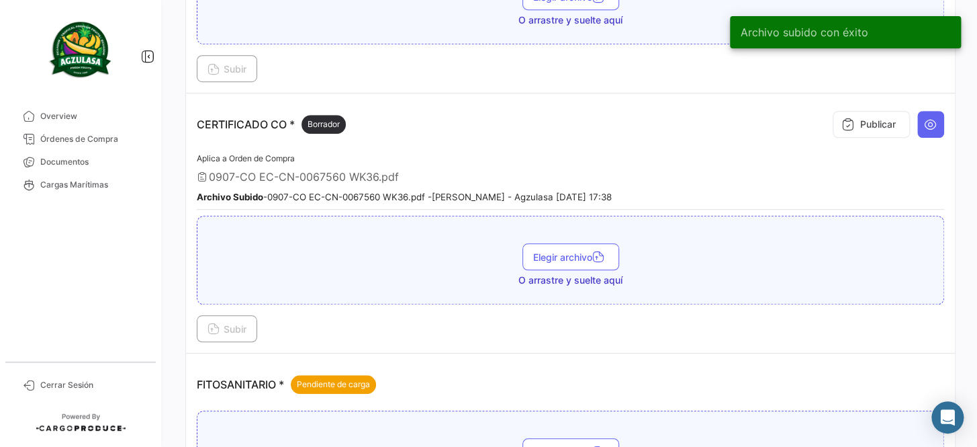
scroll to position [427, 0]
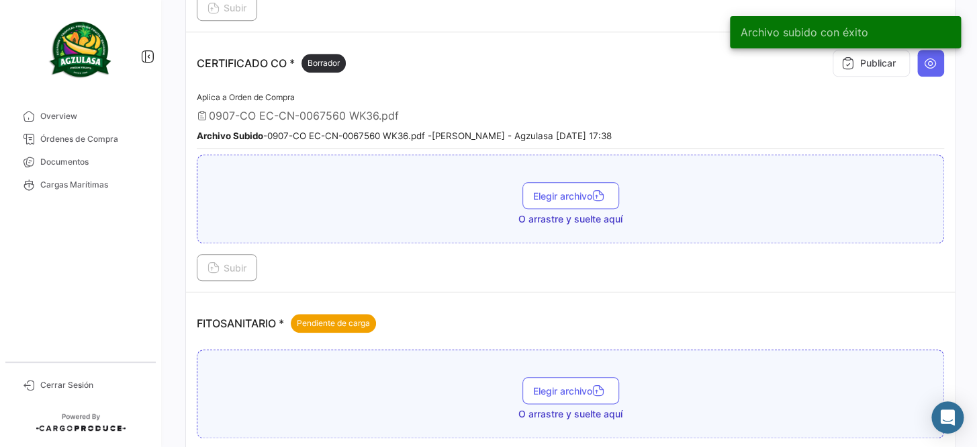
click at [878, 61] on div "Archivo subido con éxito" at bounding box center [845, 32] width 263 height 64
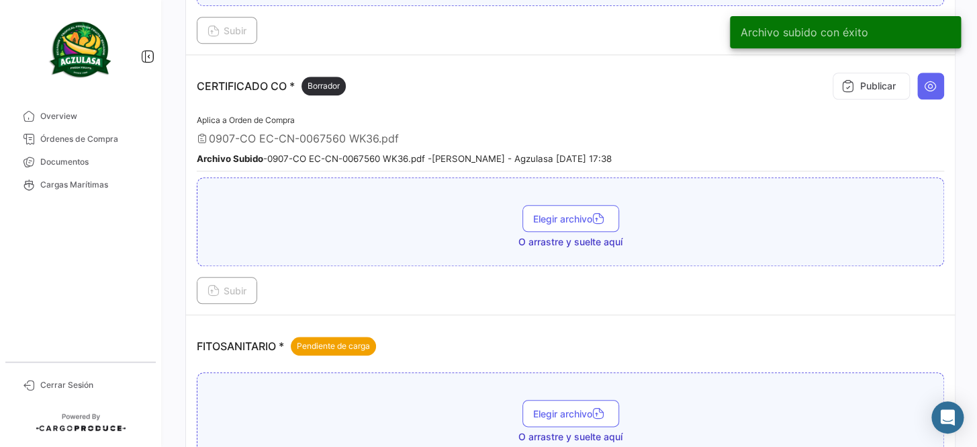
scroll to position [366, 0]
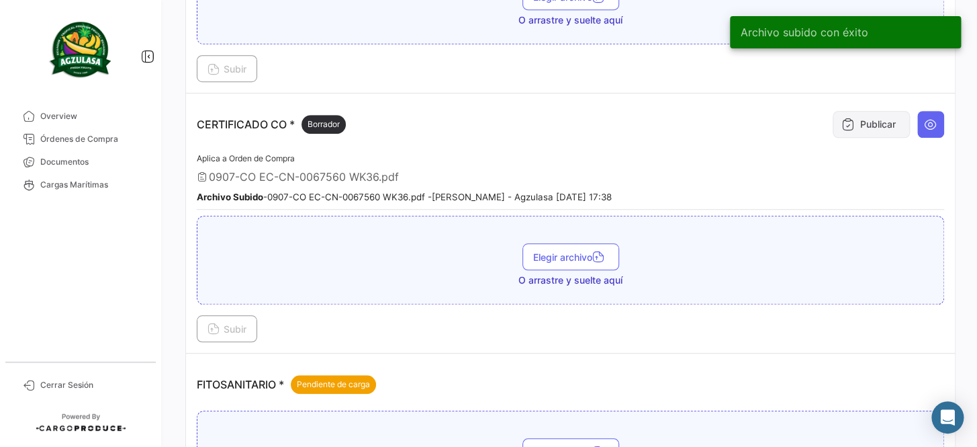
click at [861, 114] on button "Publicar" at bounding box center [871, 124] width 77 height 27
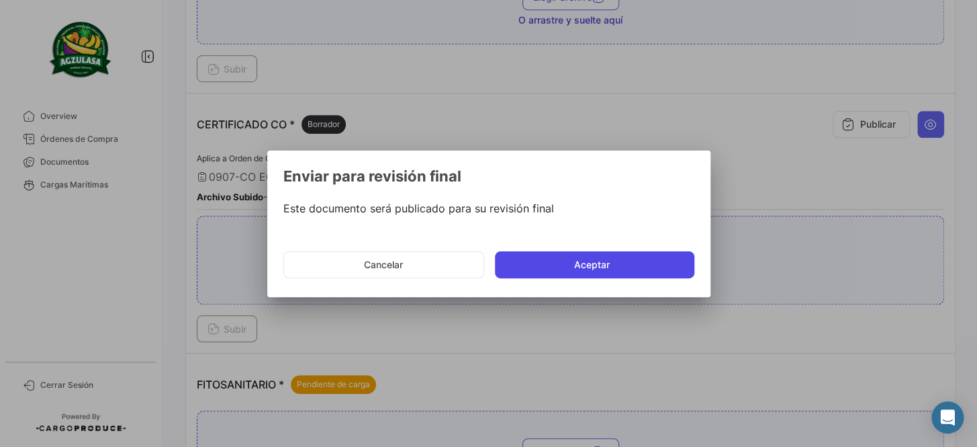
click at [610, 251] on button "Aceptar" at bounding box center [595, 264] width 200 height 27
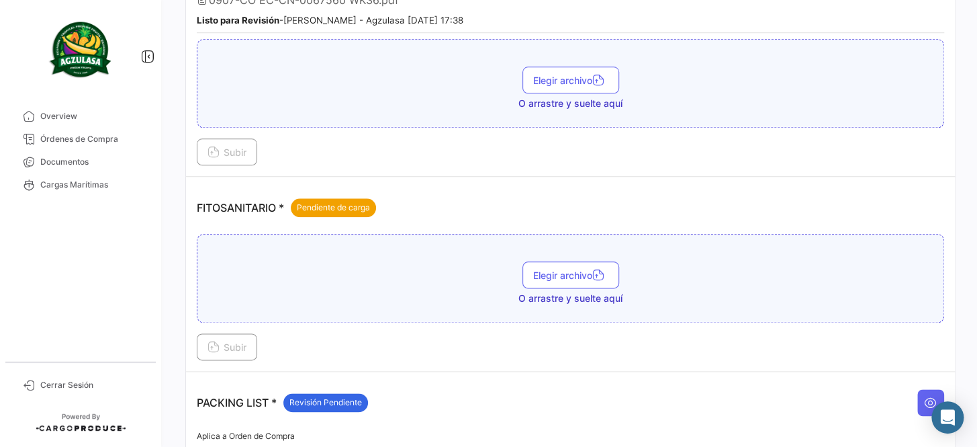
scroll to position [550, 0]
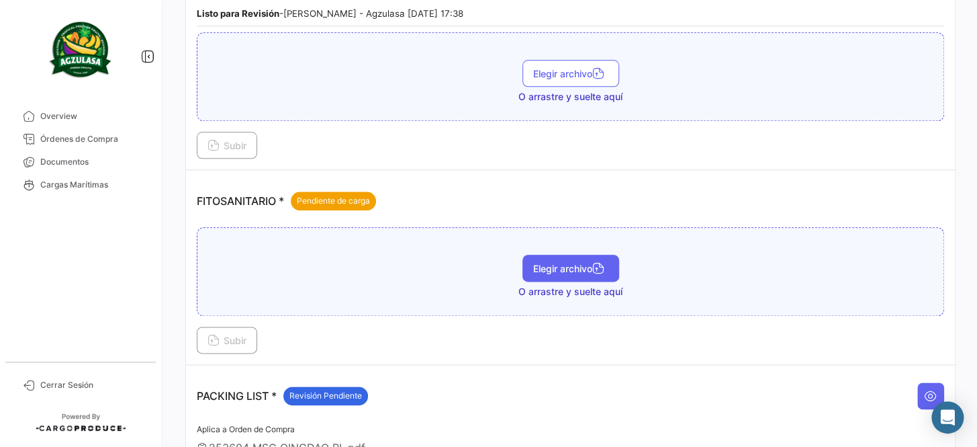
click at [593, 263] on icon "button" at bounding box center [599, 269] width 12 height 12
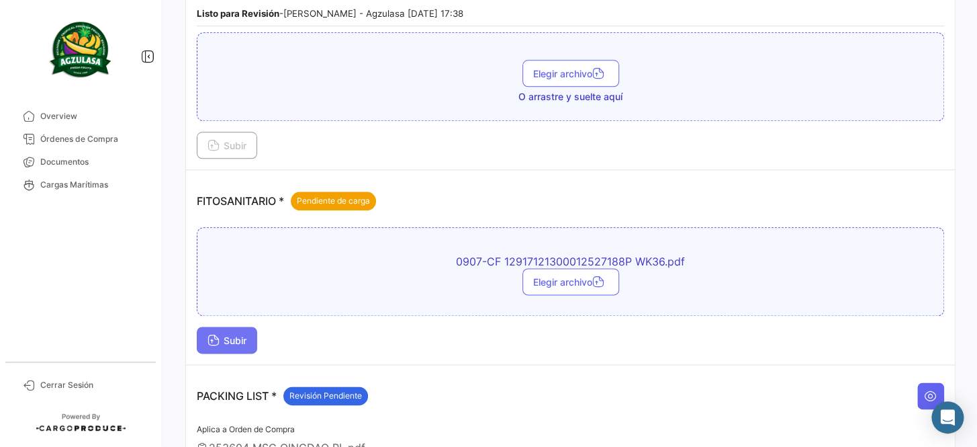
click at [235, 335] on span "Subir" at bounding box center [227, 340] width 39 height 11
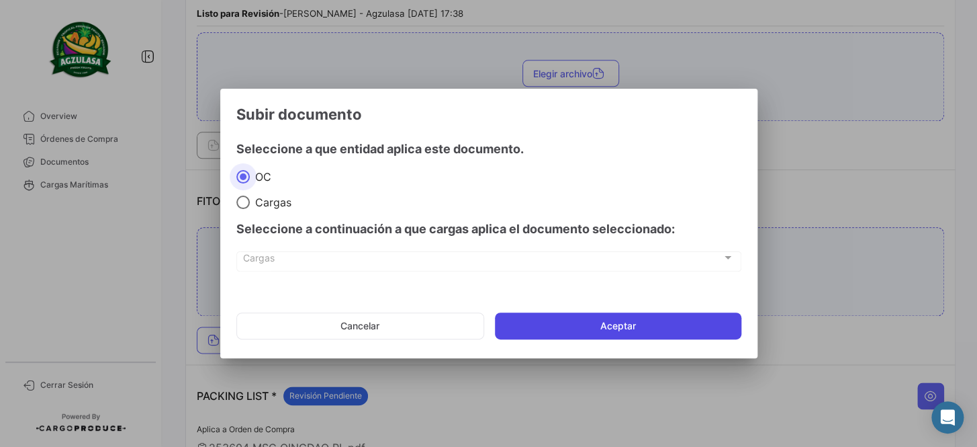
click at [597, 318] on button "Aceptar" at bounding box center [618, 325] width 247 height 27
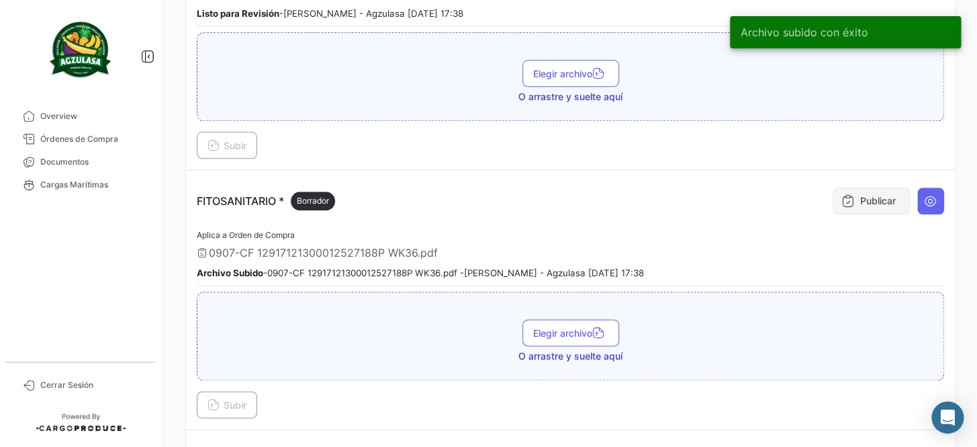
click at [833, 199] on button "Publicar" at bounding box center [871, 200] width 77 height 27
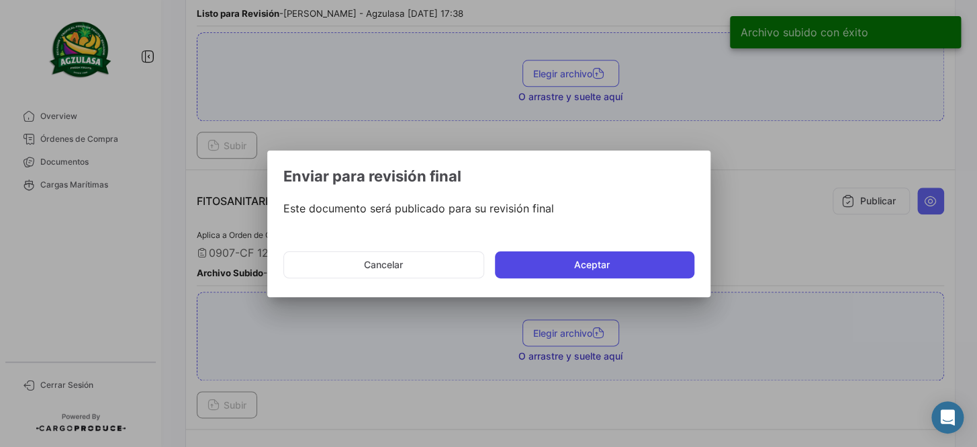
click at [631, 254] on button "Aceptar" at bounding box center [595, 264] width 200 height 27
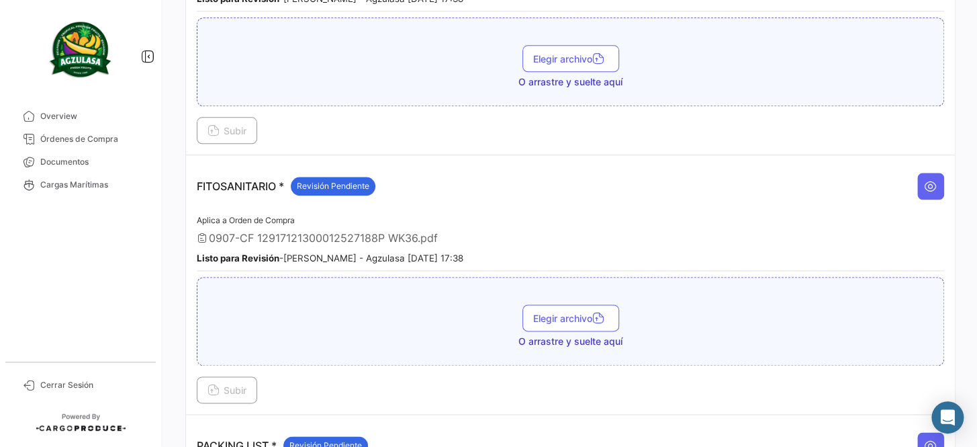
scroll to position [611, 0]
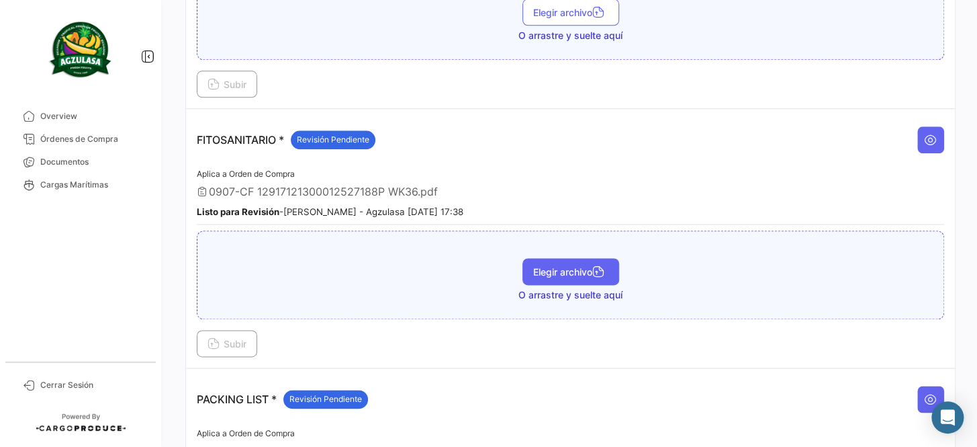
click at [563, 266] on span "Elegir archivo" at bounding box center [570, 271] width 75 height 11
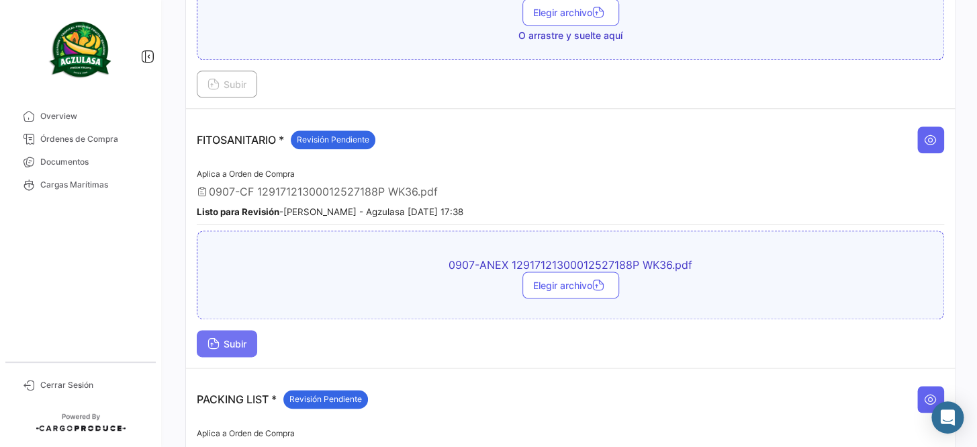
click at [247, 338] on span "Subir" at bounding box center [227, 343] width 39 height 11
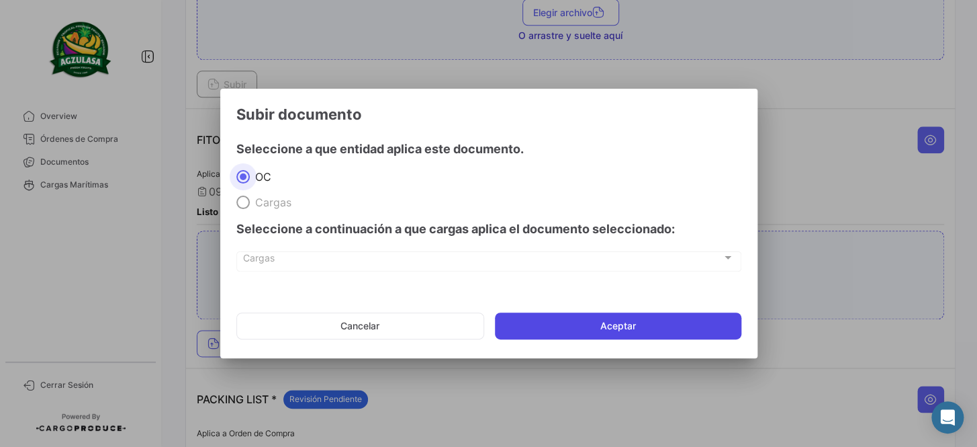
click at [557, 321] on button "Aceptar" at bounding box center [618, 325] width 247 height 27
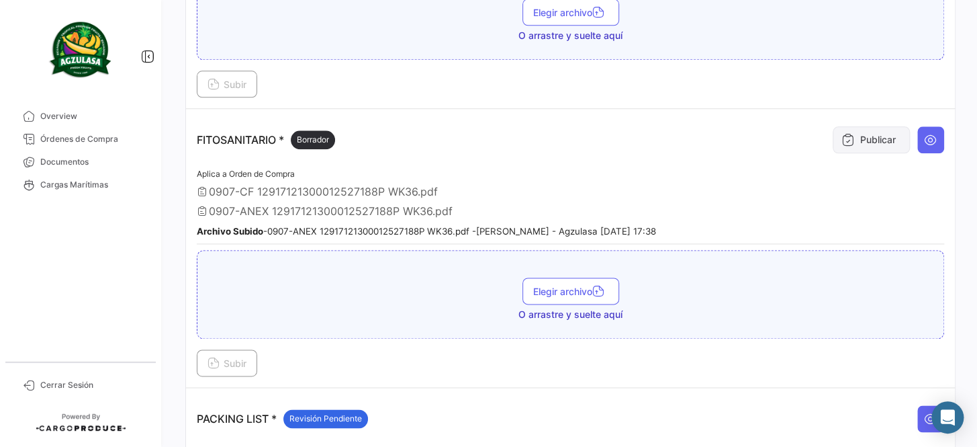
click at [855, 136] on button "Publicar" at bounding box center [871, 139] width 77 height 27
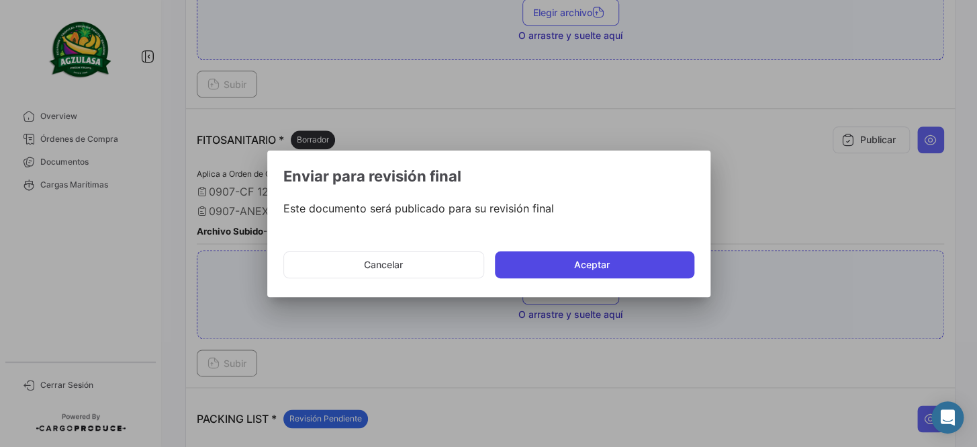
click at [636, 256] on button "Aceptar" at bounding box center [595, 264] width 200 height 27
